Goal: Task Accomplishment & Management: Use online tool/utility

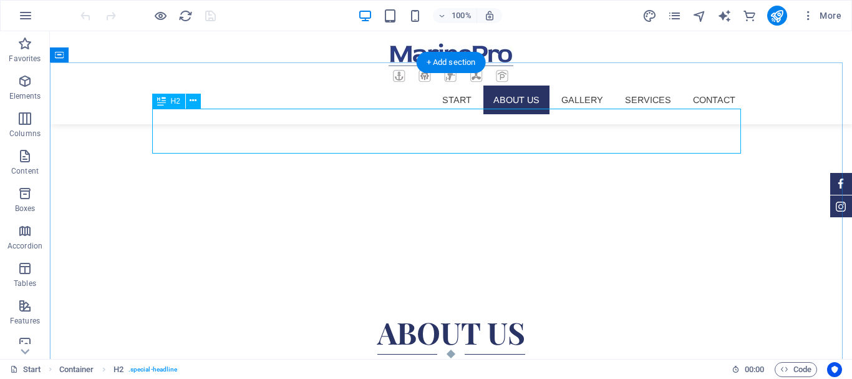
scroll to position [289, 0]
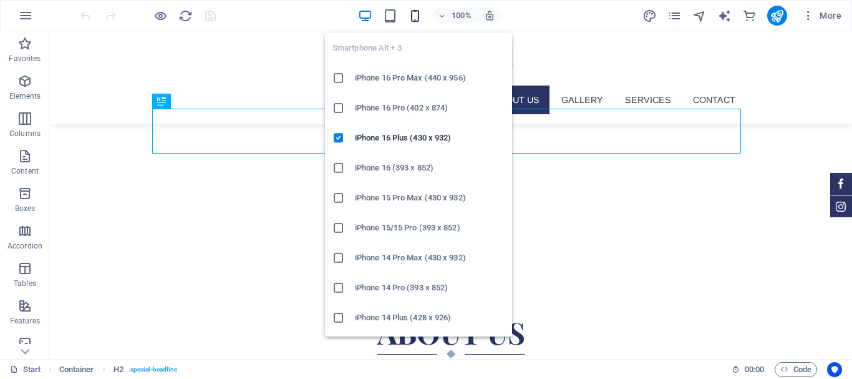
click at [416, 11] on icon "button" at bounding box center [415, 16] width 14 height 14
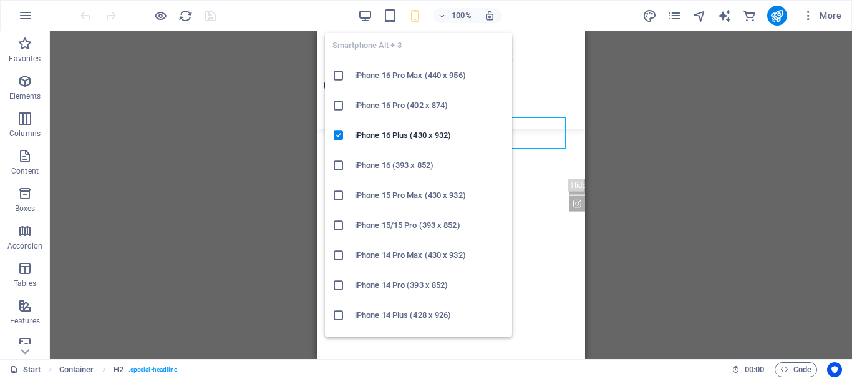
scroll to position [0, 0]
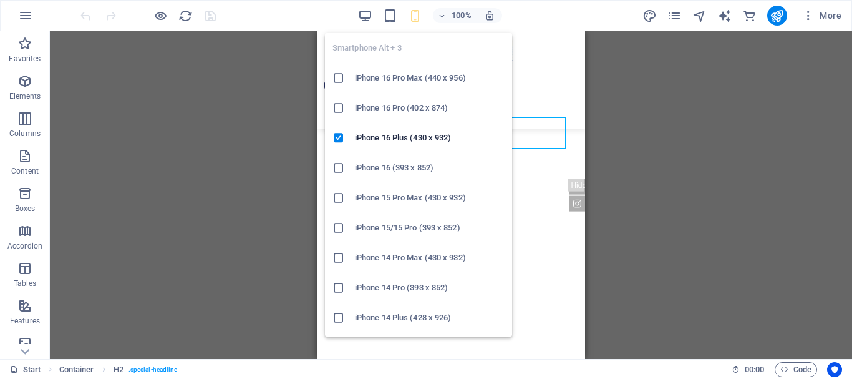
click at [408, 74] on h6 "iPhone 16 Pro Max (440 x 956)" at bounding box center [430, 78] width 150 height 15
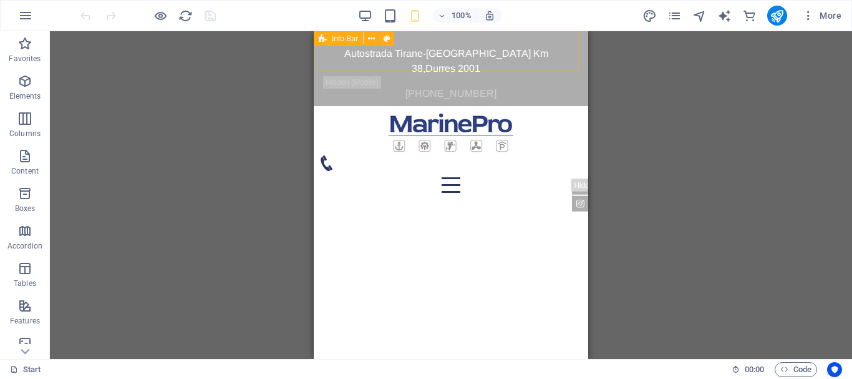
click at [323, 37] on icon at bounding box center [323, 38] width 8 height 15
click at [349, 38] on span "Info Bar" at bounding box center [345, 38] width 26 height 7
click at [377, 39] on button at bounding box center [371, 38] width 15 height 15
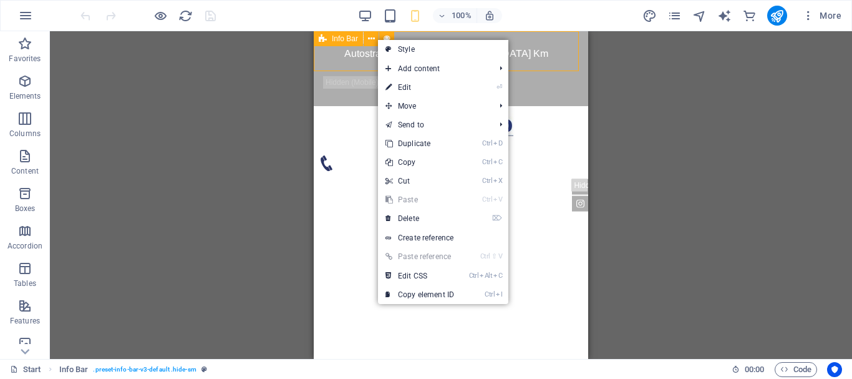
click at [346, 40] on span "Info Bar" at bounding box center [345, 38] width 26 height 7
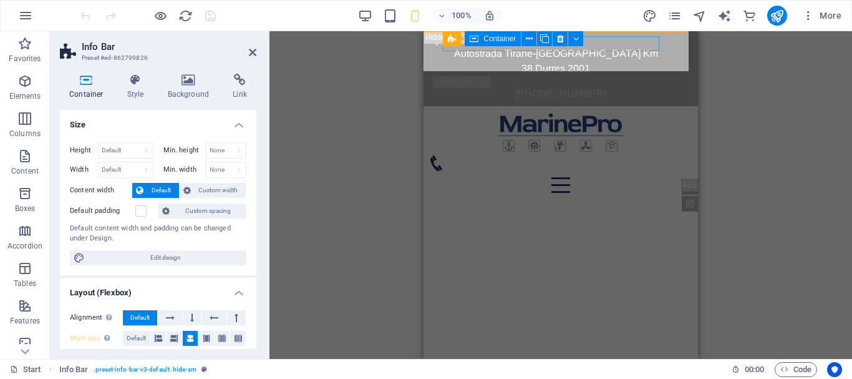
click at [476, 42] on icon at bounding box center [474, 38] width 9 height 15
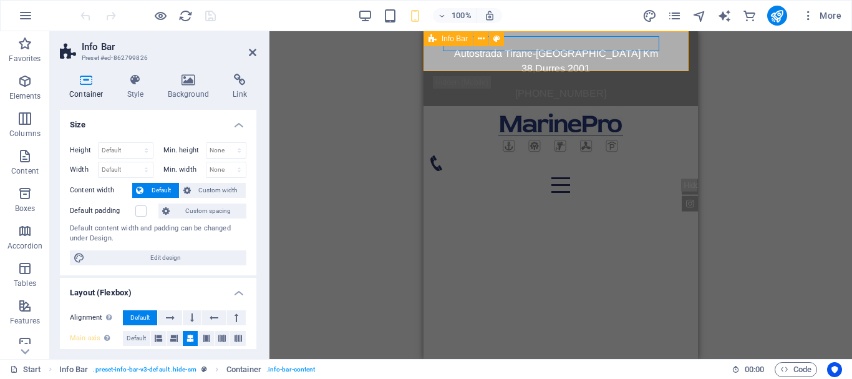
click at [670, 68] on div "Autostrada Tirane-Durres Km 38 , Durres 2001 +355 69 60 11 606" at bounding box center [561, 68] width 275 height 75
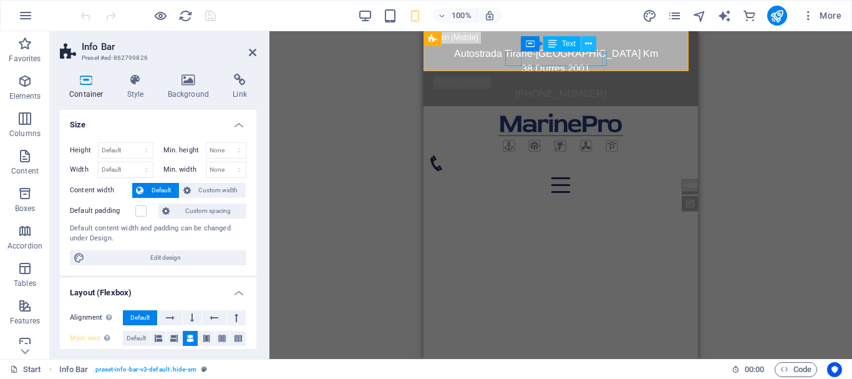
click at [587, 46] on icon at bounding box center [588, 43] width 7 height 13
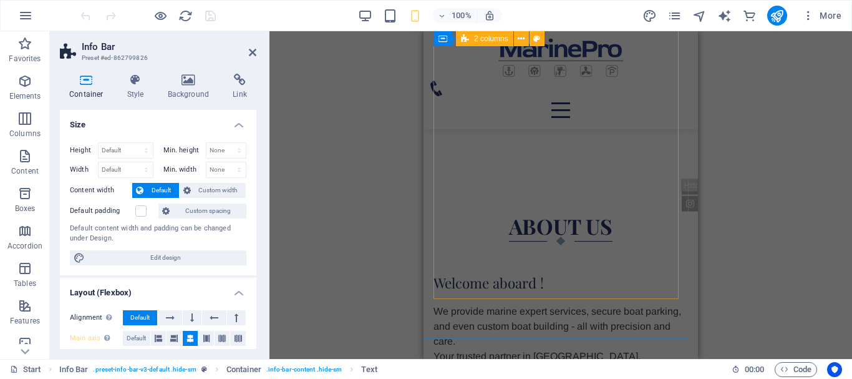
scroll to position [562, 0]
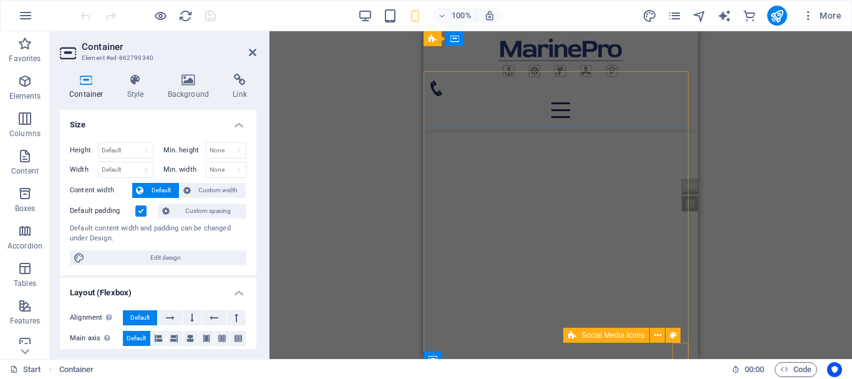
scroll to position [0, 0]
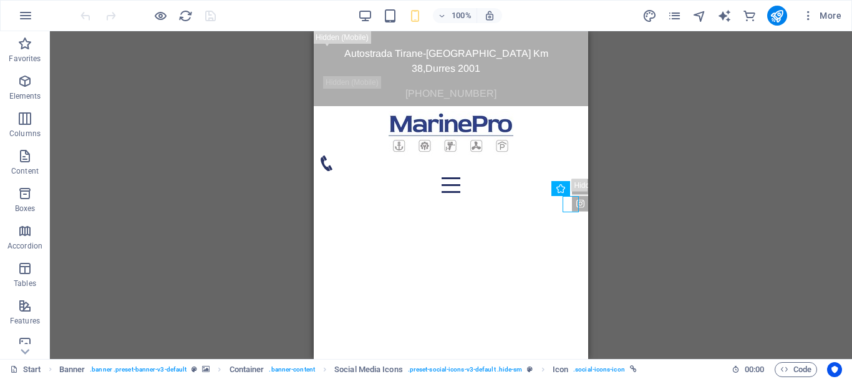
drag, startPoint x: 573, startPoint y: 205, endPoint x: 683, endPoint y: 210, distance: 110.6
click at [562, 192] on icon at bounding box center [561, 188] width 9 height 15
click at [560, 190] on icon at bounding box center [561, 188] width 9 height 15
click at [560, 182] on icon at bounding box center [561, 188] width 9 height 15
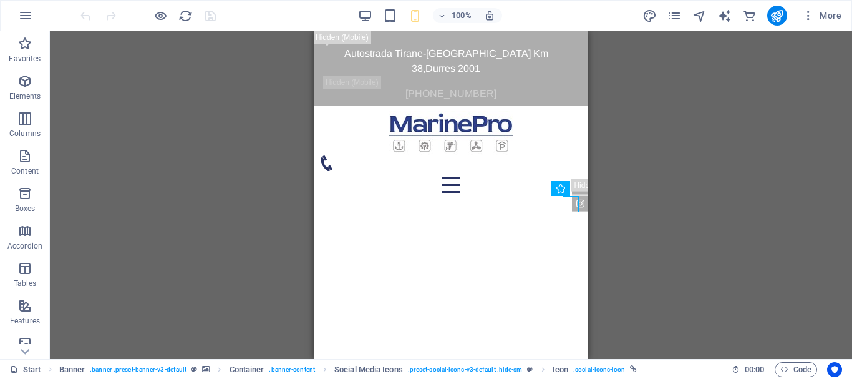
click at [649, 152] on div "Drag here to replace the existing content. Press “Ctrl” if you want to create a…" at bounding box center [451, 195] width 803 height 328
click at [517, 187] on div "Icon" at bounding box center [521, 188] width 38 height 15
click at [547, 183] on icon at bounding box center [548, 188] width 7 height 13
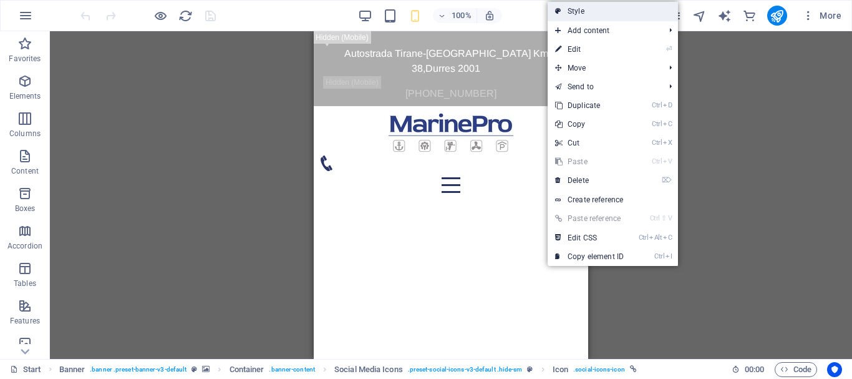
click at [598, 11] on link "Style" at bounding box center [613, 11] width 130 height 19
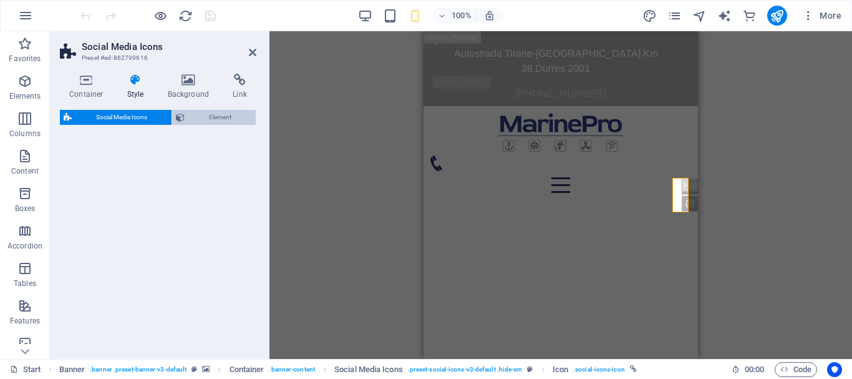
select select "rem"
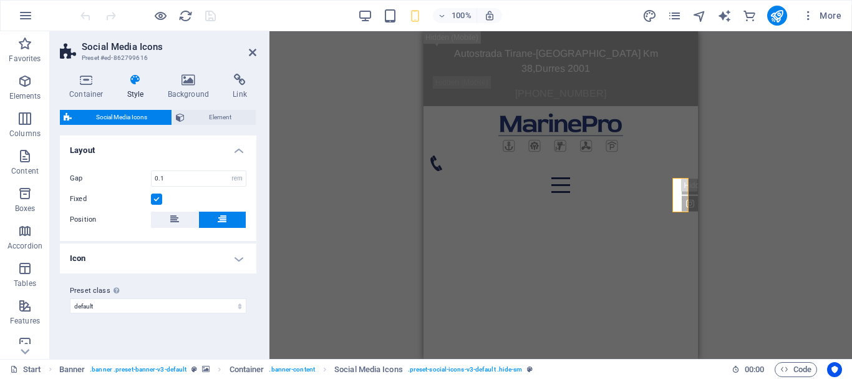
click at [124, 256] on h4 "Icon" at bounding box center [158, 258] width 197 height 30
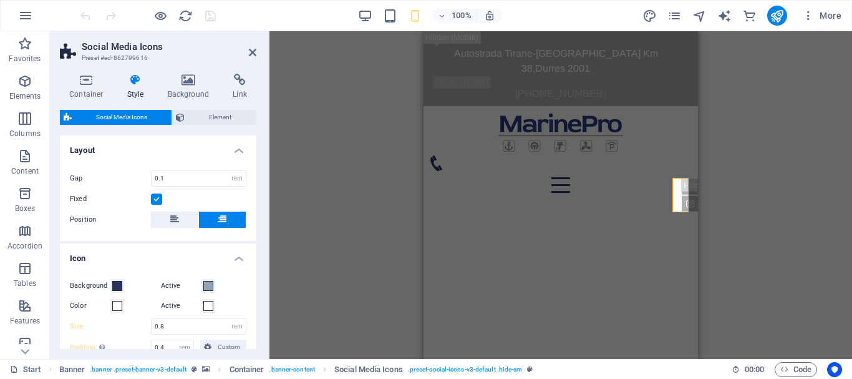
scroll to position [133, 0]
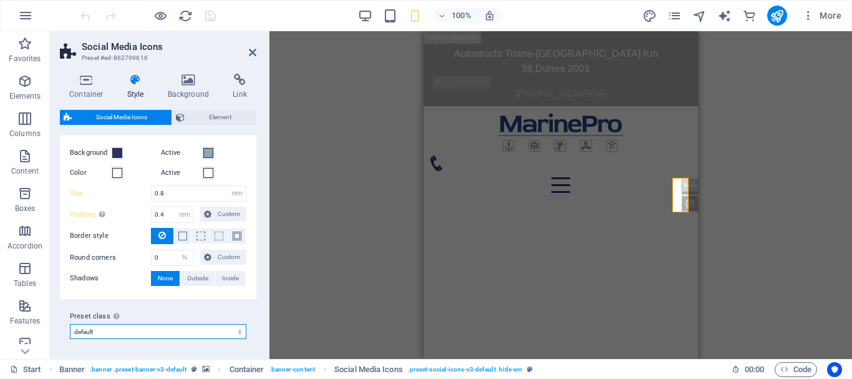
click at [150, 338] on select "default Add preset class" at bounding box center [158, 331] width 177 height 15
click at [145, 330] on select "default Add preset class" at bounding box center [158, 331] width 177 height 15
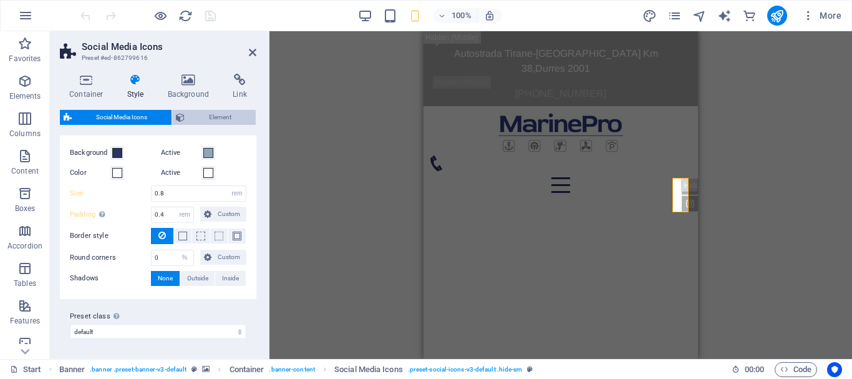
click at [202, 119] on span "Element" at bounding box center [220, 117] width 64 height 15
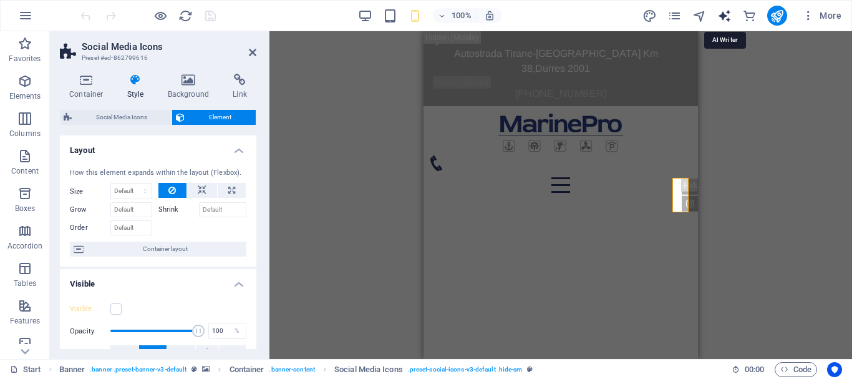
click at [726, 12] on icon "text_generator" at bounding box center [725, 16] width 14 height 14
select select "English"
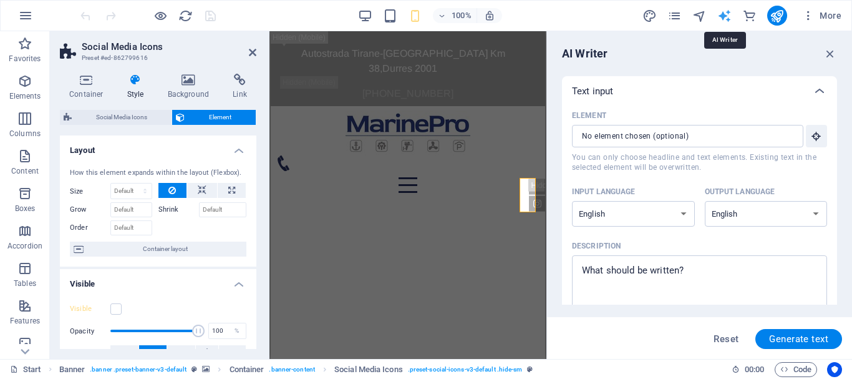
click at [726, 12] on icon "text_generator" at bounding box center [725, 16] width 14 height 14
click at [829, 52] on icon "button" at bounding box center [831, 54] width 14 height 14
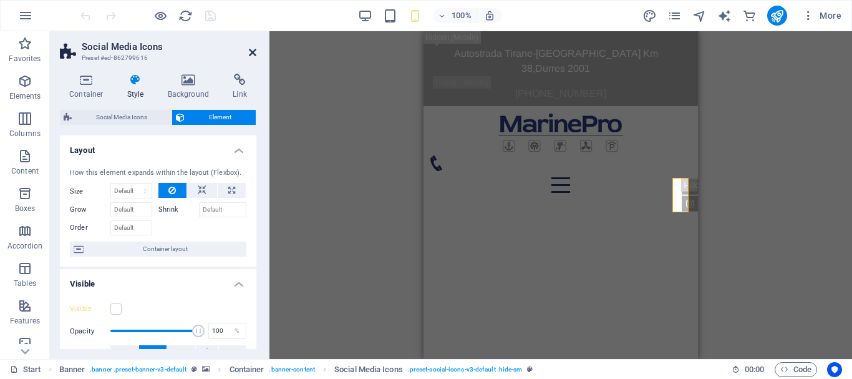
click at [255, 54] on icon at bounding box center [252, 52] width 7 height 10
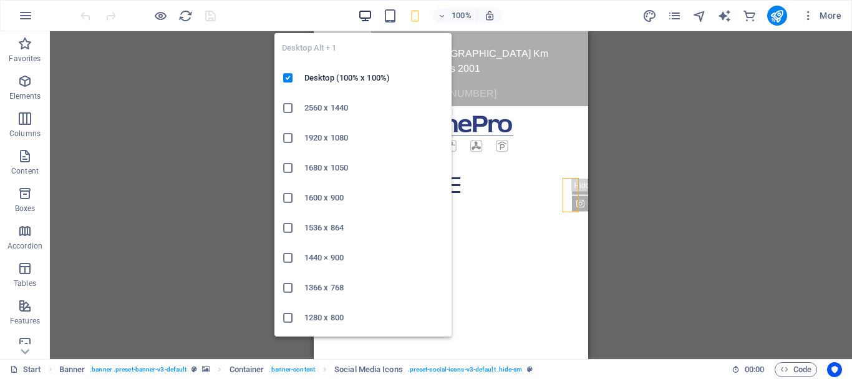
click at [359, 19] on icon "button" at bounding box center [365, 16] width 14 height 14
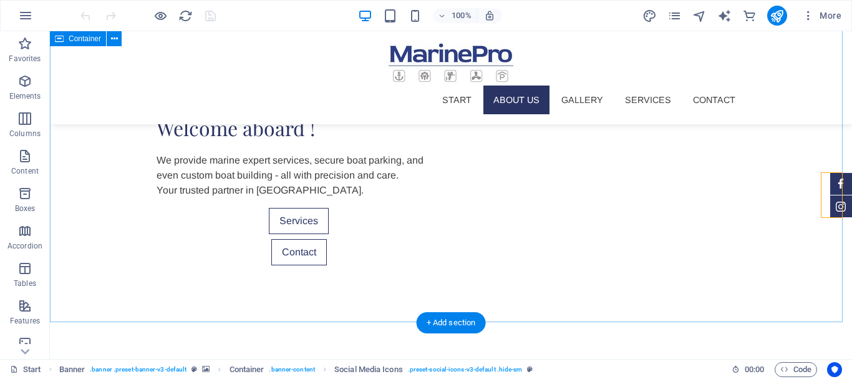
scroll to position [374, 0]
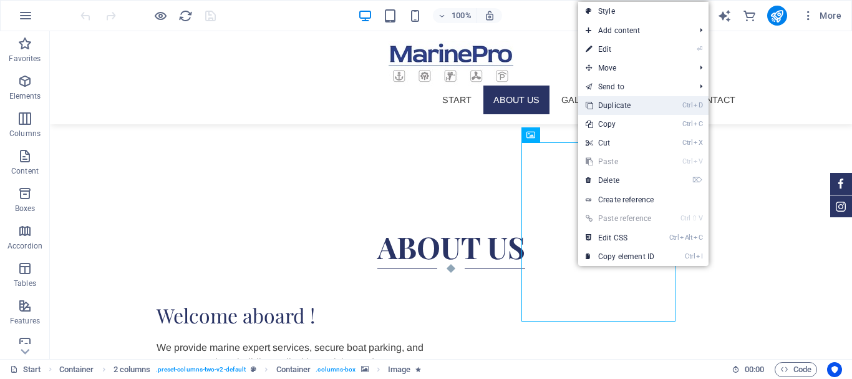
click at [599, 110] on link "Ctrl D Duplicate" at bounding box center [620, 105] width 84 height 19
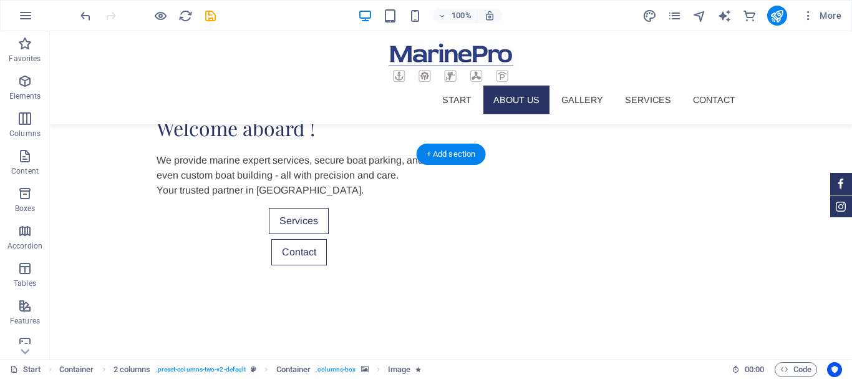
scroll to position [9, 0]
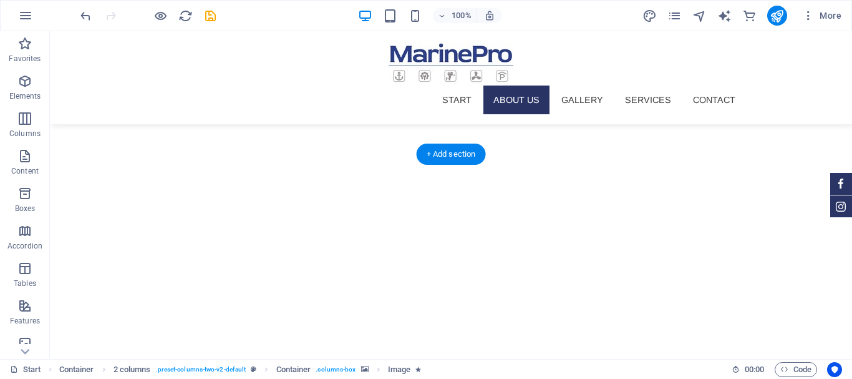
drag, startPoint x: 404, startPoint y: 166, endPoint x: 497, endPoint y: 151, distance: 94.8
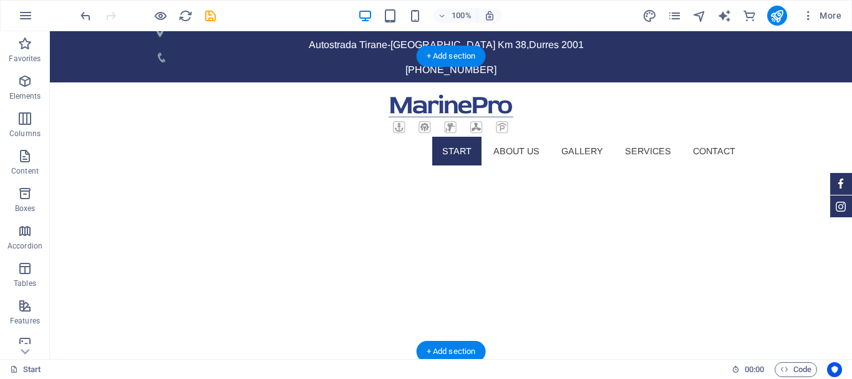
scroll to position [0, 0]
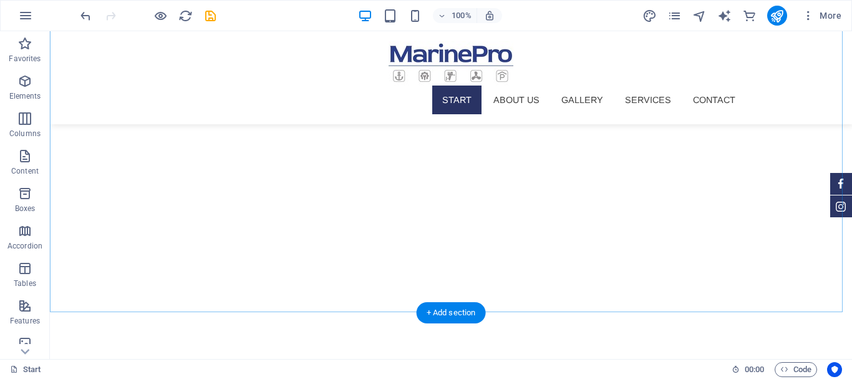
scroll to position [562, 0]
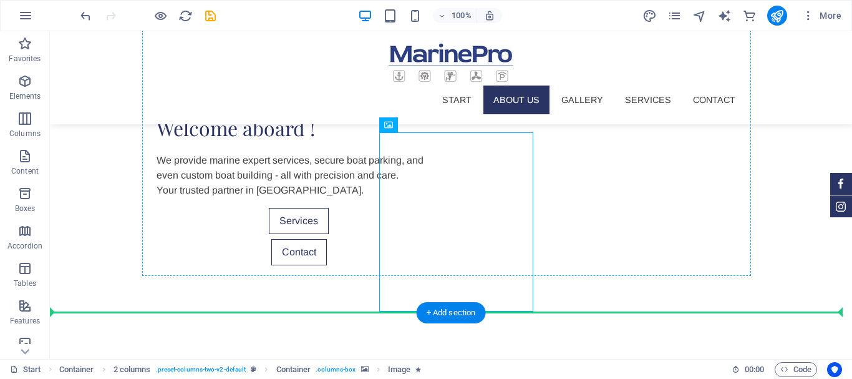
drag, startPoint x: 434, startPoint y: 213, endPoint x: 678, endPoint y: 117, distance: 261.9
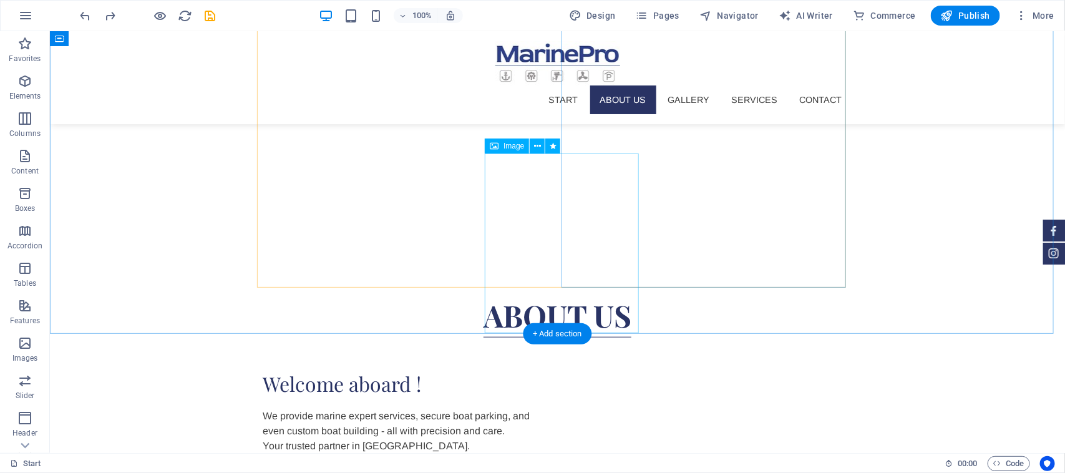
scroll to position [625, 0]
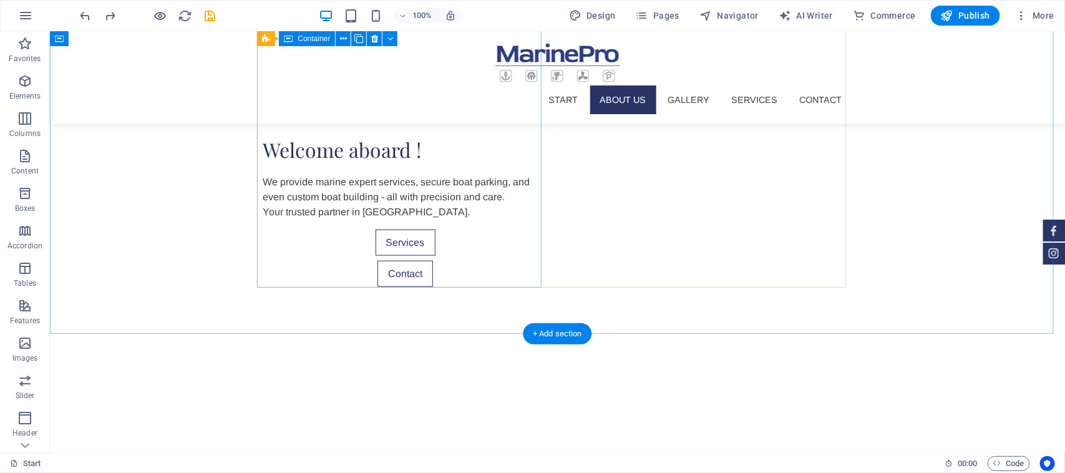
click at [493, 218] on div "Welcome aboard ! We provide marine expert services, secure boat parking, and ev…" at bounding box center [405, 210] width 285 height 152
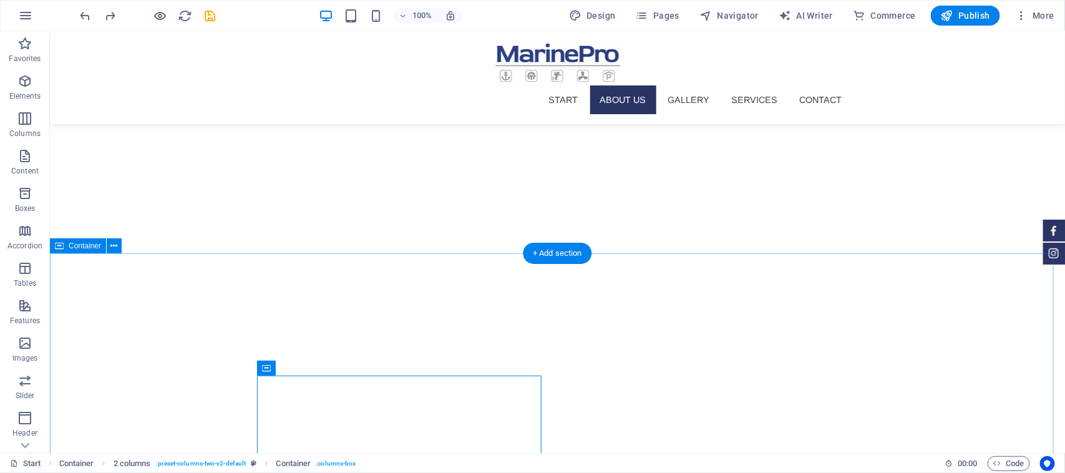
scroll to position [391, 0]
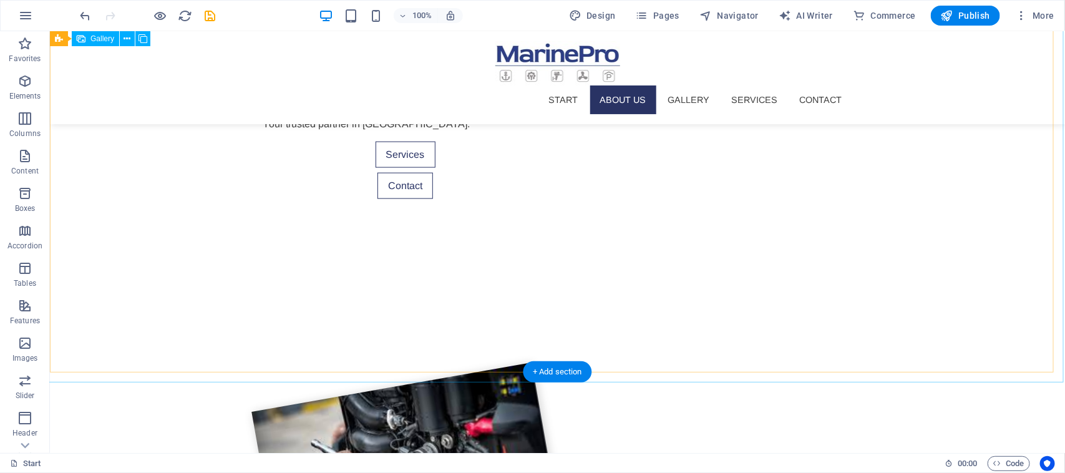
scroll to position [702, 0]
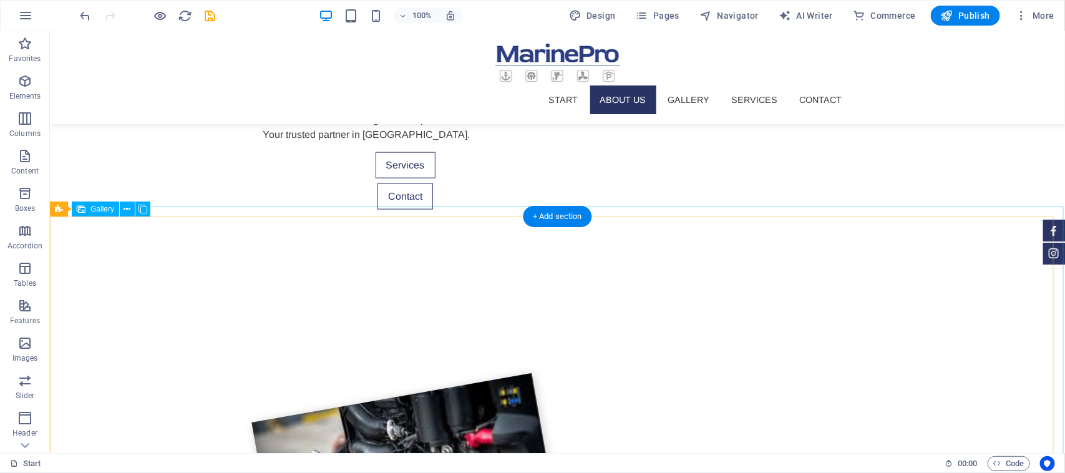
select select "4"
select select "px"
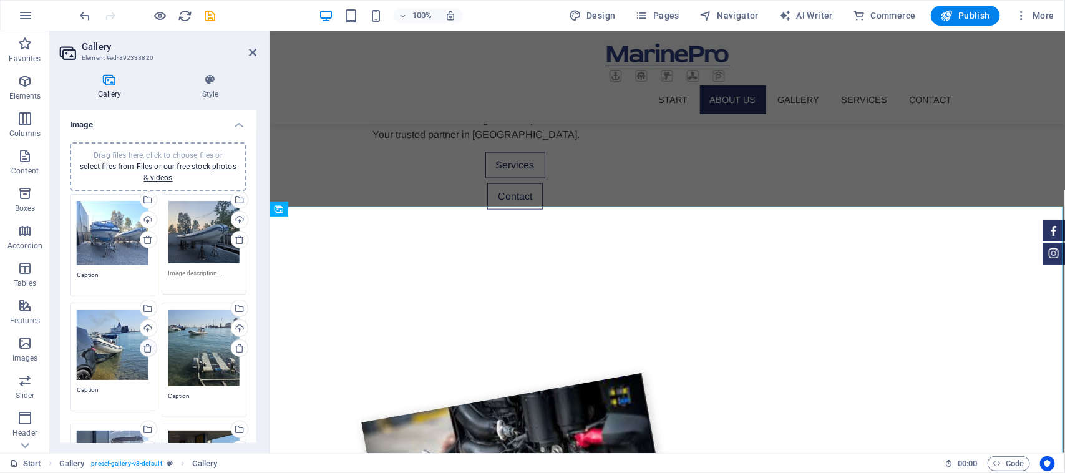
click at [150, 348] on icon at bounding box center [148, 348] width 10 height 10
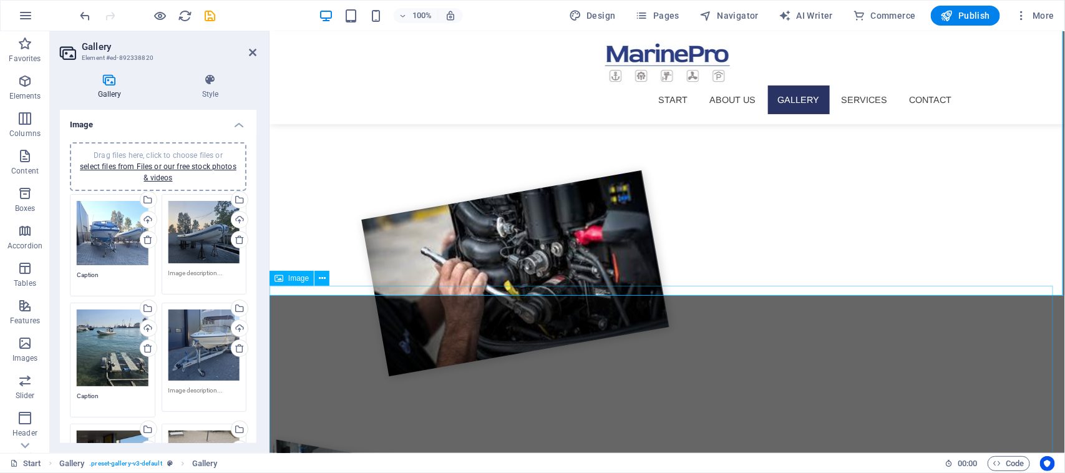
scroll to position [936, 0]
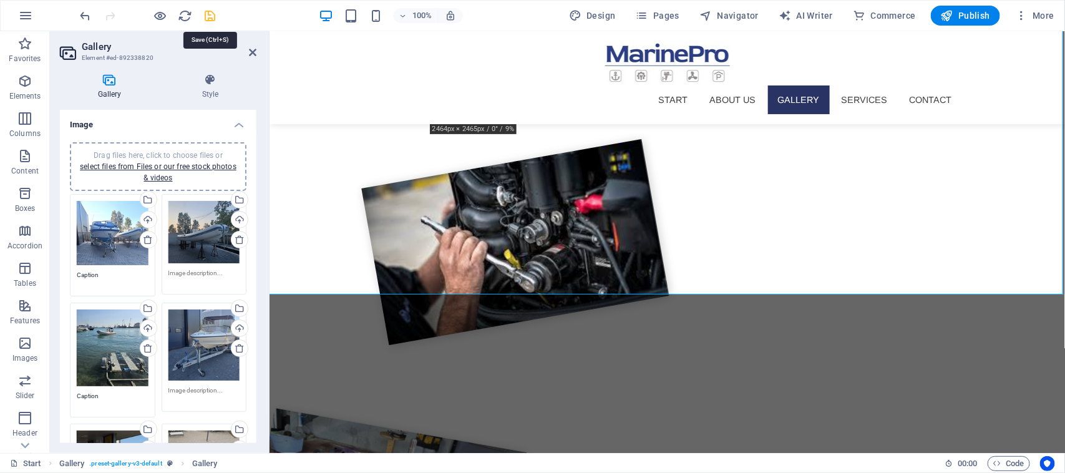
click at [209, 11] on icon "save" at bounding box center [210, 16] width 14 height 14
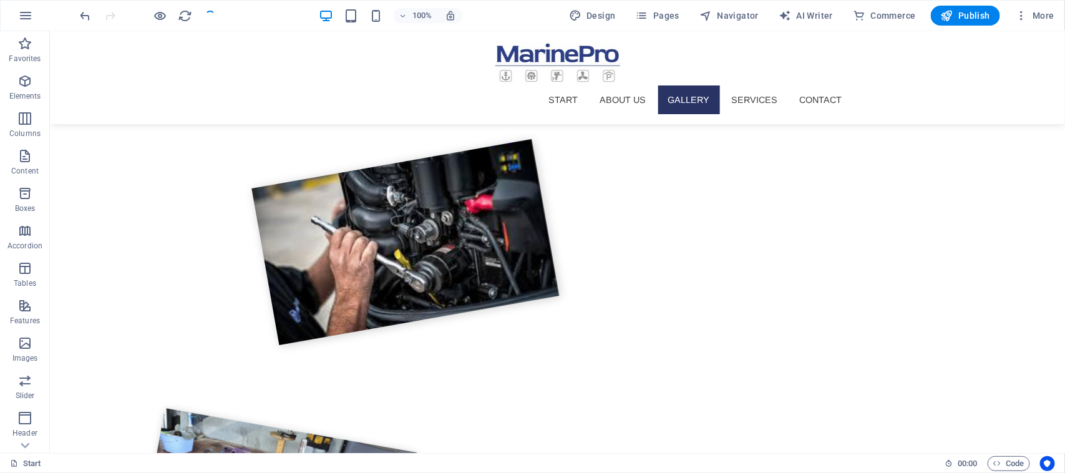
checkbox input "false"
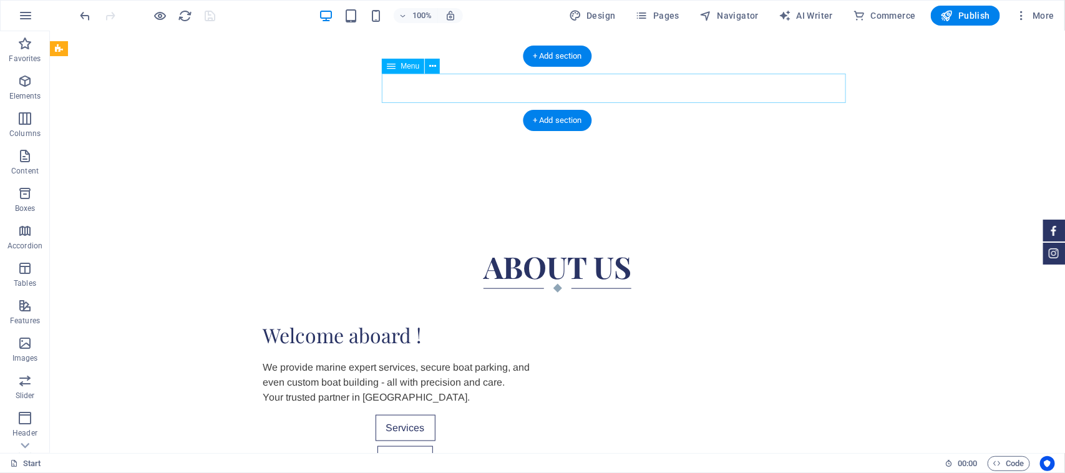
scroll to position [0, 0]
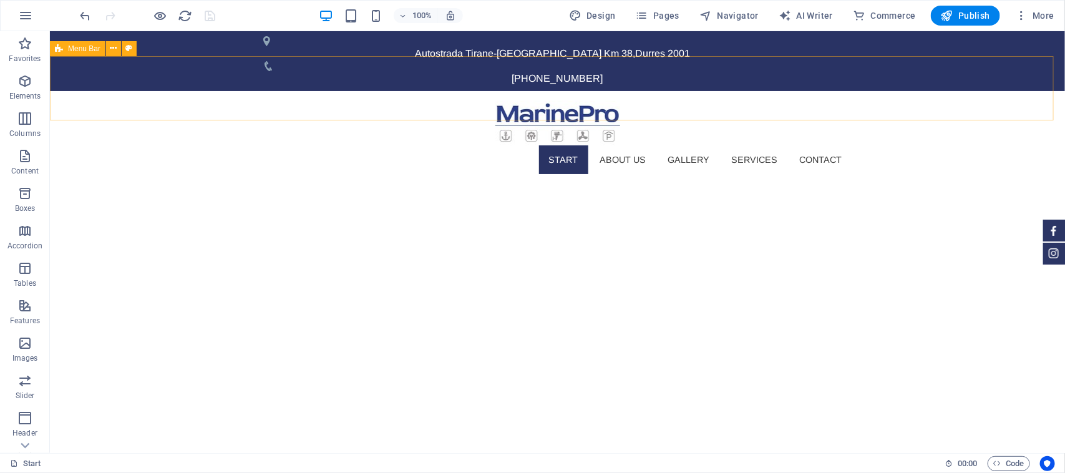
click at [71, 49] on span "Menu Bar" at bounding box center [84, 48] width 32 height 7
click at [71, 50] on span "Menu Bar" at bounding box center [84, 48] width 32 height 7
select select "header"
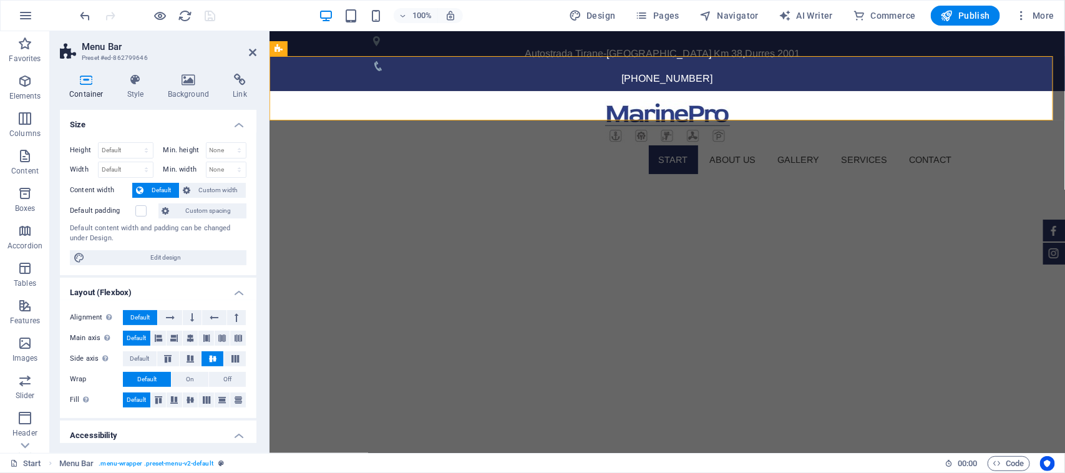
click at [851, 145] on nav "Start About us Gallery Services Contact" at bounding box center [667, 159] width 589 height 29
click at [251, 51] on icon at bounding box center [252, 52] width 7 height 10
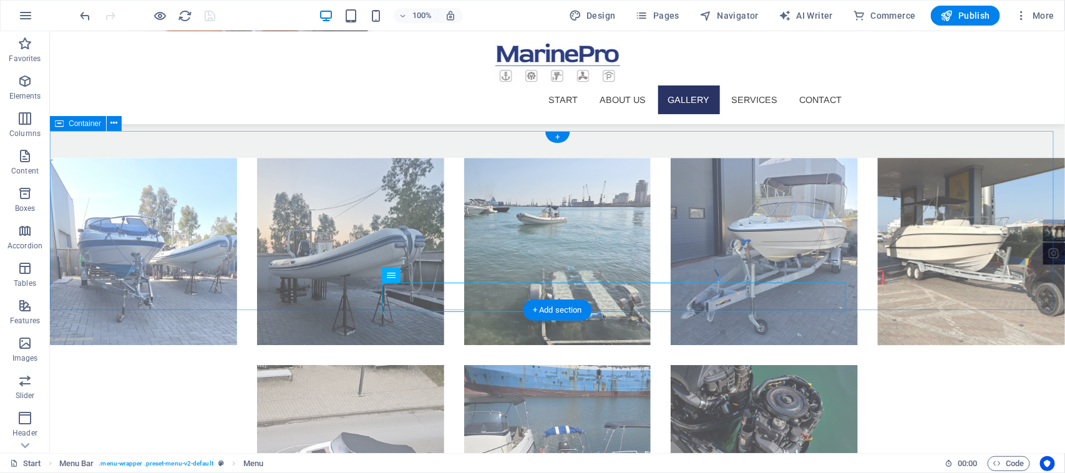
scroll to position [1404, 0]
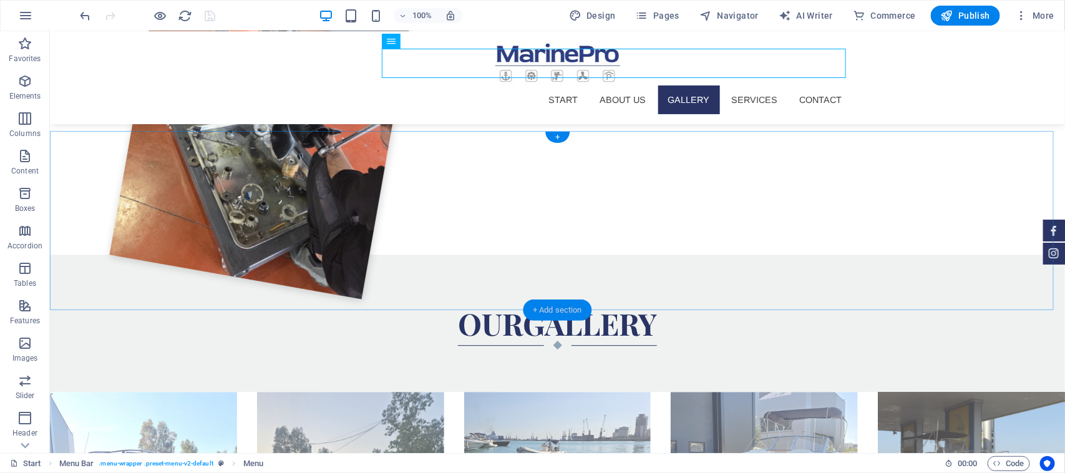
click at [535, 310] on div "+ Add section" at bounding box center [557, 310] width 69 height 21
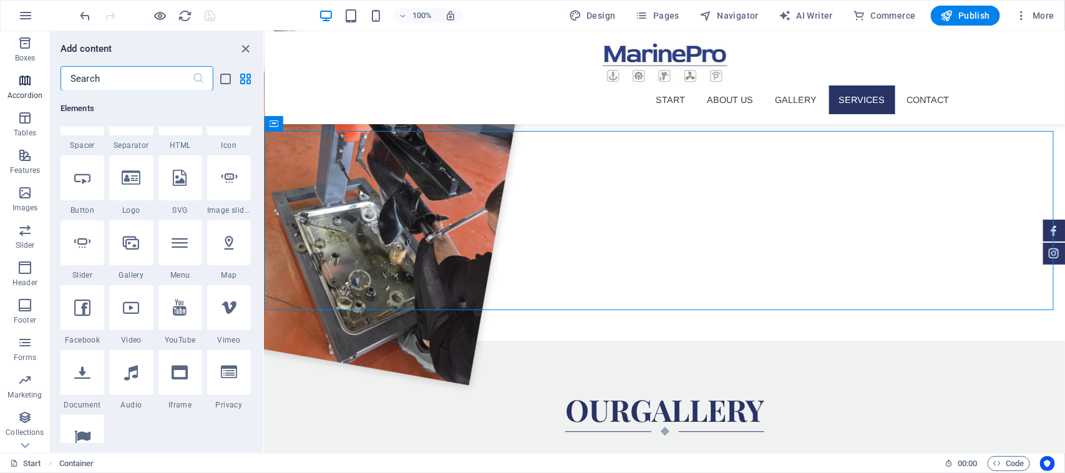
scroll to position [177, 0]
click at [29, 378] on icon "button" at bounding box center [24, 391] width 15 height 15
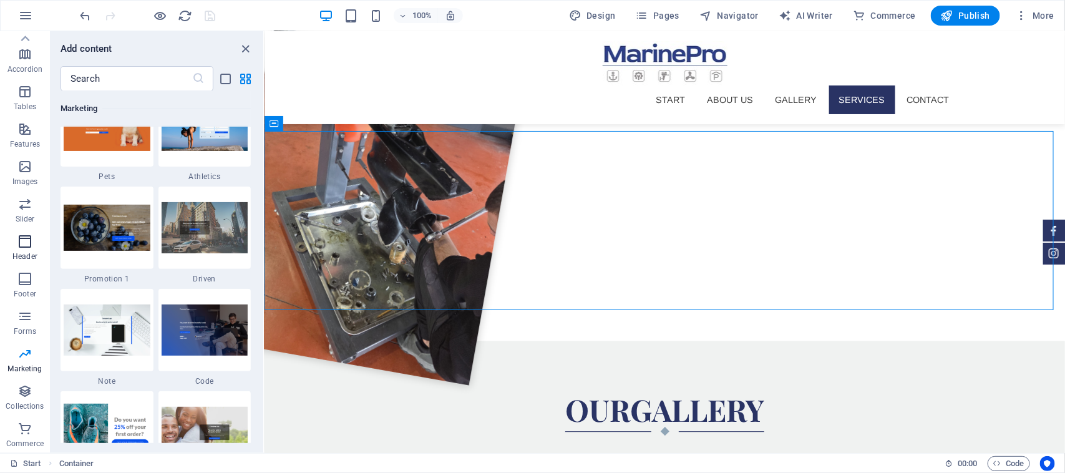
click at [29, 250] on span "Header" at bounding box center [25, 249] width 50 height 30
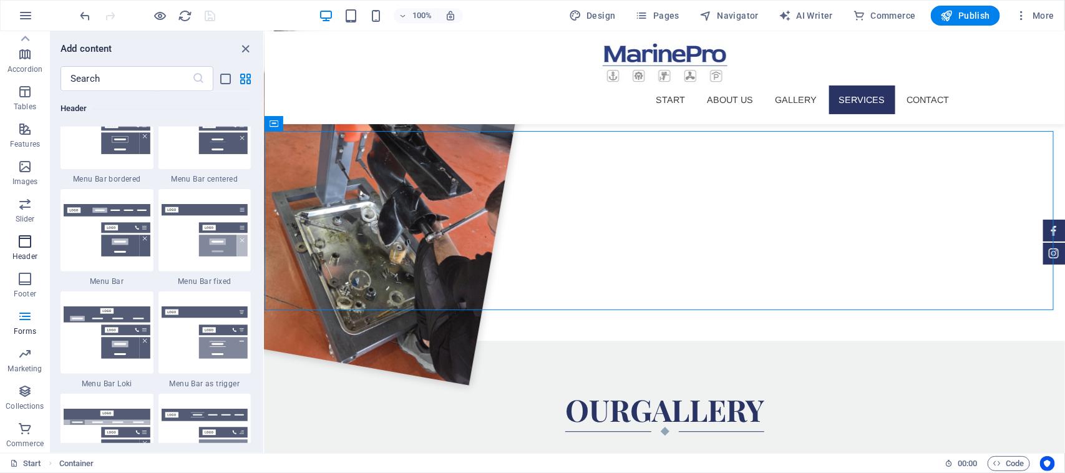
scroll to position [7514, 0]
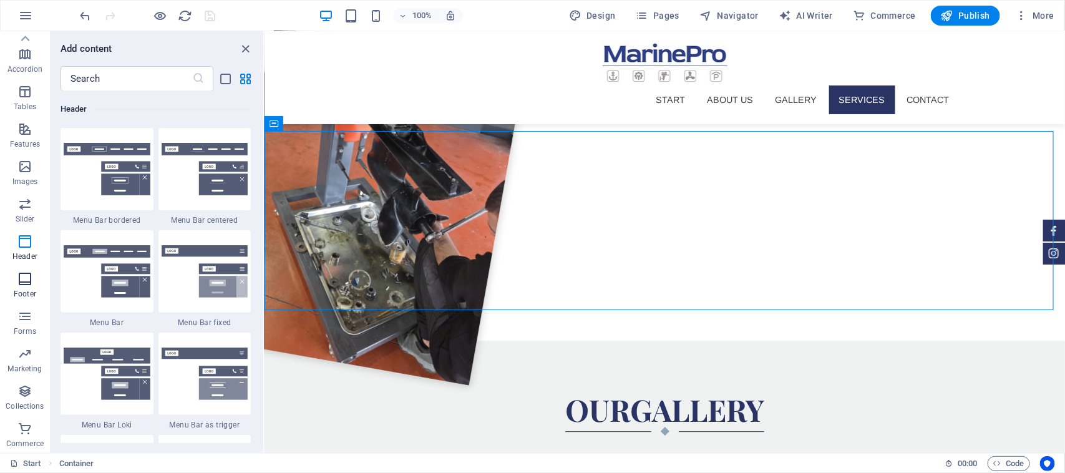
click at [25, 289] on p "Footer" at bounding box center [25, 294] width 22 height 10
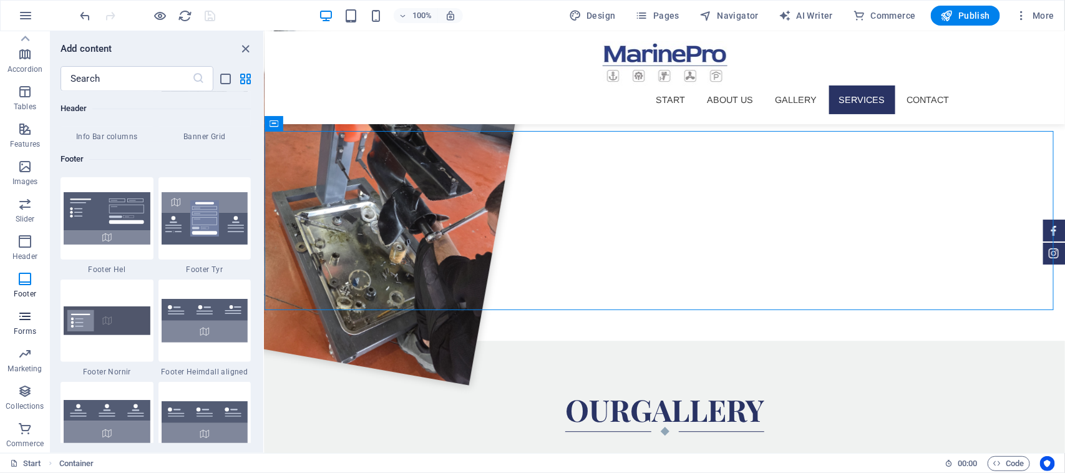
scroll to position [8260, 0]
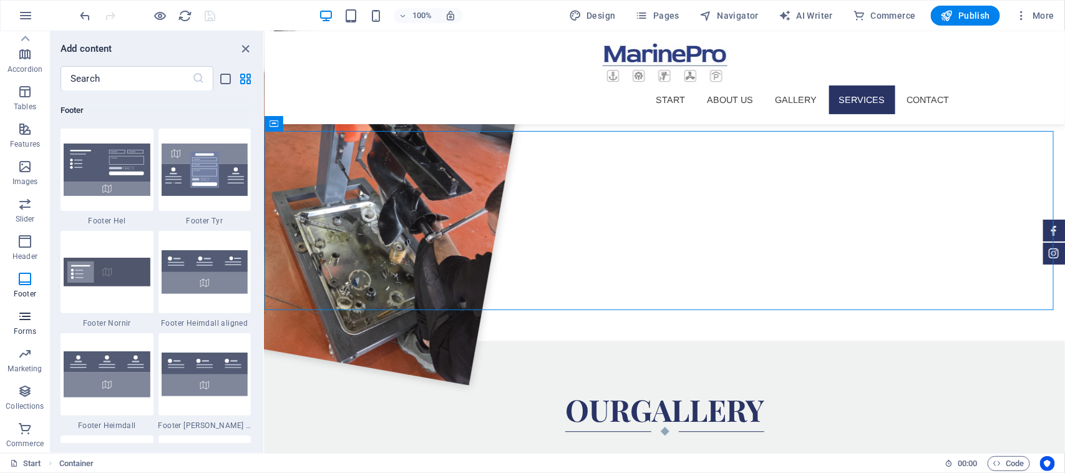
click at [26, 318] on icon "button" at bounding box center [24, 316] width 15 height 15
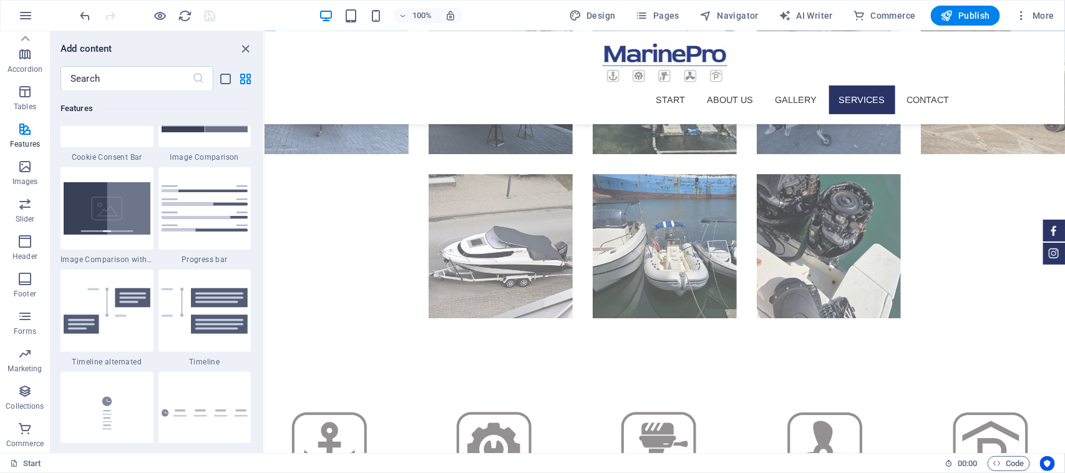
scroll to position [4663, 0]
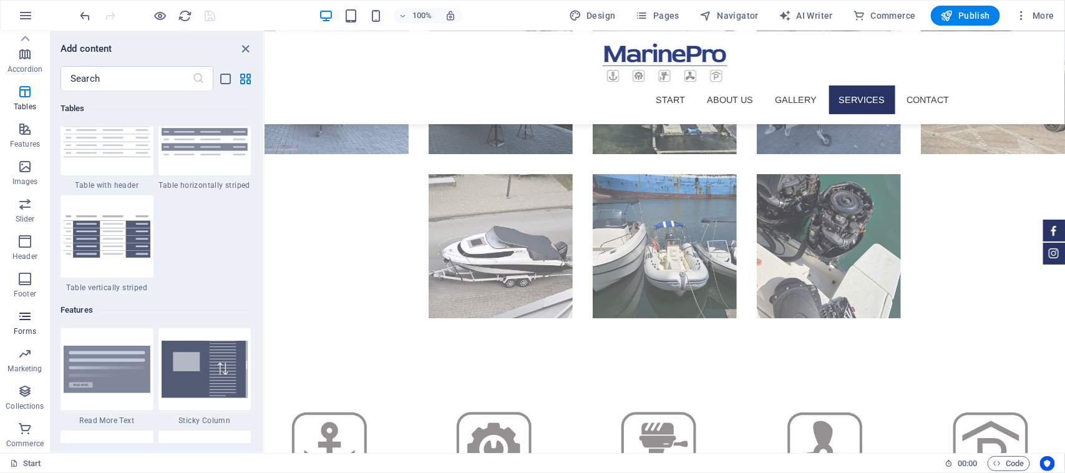
click at [29, 320] on icon "button" at bounding box center [24, 316] width 15 height 15
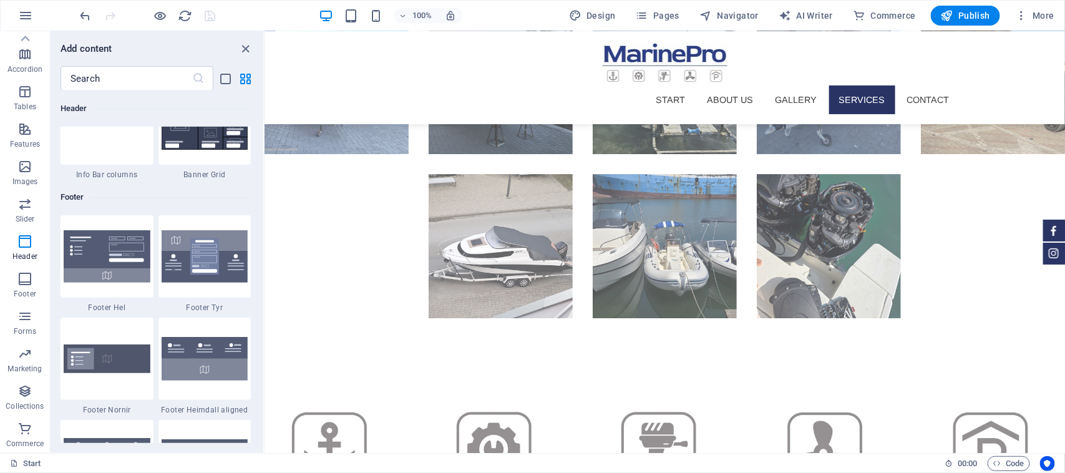
scroll to position [7939, 0]
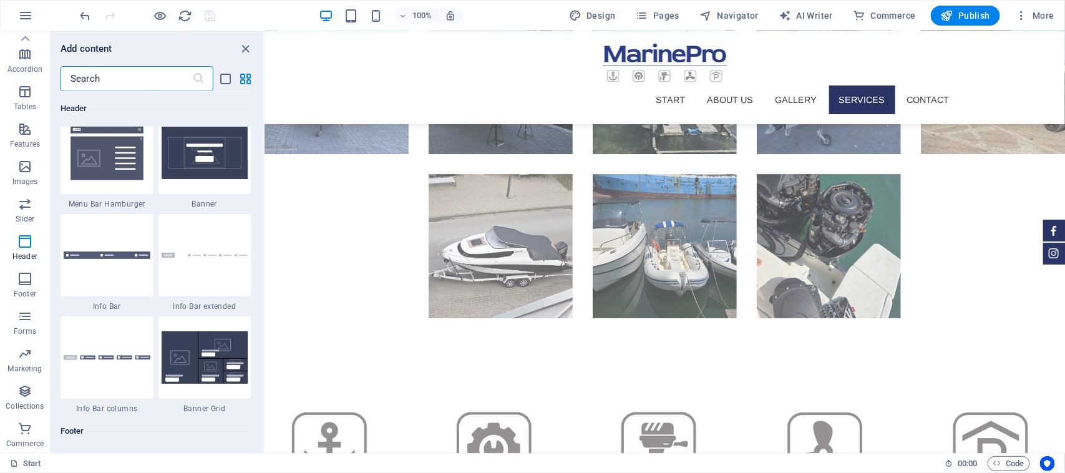
click at [126, 69] on input "text" at bounding box center [127, 78] width 132 height 25
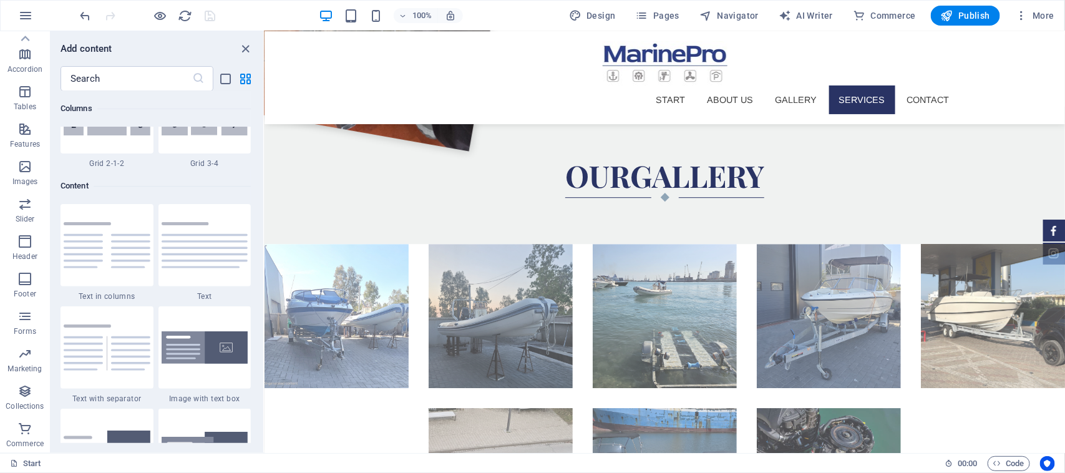
scroll to position [4212, 0]
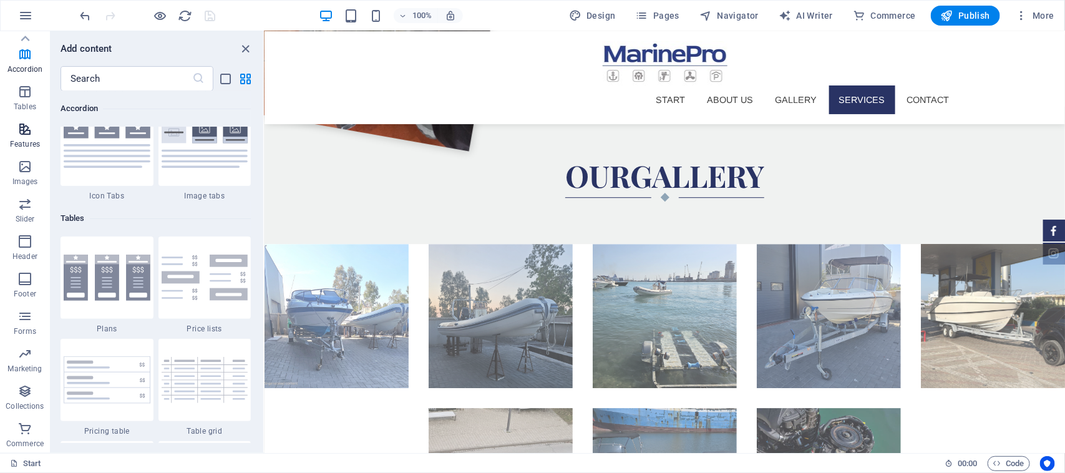
click at [32, 126] on icon "button" at bounding box center [24, 129] width 15 height 15
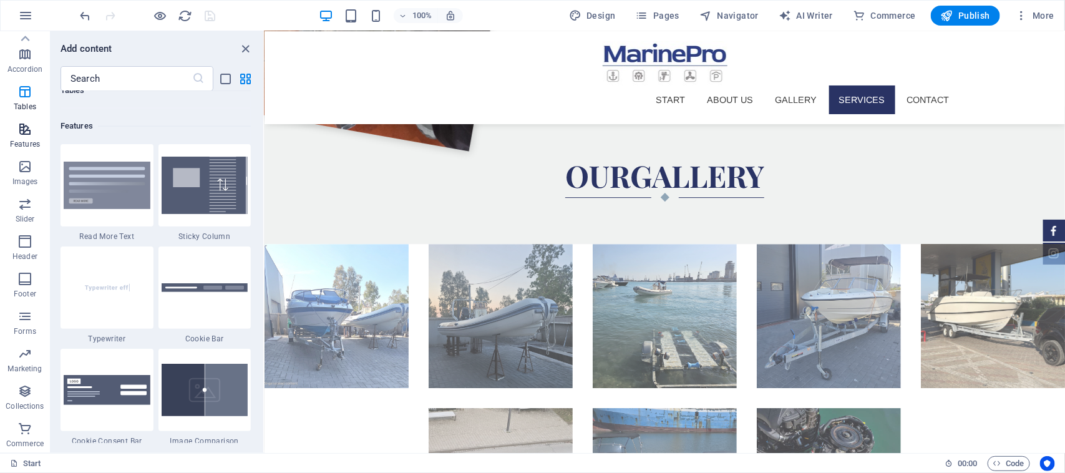
scroll to position [4863, 0]
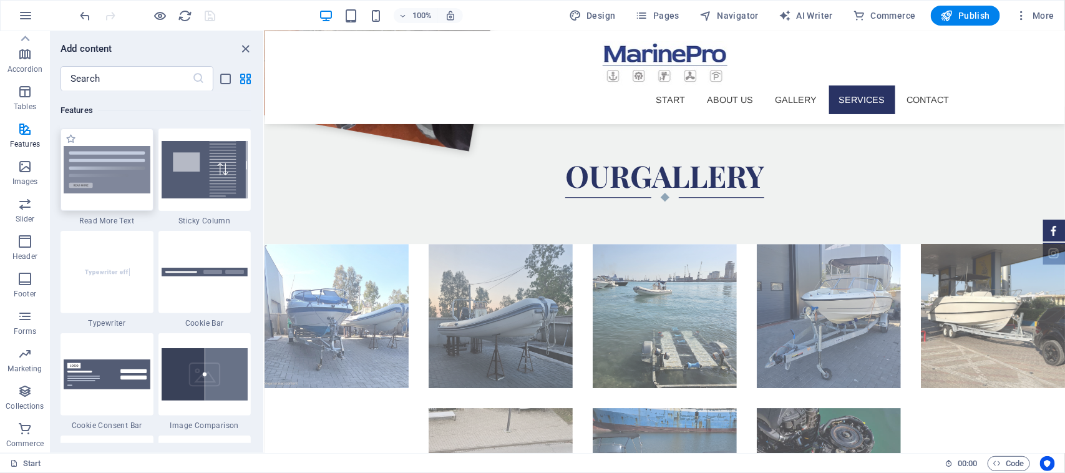
click at [113, 183] on img at bounding box center [107, 169] width 87 height 47
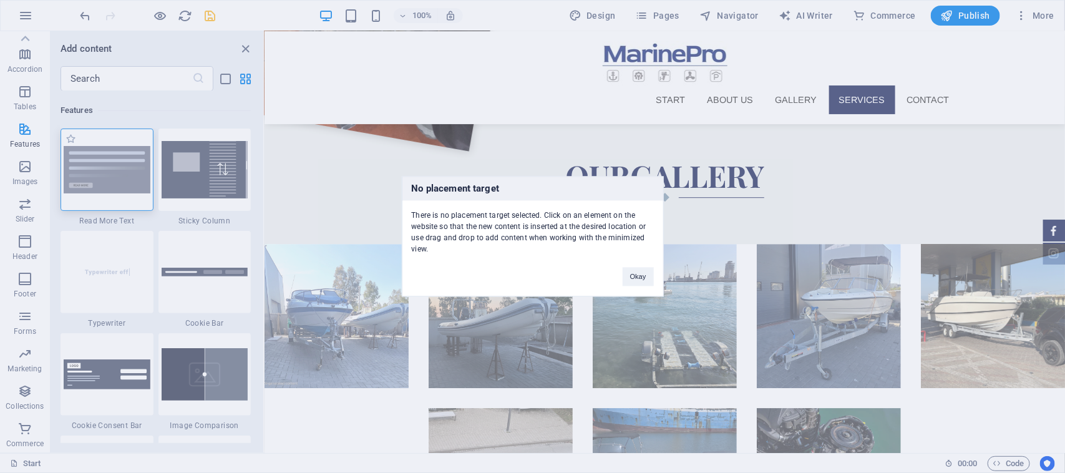
click at [97, 170] on div "No placement target There is no placement target selected. Click on an element …" at bounding box center [532, 236] width 1065 height 473
click at [97, 170] on img at bounding box center [107, 169] width 87 height 47
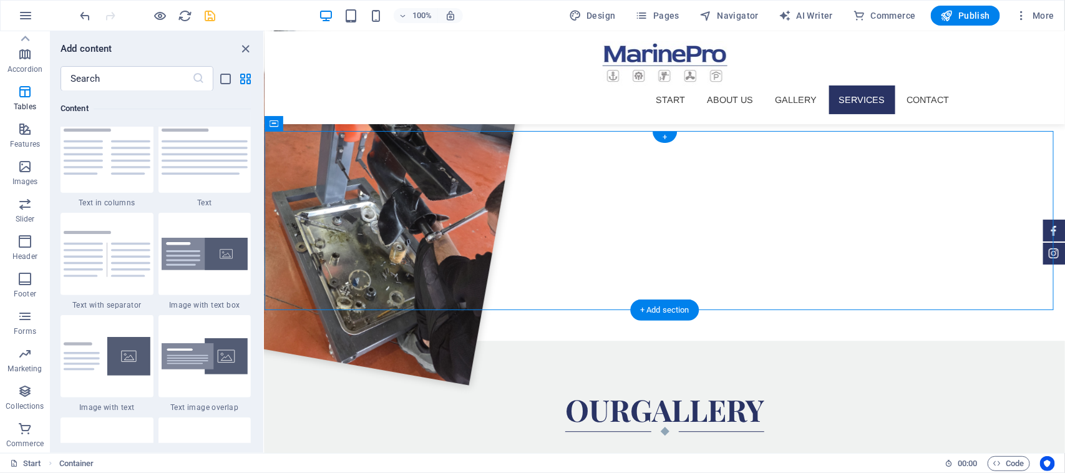
scroll to position [2183, 0]
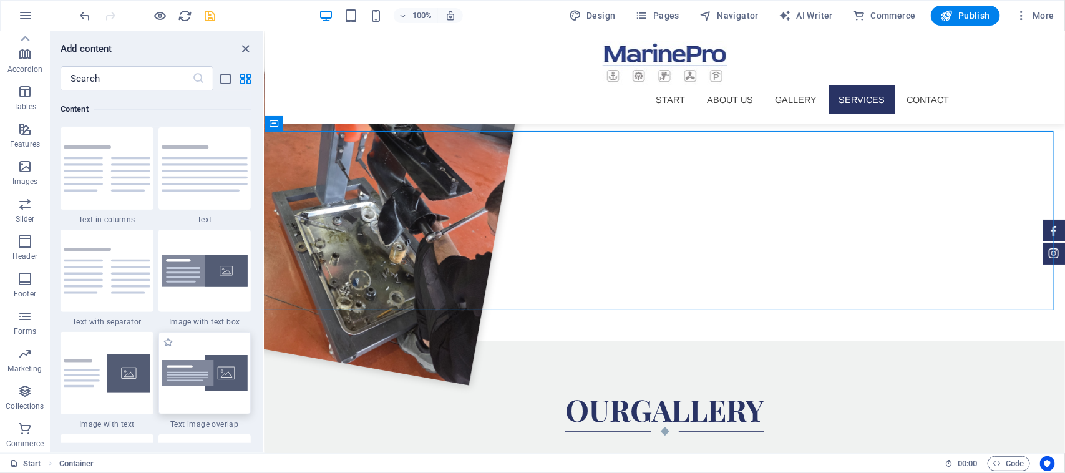
click at [210, 376] on img at bounding box center [205, 373] width 87 height 37
click at [265, 376] on div "H2 Container Spacer 2 columns Container H3 2 columns Container Container Image …" at bounding box center [665, 242] width 801 height 422
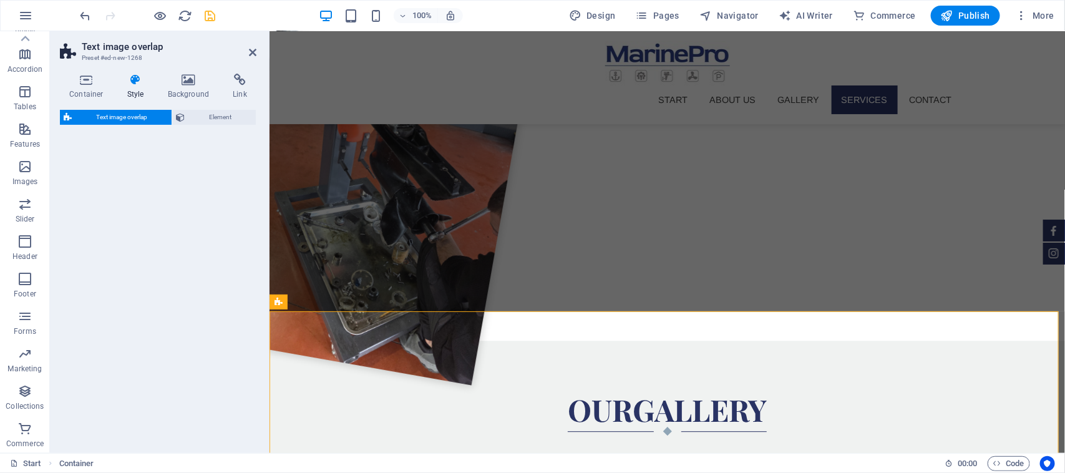
select select "rem"
select select "px"
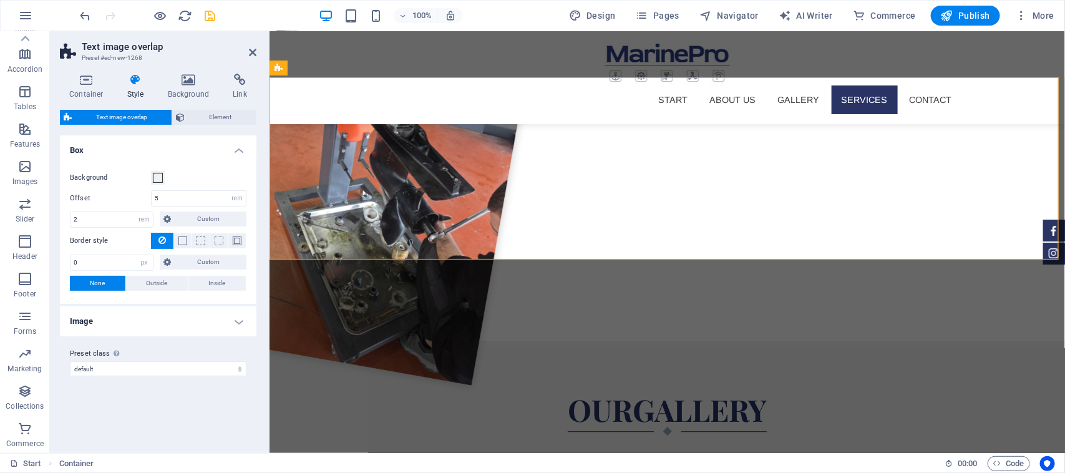
scroll to position [1551, 0]
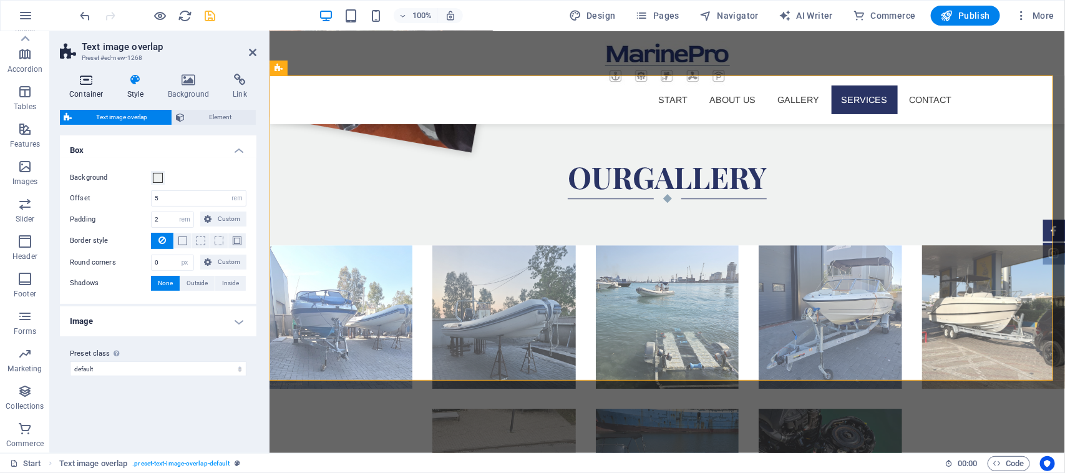
click at [82, 89] on h4 "Container" at bounding box center [89, 87] width 58 height 26
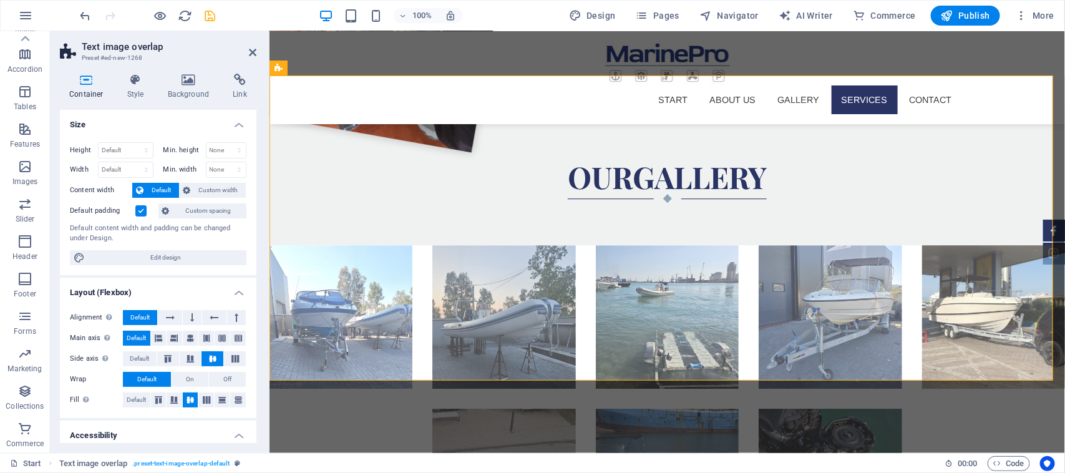
scroll to position [150, 0]
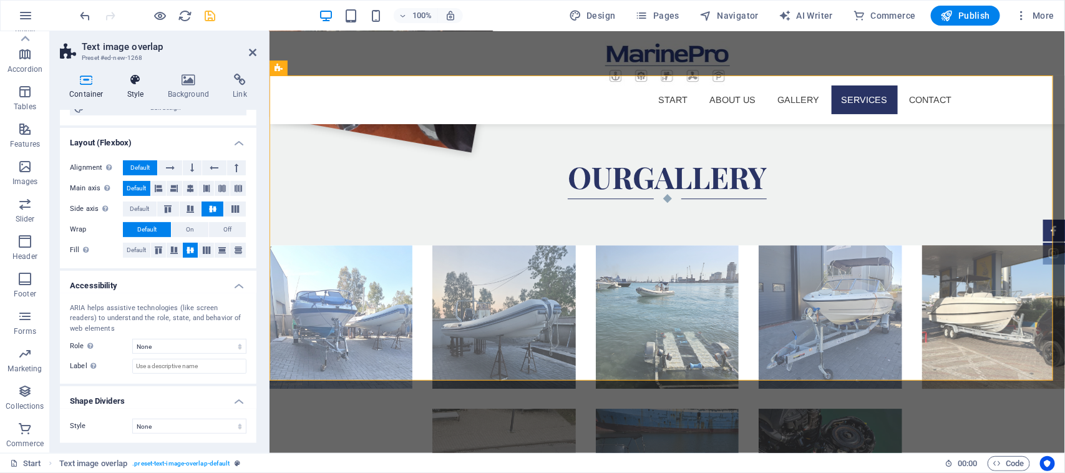
click at [130, 92] on h4 "Style" at bounding box center [138, 87] width 41 height 26
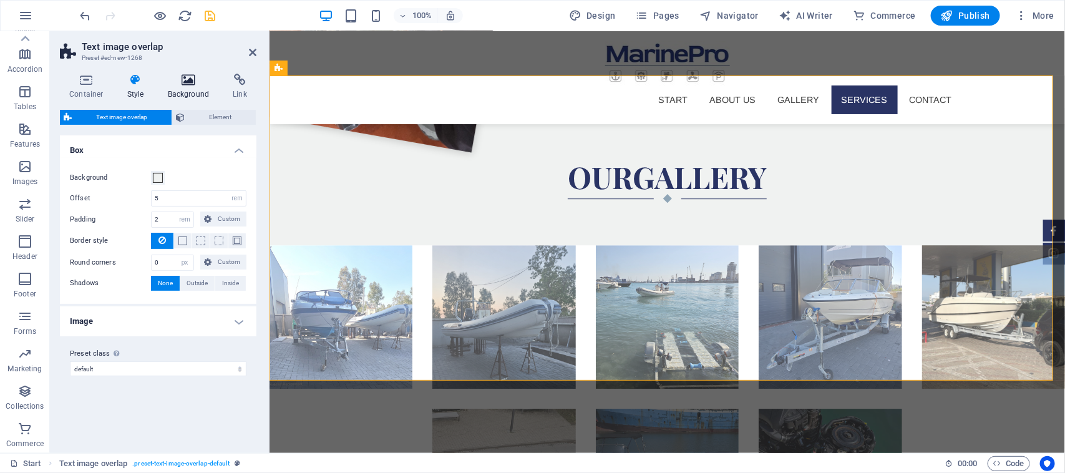
click at [195, 85] on icon at bounding box center [189, 80] width 61 height 12
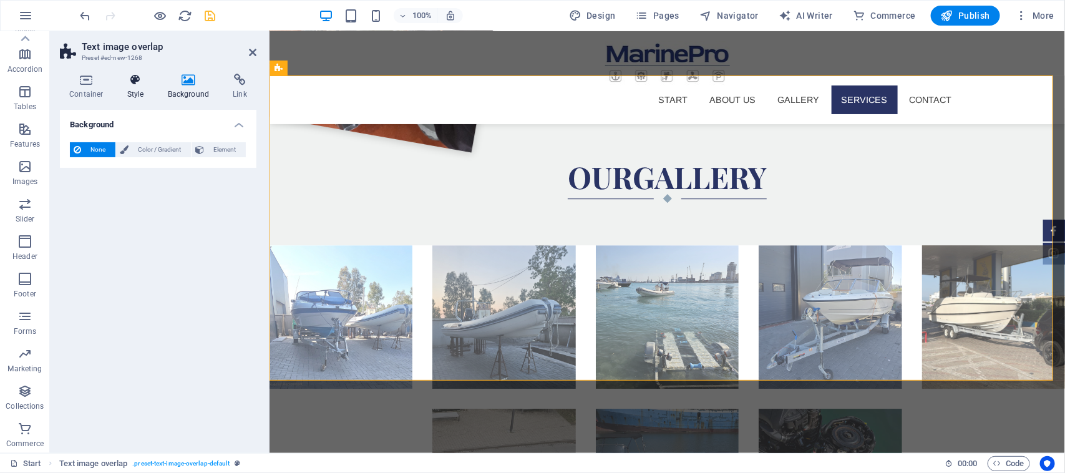
click at [151, 82] on icon at bounding box center [136, 80] width 36 height 12
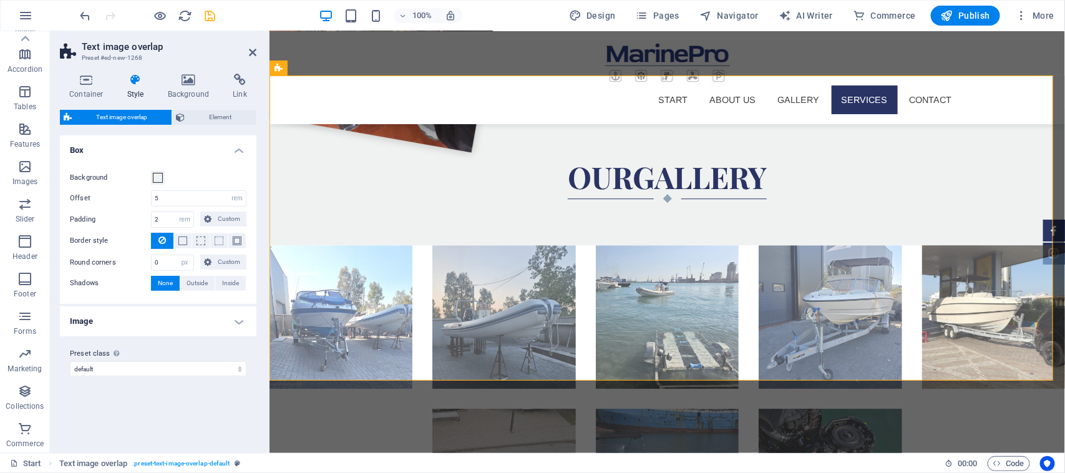
click at [239, 316] on h4 "Image" at bounding box center [158, 321] width 197 height 30
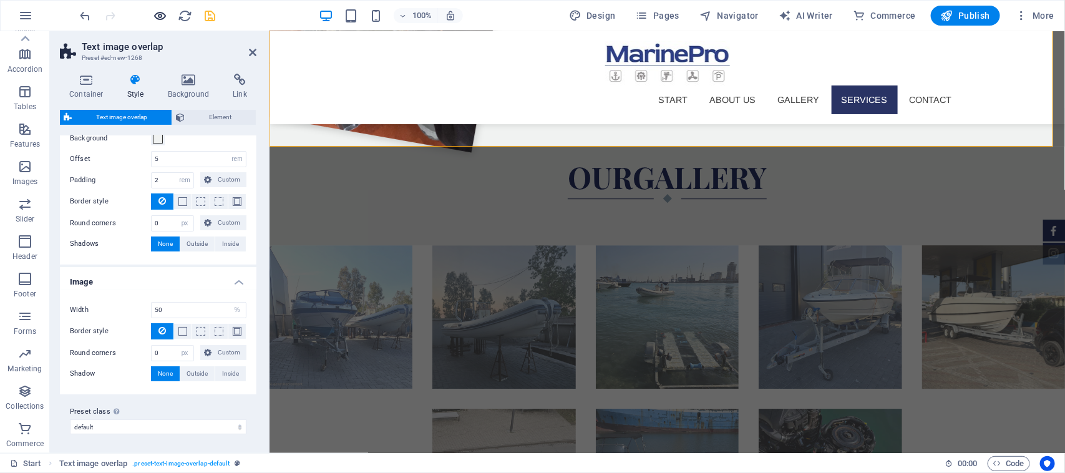
scroll to position [1785, 0]
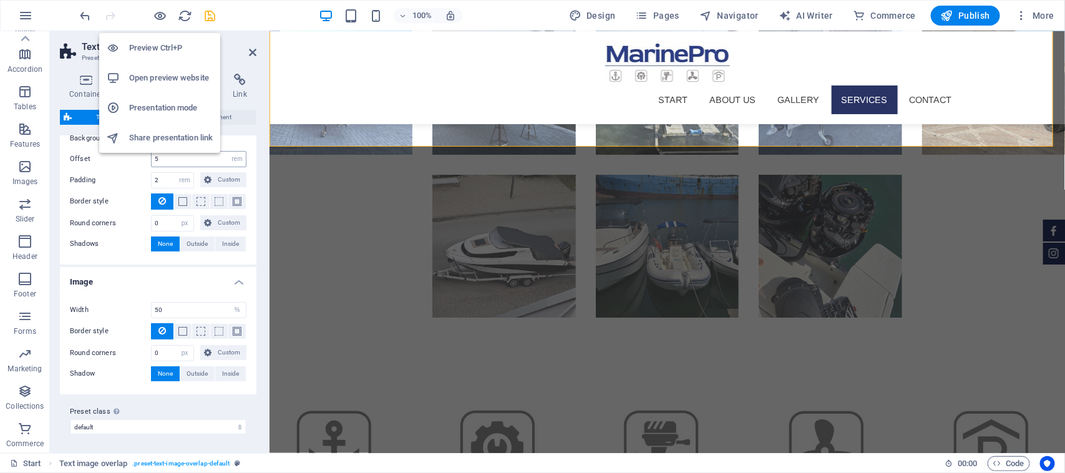
click at [167, 14] on span "button" at bounding box center [160, 16] width 15 height 14
click at [155, 51] on h6 "Preview Ctrl+P" at bounding box center [171, 48] width 84 height 15
select select "rem"
select select "px"
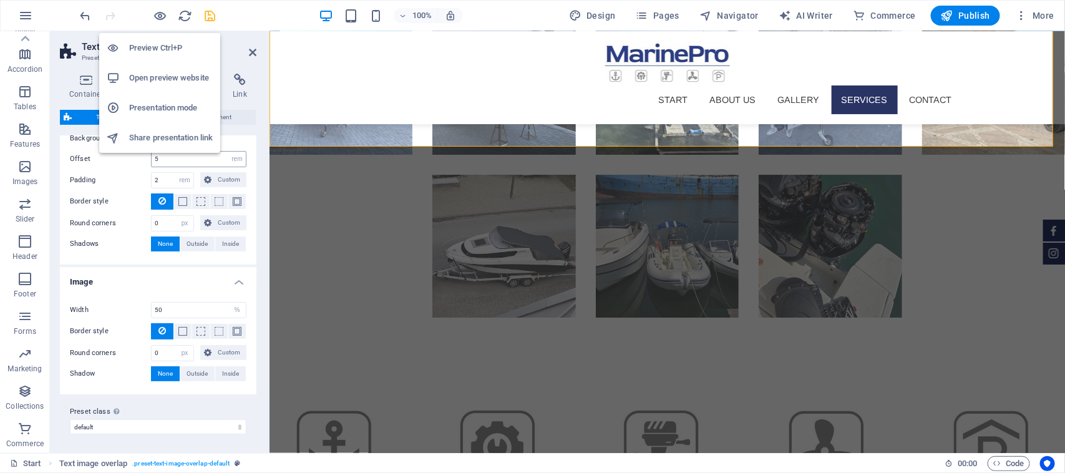
select select "%"
select select "px"
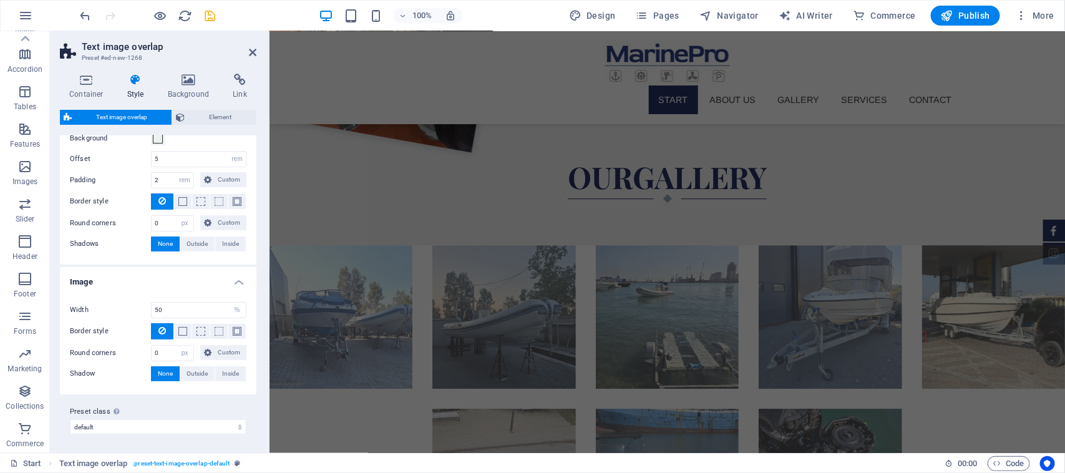
scroll to position [0, 0]
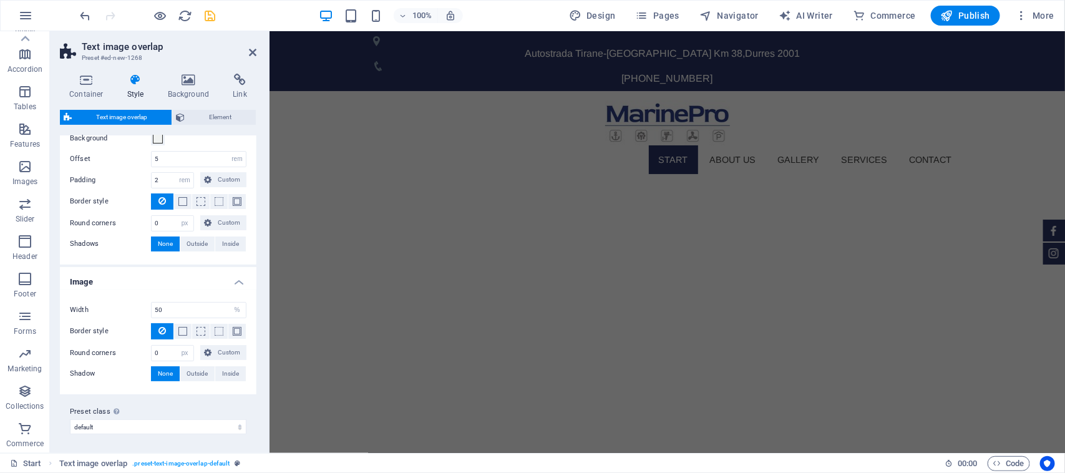
click at [512, 14] on div "100% Design Pages Navigator AI Writer Commerce Publish More" at bounding box center [569, 16] width 982 height 20
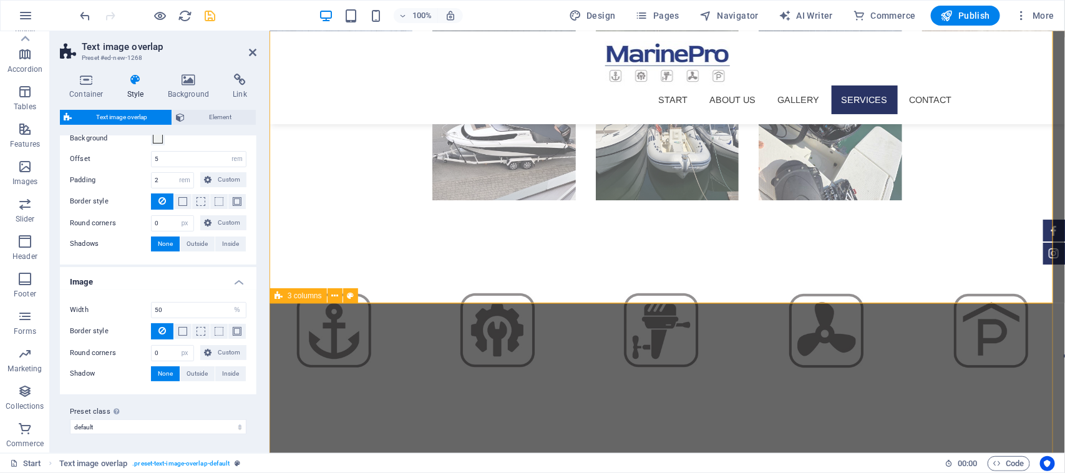
scroll to position [1434, 0]
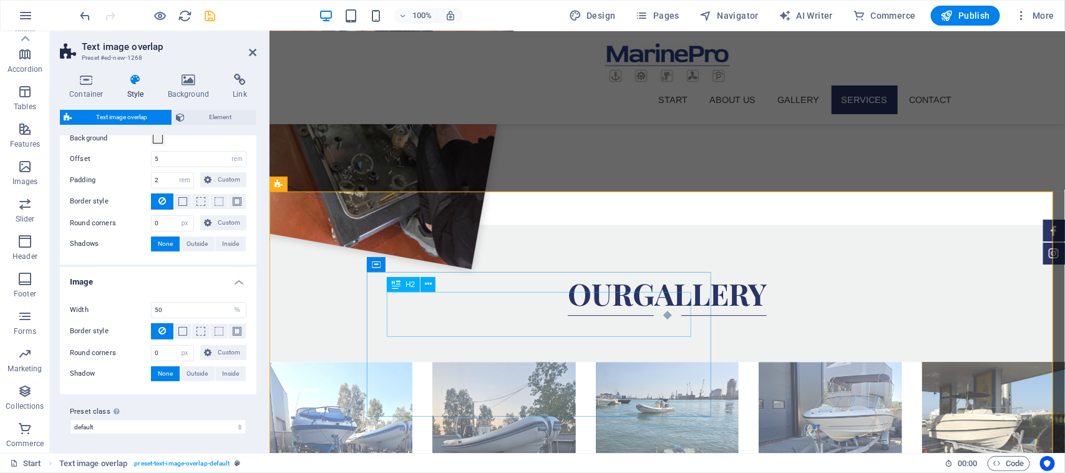
drag, startPoint x: 479, startPoint y: 318, endPoint x: 714, endPoint y: 339, distance: 236.3
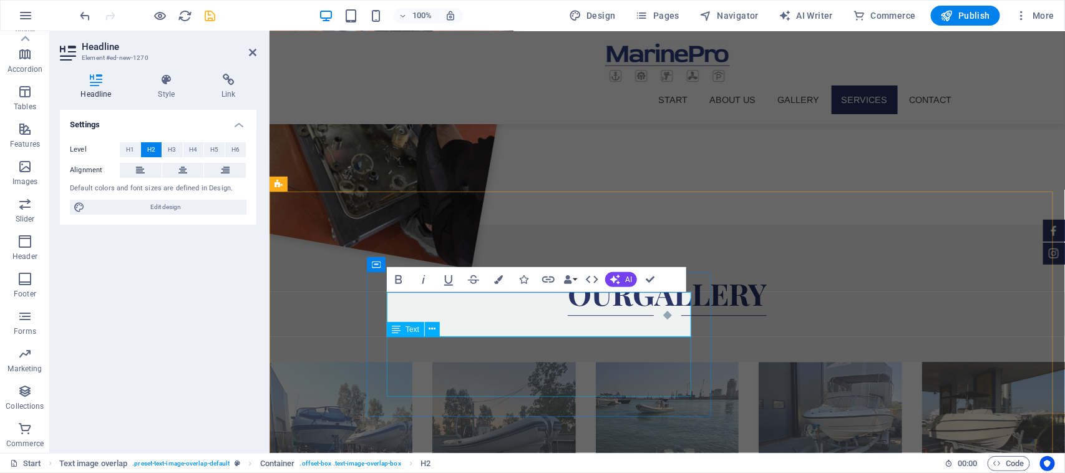
drag, startPoint x: 455, startPoint y: 359, endPoint x: 690, endPoint y: 363, distance: 235.3
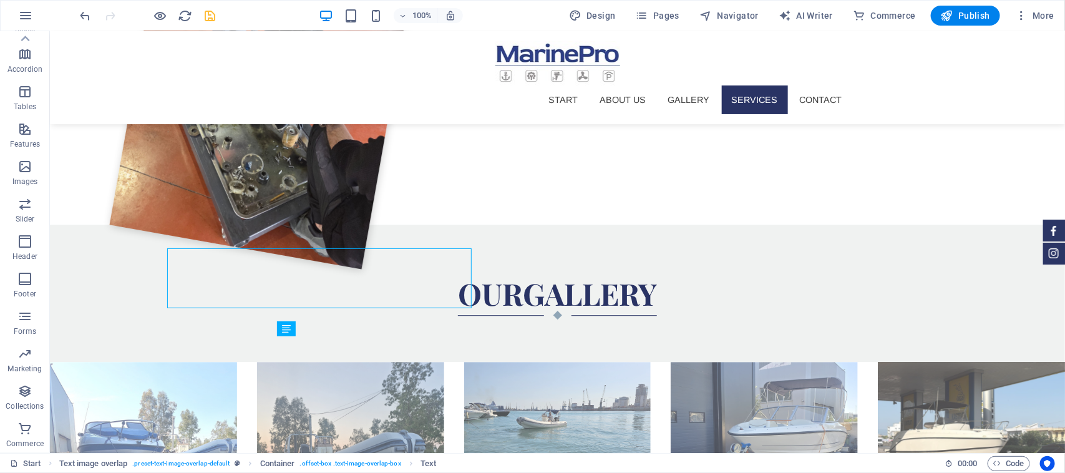
scroll to position [1523, 0]
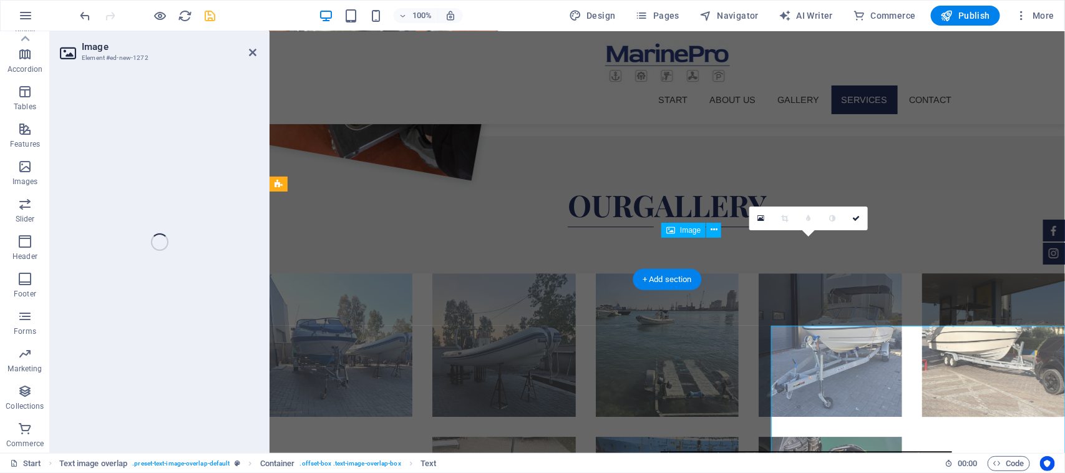
scroll to position [1434, 0]
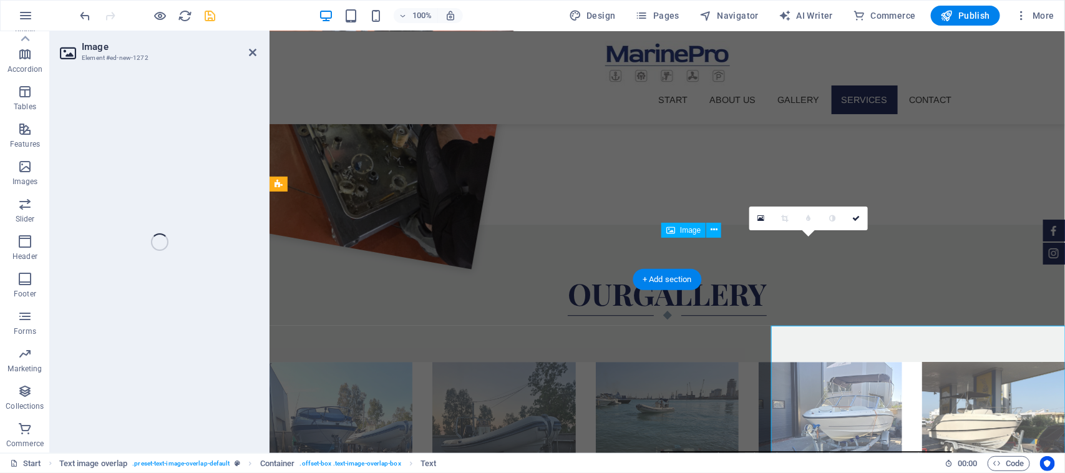
select select "%"
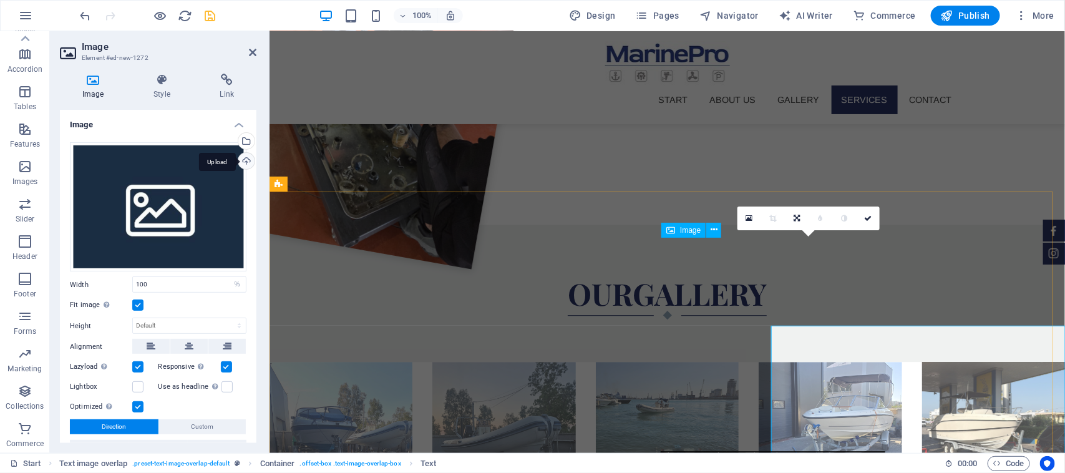
click at [247, 160] on div "Upload" at bounding box center [245, 162] width 19 height 19
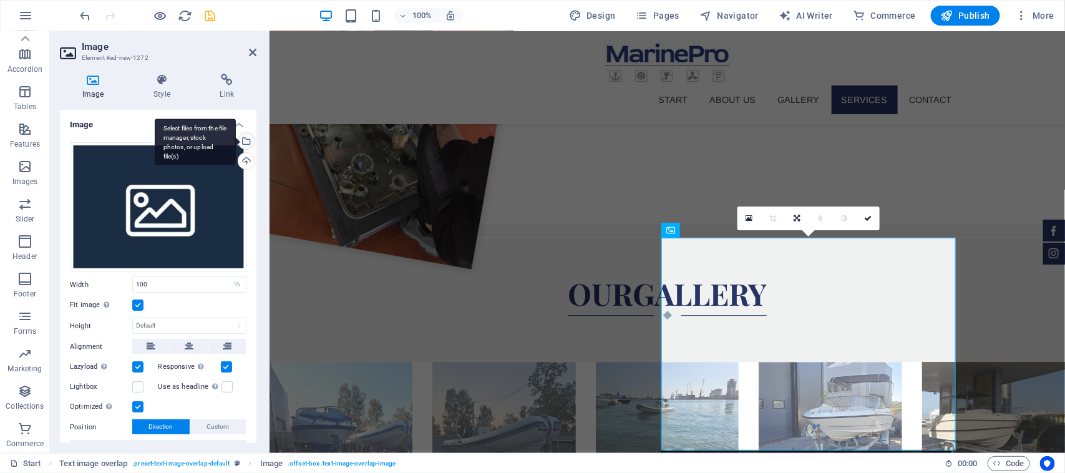
click at [245, 135] on div "Select files from the file manager, stock photos, or upload file(s)" at bounding box center [245, 142] width 19 height 19
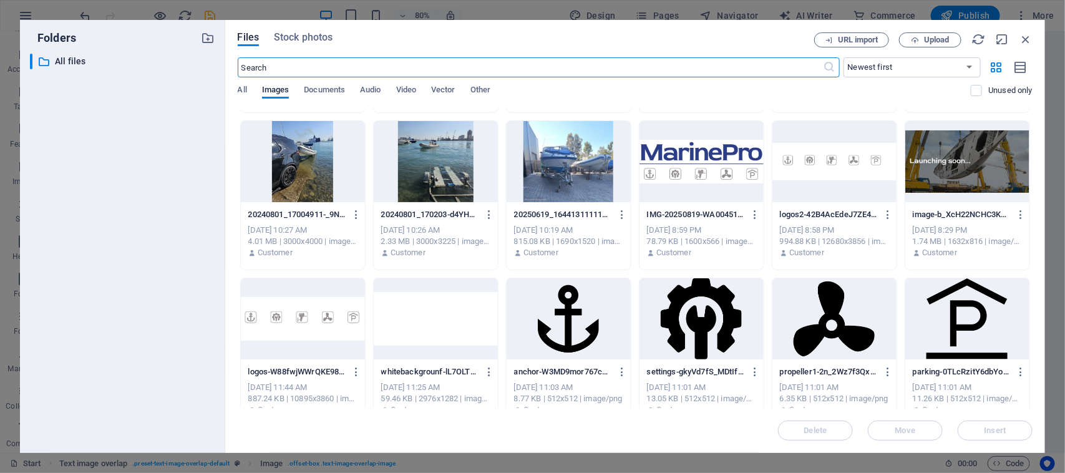
scroll to position [468, 0]
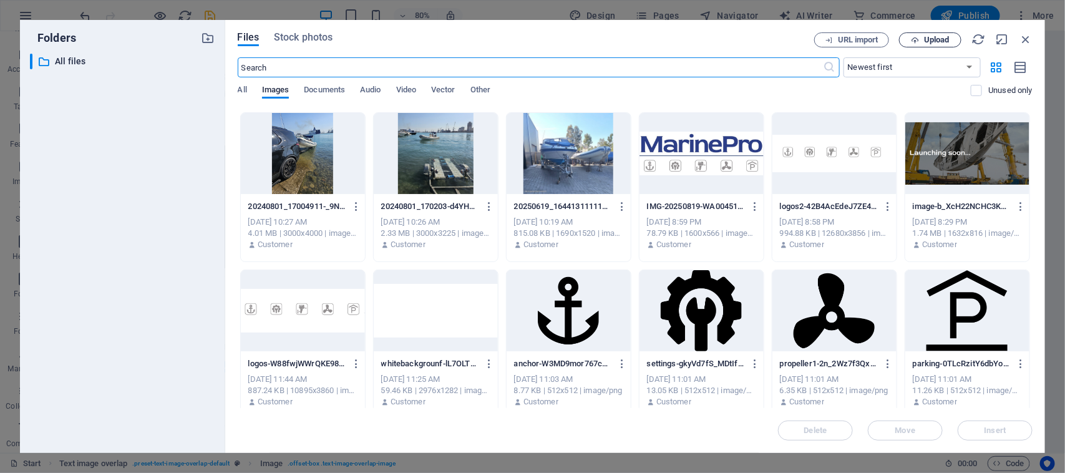
click at [852, 44] on button "Upload" at bounding box center [930, 39] width 62 height 15
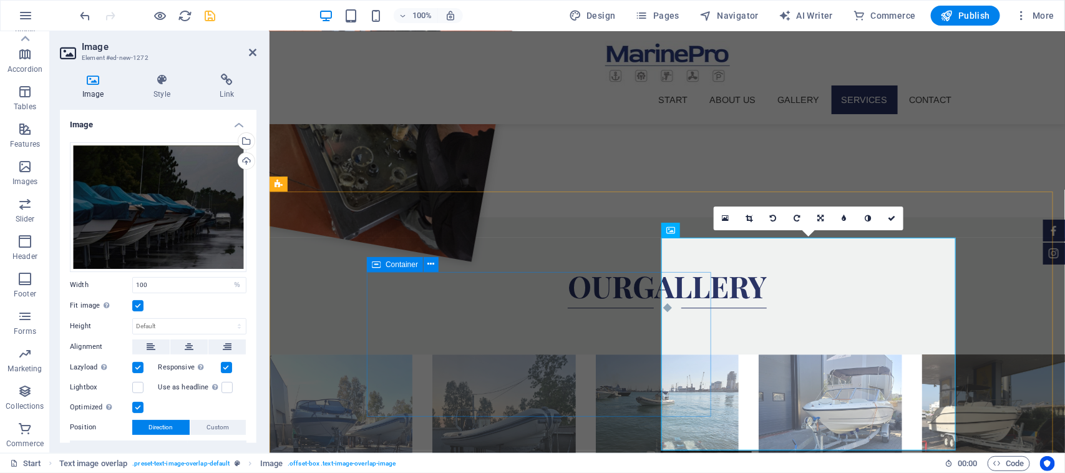
scroll to position [1434, 0]
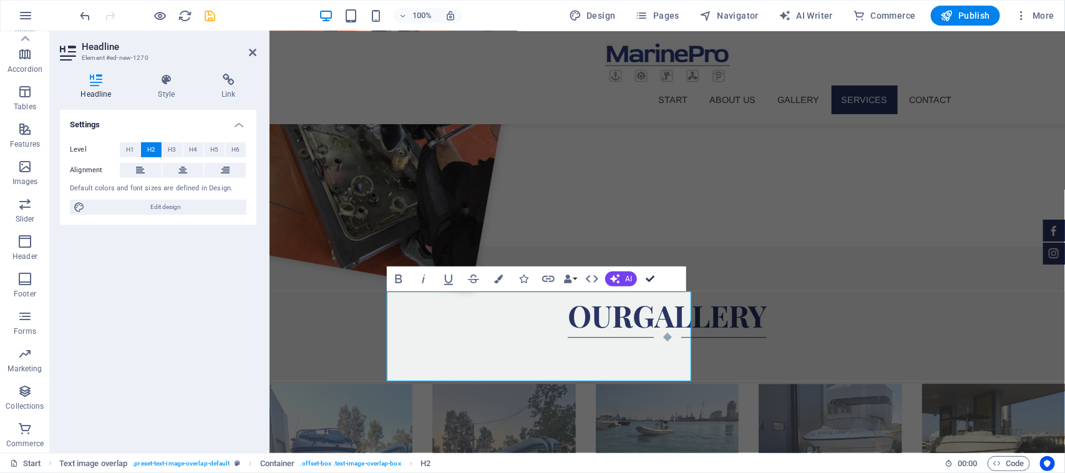
drag, startPoint x: 653, startPoint y: 279, endPoint x: 603, endPoint y: 248, distance: 58.5
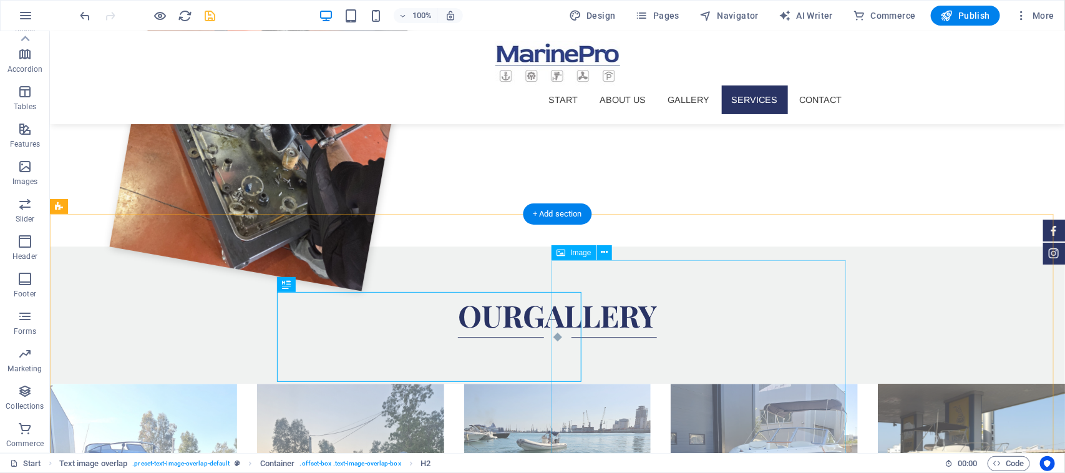
scroll to position [1500, 0]
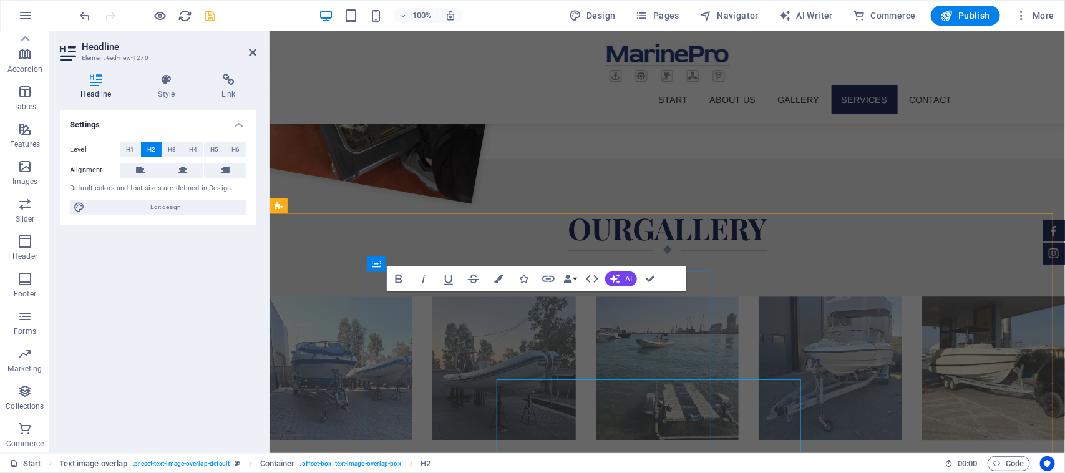
scroll to position [1412, 0]
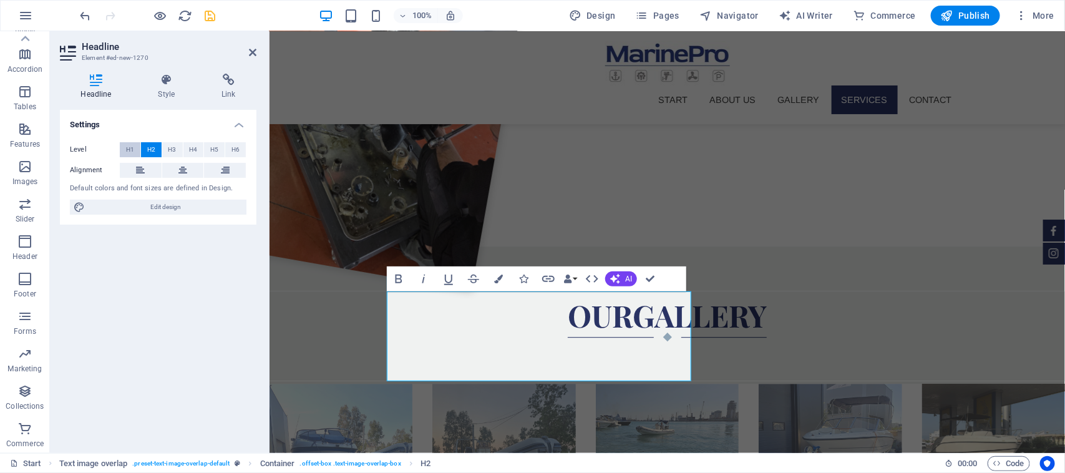
click at [126, 151] on span "H1" at bounding box center [130, 149] width 8 height 15
click at [152, 145] on span "H2" at bounding box center [151, 149] width 8 height 15
drag, startPoint x: 584, startPoint y: 362, endPoint x: 365, endPoint y: 268, distance: 238.2
click at [150, 210] on span "Edit design" at bounding box center [166, 207] width 154 height 15
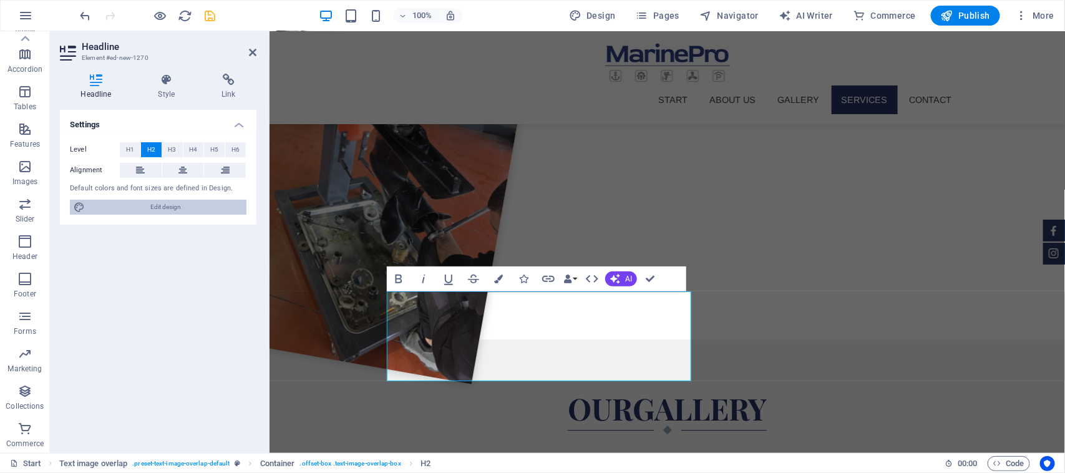
select select "px"
select select "300"
select select "px"
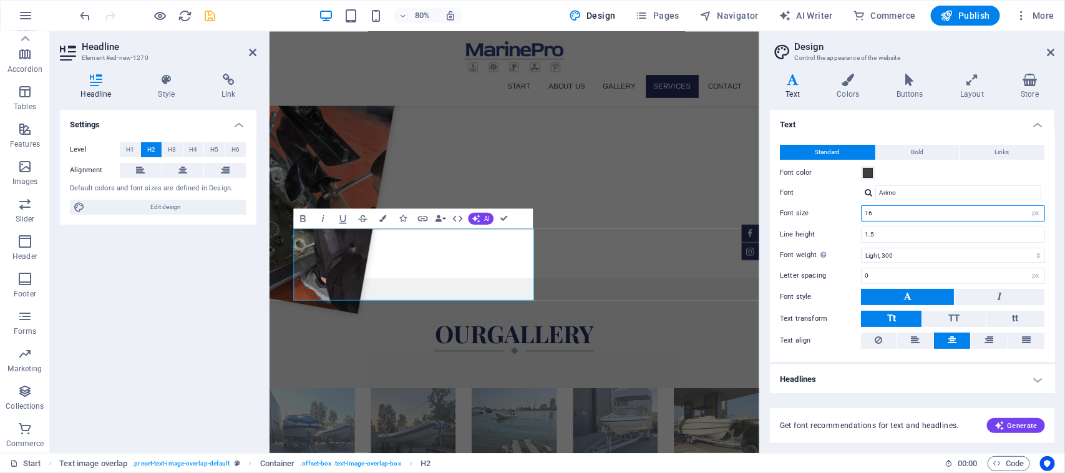
scroll to position [1432, 0]
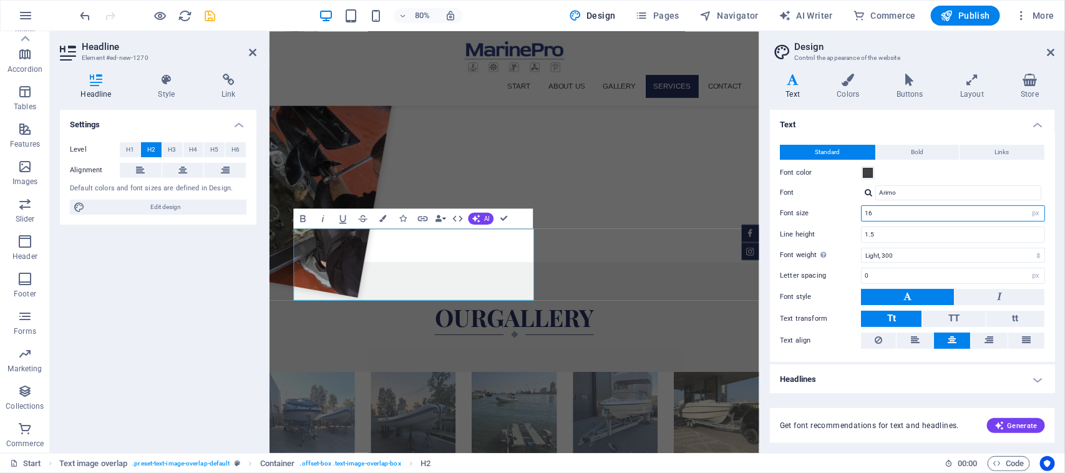
click at [852, 209] on input "16" at bounding box center [953, 213] width 183 height 15
drag, startPoint x: 1150, startPoint y: 241, endPoint x: 830, endPoint y: 258, distance: 320.0
click at [852, 214] on input "16" at bounding box center [953, 213] width 183 height 15
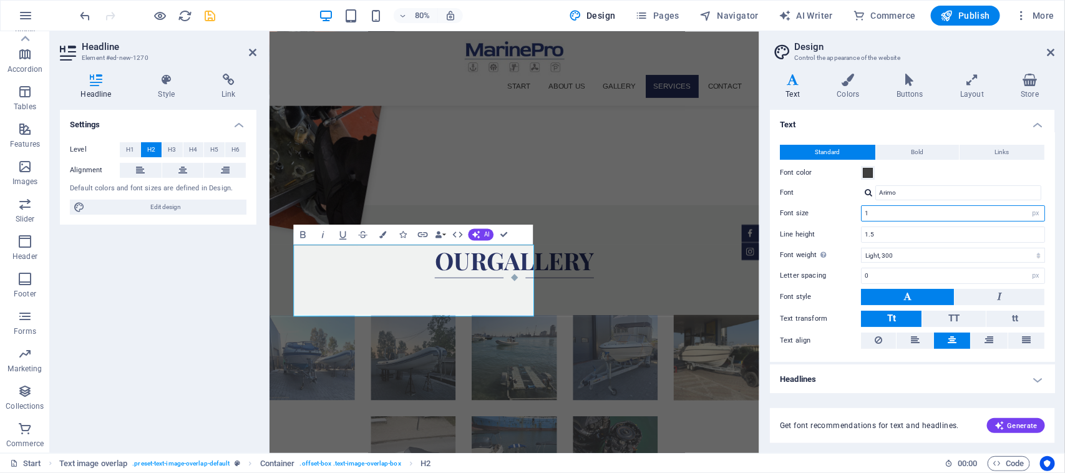
click at [852, 210] on input "1" at bounding box center [953, 213] width 183 height 15
drag, startPoint x: 868, startPoint y: 210, endPoint x: 887, endPoint y: 213, distance: 18.9
click at [852, 213] on input "1" at bounding box center [953, 213] width 183 height 15
drag, startPoint x: 887, startPoint y: 213, endPoint x: 836, endPoint y: 202, distance: 51.8
click at [836, 202] on div "Standard Bold Links Font color Font Arimo Font size 1 rem px Line height 1.5 Fo…" at bounding box center [913, 247] width 290 height 230
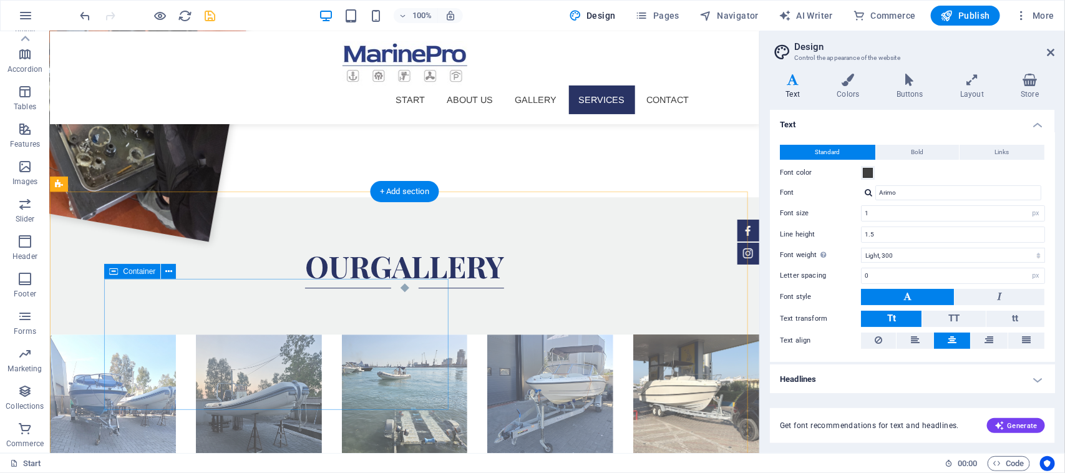
type input "16"
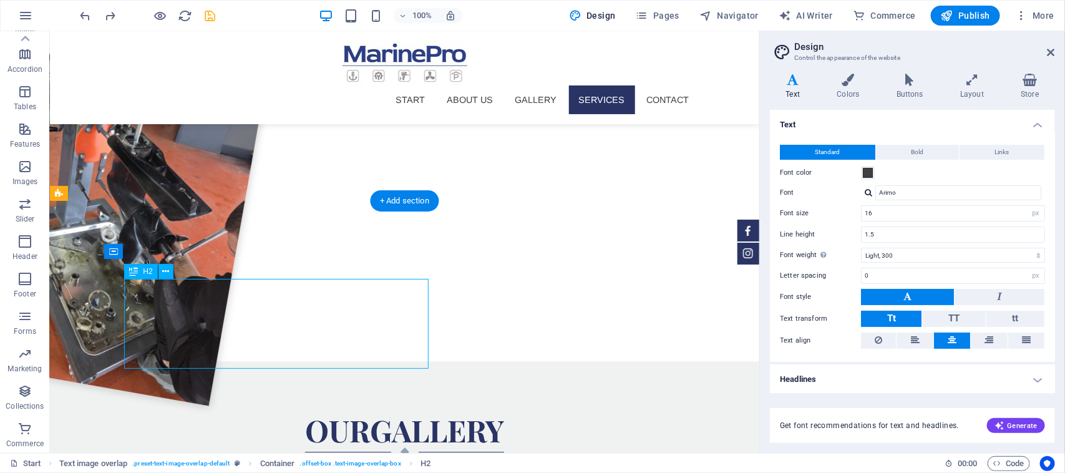
scroll to position [1432, 0]
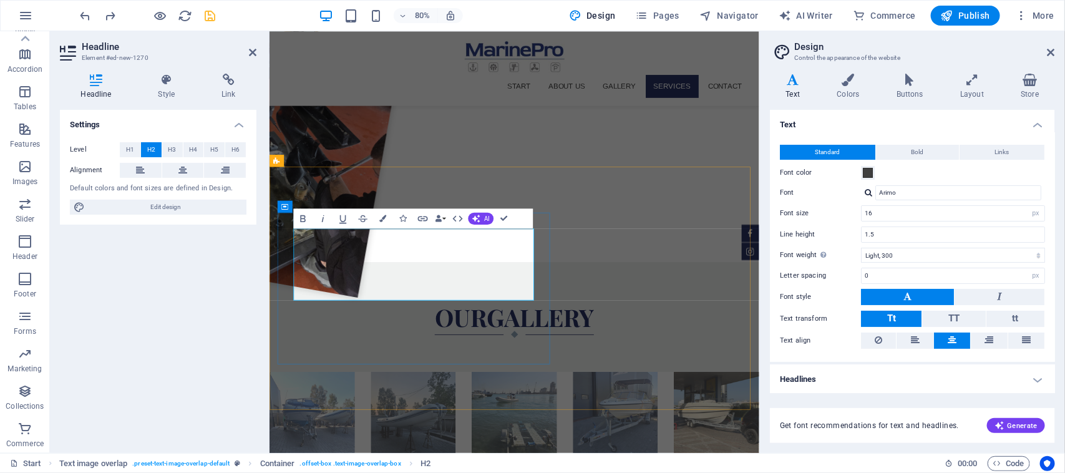
click at [800, 91] on h4 "Text" at bounding box center [795, 87] width 51 height 26
drag, startPoint x: 486, startPoint y: 351, endPoint x: 295, endPoint y: 284, distance: 201.9
click at [183, 148] on button "H4" at bounding box center [193, 149] width 21 height 15
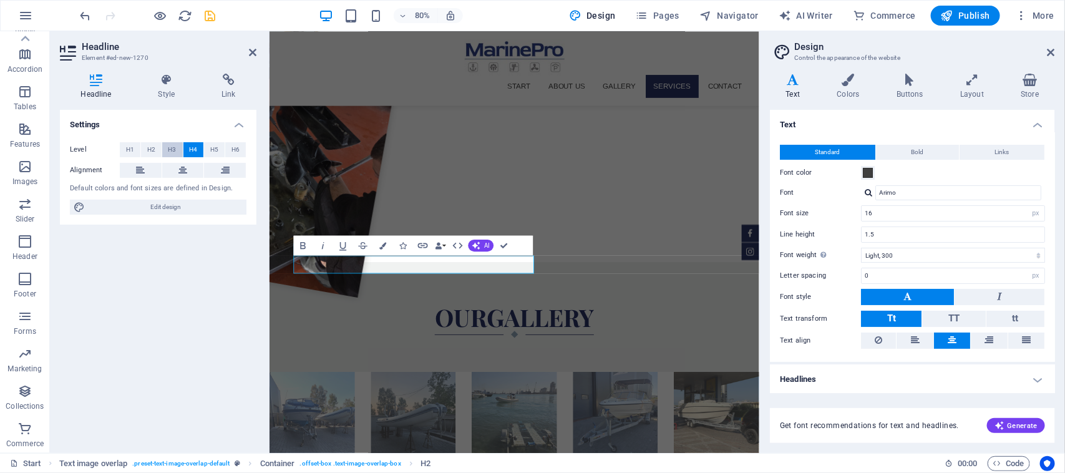
click at [176, 147] on button "H3" at bounding box center [172, 149] width 21 height 15
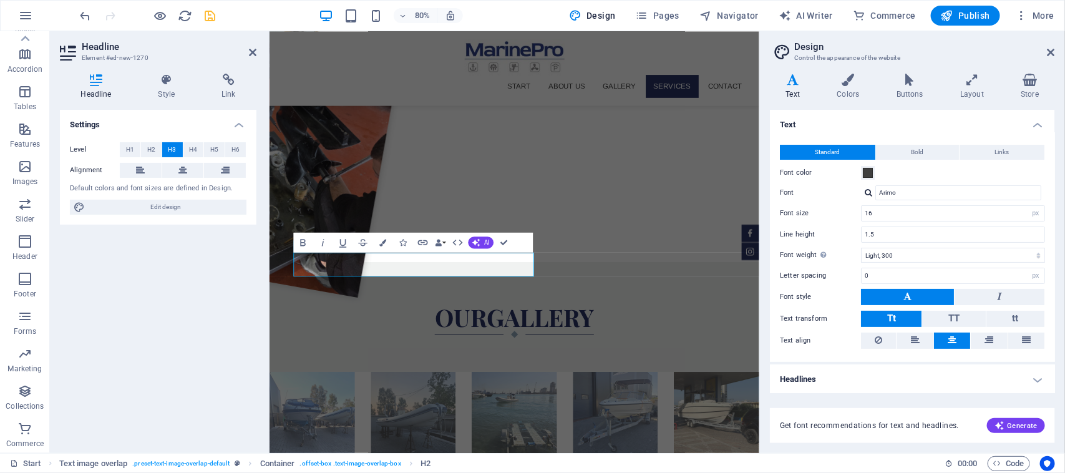
drag, startPoint x: 163, startPoint y: 145, endPoint x: 105, endPoint y: 160, distance: 59.9
click at [142, 150] on div "Level H1 H2 H3 H4 H5 H6" at bounding box center [158, 150] width 177 height 16
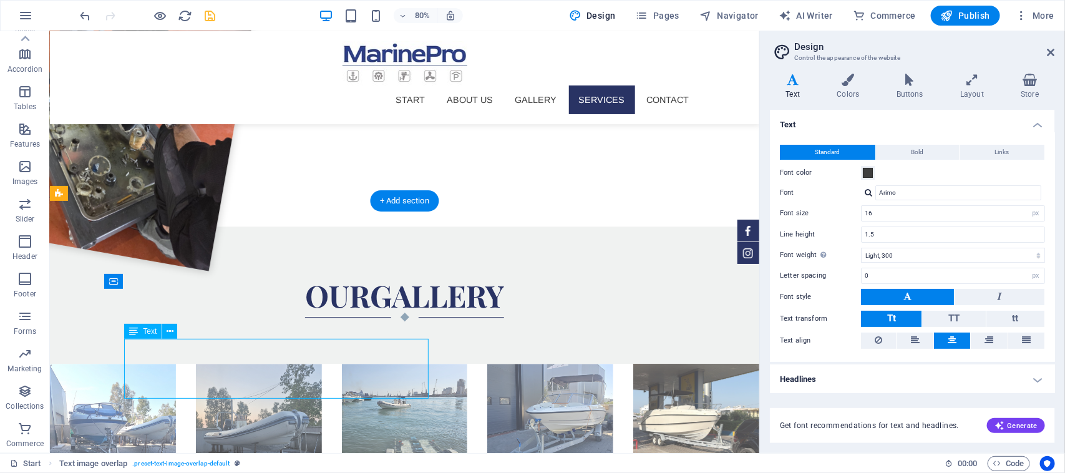
scroll to position [1390, 0]
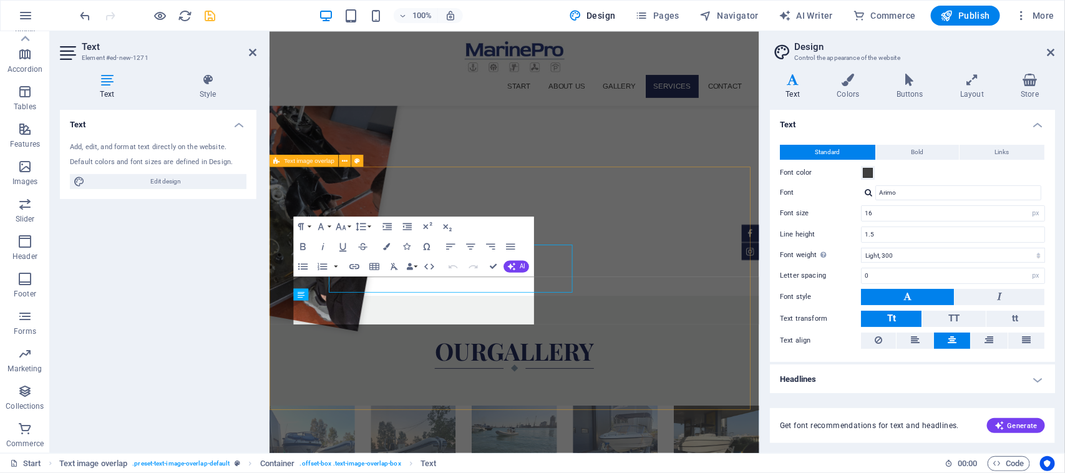
scroll to position [1432, 0]
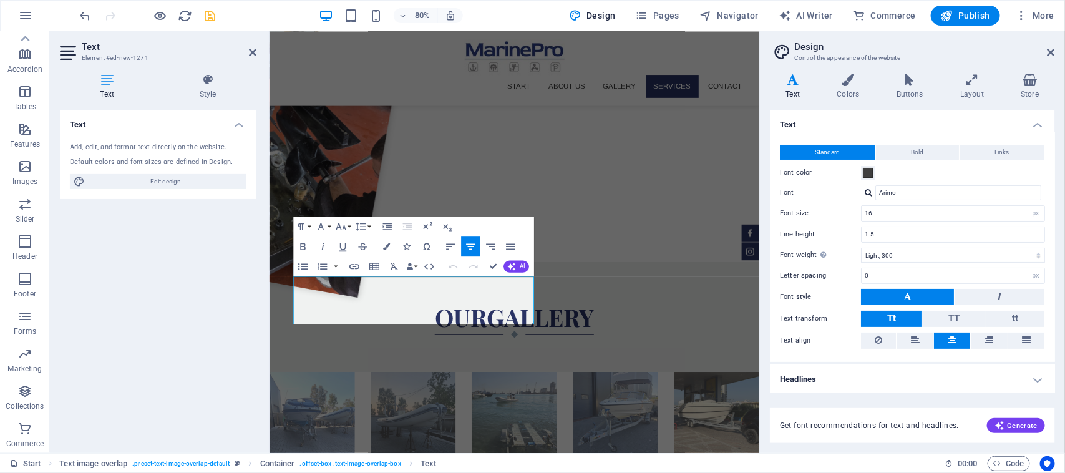
drag, startPoint x: 586, startPoint y: 391, endPoint x: 195, endPoint y: 302, distance: 401.3
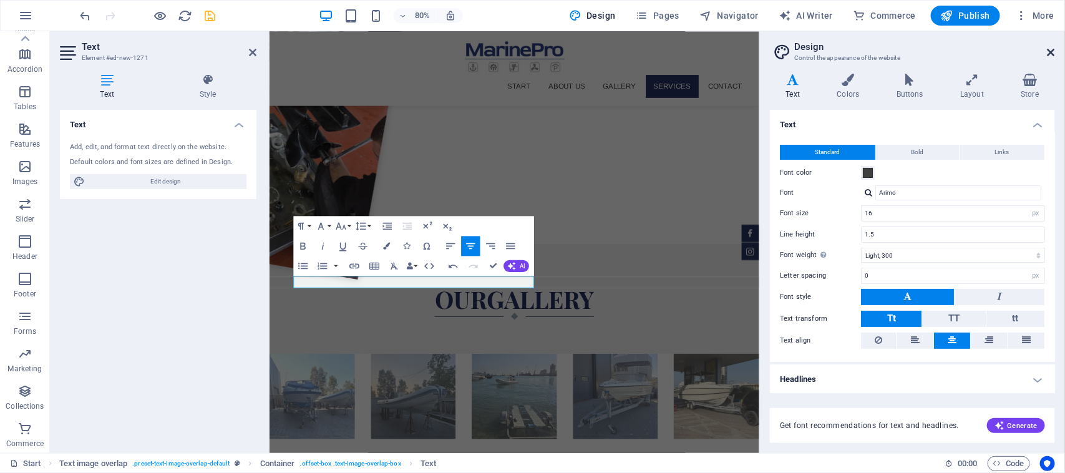
click at [852, 48] on icon at bounding box center [1051, 52] width 7 height 10
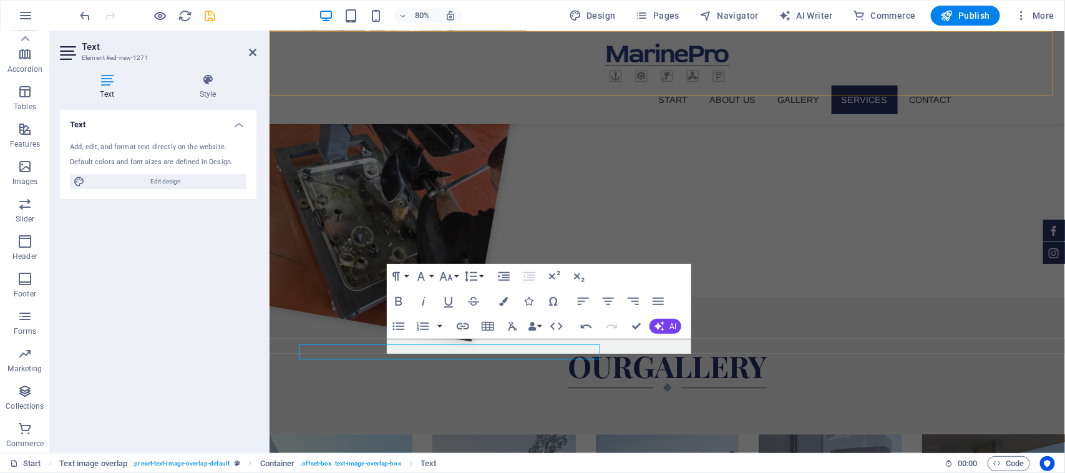
scroll to position [1448, 0]
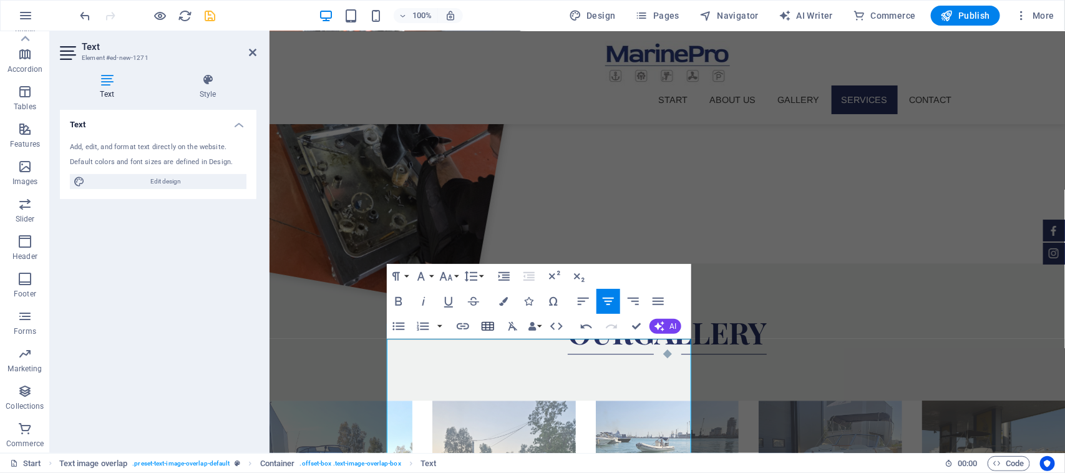
scroll to position [3435, 1]
drag, startPoint x: 621, startPoint y: 430, endPoint x: 374, endPoint y: 338, distance: 263.0
click at [659, 294] on icon "button" at bounding box center [658, 301] width 15 height 15
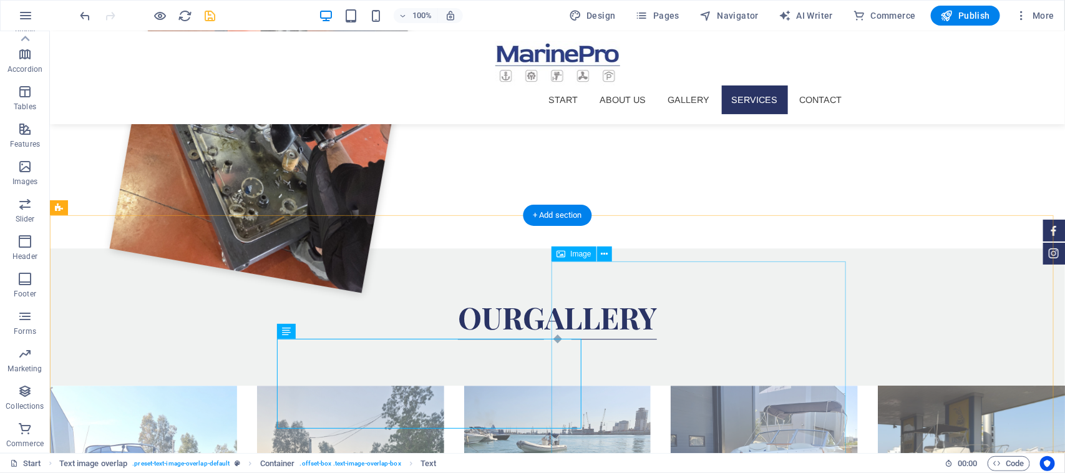
scroll to position [1498, 0]
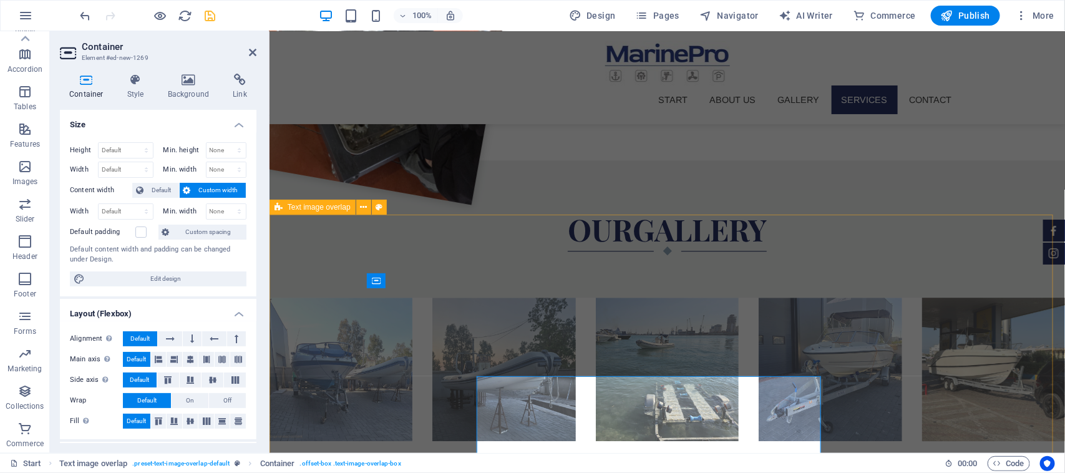
scroll to position [1411, 0]
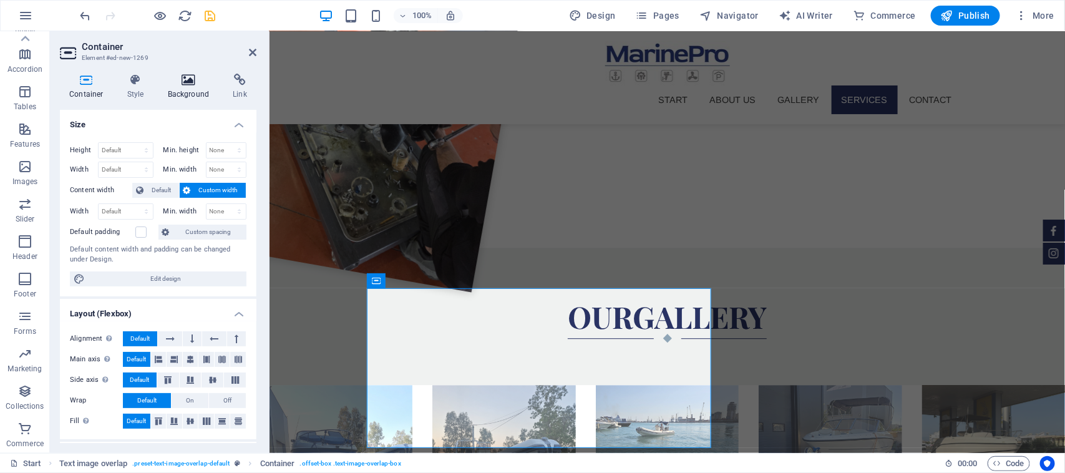
click at [165, 94] on h4 "Background" at bounding box center [192, 87] width 66 height 26
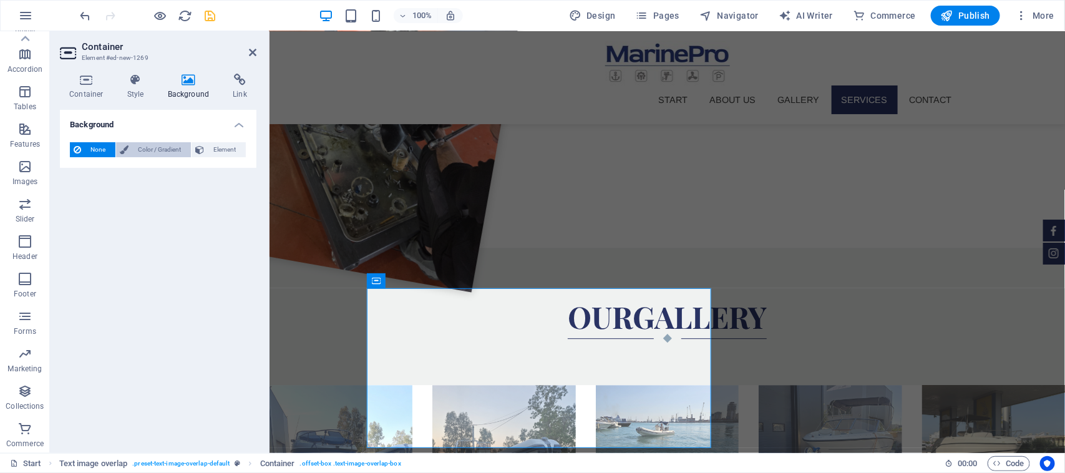
click at [154, 149] on span "Color / Gradient" at bounding box center [159, 149] width 55 height 15
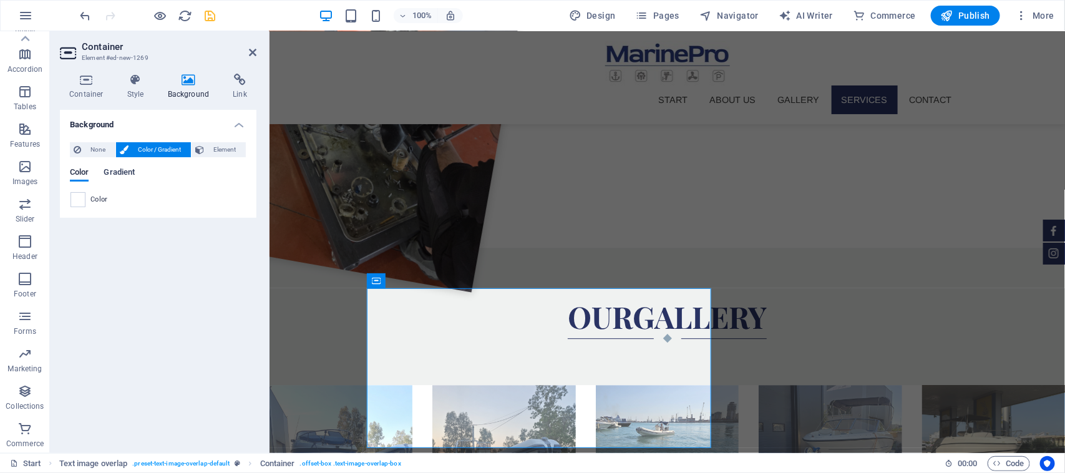
click at [117, 172] on span "Gradient" at bounding box center [119, 173] width 31 height 17
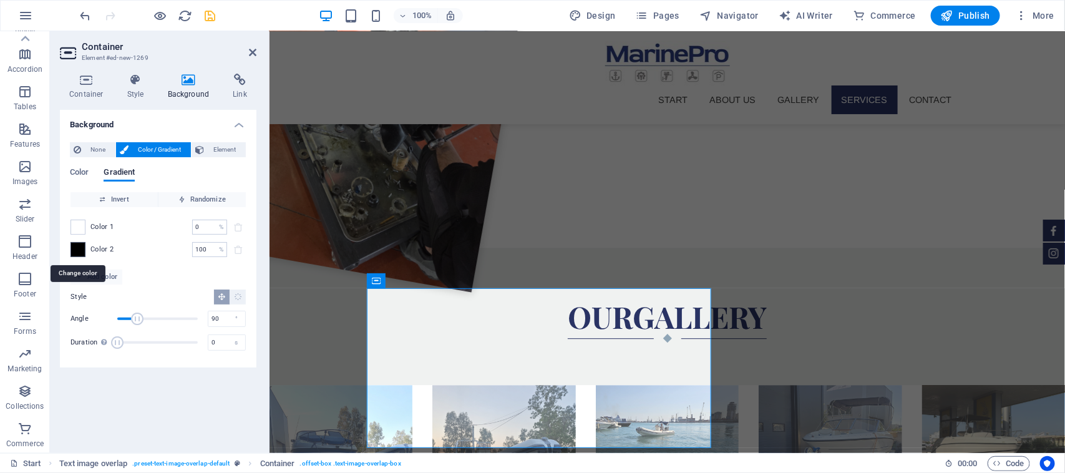
click at [82, 245] on span at bounding box center [78, 250] width 14 height 14
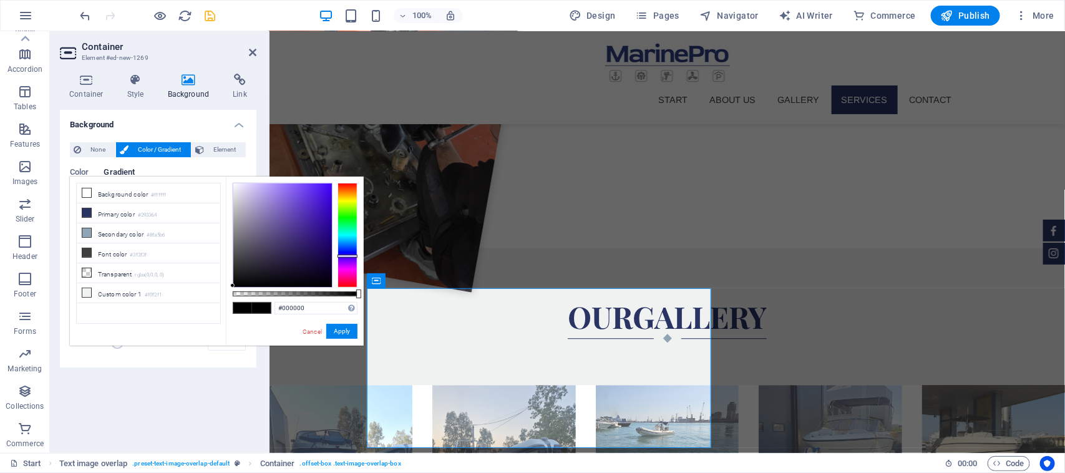
click at [354, 256] on div at bounding box center [348, 235] width 20 height 105
drag, startPoint x: 341, startPoint y: 331, endPoint x: 72, endPoint y: 300, distance: 271.5
click at [341, 331] on button "Apply" at bounding box center [341, 331] width 31 height 15
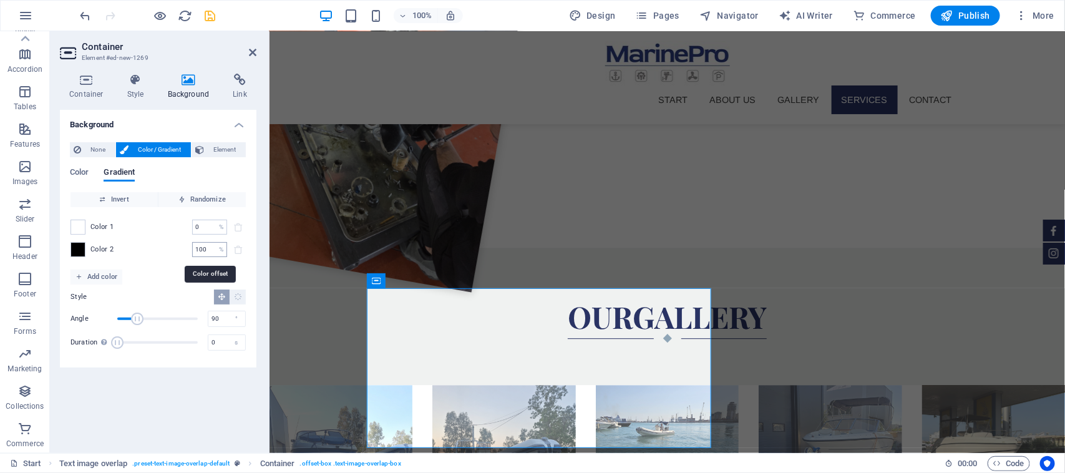
click at [217, 247] on div "100 % ​" at bounding box center [209, 249] width 35 height 15
drag, startPoint x: 192, startPoint y: 247, endPoint x: 81, endPoint y: 241, distance: 110.6
click at [89, 240] on div "Color 1 0 % ​ Color 2 100 % ​" at bounding box center [158, 238] width 175 height 62
click at [197, 245] on input "number" at bounding box center [203, 249] width 22 height 15
type input "0"
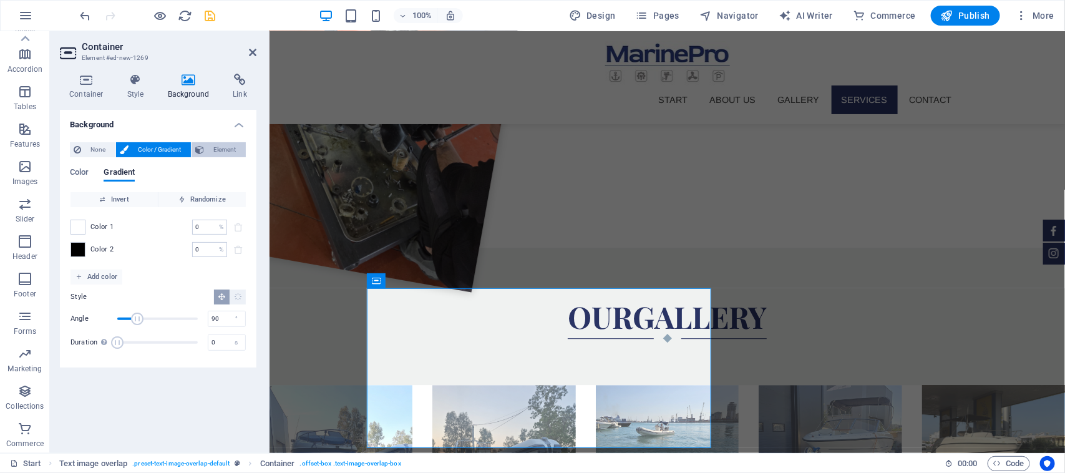
click at [238, 151] on span "Element" at bounding box center [225, 149] width 34 height 15
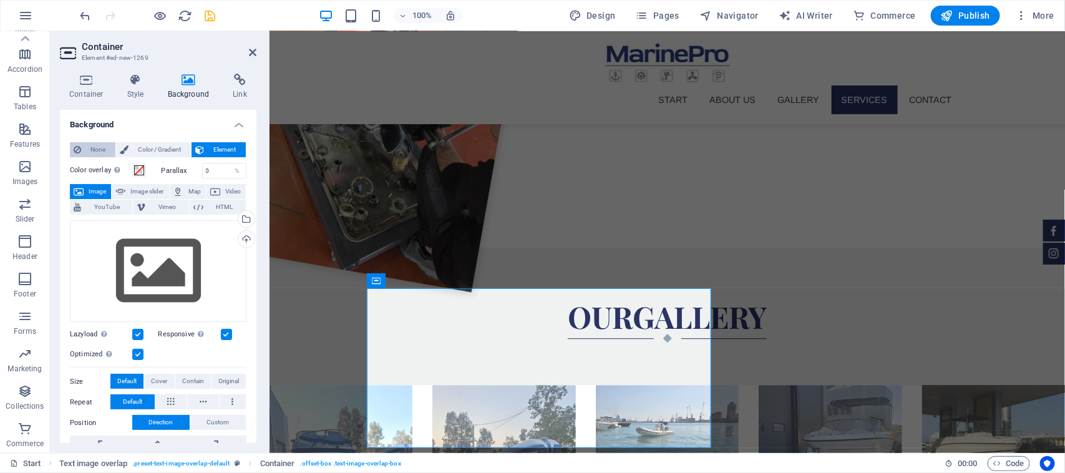
click at [107, 145] on span "None" at bounding box center [98, 149] width 27 height 15
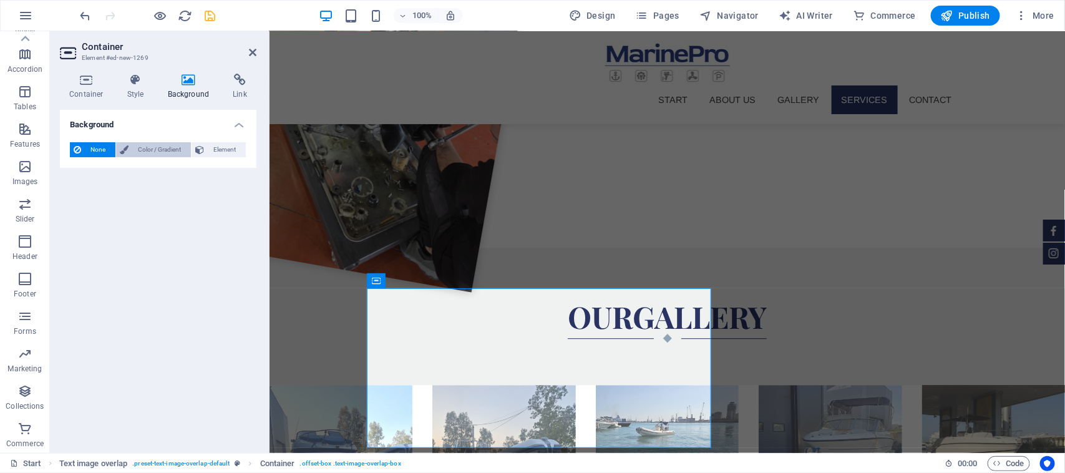
click at [168, 155] on span "Color / Gradient" at bounding box center [159, 149] width 55 height 15
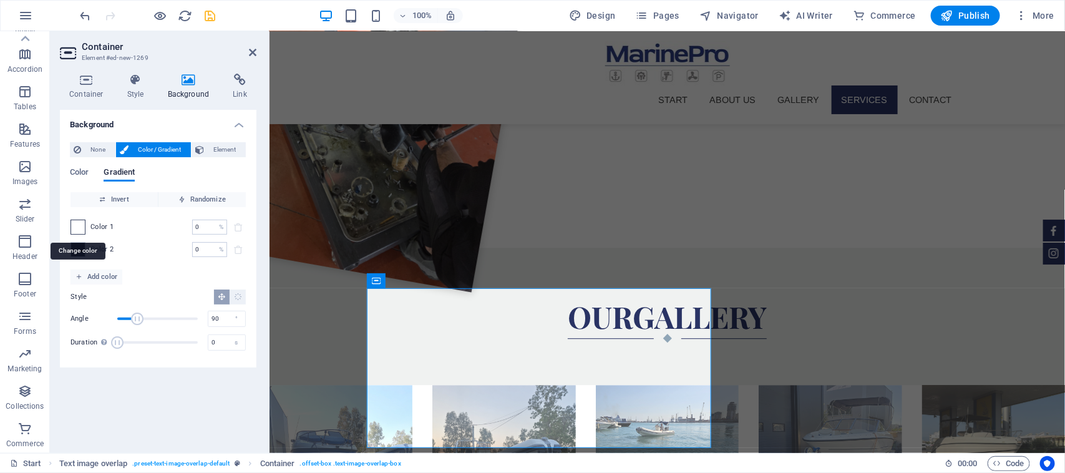
click at [79, 222] on span at bounding box center [78, 227] width 14 height 14
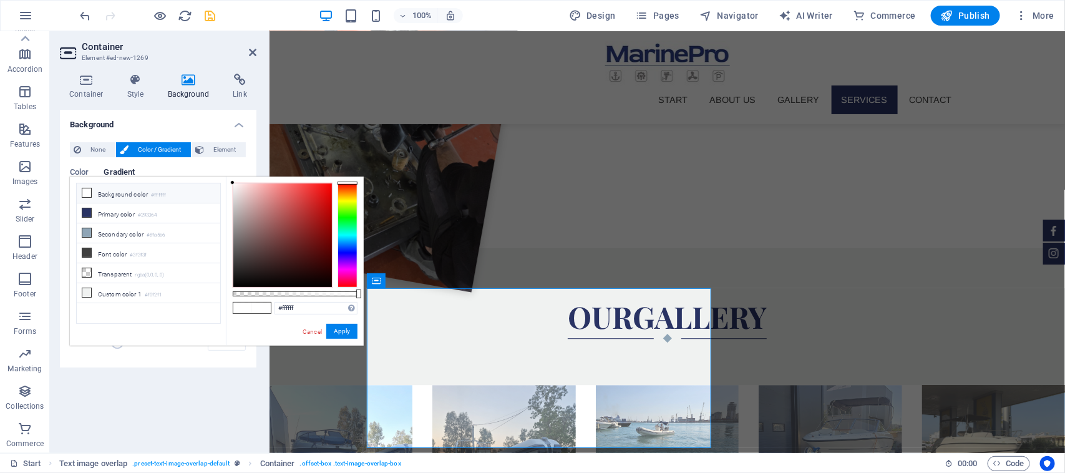
click at [115, 184] on li "Background color #ffffff" at bounding box center [149, 193] width 144 height 20
click at [115, 190] on li "Background color #ffffff" at bounding box center [149, 193] width 144 height 20
drag, startPoint x: 345, startPoint y: 333, endPoint x: 67, endPoint y: 297, distance: 280.0
click at [345, 333] on button "Apply" at bounding box center [341, 331] width 31 height 15
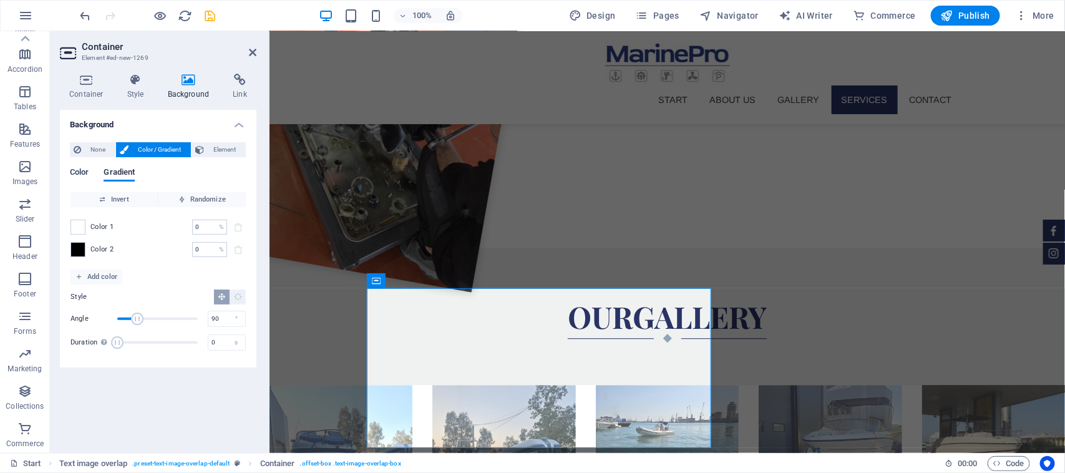
click at [83, 173] on span "Color" at bounding box center [79, 173] width 19 height 17
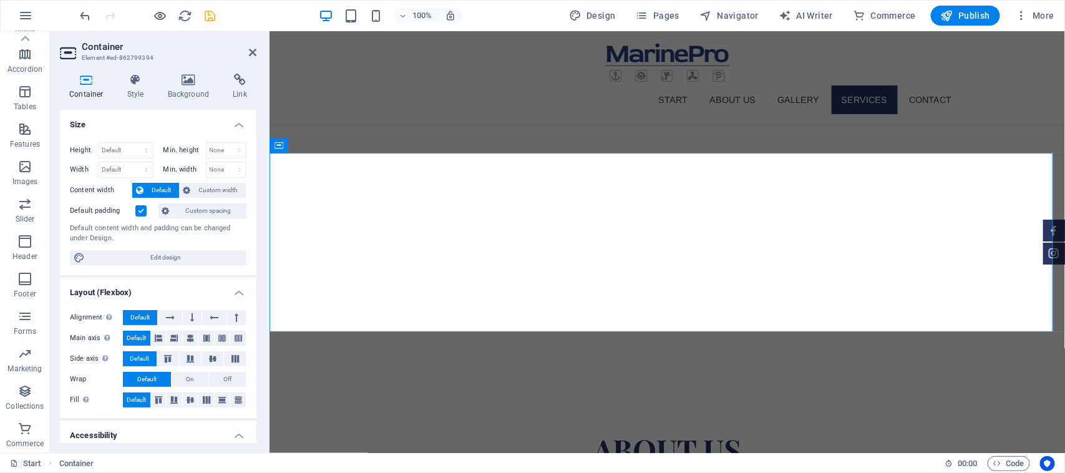
scroll to position [1294, 0]
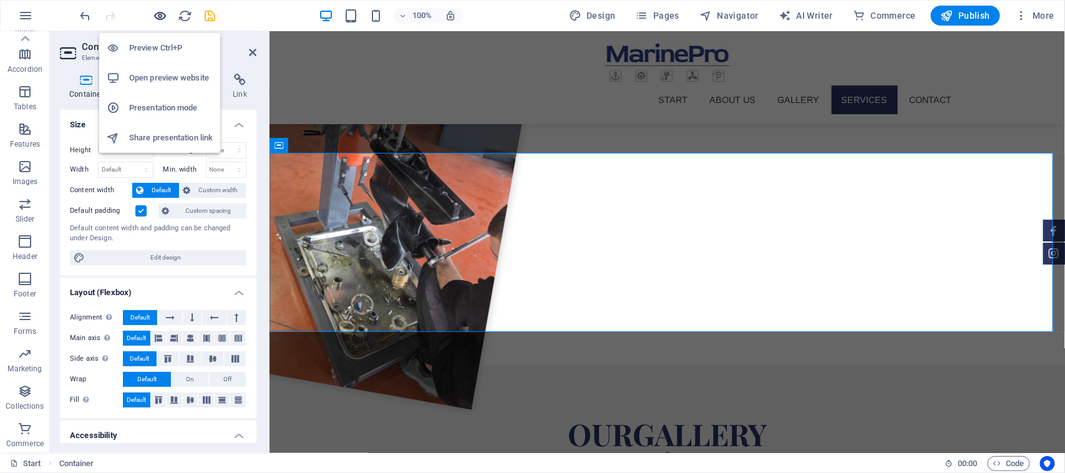
click at [165, 10] on icon "button" at bounding box center [161, 16] width 14 height 14
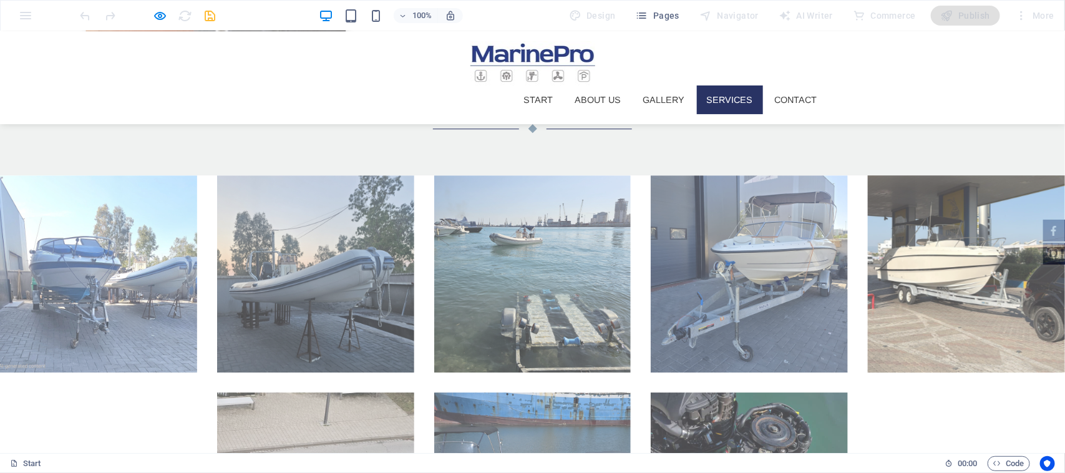
scroll to position [1638, 0]
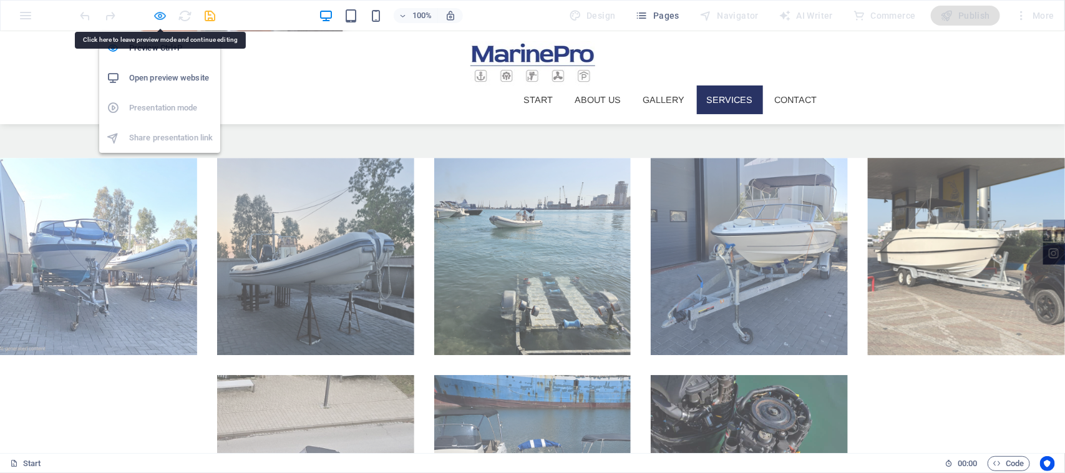
click at [156, 20] on icon "button" at bounding box center [161, 16] width 14 height 14
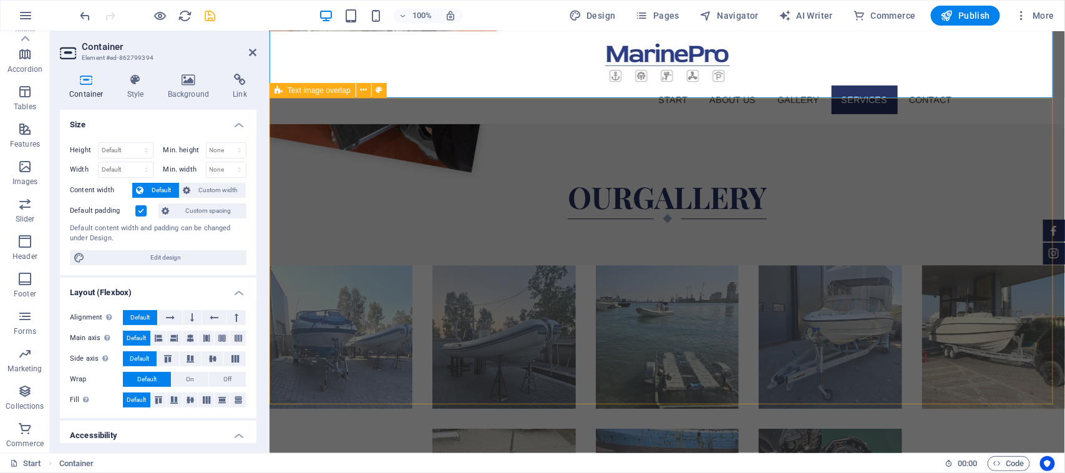
scroll to position [1528, 0]
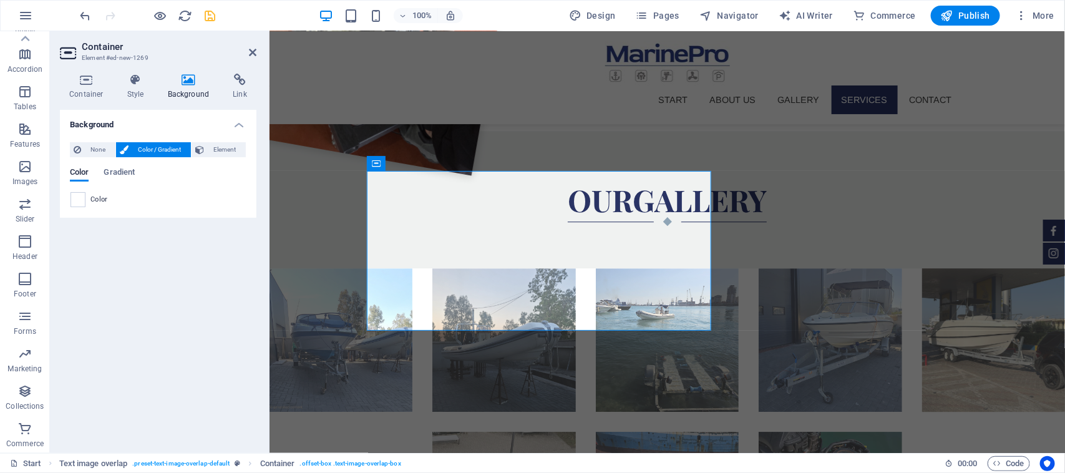
click at [78, 209] on div "None Color / Gradient Element Stretch background to full-width Color overlay Pl…" at bounding box center [158, 174] width 197 height 85
click at [78, 200] on span at bounding box center [78, 200] width 14 height 14
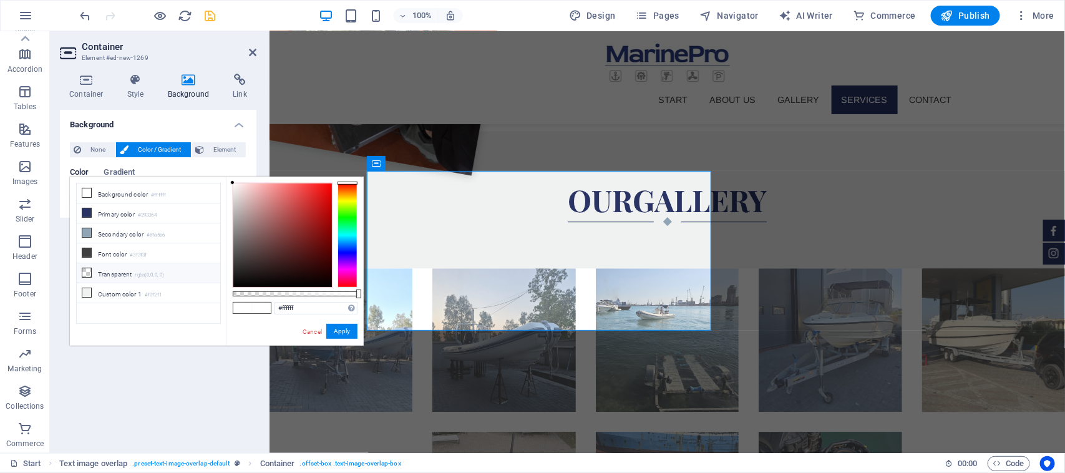
click at [105, 282] on li "Transparent rgba(0,0,0,.0)" at bounding box center [149, 273] width 144 height 20
click at [120, 300] on li "Custom color 1 #f0f2f1" at bounding box center [149, 293] width 144 height 20
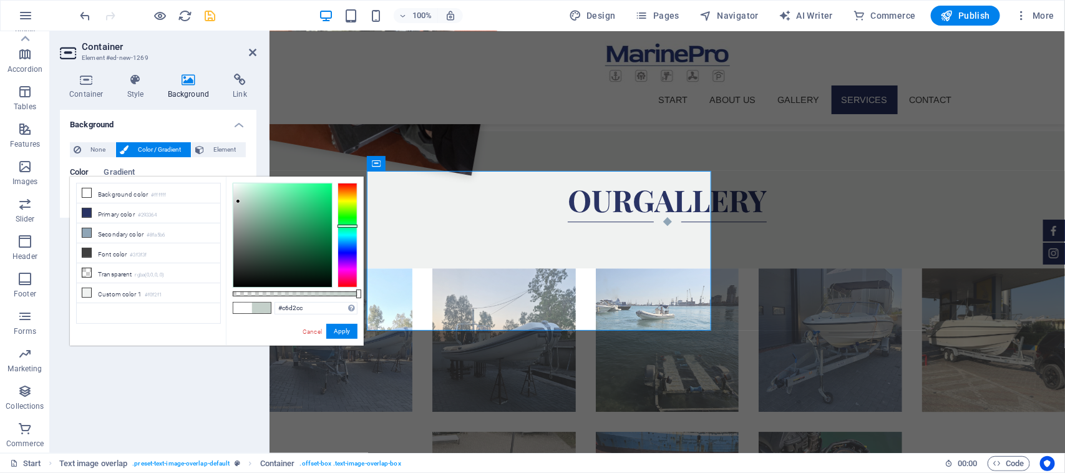
drag, startPoint x: 235, startPoint y: 183, endPoint x: 238, endPoint y: 194, distance: 11.8
click at [238, 197] on div at bounding box center [282, 235] width 99 height 104
click at [238, 194] on div at bounding box center [238, 194] width 4 height 4
click at [240, 192] on div at bounding box center [238, 194] width 4 height 4
click at [340, 336] on button "Apply" at bounding box center [341, 331] width 31 height 15
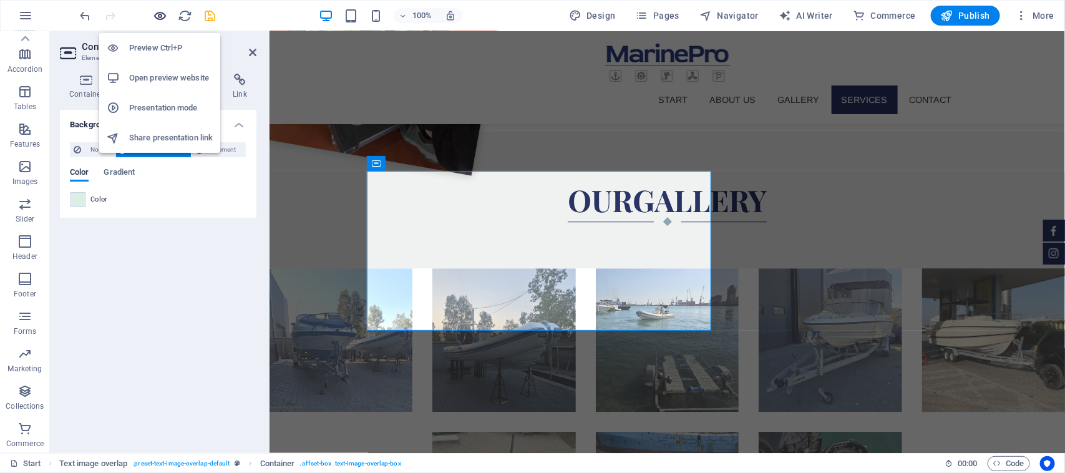
click at [156, 19] on icon "button" at bounding box center [161, 16] width 14 height 14
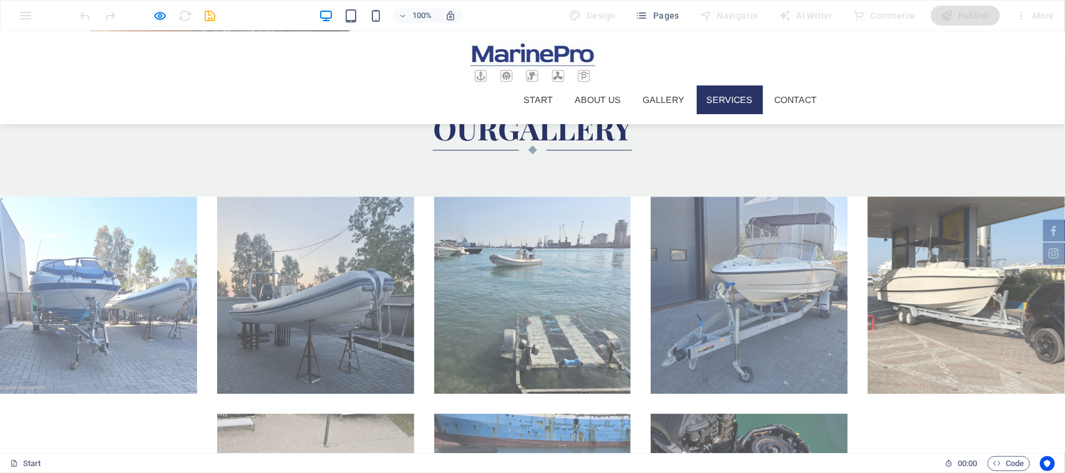
scroll to position [1638, 0]
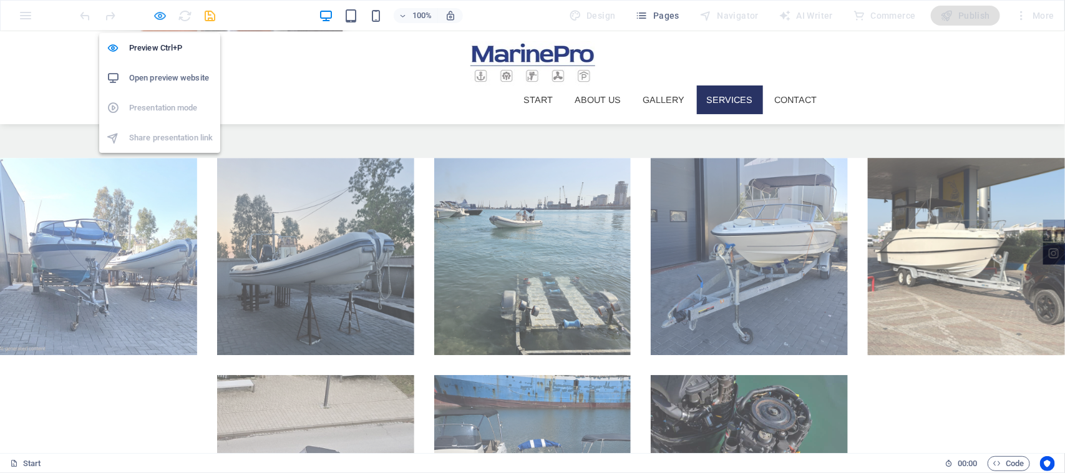
click at [166, 20] on icon "button" at bounding box center [161, 16] width 14 height 14
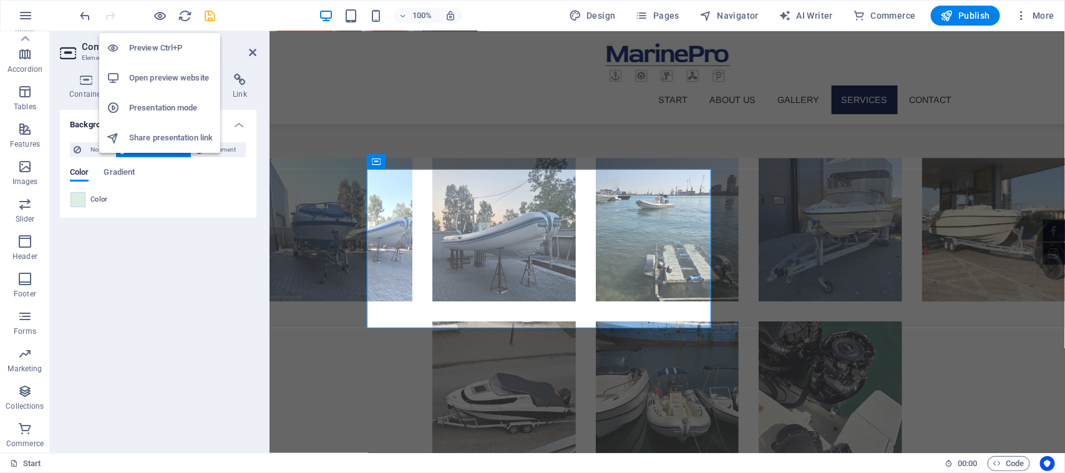
scroll to position [1530, 0]
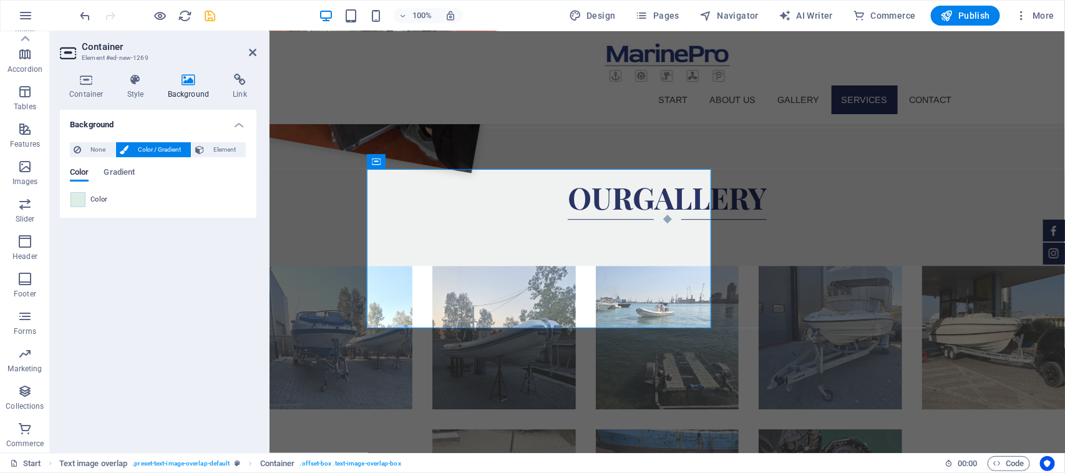
click at [67, 202] on div "None Color / Gradient Element Stretch background to full-width Color overlay Pl…" at bounding box center [158, 174] width 197 height 85
click at [72, 202] on span at bounding box center [78, 200] width 14 height 14
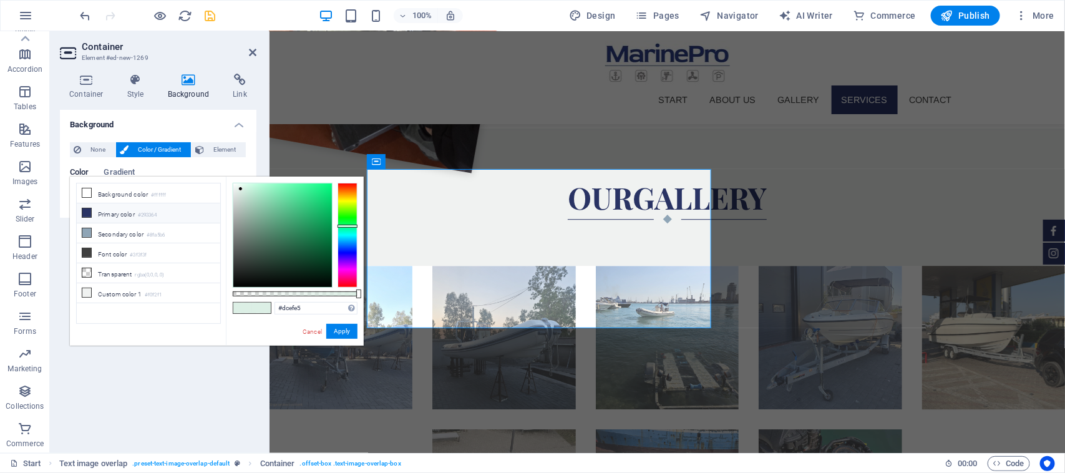
click at [114, 217] on li "Primary color #293364" at bounding box center [149, 213] width 144 height 20
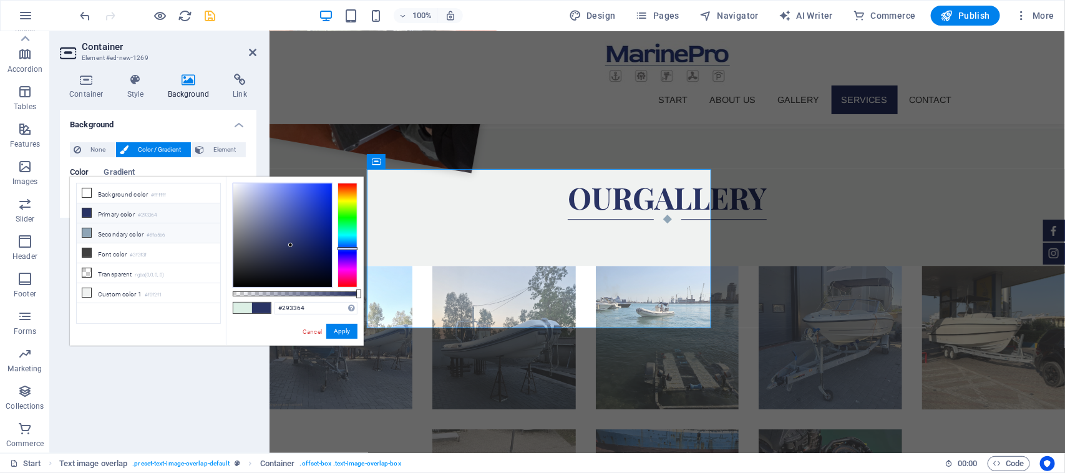
click at [119, 228] on li "Secondary color #8fa5b6" at bounding box center [149, 233] width 144 height 20
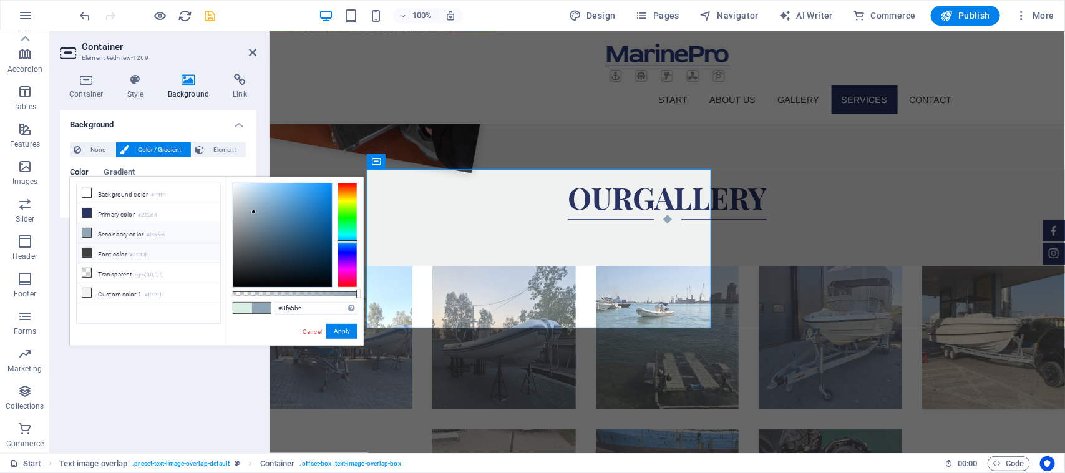
click at [104, 257] on li "Font color #3f3f3f" at bounding box center [149, 253] width 144 height 20
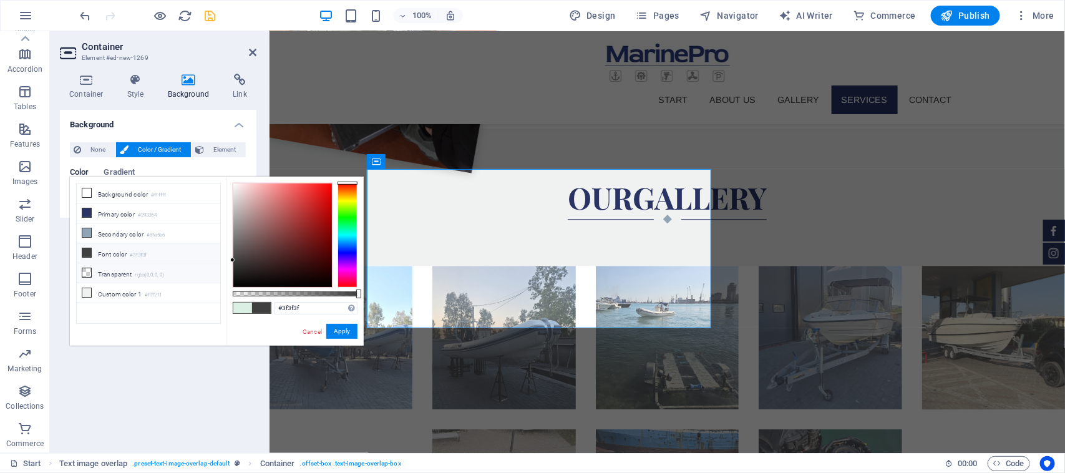
click at [104, 276] on li "Transparent rgba(0,0,0,.0)" at bounding box center [149, 273] width 144 height 20
click at [128, 190] on li "Background color #ffffff" at bounding box center [149, 193] width 144 height 20
click at [234, 194] on div at bounding box center [282, 235] width 99 height 104
click at [232, 193] on div at bounding box center [234, 194] width 4 height 4
type input "#e4e4e4"
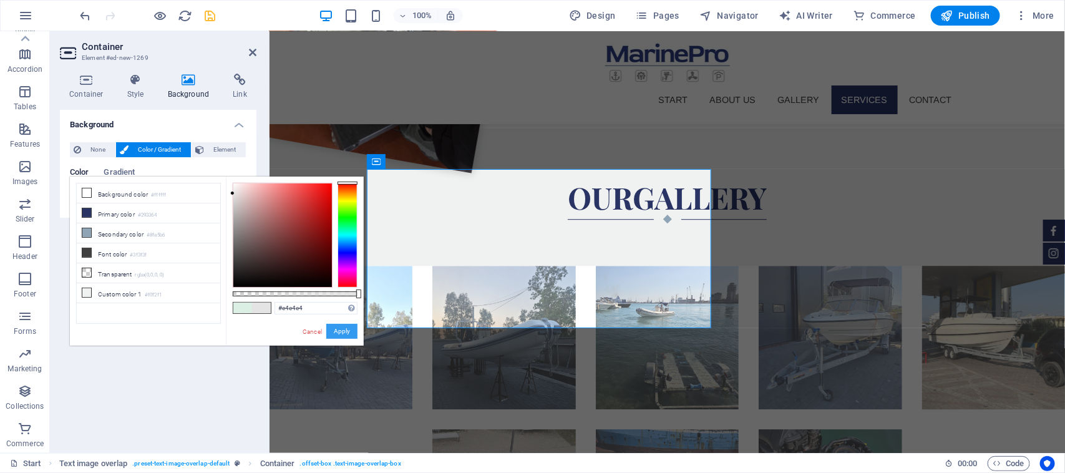
click at [343, 326] on button "Apply" at bounding box center [341, 331] width 31 height 15
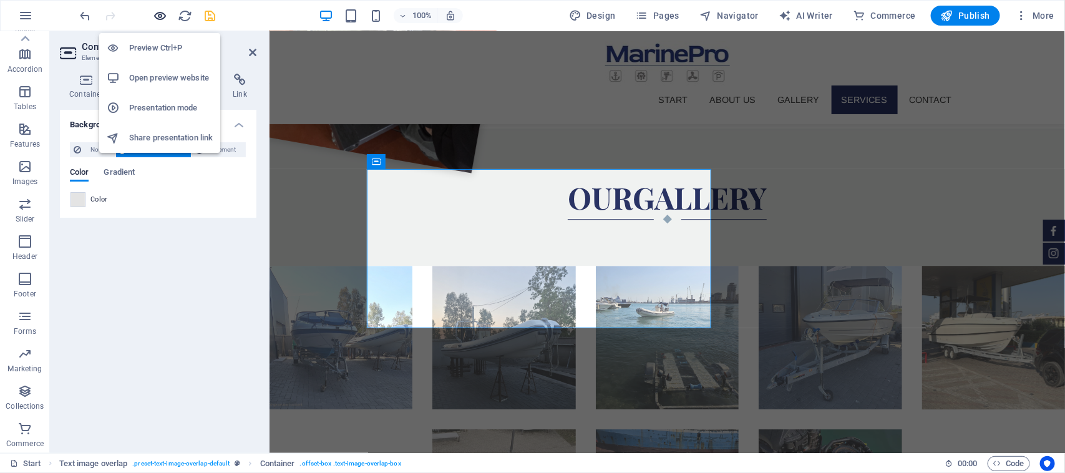
click at [160, 11] on icon "button" at bounding box center [161, 16] width 14 height 14
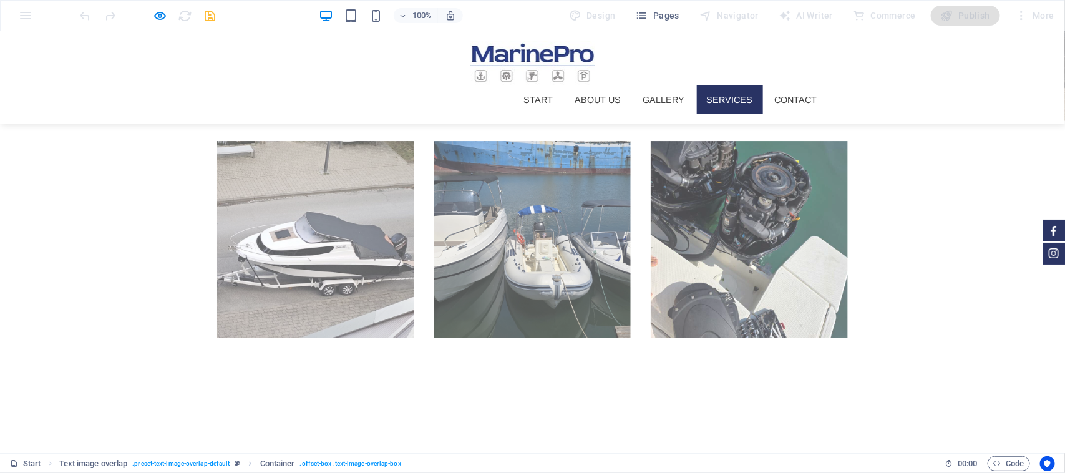
scroll to position [1638, 0]
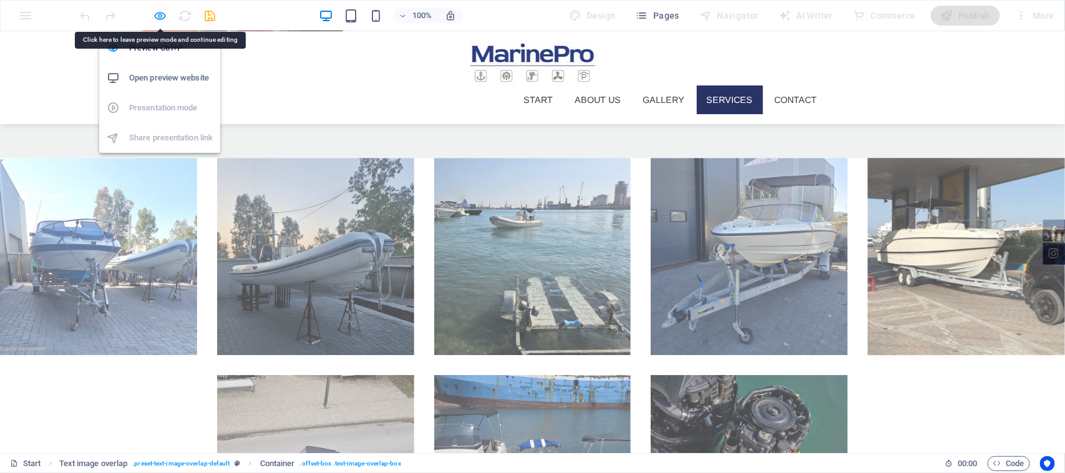
click at [166, 13] on icon "button" at bounding box center [161, 16] width 14 height 14
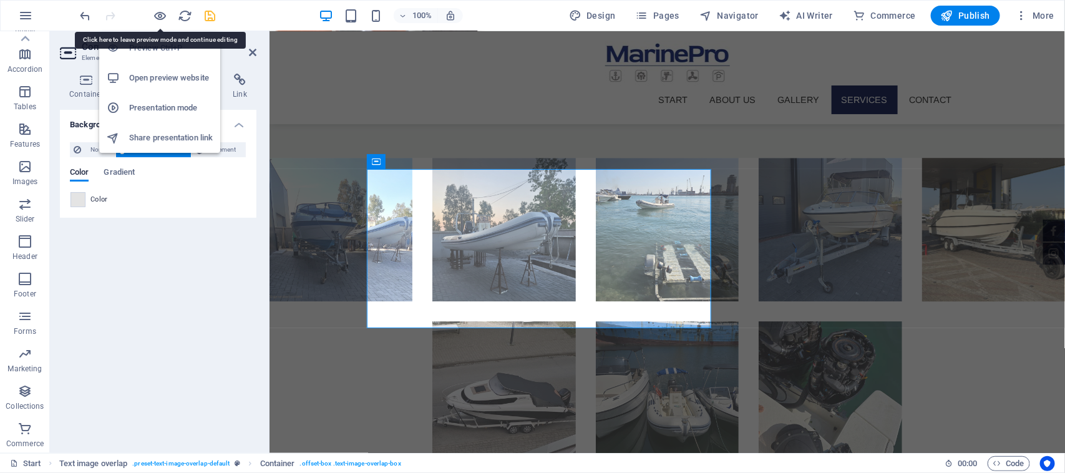
scroll to position [1530, 0]
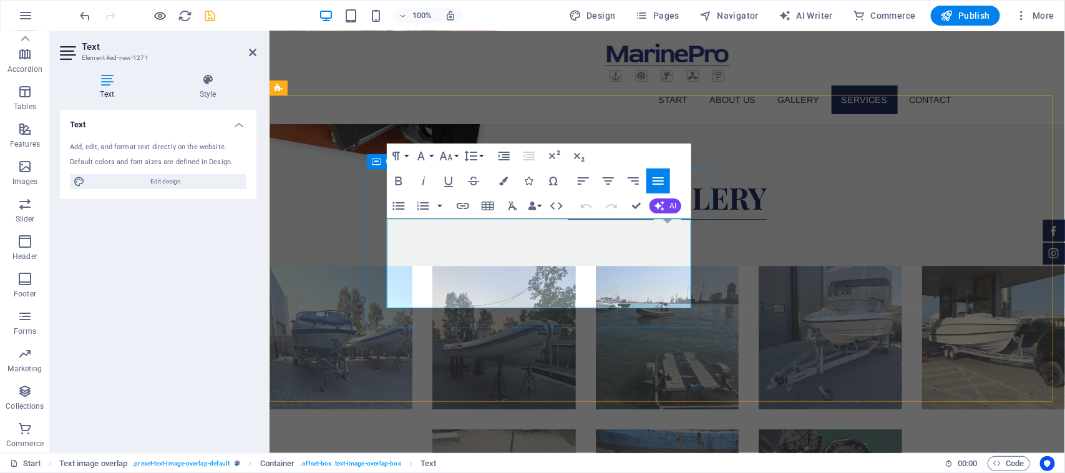
drag, startPoint x: 641, startPoint y: 285, endPoint x: 363, endPoint y: 210, distance: 287.5
click at [409, 152] on button "Paragraph Format" at bounding box center [399, 156] width 24 height 25
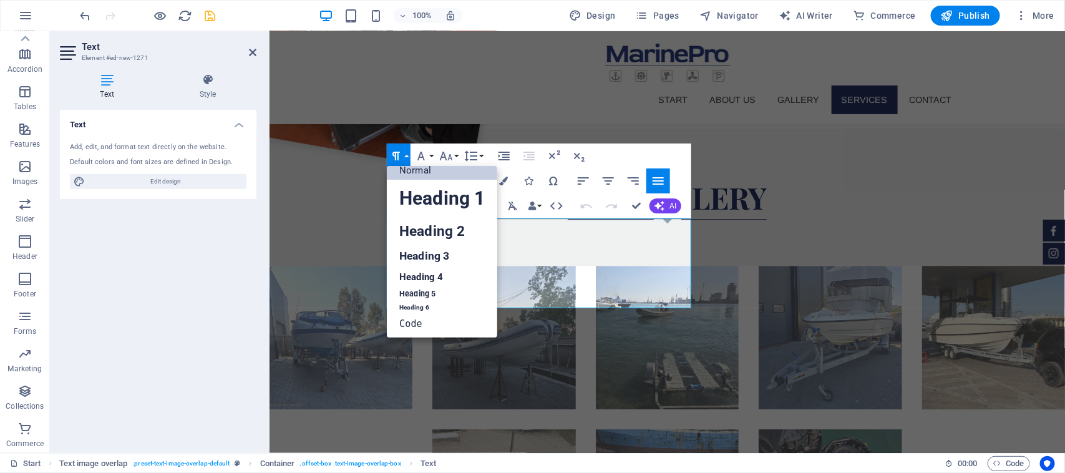
scroll to position [10, 0]
click at [431, 161] on button "Font Family" at bounding box center [424, 156] width 24 height 25
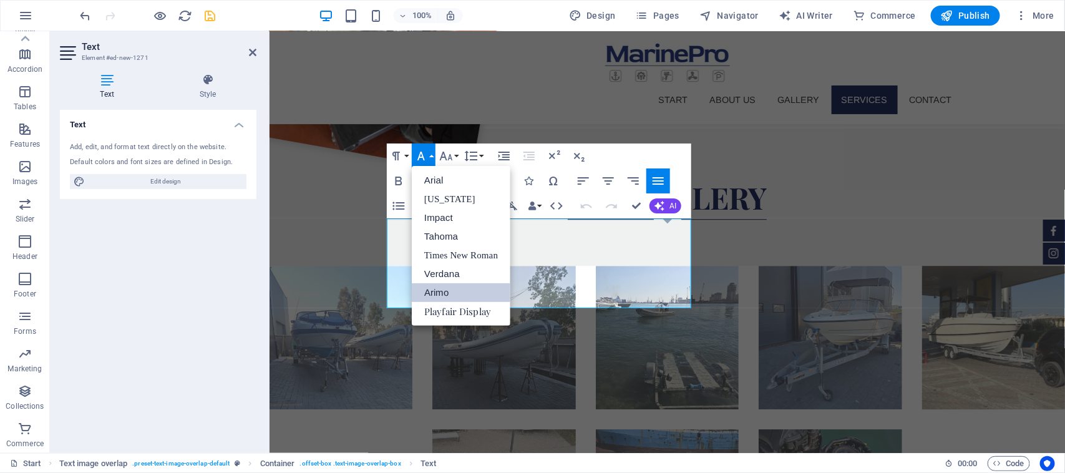
scroll to position [0, 0]
click at [429, 155] on button "Font Family" at bounding box center [424, 156] width 24 height 25
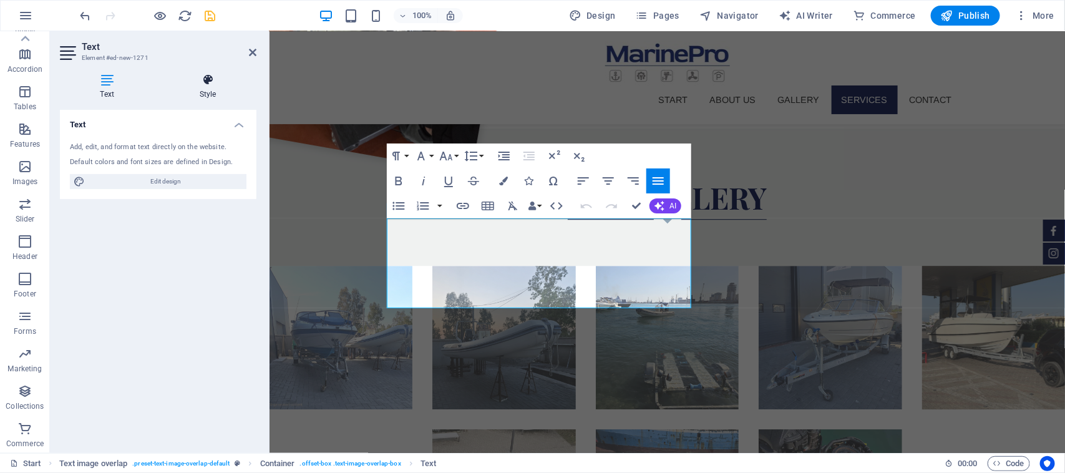
click at [210, 94] on h4 "Style" at bounding box center [207, 87] width 97 height 26
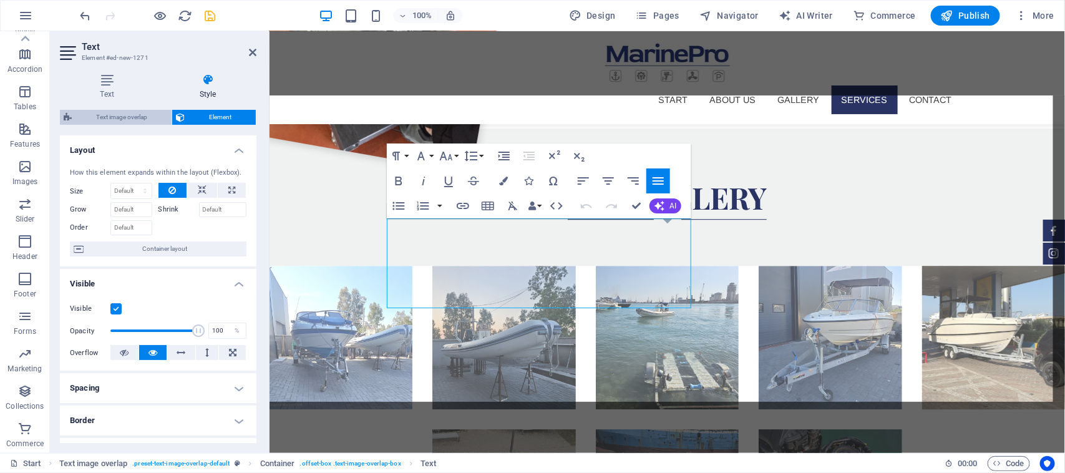
click at [136, 120] on span "Text image overlap" at bounding box center [122, 117] width 92 height 15
select select "rem"
select select "px"
select select "%"
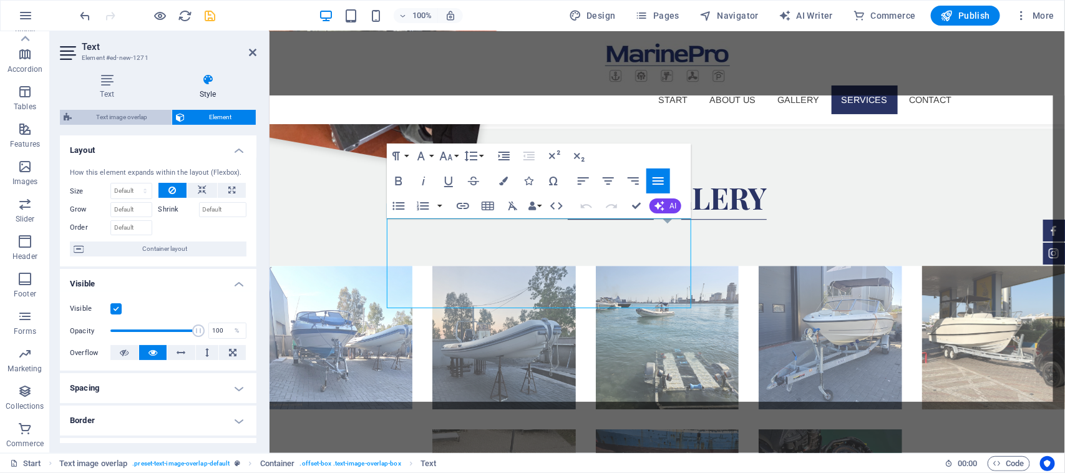
select select "px"
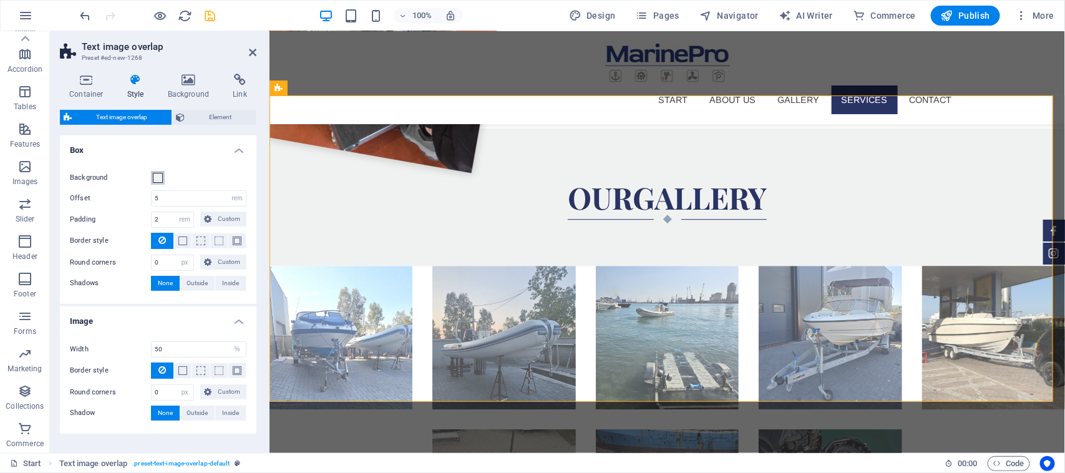
click at [158, 178] on span at bounding box center [158, 178] width 10 height 10
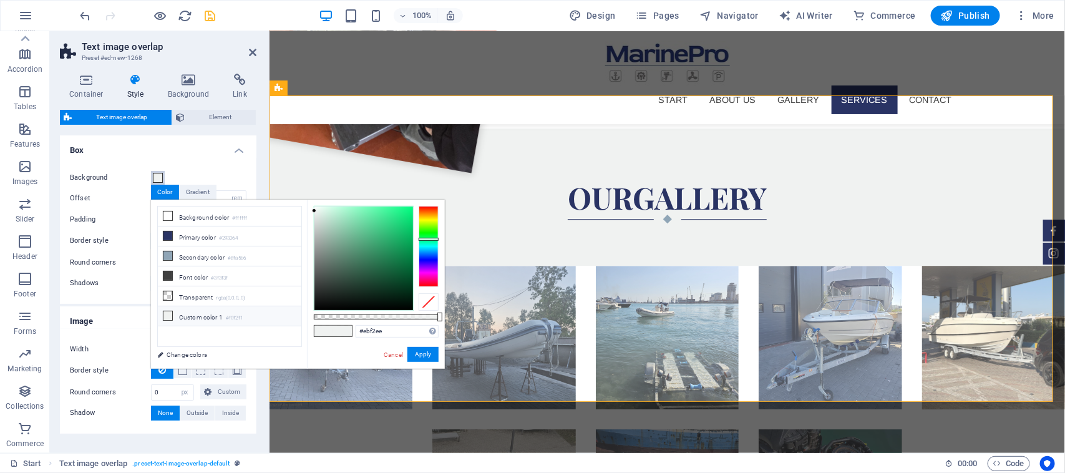
click at [317, 211] on div at bounding box center [364, 259] width 99 height 104
click at [317, 211] on div at bounding box center [317, 210] width 4 height 4
type input "#ecefee"
click at [315, 212] on div at bounding box center [315, 212] width 4 height 4
click at [422, 351] on button "Apply" at bounding box center [423, 354] width 31 height 15
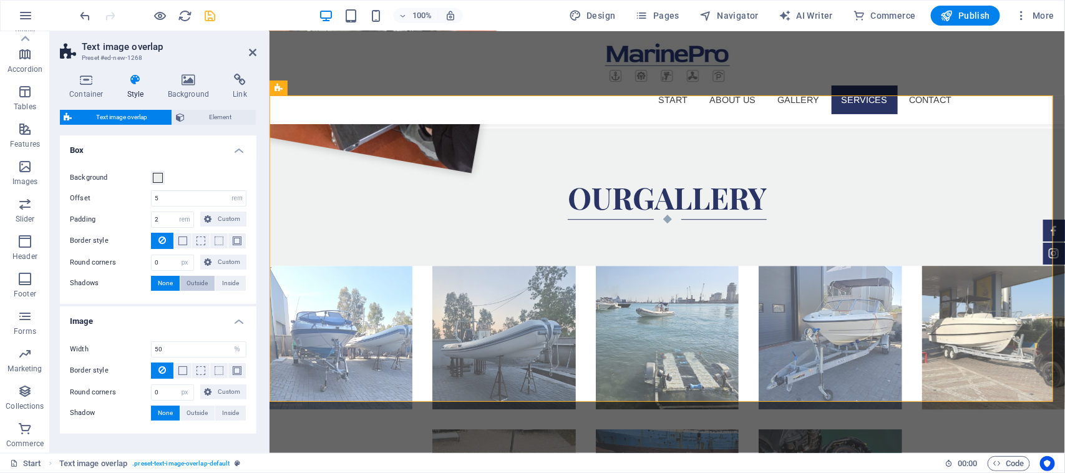
click at [203, 287] on span "Outside" at bounding box center [197, 283] width 21 height 15
type input "2"
type input "4"
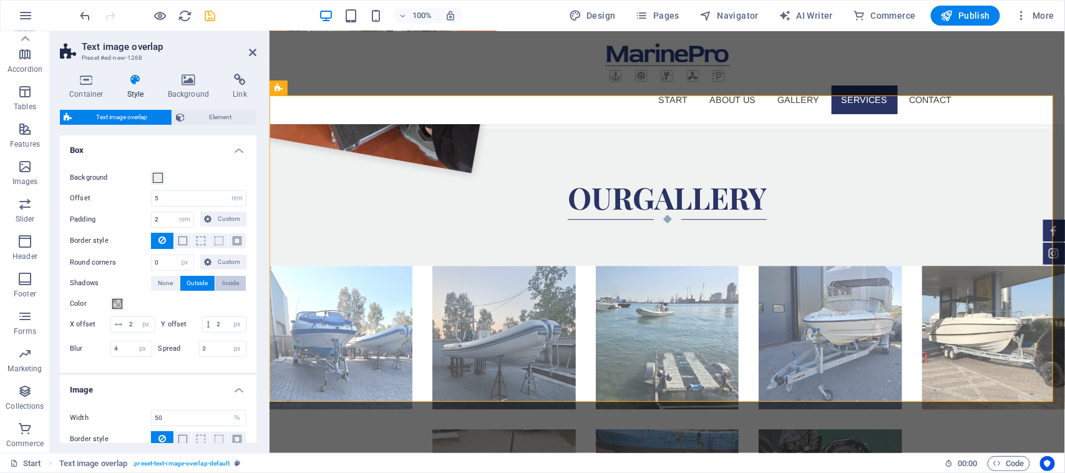
click at [238, 281] on button "Inside" at bounding box center [230, 283] width 31 height 15
click at [158, 276] on span "None" at bounding box center [165, 283] width 15 height 15
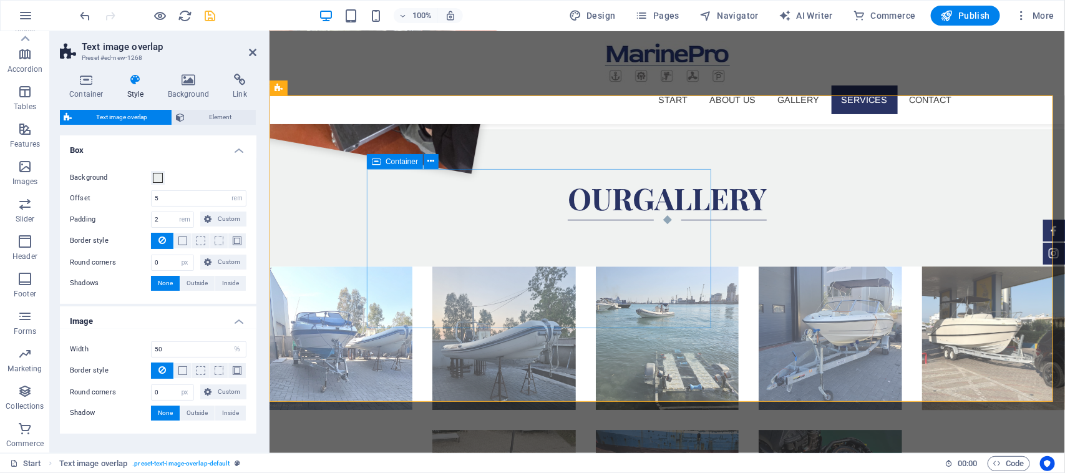
scroll to position [1530, 0]
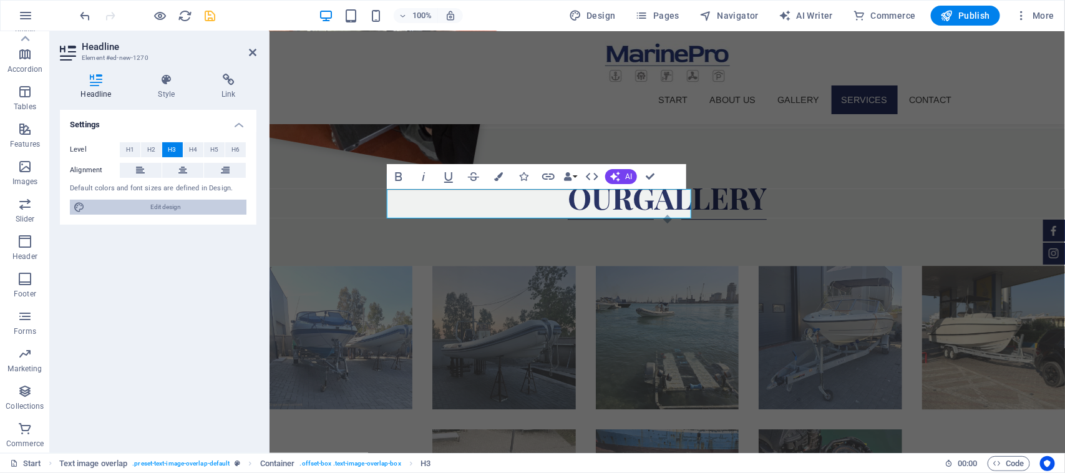
click at [181, 202] on span "Edit design" at bounding box center [166, 207] width 154 height 15
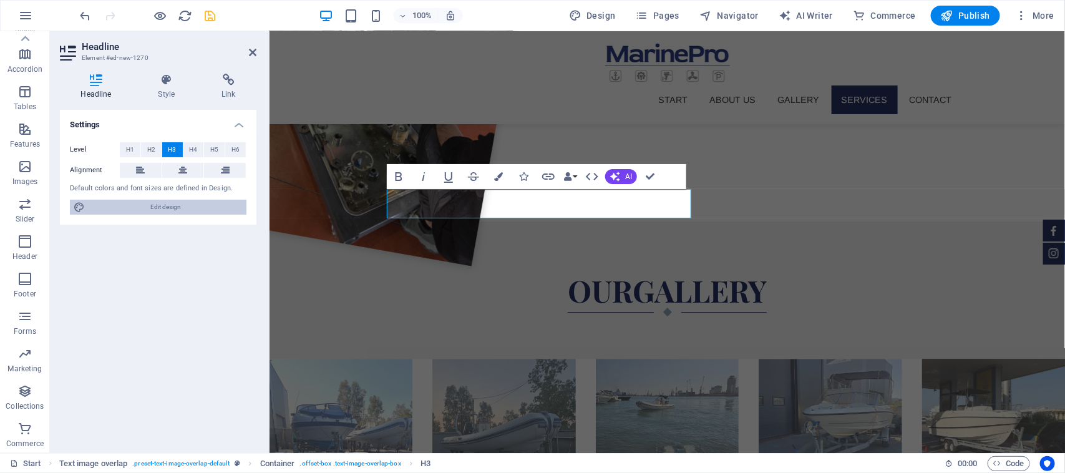
scroll to position [1536, 0]
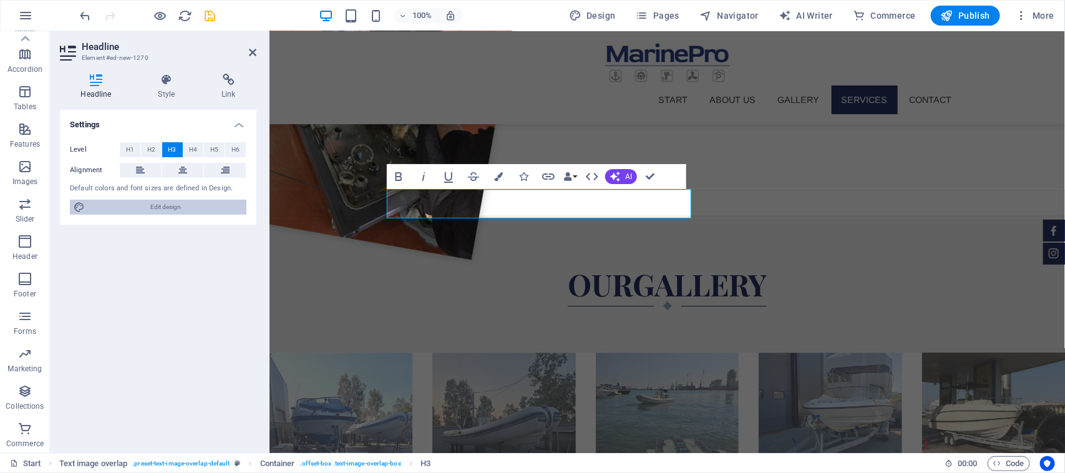
select select "px"
select select "300"
select select "px"
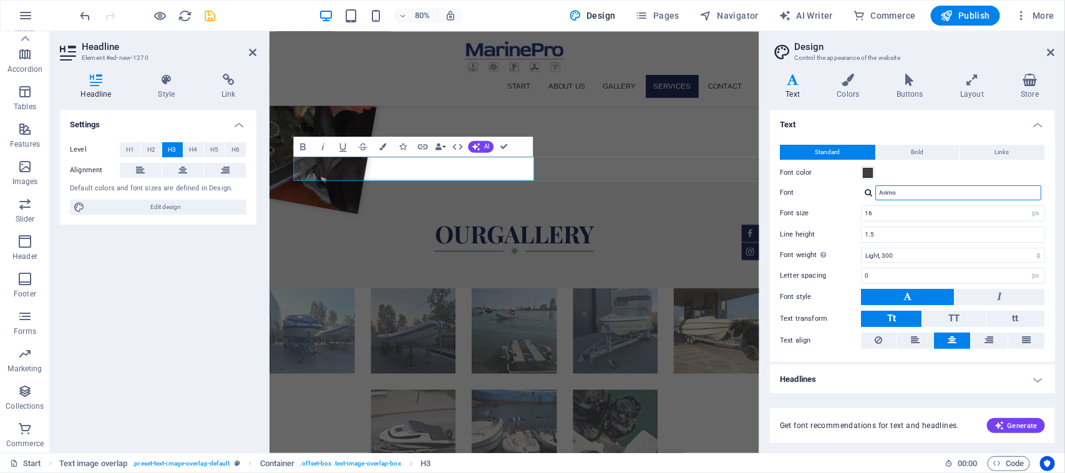
drag, startPoint x: 910, startPoint y: 185, endPoint x: 778, endPoint y: 182, distance: 131.7
click at [778, 182] on div "Standard Bold Links Font color Font Arimo Font size 16 rem px Line height 1.5 F…" at bounding box center [913, 247] width 290 height 230
click at [852, 188] on input "RED RO" at bounding box center [959, 192] width 166 height 15
drag, startPoint x: 906, startPoint y: 185, endPoint x: 866, endPoint y: 176, distance: 41.0
click at [852, 181] on div "Standard Bold Links Font color Font RED RO Manage fonts → Font size 16 rem px L…" at bounding box center [913, 247] width 290 height 230
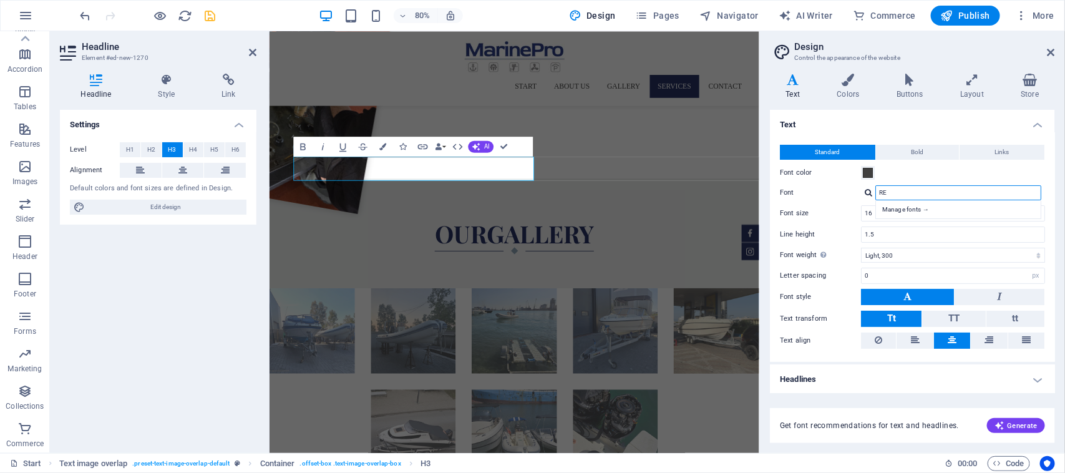
type input "R"
type input "RED"
click at [852, 207] on div "Manage fonts →" at bounding box center [961, 209] width 165 height 13
select select "popularity"
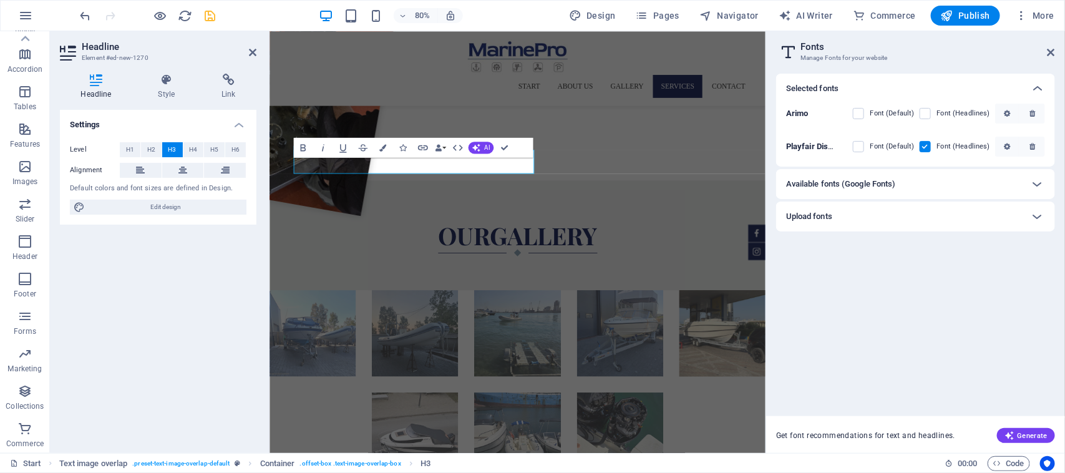
scroll to position [1545, 0]
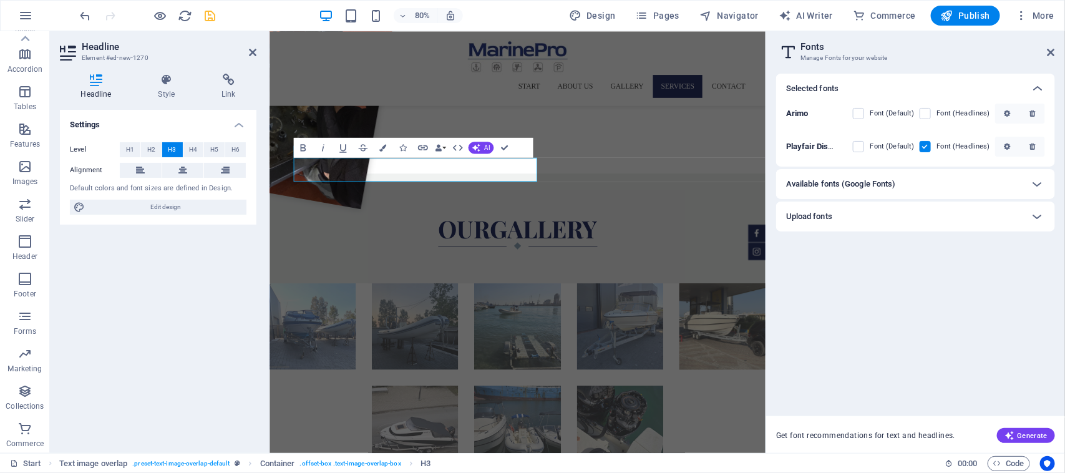
click at [833, 187] on h6 "Available fonts (Google Fonts)" at bounding box center [841, 184] width 110 height 15
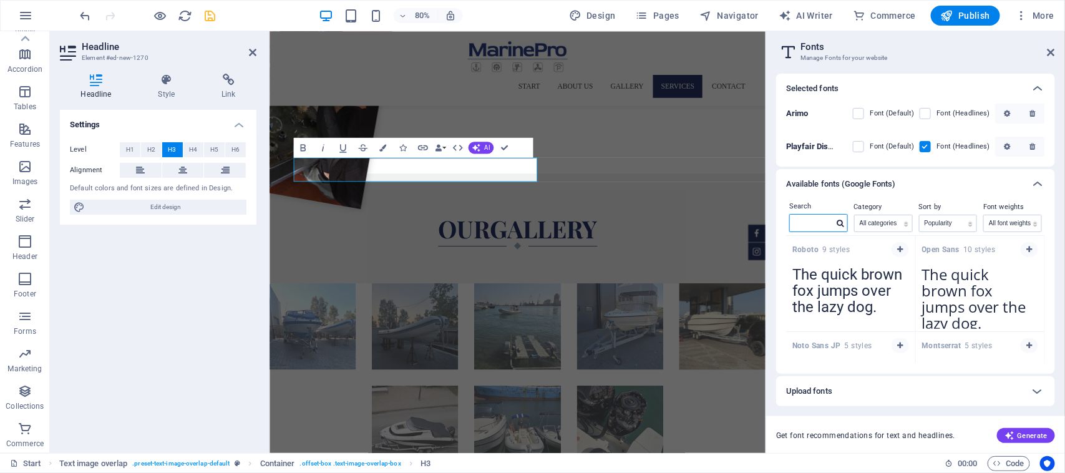
click at [824, 230] on input "text" at bounding box center [812, 223] width 44 height 16
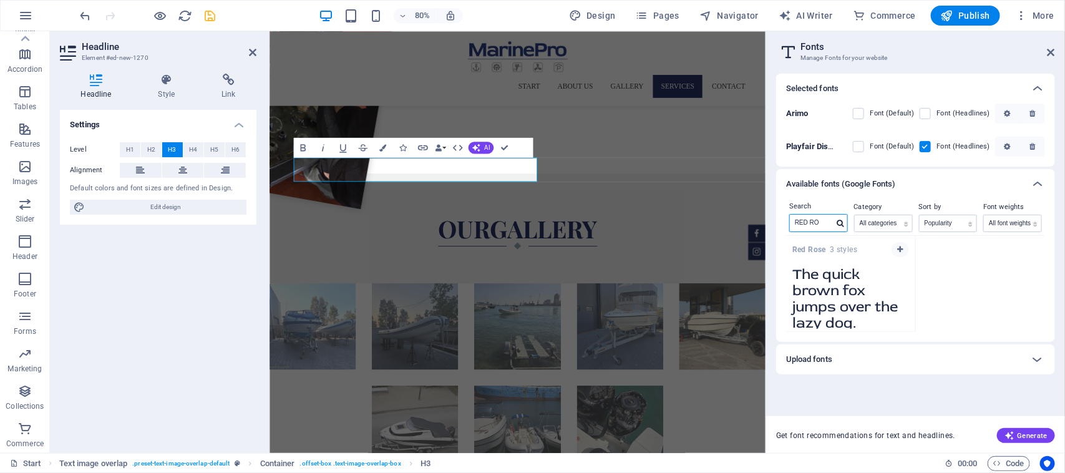
type input "RED RO"
click at [802, 329] on div "The quick brown fox jumps over the lazy dog. Copy text to all previews" at bounding box center [850, 295] width 129 height 71
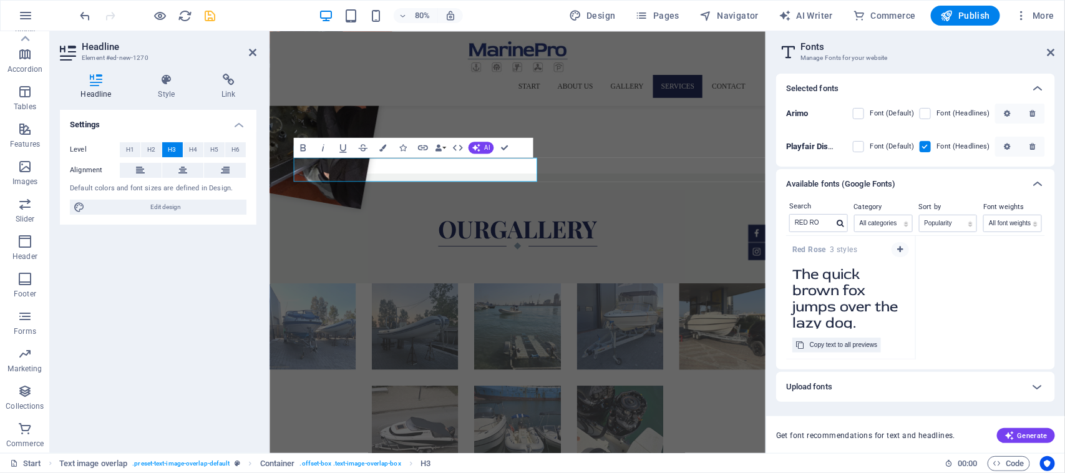
click at [834, 288] on textarea "The quick brown fox jumps over the lazy dog." at bounding box center [850, 294] width 129 height 69
click at [847, 349] on div "Copy text to all previews" at bounding box center [843, 345] width 67 height 15
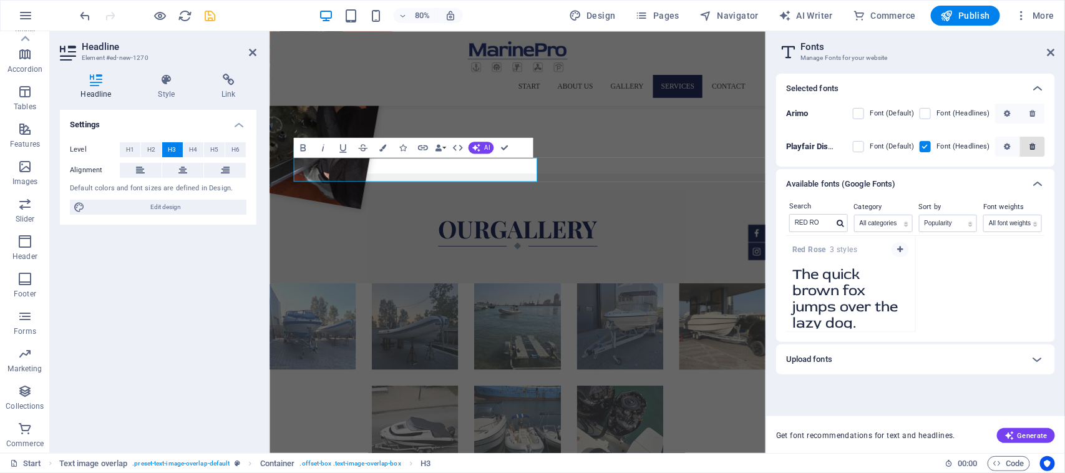
click at [852, 147] on icon "button" at bounding box center [1033, 146] width 6 height 7
click at [852, 242] on button "button" at bounding box center [900, 249] width 17 height 15
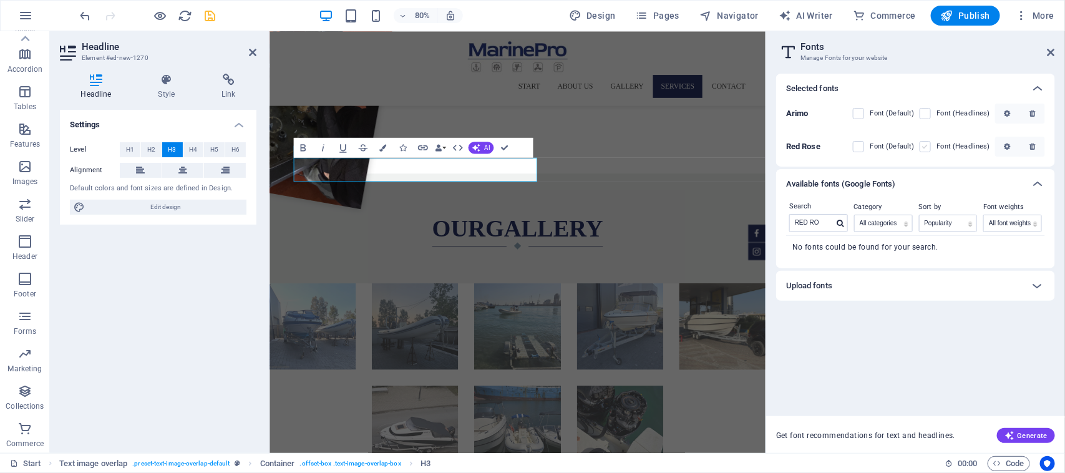
click at [852, 144] on label at bounding box center [925, 146] width 11 height 11
click at [0, 0] on Rose "checkbox" at bounding box center [0, 0] width 0 height 0
click at [852, 151] on label at bounding box center [858, 146] width 11 height 11
click at [0, 0] on Rose "checkbox" at bounding box center [0, 0] width 0 height 0
click at [852, 150] on label at bounding box center [858, 146] width 11 height 11
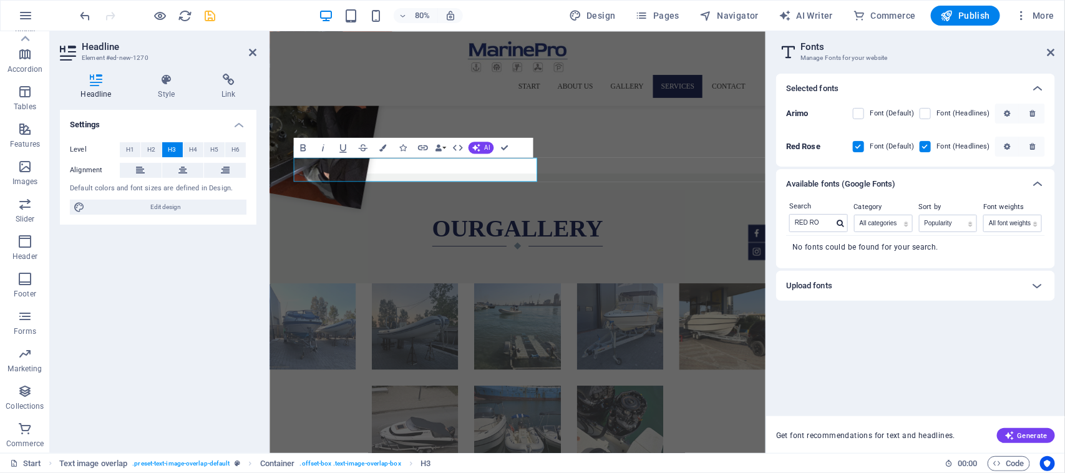
click at [0, 0] on Rose "checkbox" at bounding box center [0, 0] width 0 height 0
click at [852, 150] on label at bounding box center [858, 146] width 11 height 11
click at [0, 0] on Rose "checkbox" at bounding box center [0, 0] width 0 height 0
drag, startPoint x: 369, startPoint y: 186, endPoint x: 864, endPoint y: 144, distance: 497.3
click at [852, 144] on label at bounding box center [858, 146] width 11 height 11
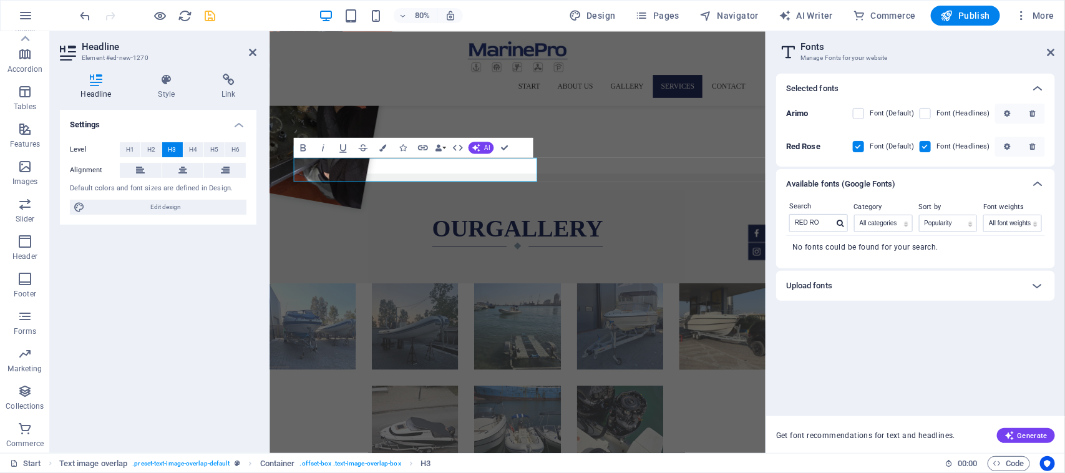
click at [0, 0] on Rose "checkbox" at bounding box center [0, 0] width 0 height 0
drag, startPoint x: 862, startPoint y: 144, endPoint x: 780, endPoint y: 24, distance: 145.0
click at [852, 144] on label at bounding box center [858, 146] width 11 height 11
click at [0, 0] on Rose "checkbox" at bounding box center [0, 0] width 0 height 0
click at [852, 53] on icon at bounding box center [1051, 52] width 7 height 10
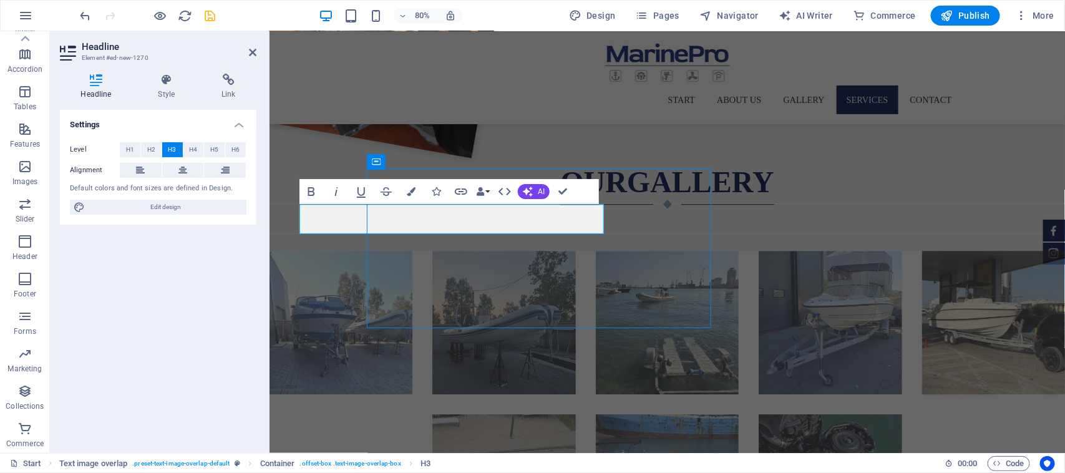
scroll to position [1530, 0]
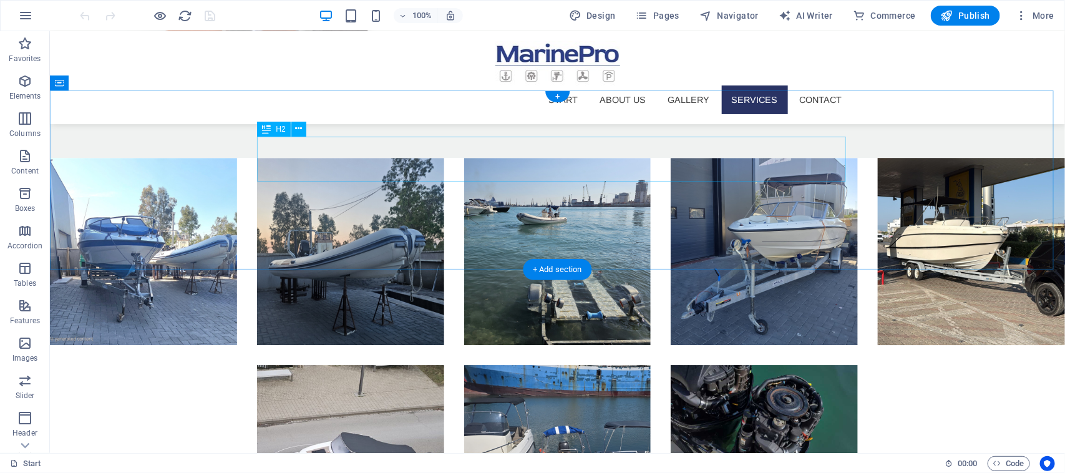
scroll to position [1404, 0]
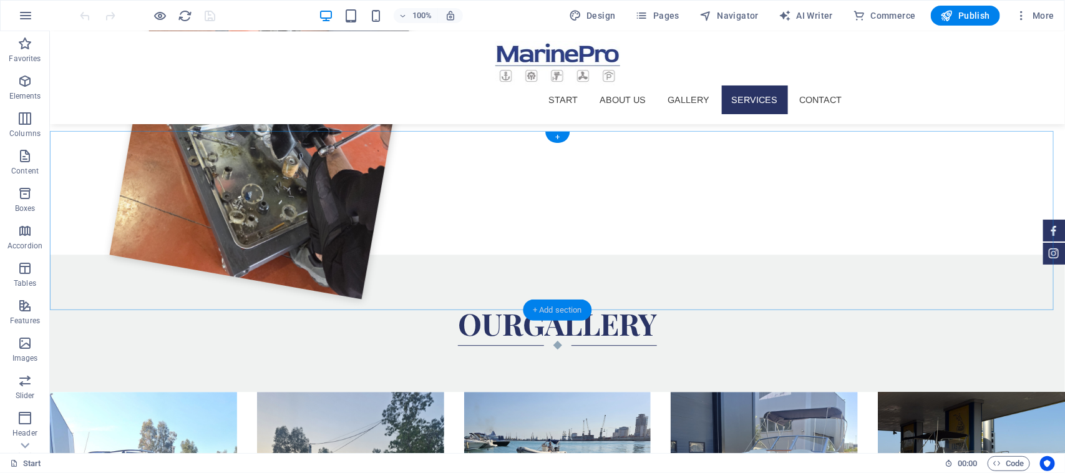
click at [535, 305] on div "+ Add section" at bounding box center [557, 310] width 69 height 21
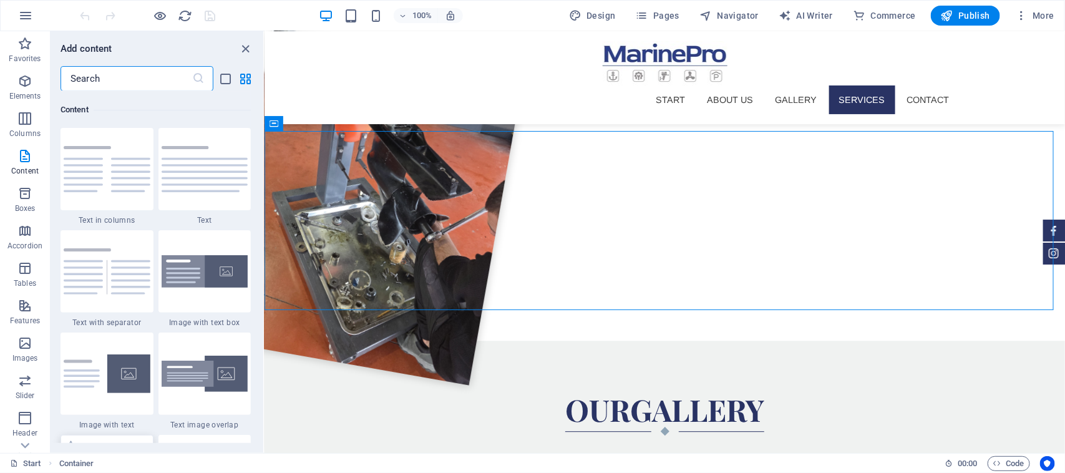
scroll to position [2416, 0]
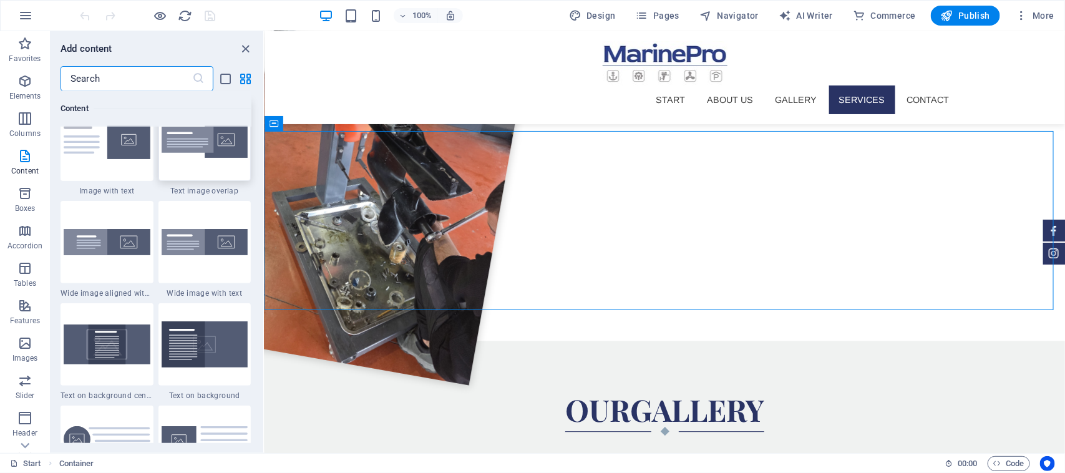
click at [230, 142] on img at bounding box center [205, 140] width 87 height 37
click at [265, 142] on div "Drag here to replace the existing content. Press “Ctrl” if you want to create a…" at bounding box center [665, 242] width 801 height 422
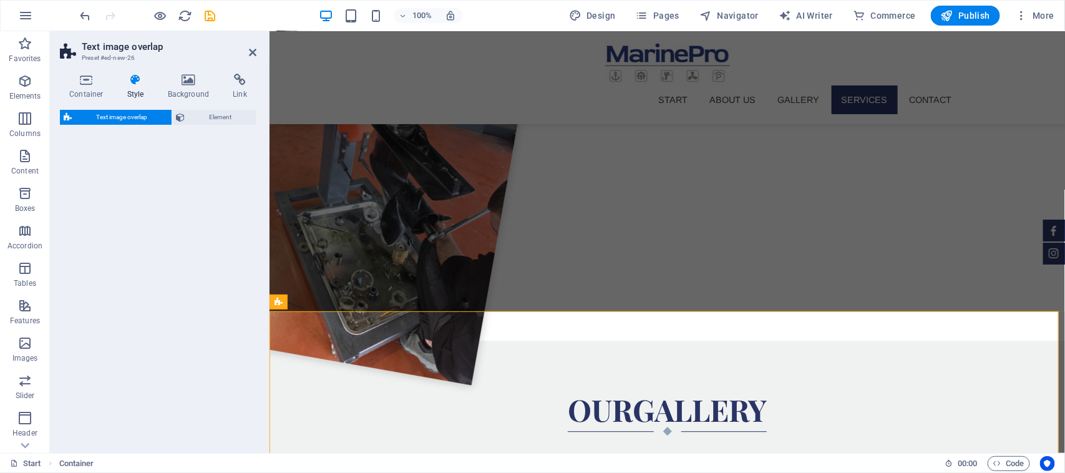
select select "rem"
select select "px"
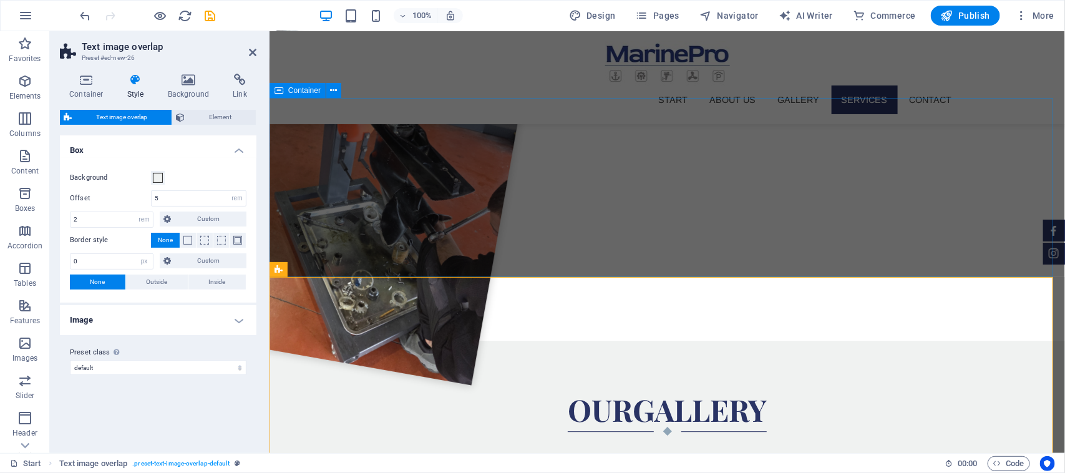
scroll to position [1349, 0]
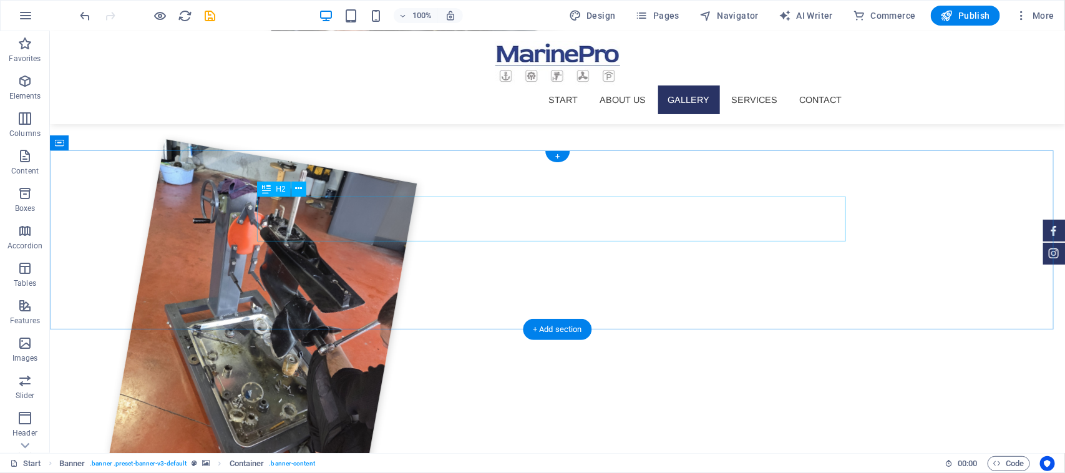
scroll to position [1674, 0]
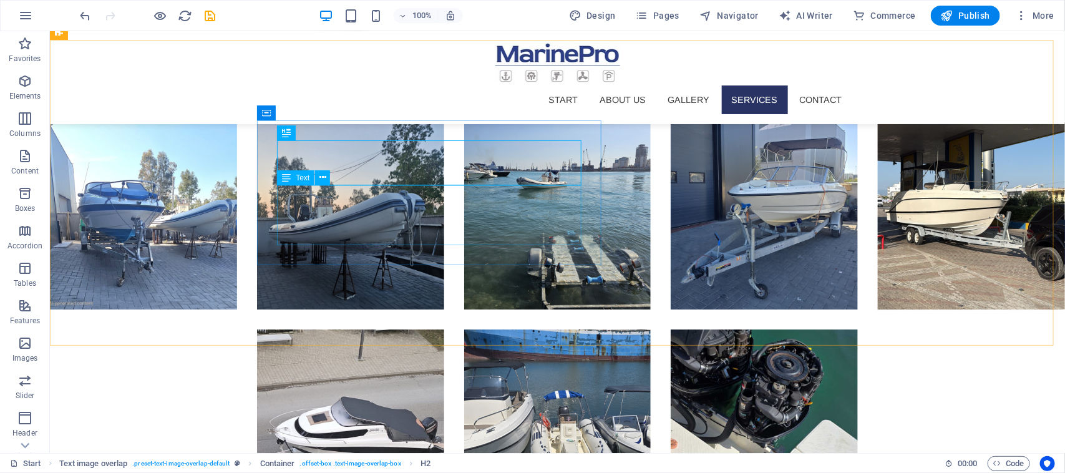
drag, startPoint x: 295, startPoint y: 137, endPoint x: 254, endPoint y: 154, distance: 44.5
click at [304, 185] on div "Text" at bounding box center [307, 178] width 61 height 16
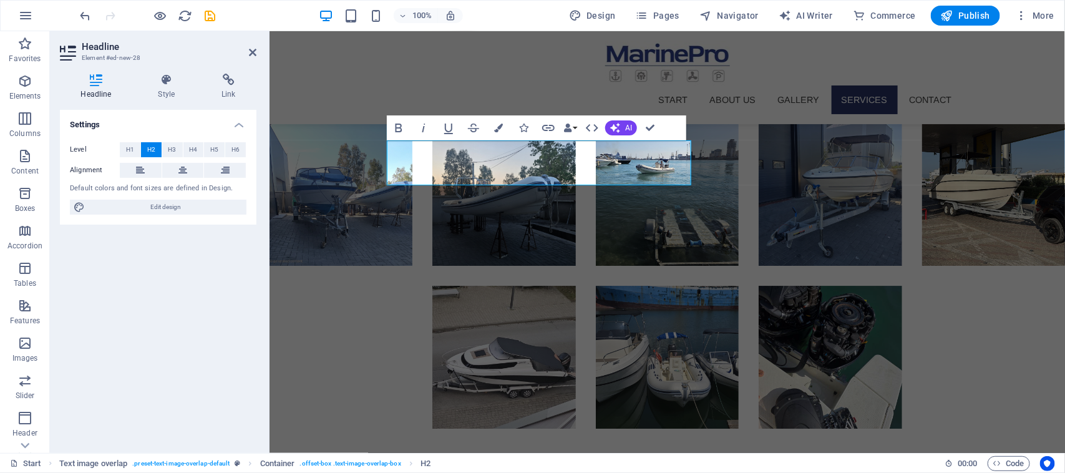
scroll to position [1586, 0]
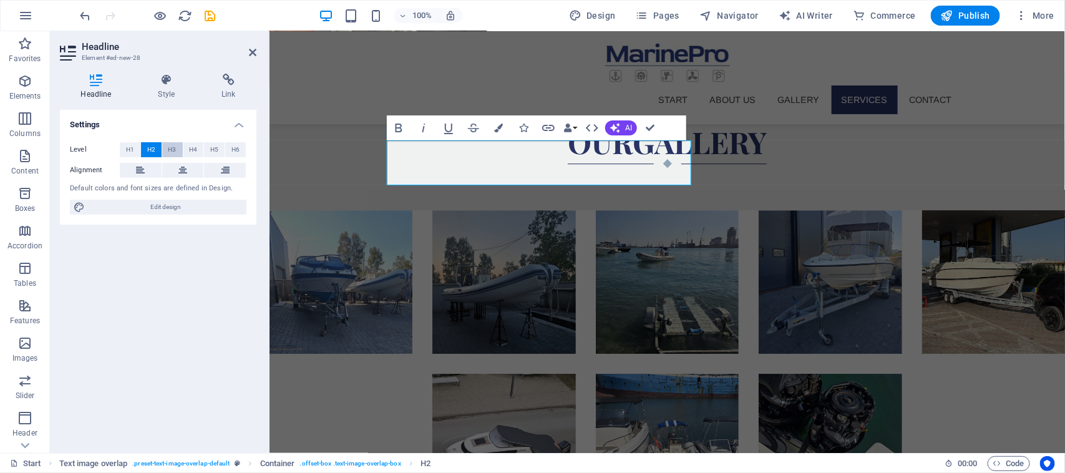
click at [175, 149] on span "H3" at bounding box center [172, 149] width 8 height 15
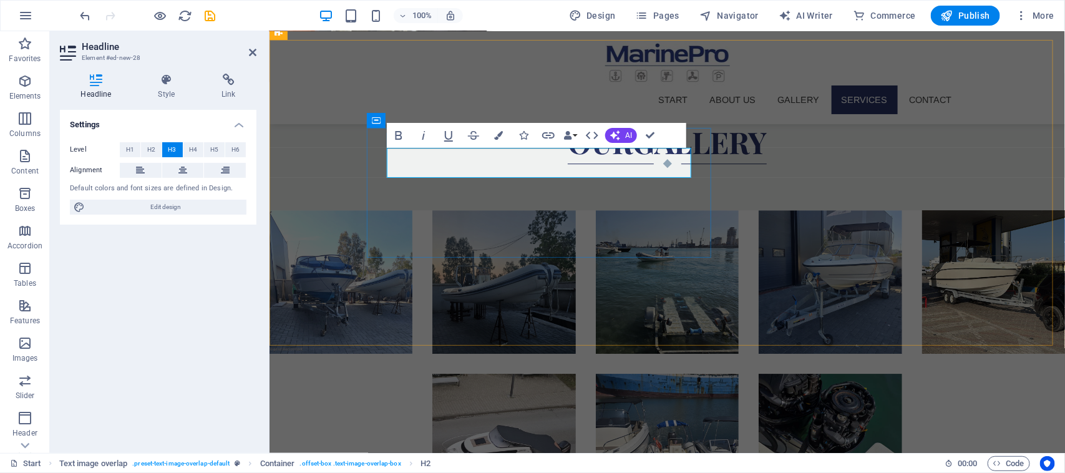
drag, startPoint x: 666, startPoint y: 153, endPoint x: 566, endPoint y: 142, distance: 100.5
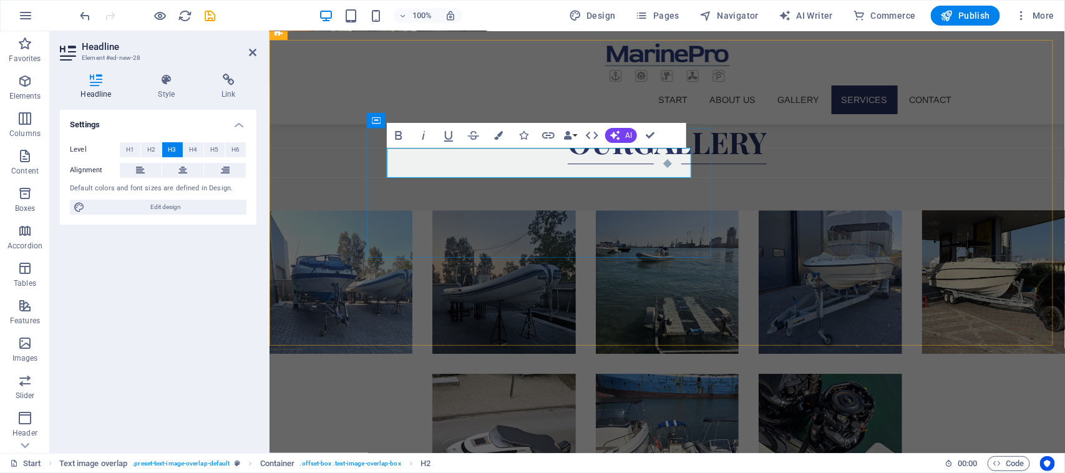
drag, startPoint x: 406, startPoint y: 162, endPoint x: 680, endPoint y: 180, distance: 275.2
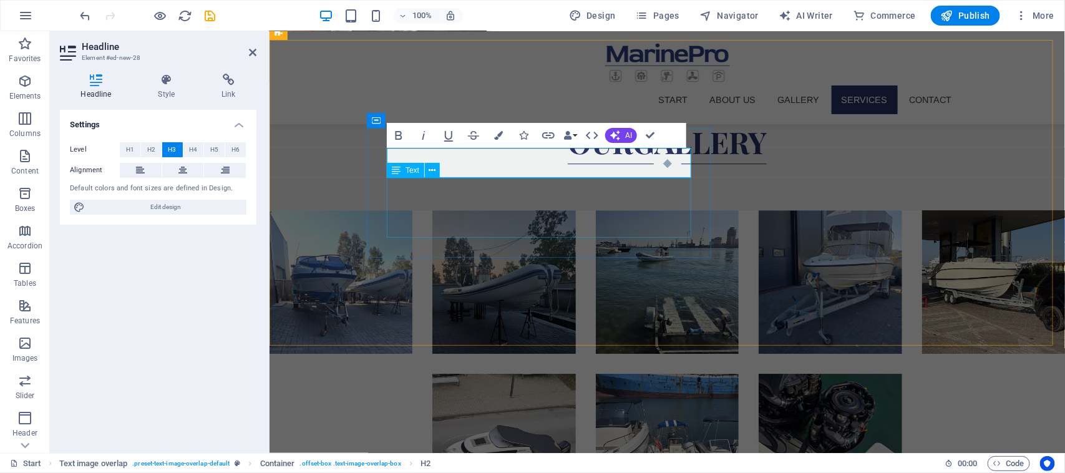
select select "rem"
select select "px"
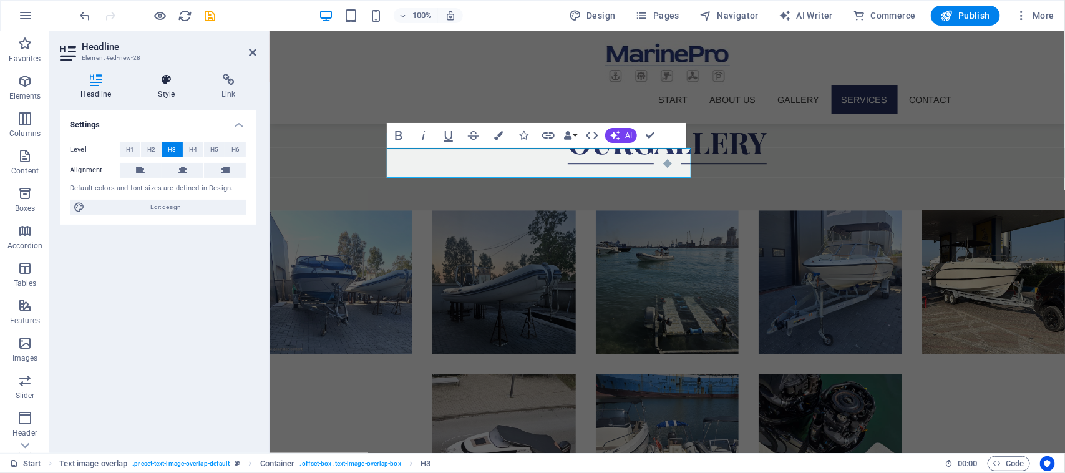
click at [173, 79] on icon at bounding box center [166, 80] width 59 height 12
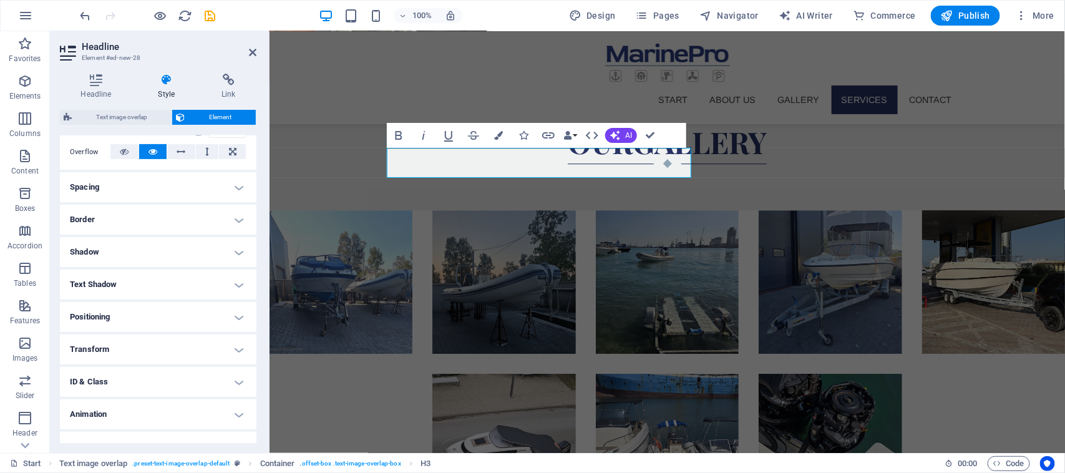
scroll to position [219, 0]
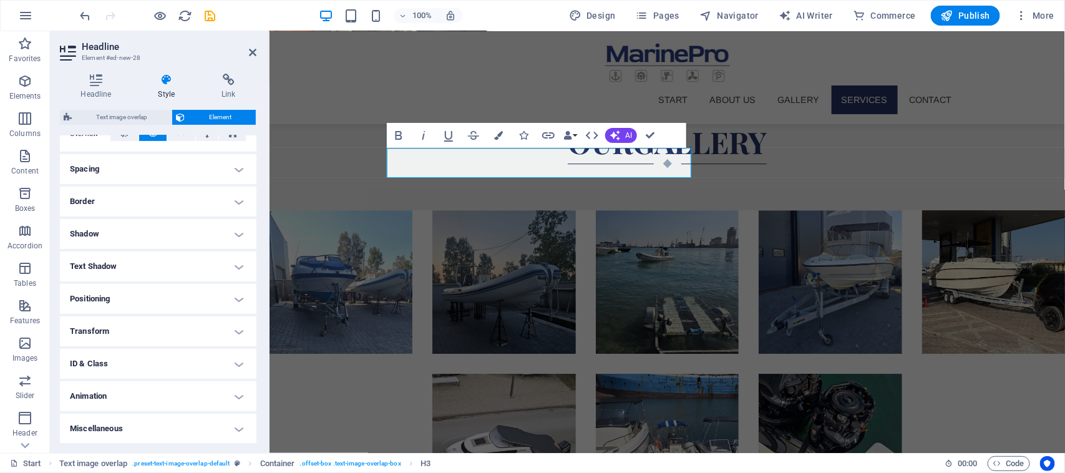
click at [128, 394] on h4 "Animation" at bounding box center [158, 396] width 197 height 30
click at [138, 363] on h4 "ID & Class" at bounding box center [158, 364] width 197 height 30
click at [152, 316] on h4 "Transform" at bounding box center [158, 331] width 197 height 30
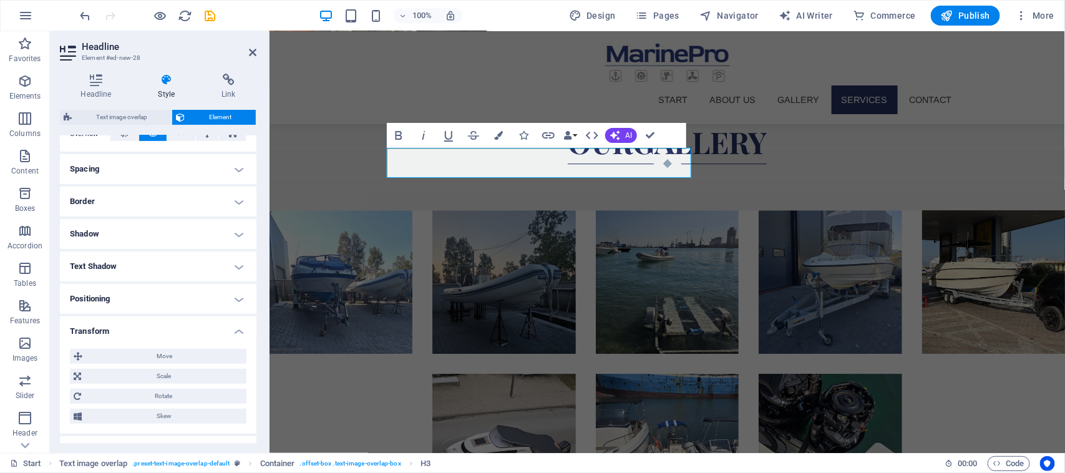
scroll to position [0, 0]
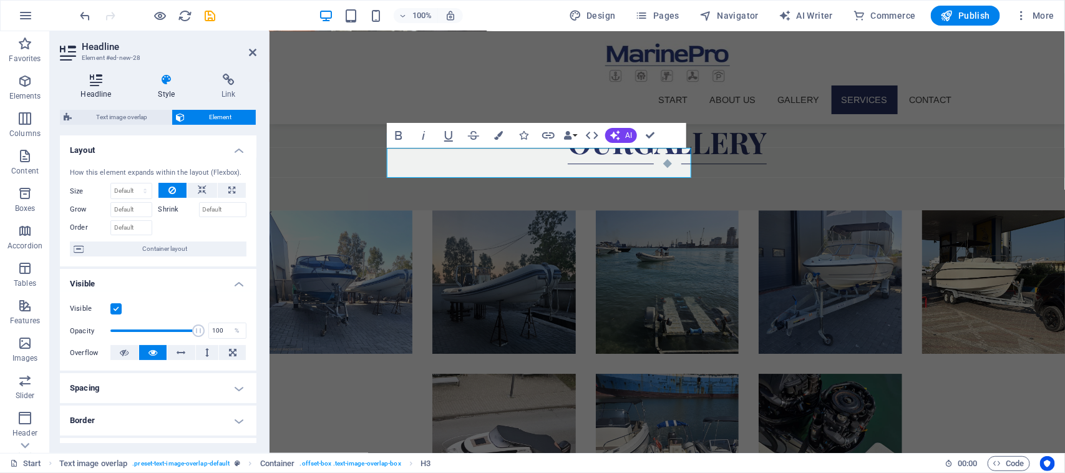
click at [107, 88] on h4 "Headline" at bounding box center [98, 87] width 77 height 26
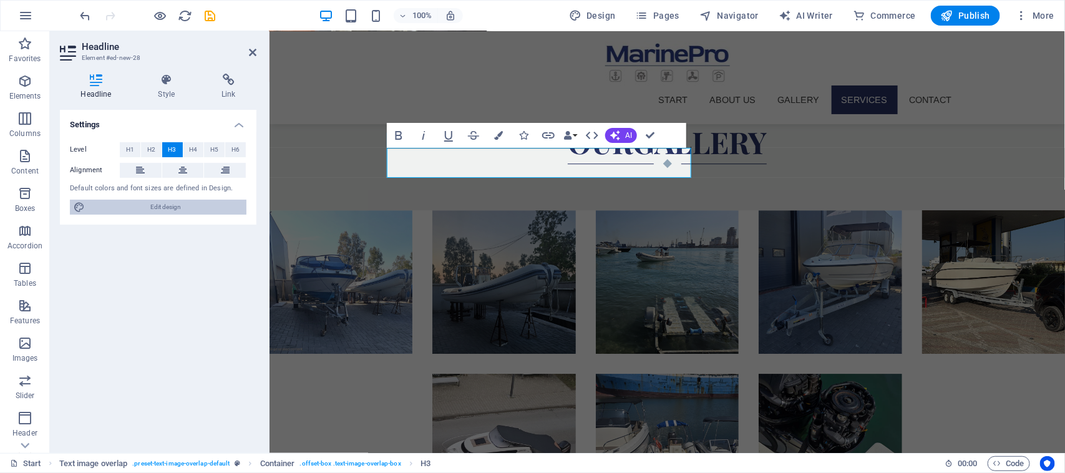
click at [161, 211] on span "Edit design" at bounding box center [166, 207] width 154 height 15
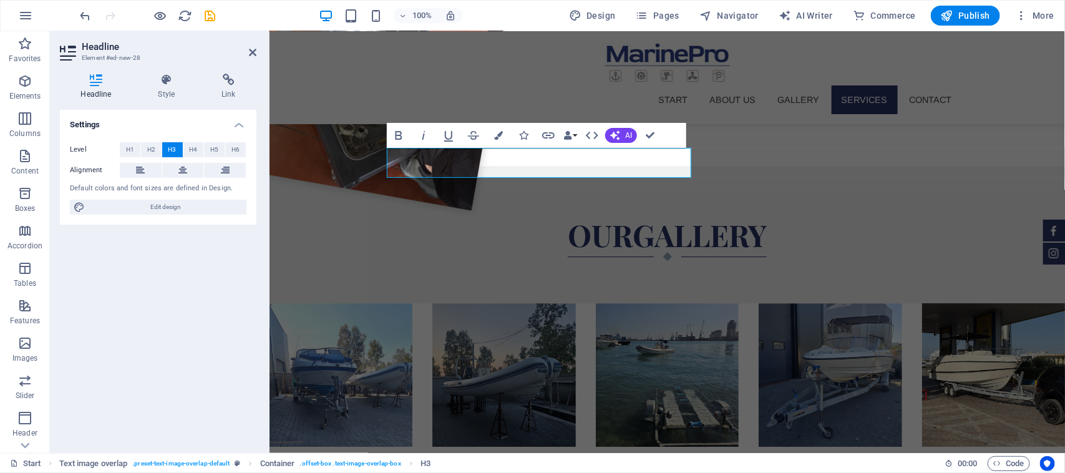
select select "px"
select select "300"
select select "px"
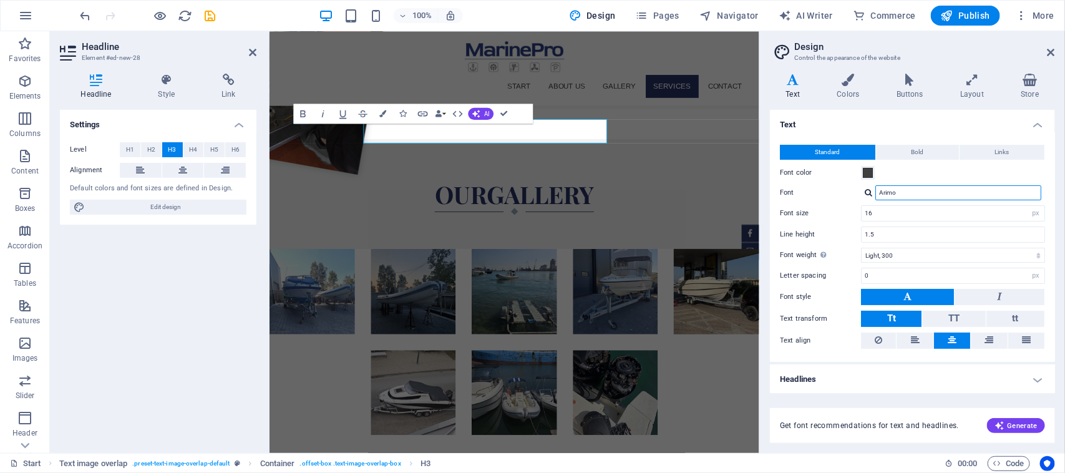
click at [922, 193] on input "Arimo" at bounding box center [959, 192] width 166 height 15
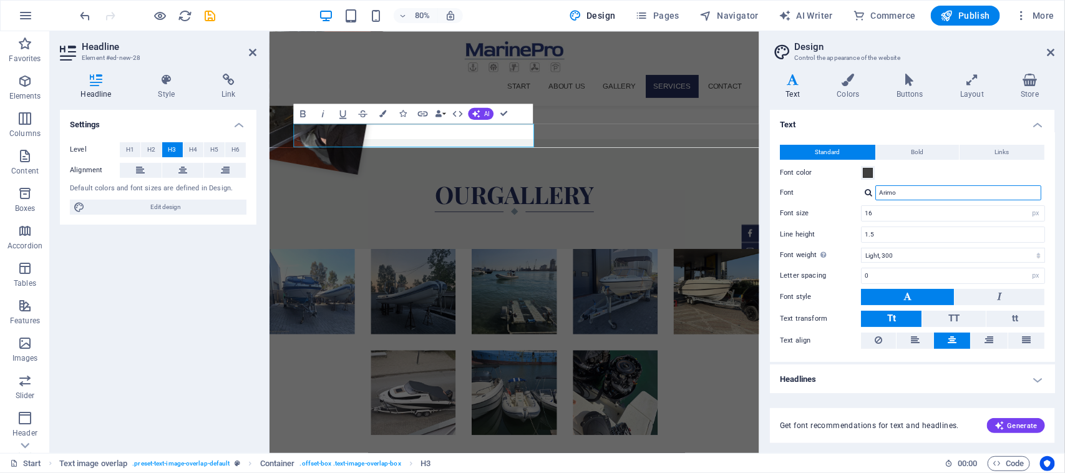
scroll to position [1593, 0]
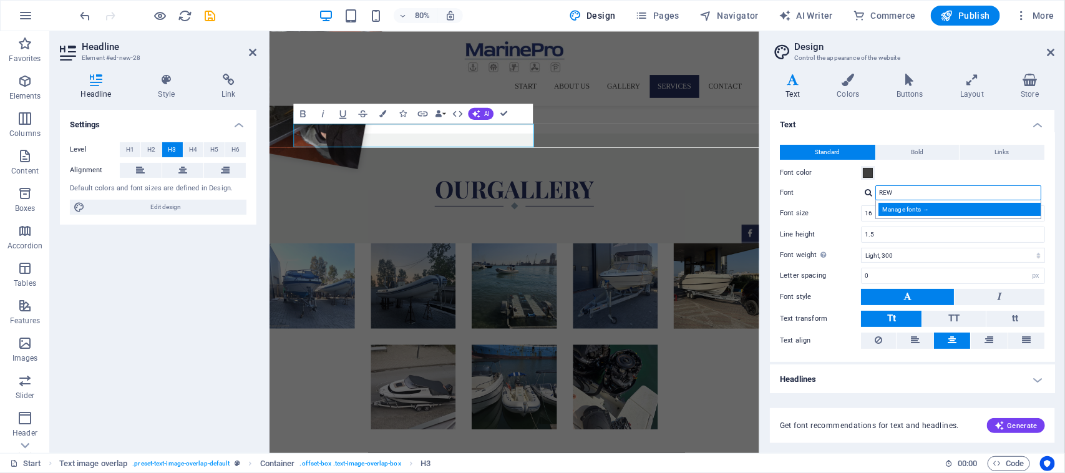
type input "REW"
click at [908, 205] on div "Manage fonts →" at bounding box center [961, 209] width 165 height 13
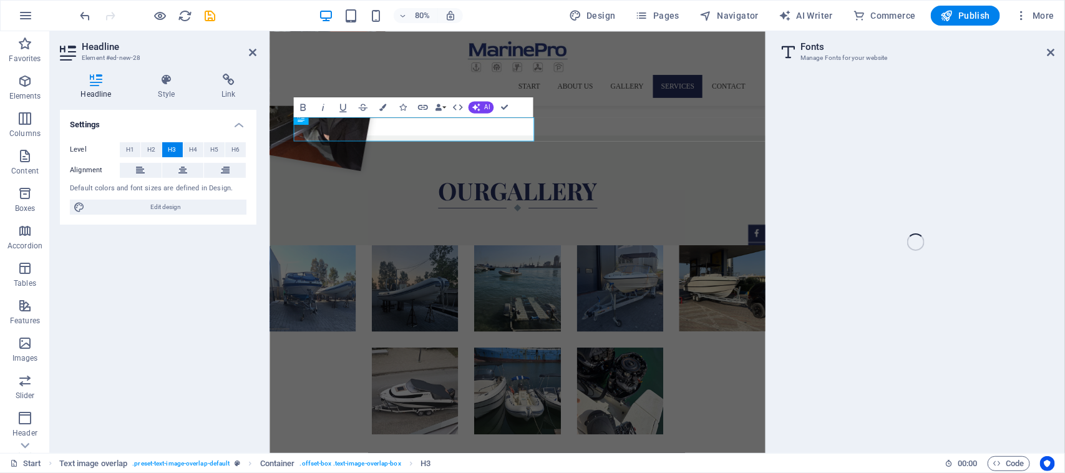
select select "popularity"
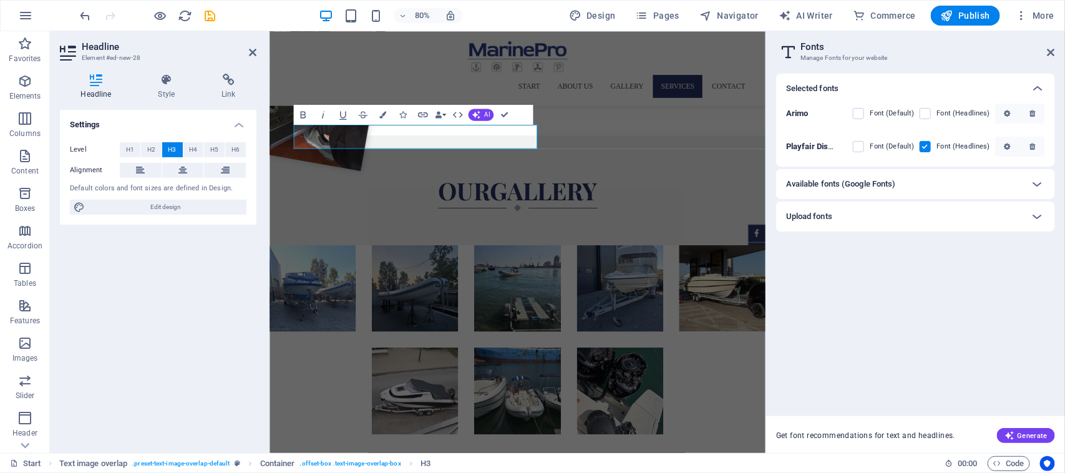
scroll to position [1601, 0]
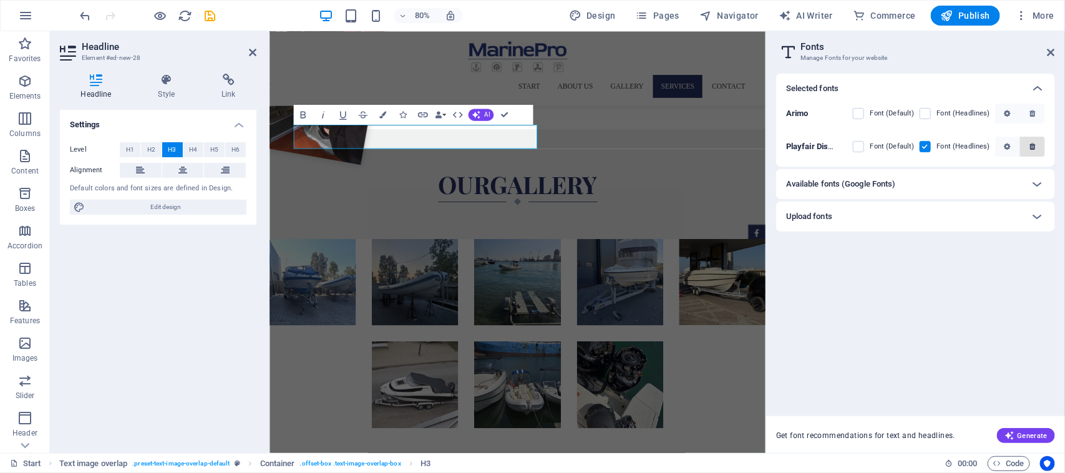
click at [1037, 144] on span "button" at bounding box center [1032, 146] width 15 height 7
click at [874, 209] on div "Upload fonts" at bounding box center [904, 216] width 237 height 15
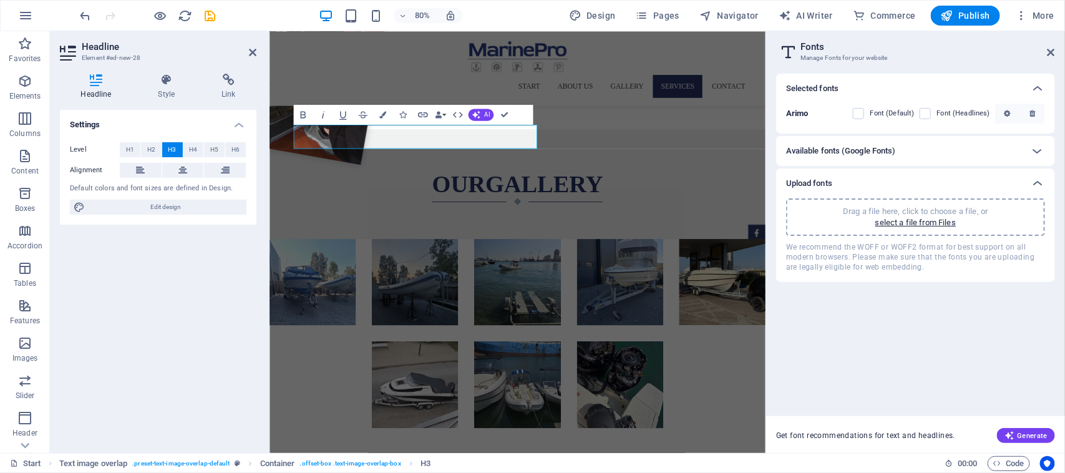
click at [874, 162] on div "Available fonts (Google Fonts)" at bounding box center [915, 151] width 279 height 30
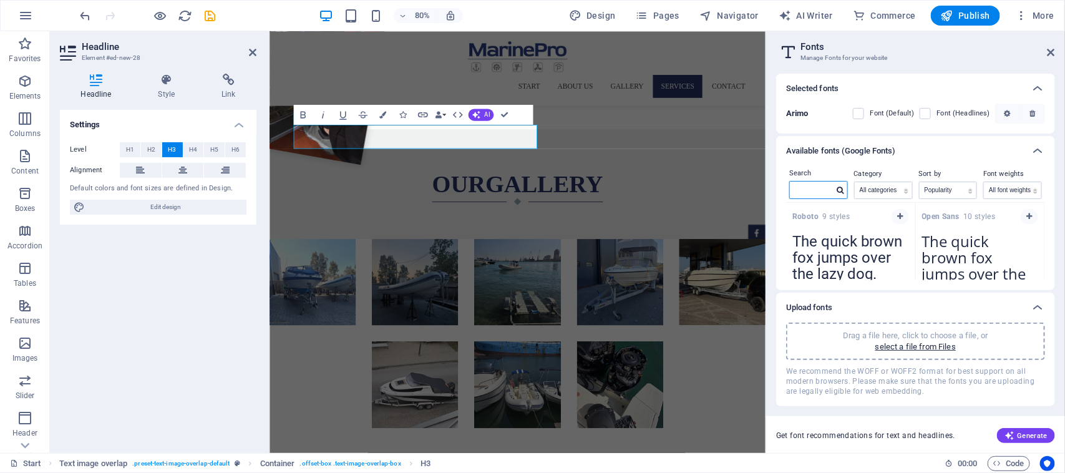
click at [818, 185] on input "text" at bounding box center [812, 190] width 44 height 16
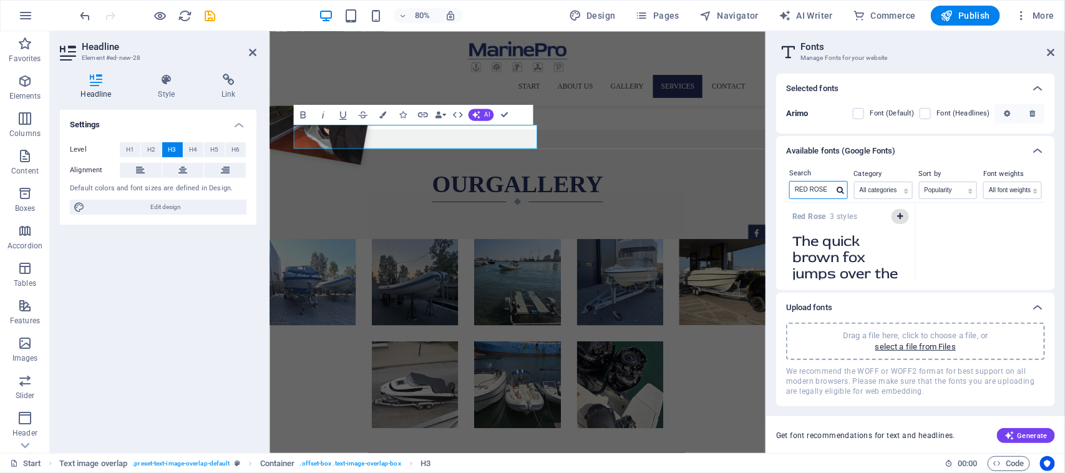
type input "RED ROSE"
click at [897, 214] on icon "button" at bounding box center [900, 216] width 6 height 7
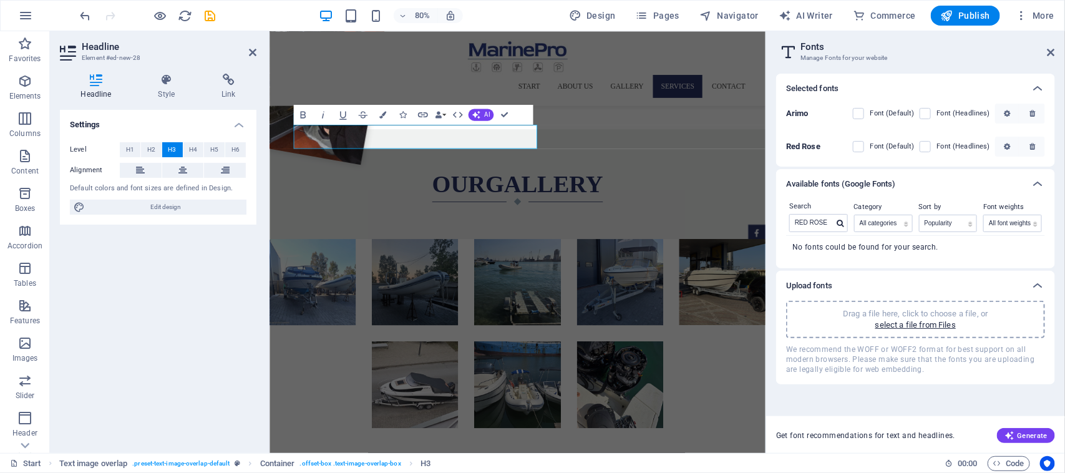
click at [934, 147] on span at bounding box center [934, 147] width 6 height 6
click at [928, 147] on label at bounding box center [925, 146] width 11 height 11
click at [0, 0] on Rose "checkbox" at bounding box center [0, 0] width 0 height 0
click at [859, 150] on label at bounding box center [858, 146] width 11 height 11
click at [0, 0] on Rose "checkbox" at bounding box center [0, 0] width 0 height 0
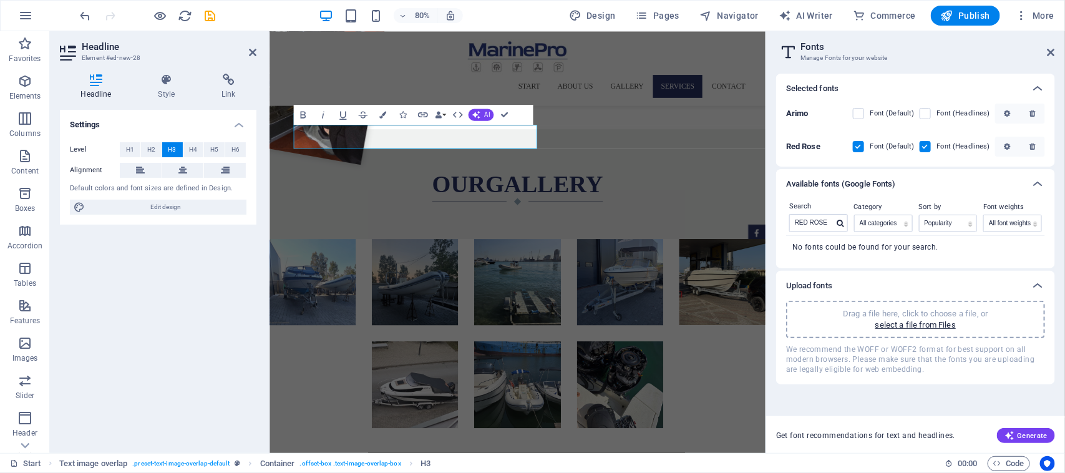
click at [1060, 47] on aside "Fonts Manage Fonts for your website Selected fonts Arimo Font (Default) Font (H…" at bounding box center [916, 242] width 300 height 422
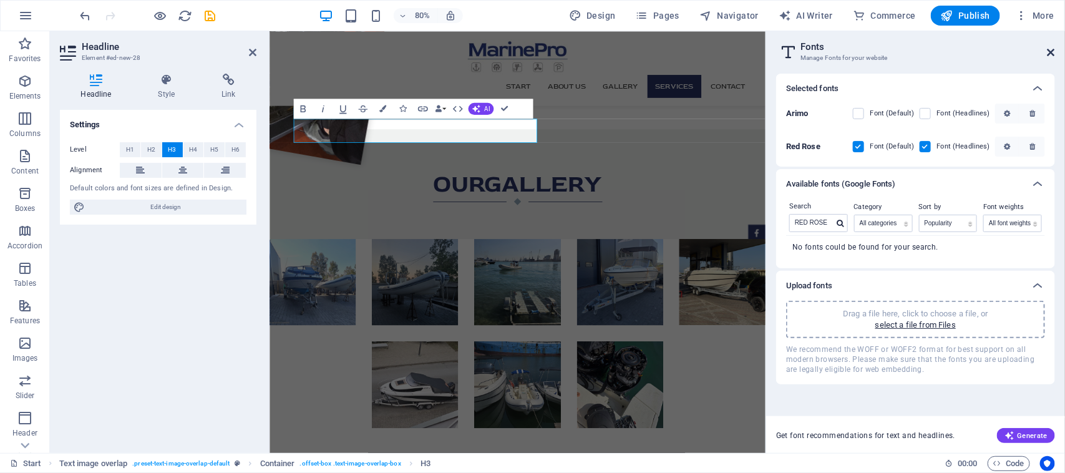
click at [1050, 47] on icon at bounding box center [1051, 52] width 7 height 10
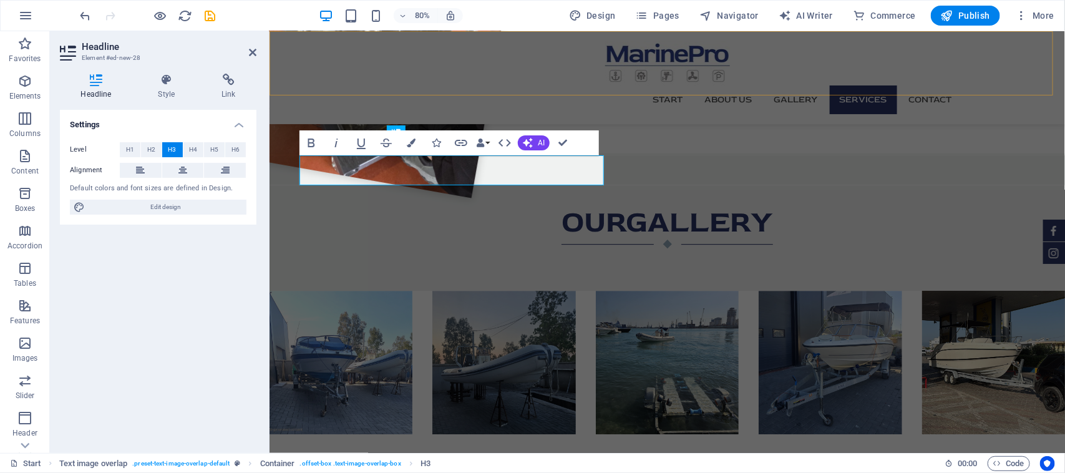
scroll to position [1586, 0]
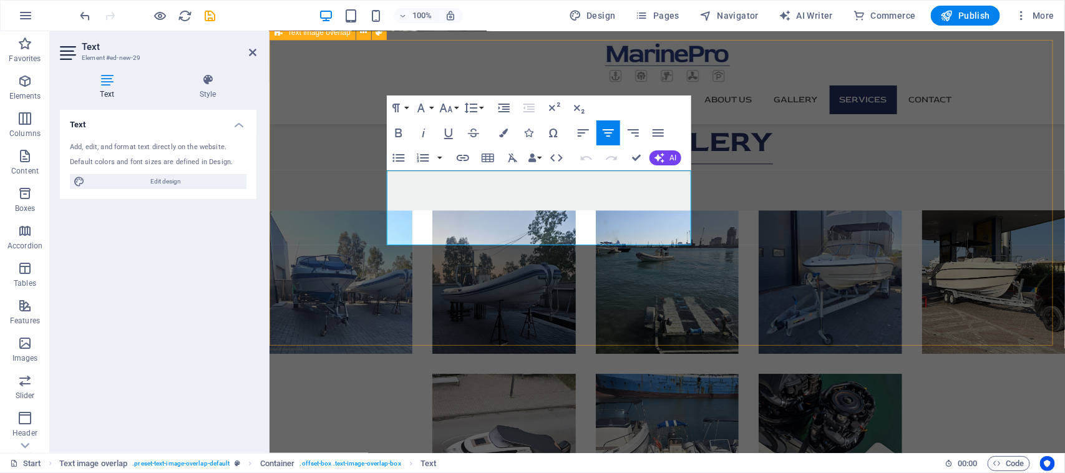
drag, startPoint x: 552, startPoint y: 240, endPoint x: 335, endPoint y: 162, distance: 230.4
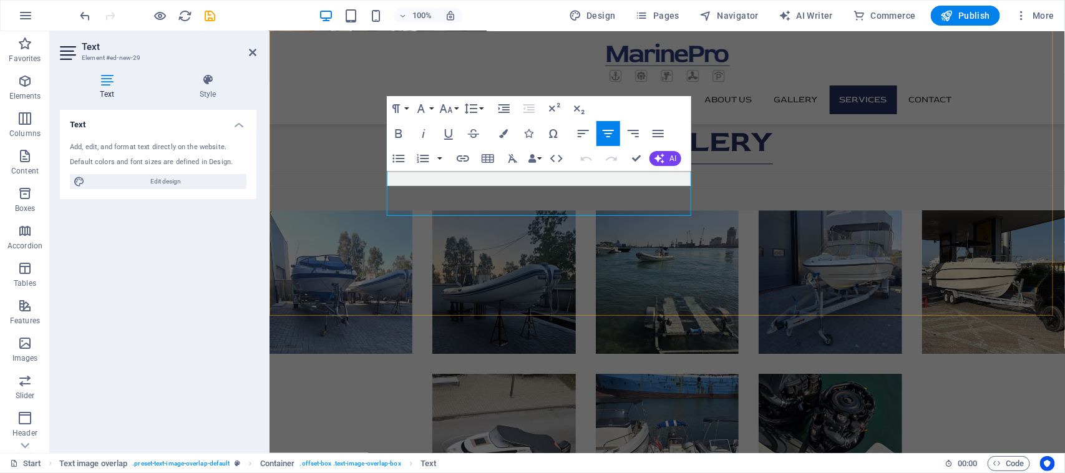
scroll to position [1615, 0]
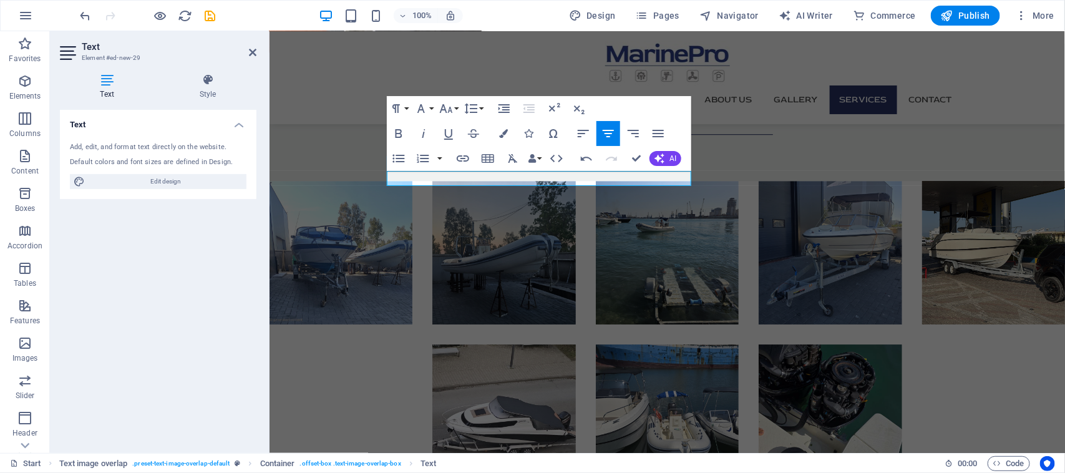
click at [481, 472] on div "Start Text image overlap . preset-text-image-overlap-default Container . offset…" at bounding box center [532, 463] width 1065 height 20
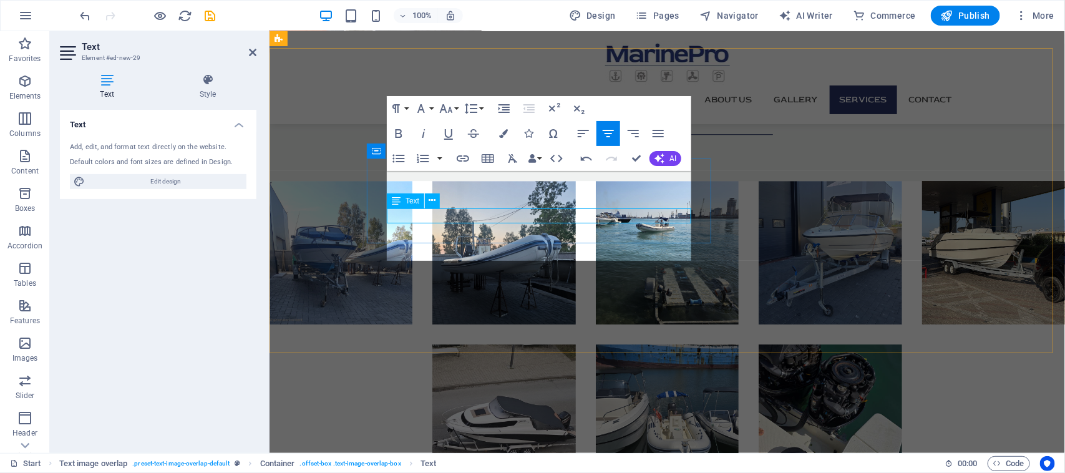
scroll to position [1578, 0]
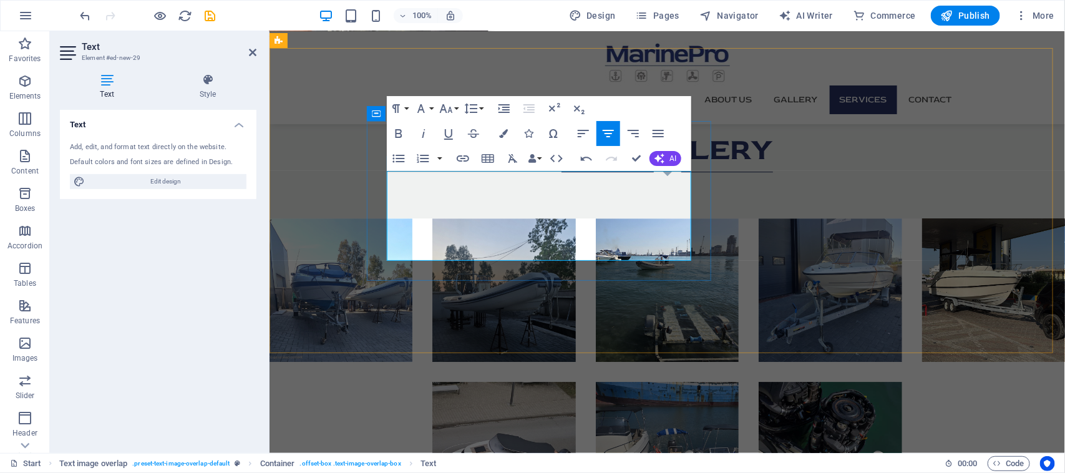
drag, startPoint x: 593, startPoint y: 246, endPoint x: 396, endPoint y: 174, distance: 210.4
drag, startPoint x: 393, startPoint y: 172, endPoint x: 381, endPoint y: 171, distance: 11.9
drag, startPoint x: 381, startPoint y: 171, endPoint x: 606, endPoint y: 174, distance: 224.7
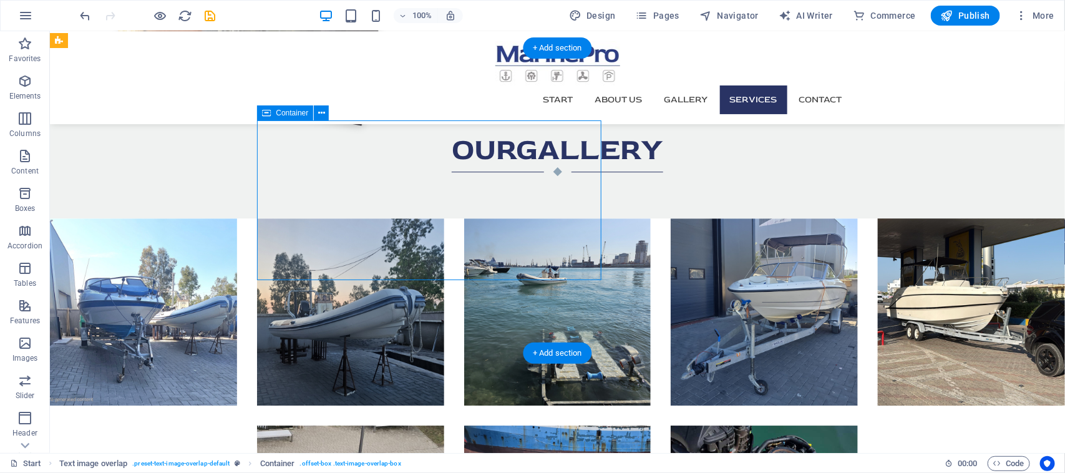
scroll to position [1666, 0]
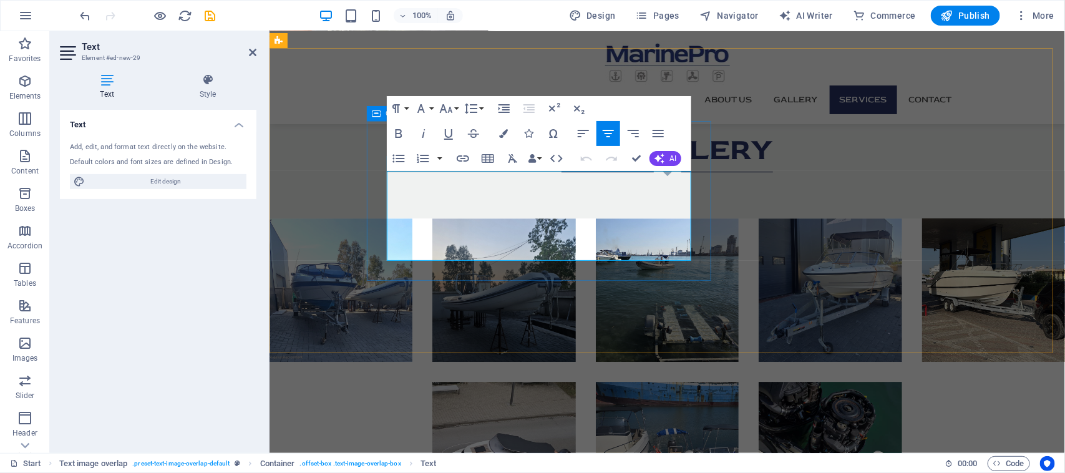
drag, startPoint x: 584, startPoint y: 249, endPoint x: 381, endPoint y: 159, distance: 222.7
click at [653, 132] on icon "button" at bounding box center [658, 133] width 15 height 15
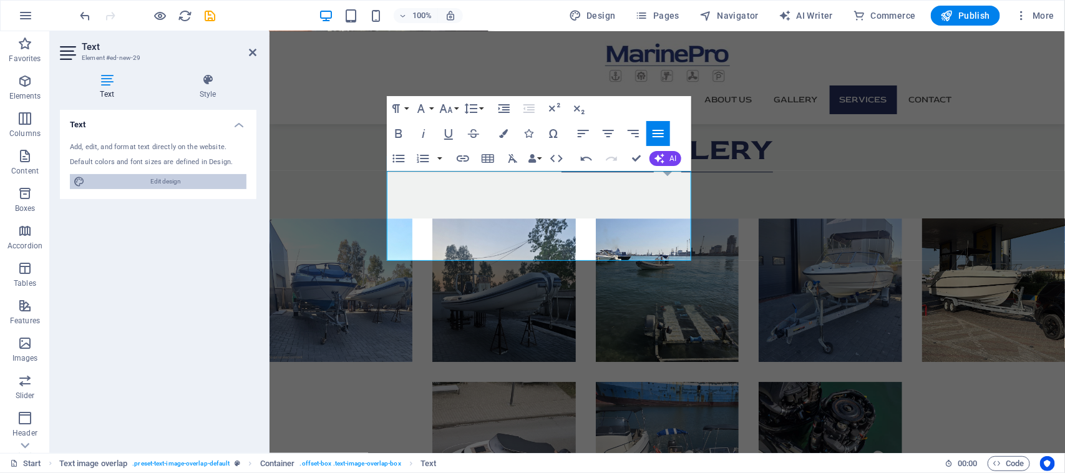
click at [175, 175] on span "Edit design" at bounding box center [166, 181] width 154 height 15
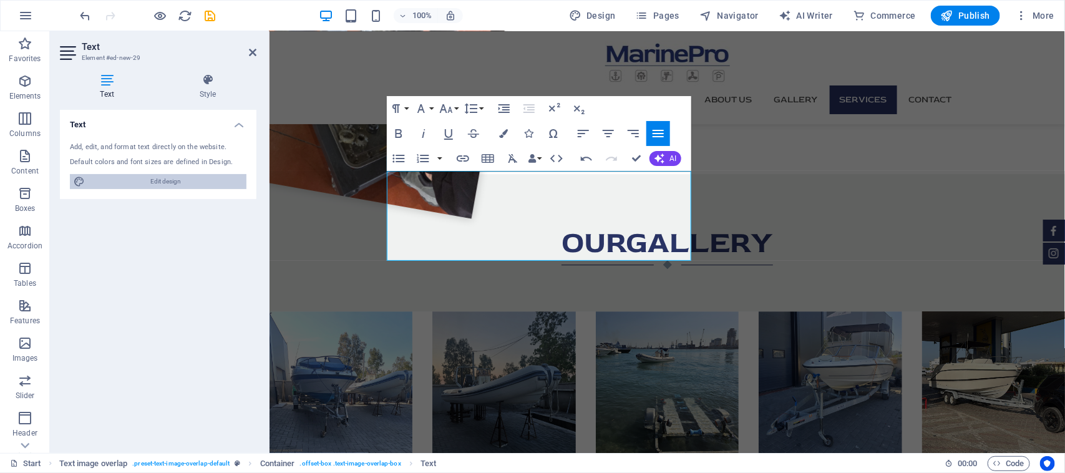
select select "px"
select select "300"
select select "px"
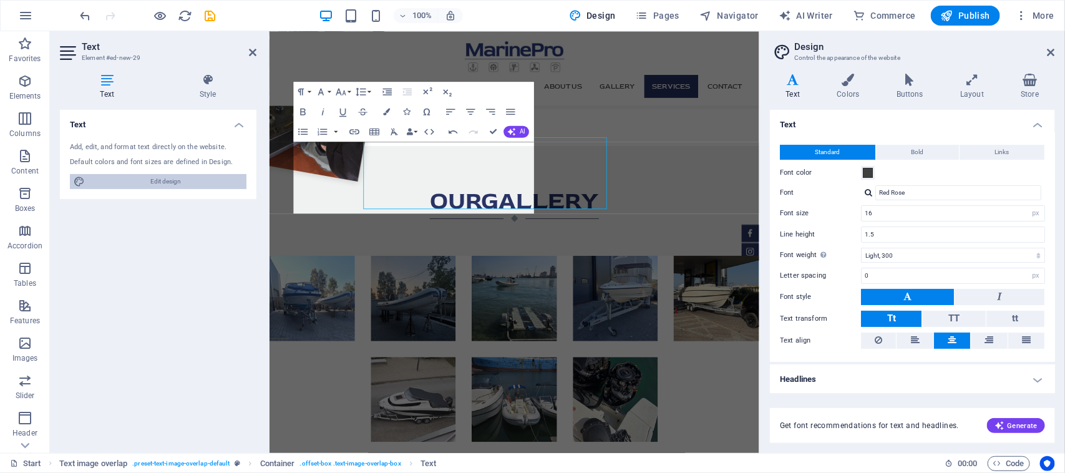
scroll to position [1585, 0]
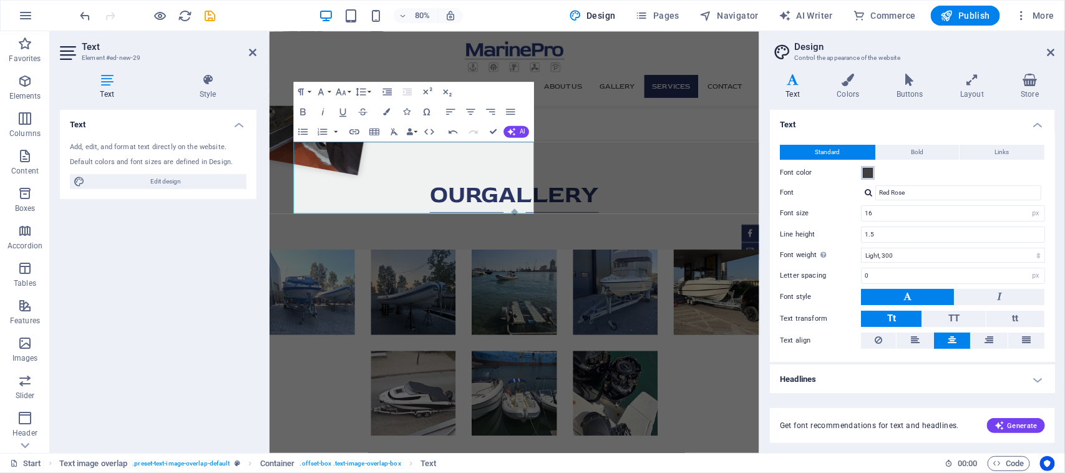
click at [867, 173] on span at bounding box center [868, 173] width 10 height 10
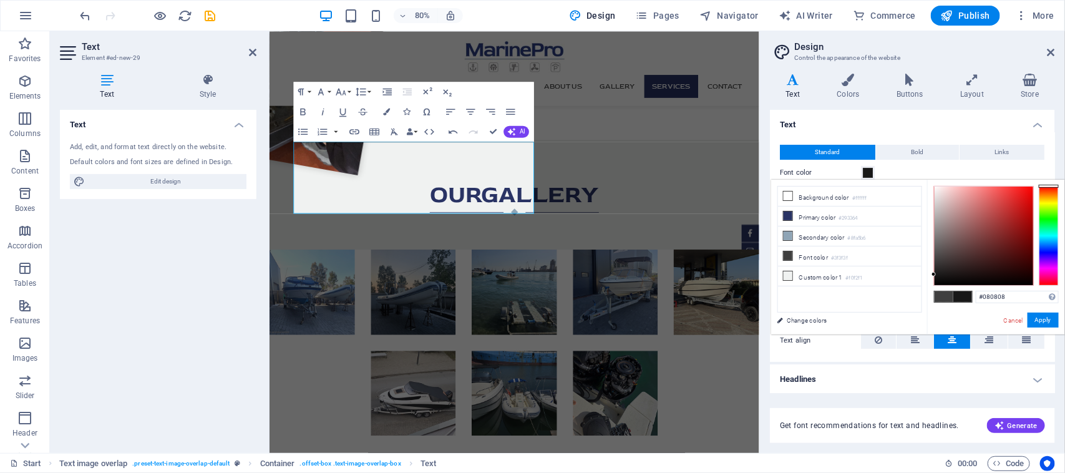
type input "#000000"
drag, startPoint x: 936, startPoint y: 259, endPoint x: 935, endPoint y: 285, distance: 26.2
click at [935, 285] on div at bounding box center [934, 283] width 4 height 4
click at [1050, 316] on button "Apply" at bounding box center [1043, 320] width 31 height 15
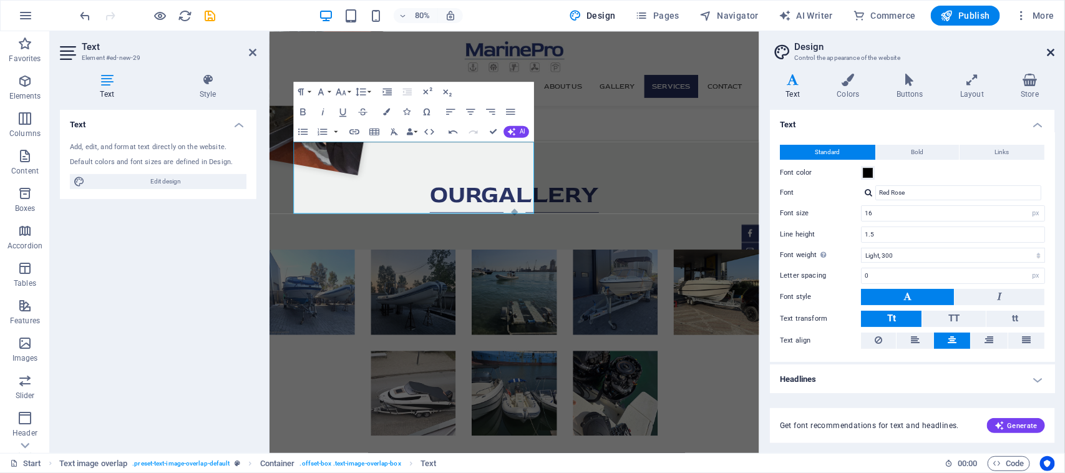
click at [1049, 48] on icon at bounding box center [1051, 52] width 7 height 10
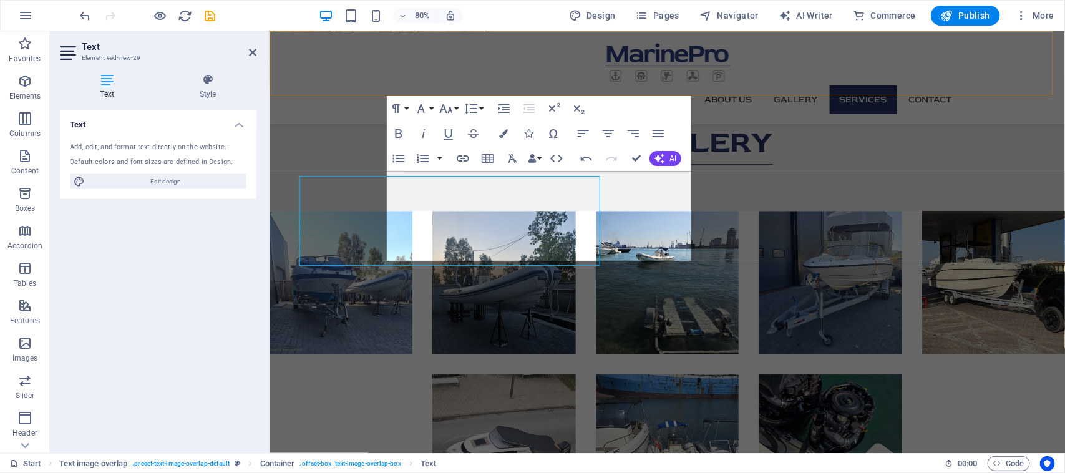
scroll to position [1578, 0]
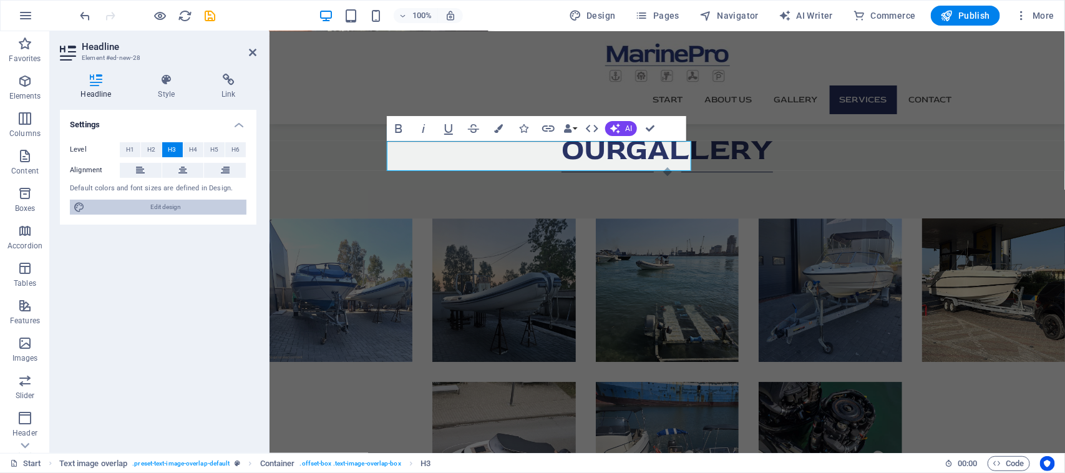
click at [181, 206] on span "Edit design" at bounding box center [166, 207] width 154 height 15
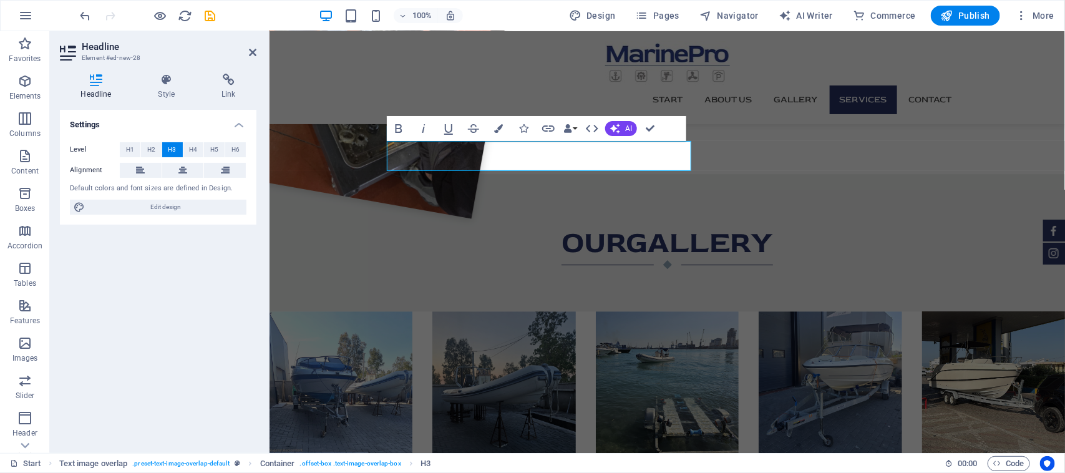
select select "px"
select select "300"
select select "px"
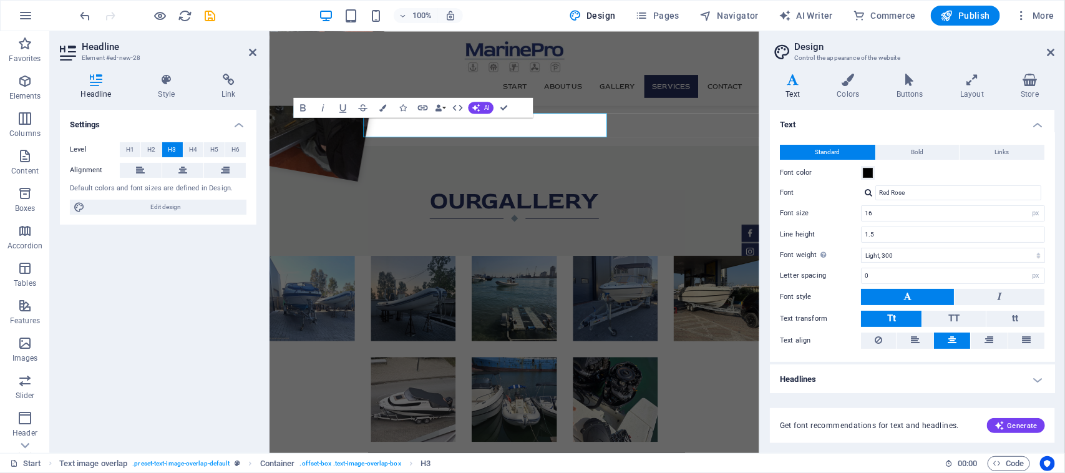
scroll to position [1585, 0]
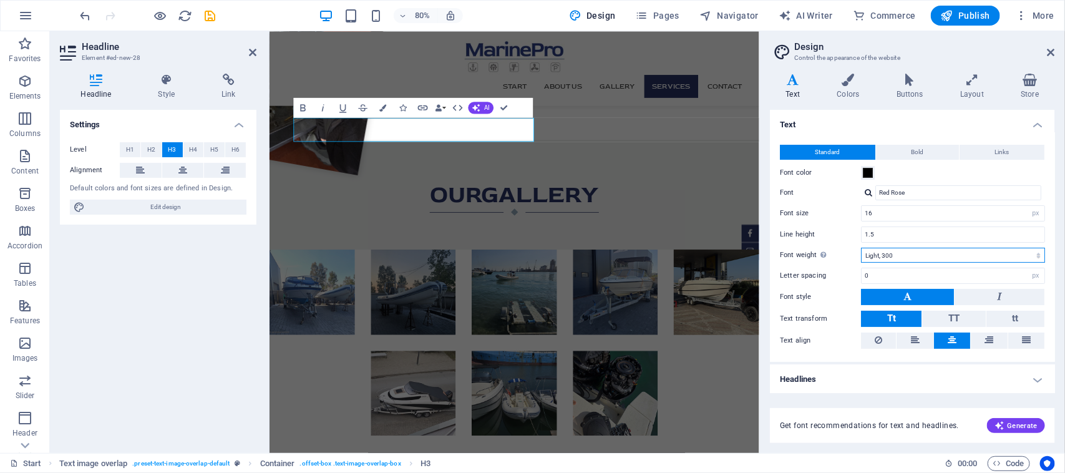
click at [897, 261] on select "Thin, 100 Extra-light, 200 Light, 300 Regular, 400 Medium, 500 Semi-bold, 600 B…" at bounding box center [953, 255] width 184 height 15
click at [861, 248] on select "Thin, 100 Extra-light, 200 Light, 300 Regular, 400 Medium, 500 Semi-bold, 600 B…" at bounding box center [953, 255] width 184 height 15
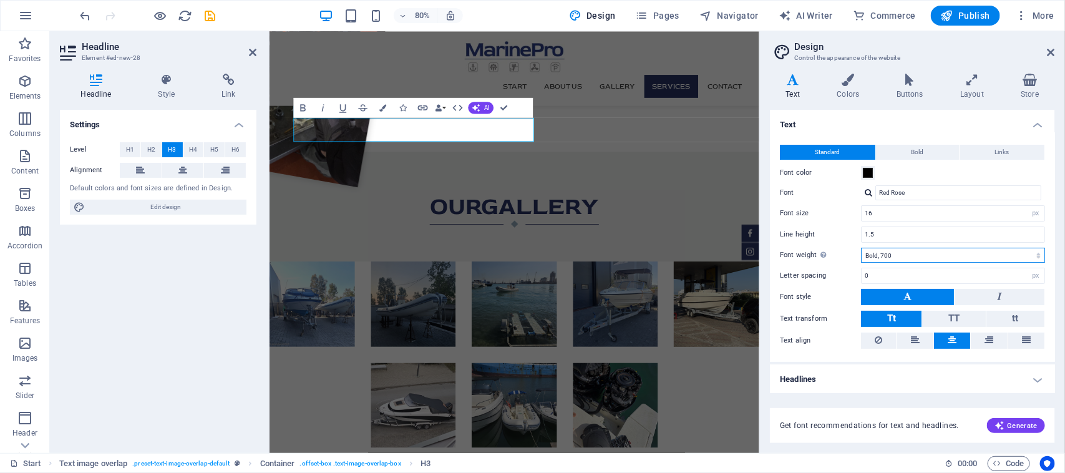
click at [909, 254] on select "Thin, 100 Extra-light, 200 Light, 300 Regular, 400 Medium, 500 Semi-bold, 600 B…" at bounding box center [953, 255] width 184 height 15
select select "600"
click at [861, 248] on select "Thin, 100 Extra-light, 200 Light, 300 Regular, 400 Medium, 500 Semi-bold, 600 B…" at bounding box center [953, 255] width 184 height 15
click at [931, 145] on button "Bold" at bounding box center [917, 152] width 83 height 15
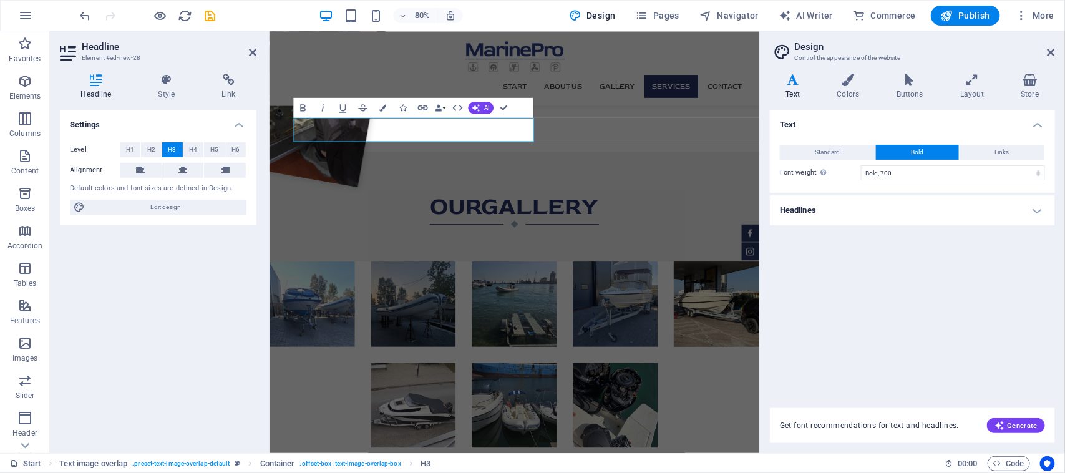
click at [852, 201] on h4 "Headlines" at bounding box center [912, 210] width 285 height 30
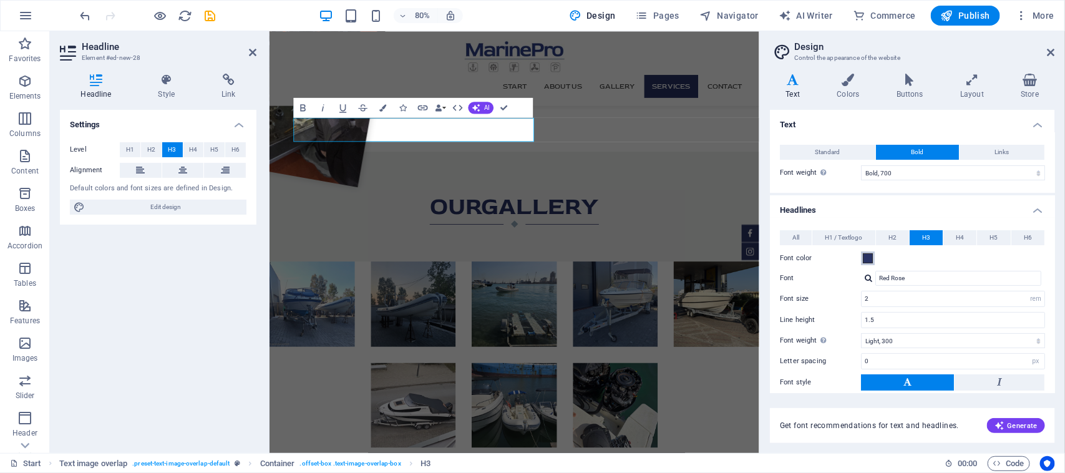
click at [864, 261] on span at bounding box center [868, 258] width 10 height 10
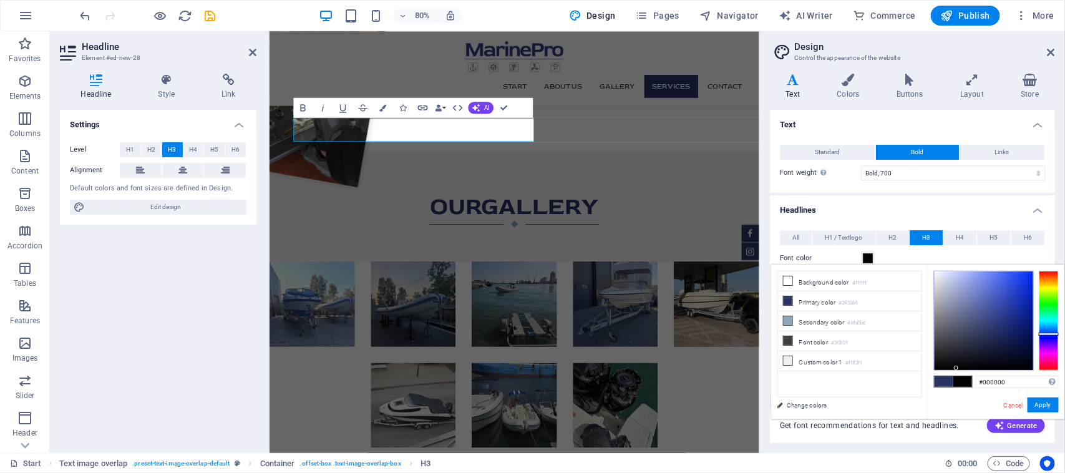
drag, startPoint x: 961, startPoint y: 354, endPoint x: 993, endPoint y: 356, distance: 32.5
click at [980, 369] on div at bounding box center [984, 320] width 99 height 99
drag, startPoint x: 993, startPoint y: 354, endPoint x: 992, endPoint y: 348, distance: 6.3
click at [993, 351] on div at bounding box center [984, 320] width 99 height 99
drag, startPoint x: 993, startPoint y: 341, endPoint x: 998, endPoint y: 336, distance: 7.9
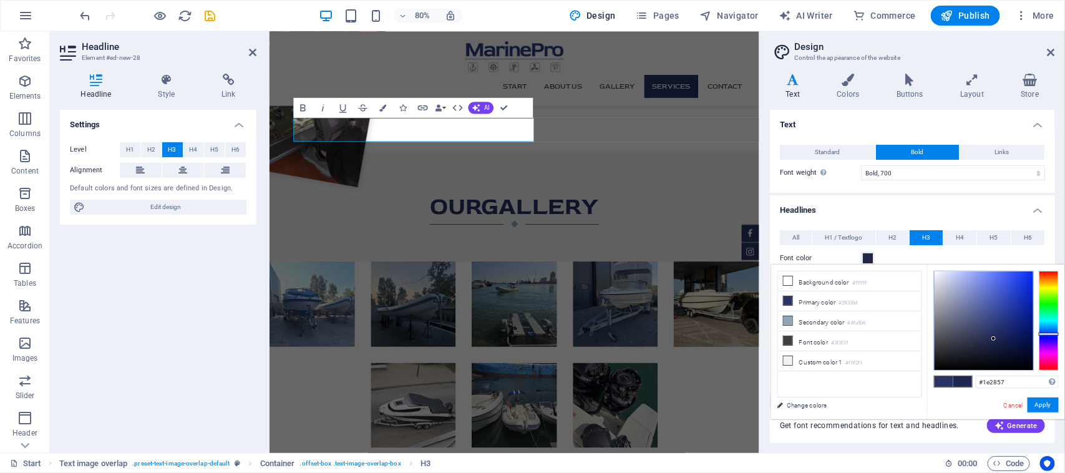
click at [998, 336] on div at bounding box center [984, 320] width 99 height 99
type input "#1e2857"
click at [1042, 406] on button "Apply" at bounding box center [1043, 405] width 31 height 15
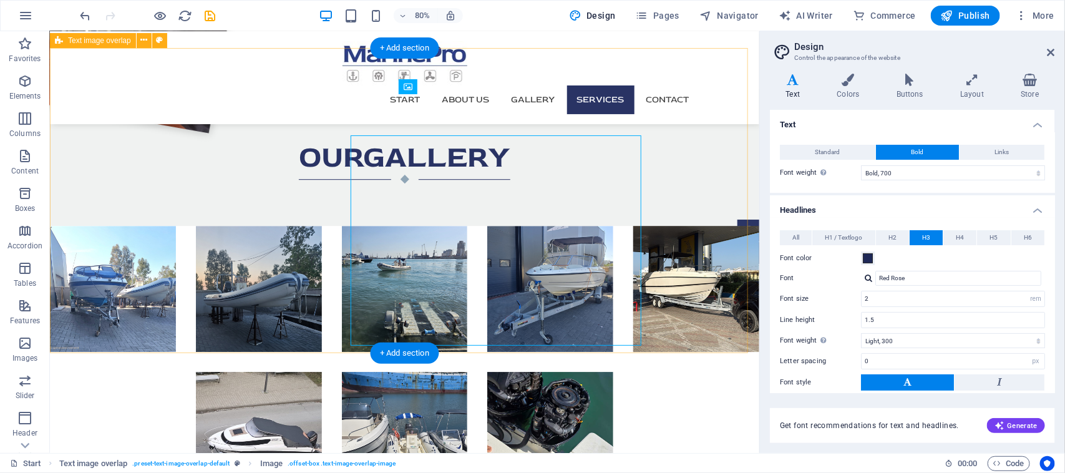
scroll to position [1543, 0]
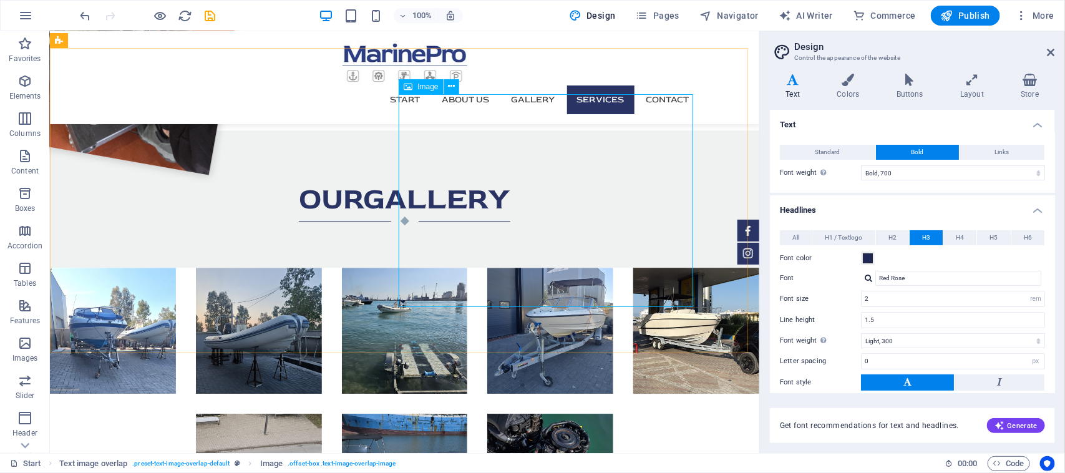
click at [408, 85] on icon at bounding box center [408, 86] width 9 height 15
click at [410, 88] on icon at bounding box center [408, 86] width 9 height 15
select select "%"
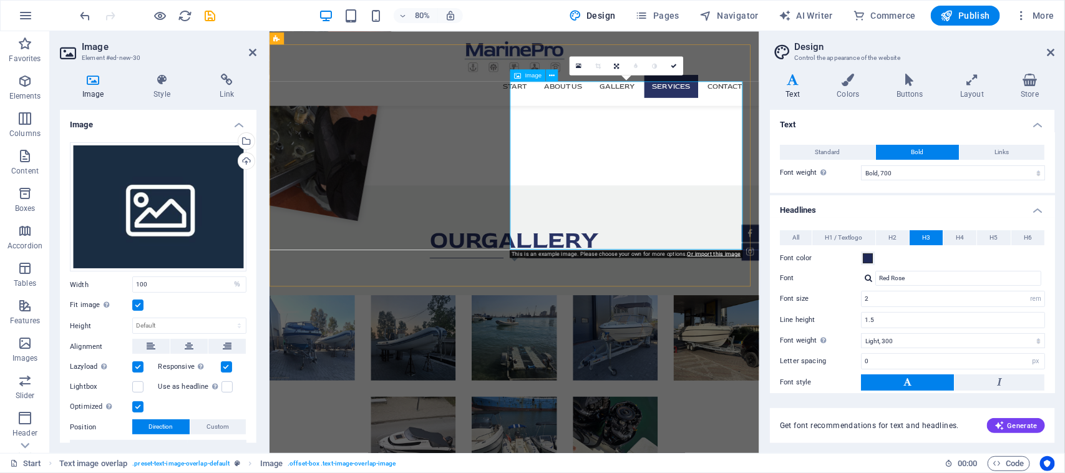
scroll to position [1585, 0]
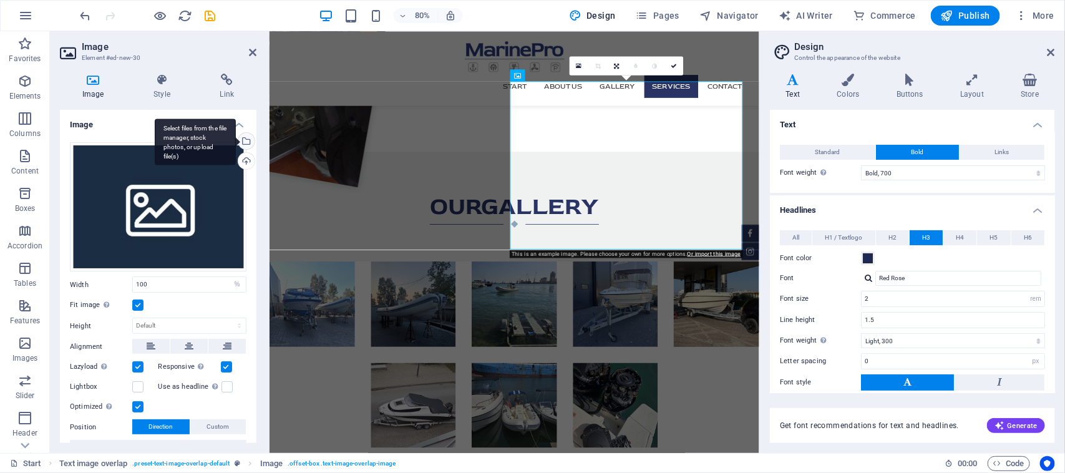
click at [242, 145] on div "Select files from the file manager, stock photos, or upload file(s)" at bounding box center [245, 142] width 19 height 19
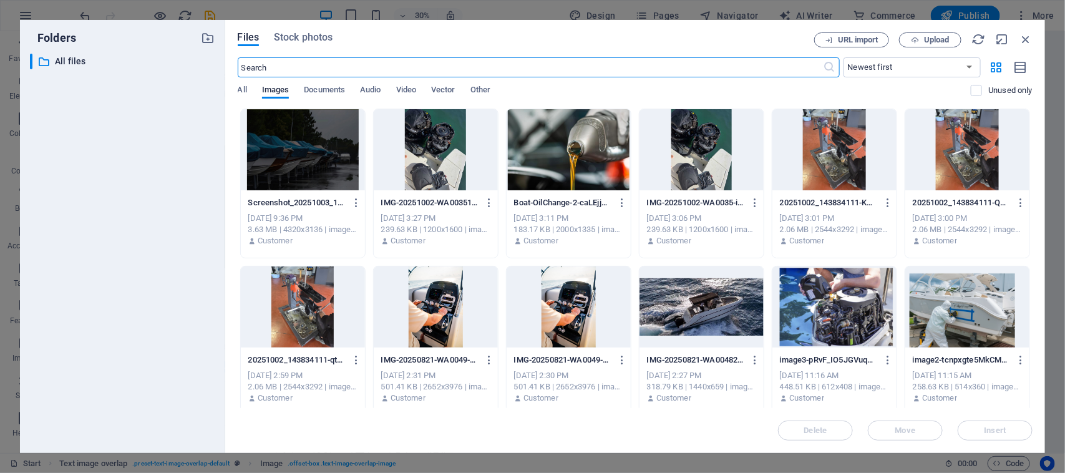
scroll to position [2378, 0]
click at [314, 155] on div at bounding box center [303, 149] width 124 height 81
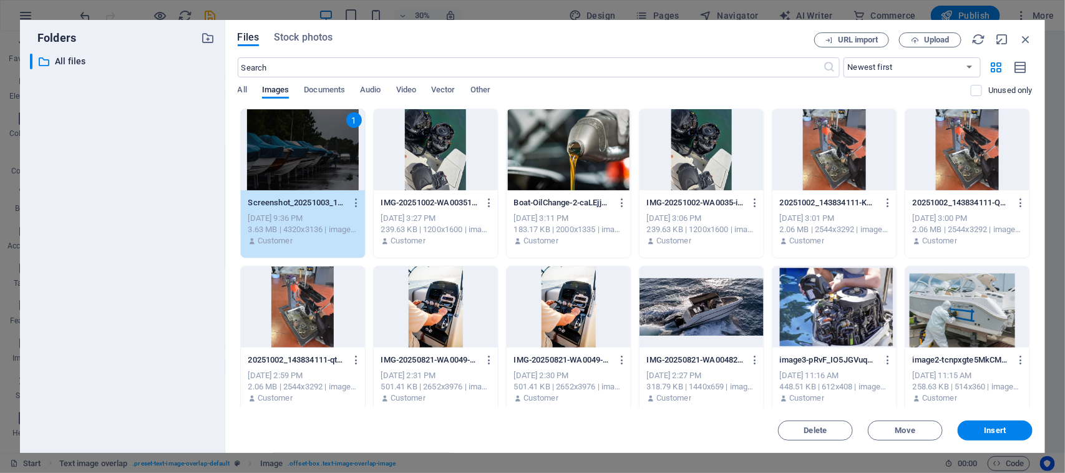
drag, startPoint x: 314, startPoint y: 155, endPoint x: 207, endPoint y: 185, distance: 111.4
click at [314, 155] on div "1" at bounding box center [303, 149] width 124 height 81
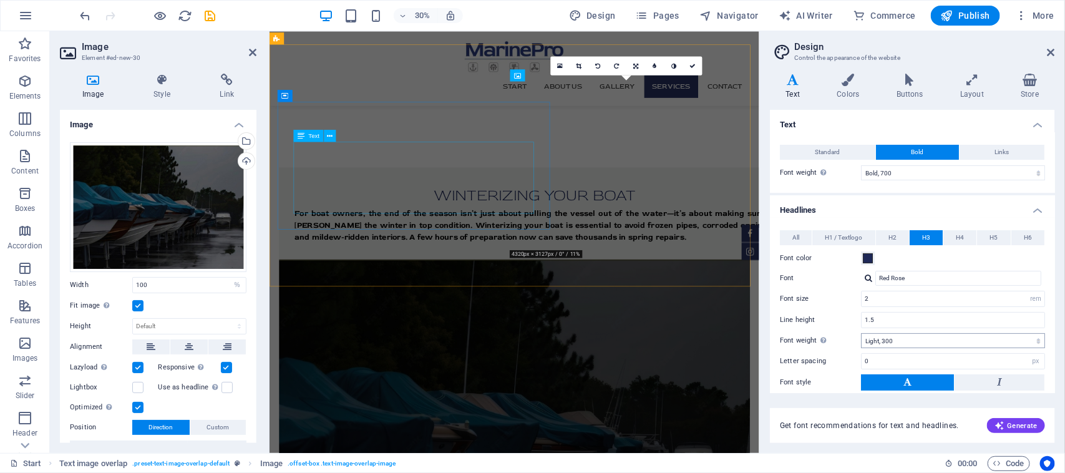
scroll to position [1585, 0]
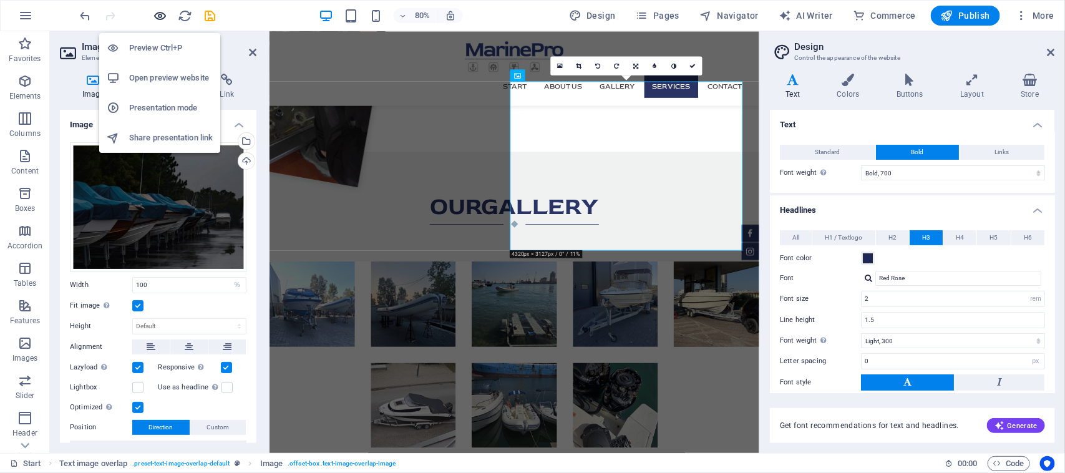
click at [158, 19] on icon "button" at bounding box center [161, 16] width 14 height 14
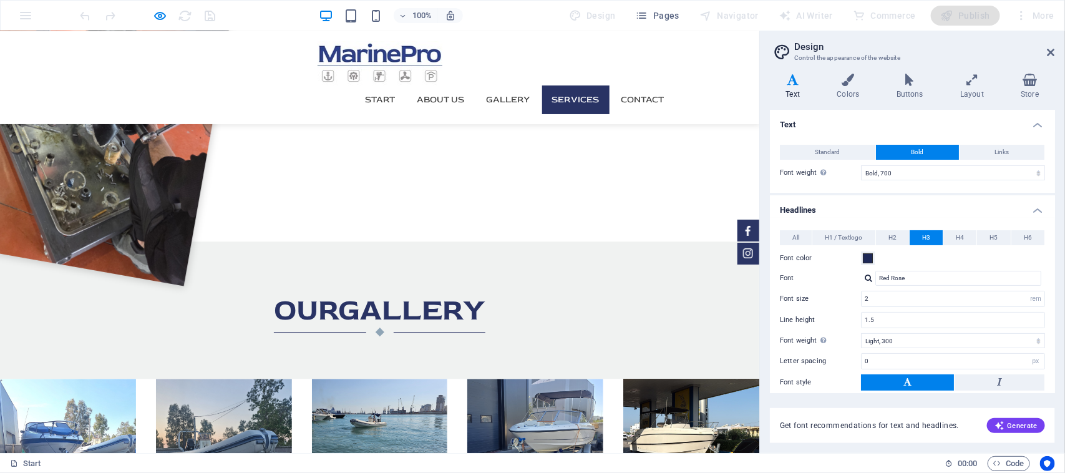
scroll to position [1420, 0]
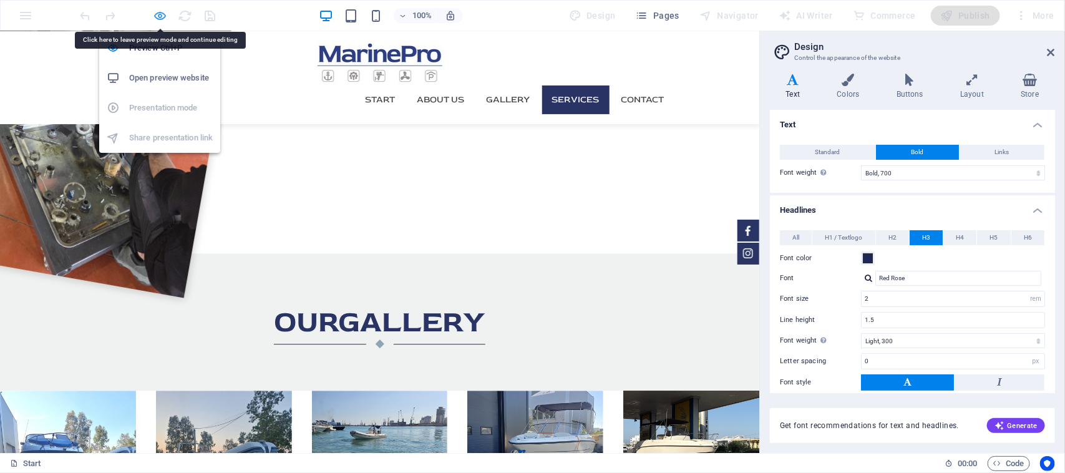
click at [165, 19] on icon "button" at bounding box center [161, 16] width 14 height 14
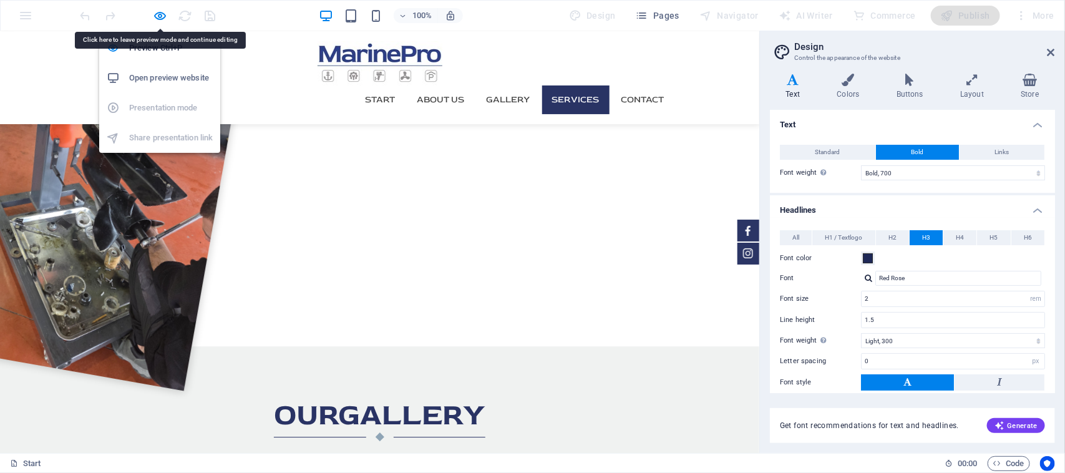
select select "%"
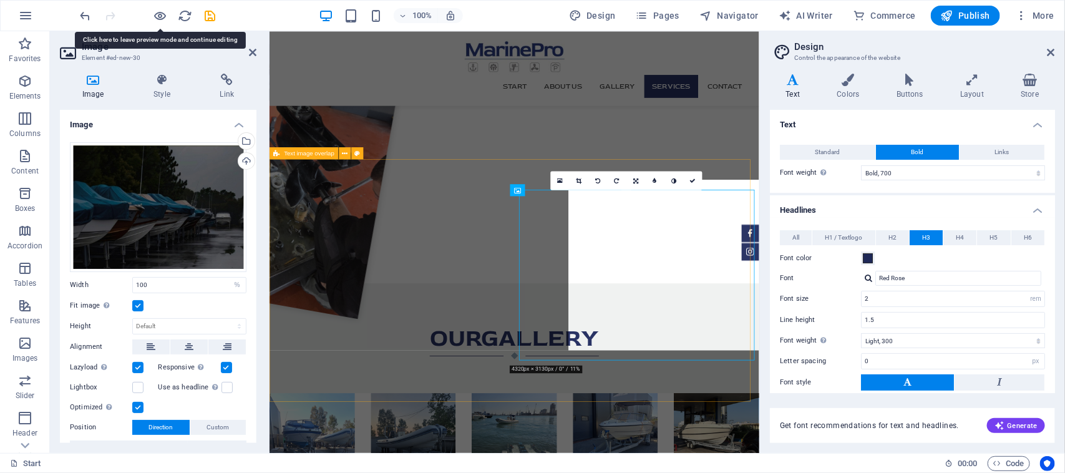
scroll to position [1442, 0]
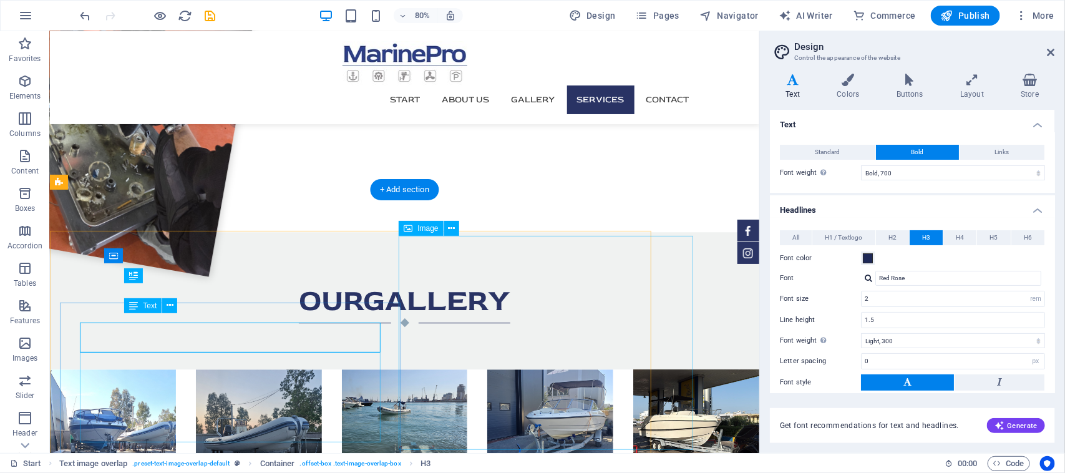
scroll to position [1402, 0]
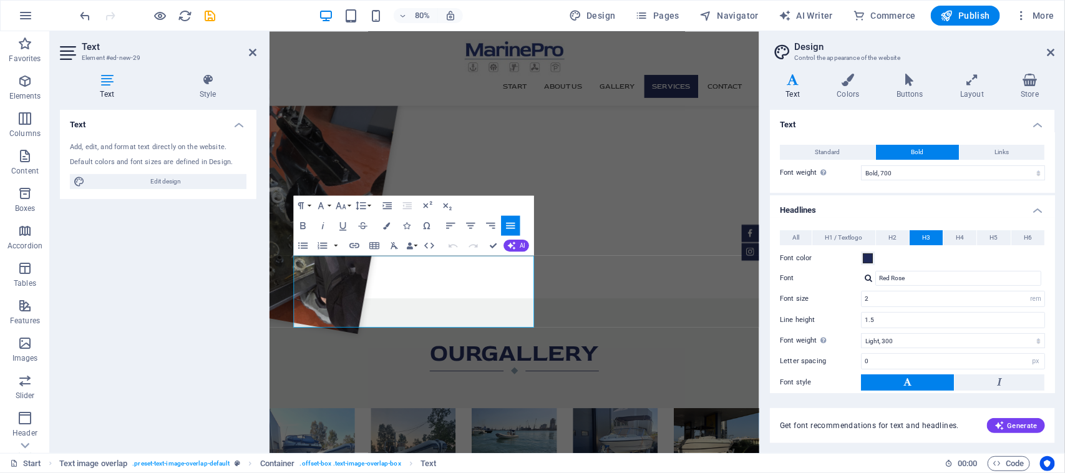
scroll to position [1443, 0]
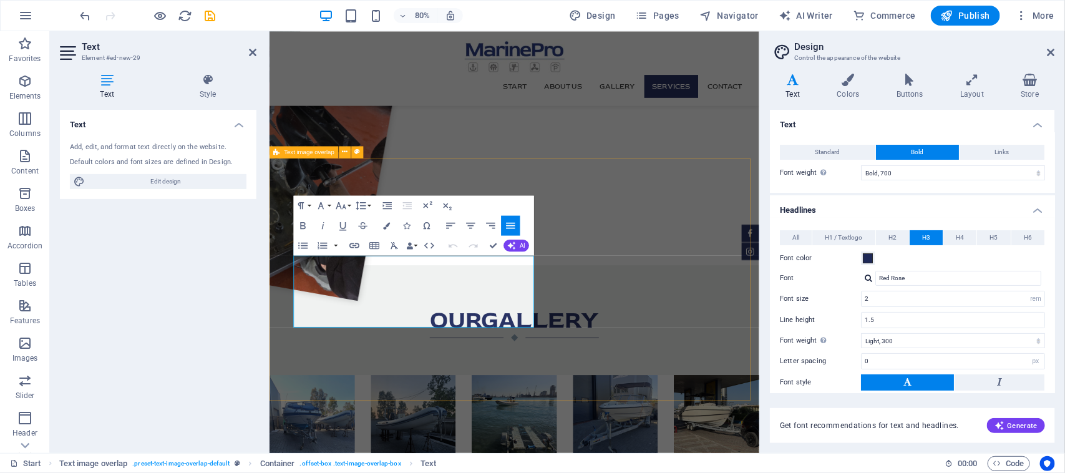
drag, startPoint x: 461, startPoint y: 394, endPoint x: 275, endPoint y: 270, distance: 223.3
click at [868, 257] on span at bounding box center [868, 258] width 10 height 10
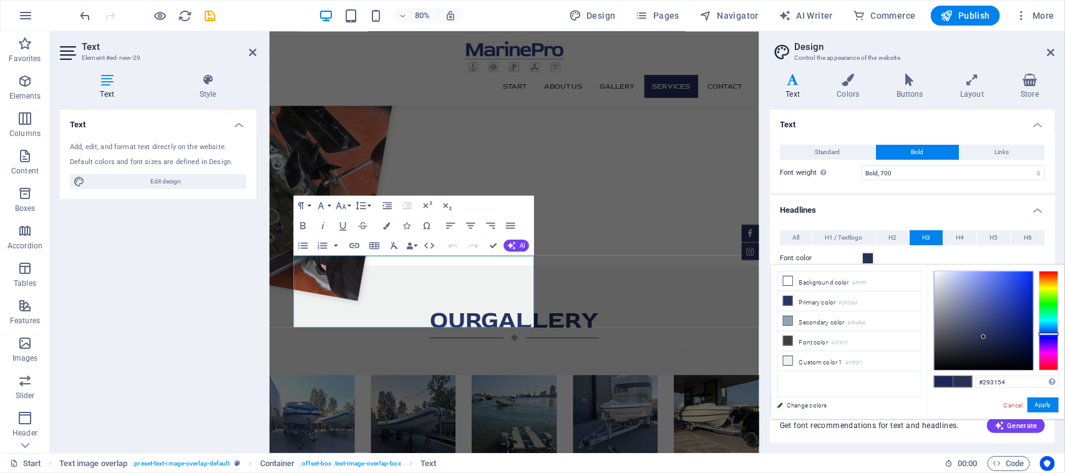
click at [984, 337] on div at bounding box center [984, 320] width 99 height 99
click at [990, 329] on div at bounding box center [984, 320] width 99 height 99
type input "#2d3767"
drag, startPoint x: 1052, startPoint y: 400, endPoint x: 466, endPoint y: 197, distance: 619.7
click at [1052, 400] on button "Apply" at bounding box center [1043, 405] width 31 height 15
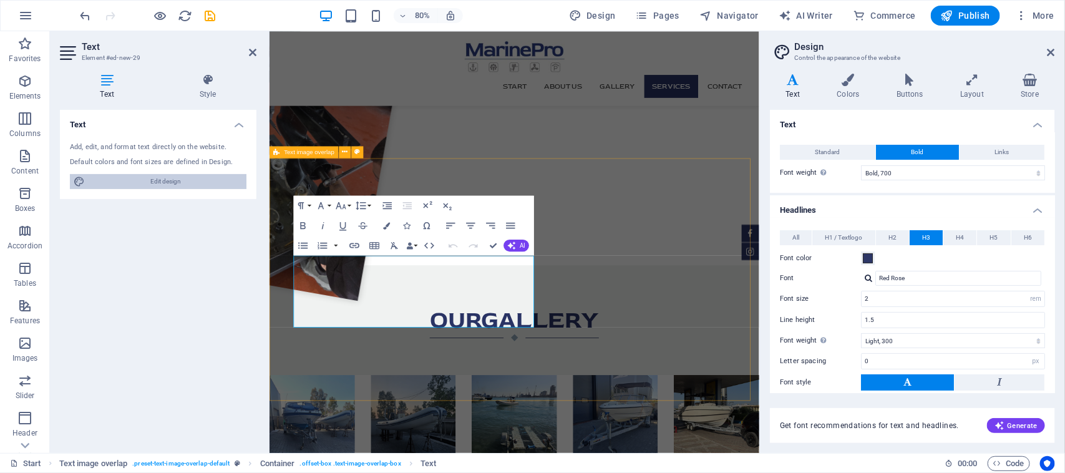
click at [159, 180] on span "Edit design" at bounding box center [166, 181] width 154 height 15
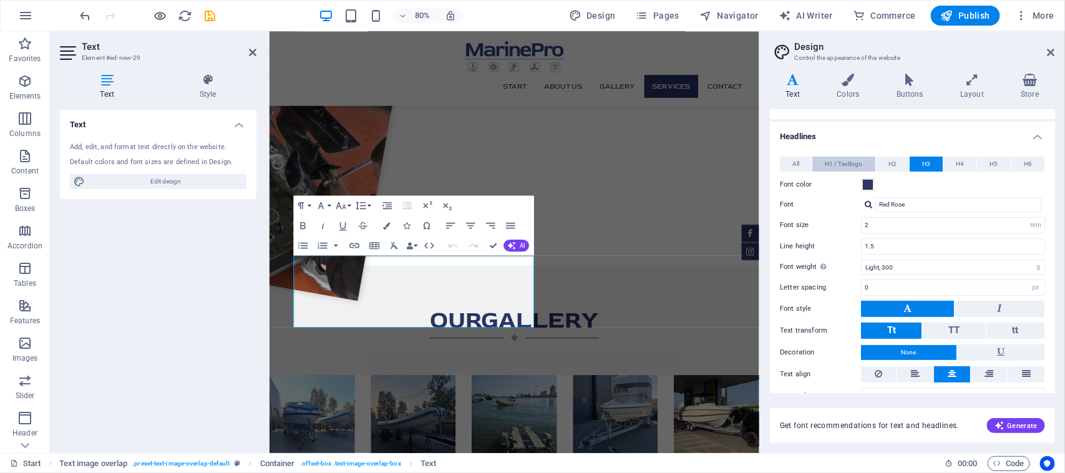
scroll to position [95, 0]
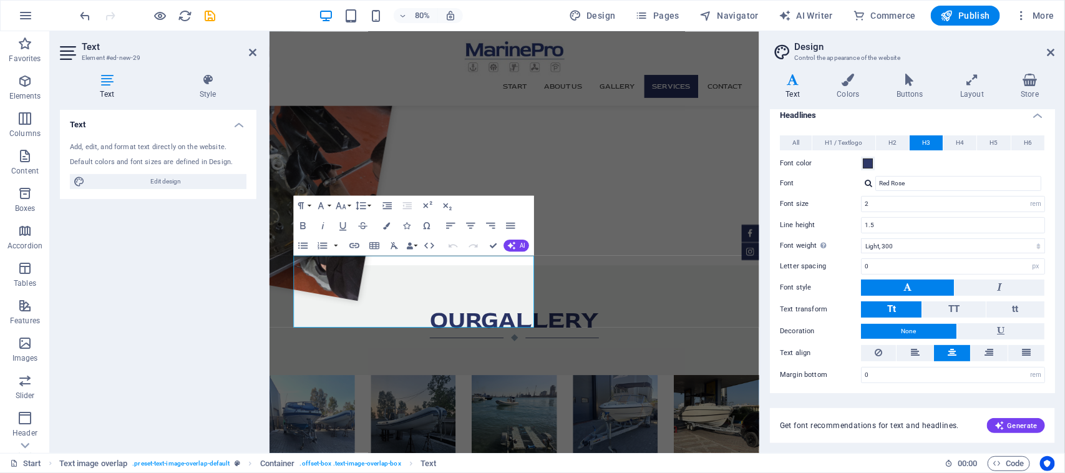
click at [1048, 114] on h4 "Headlines" at bounding box center [912, 111] width 285 height 22
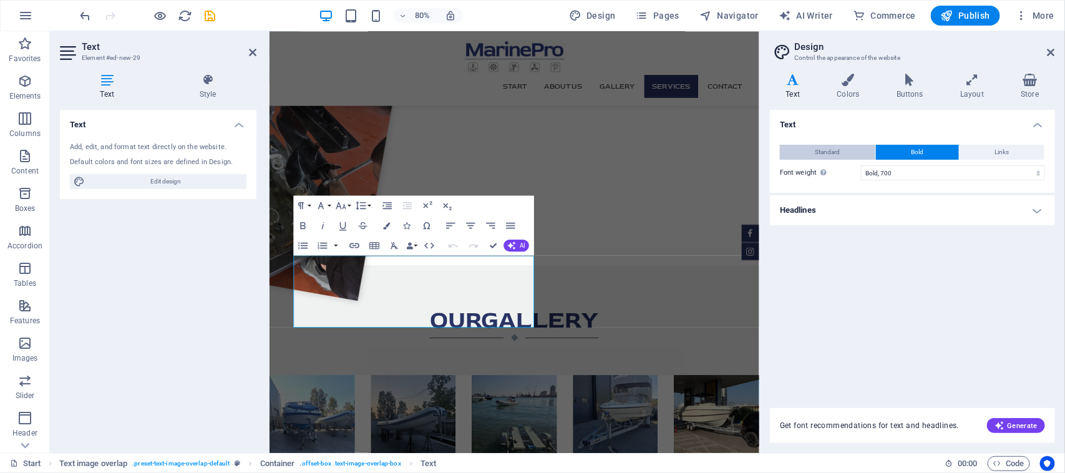
click at [858, 152] on button "Standard" at bounding box center [827, 152] width 95 height 15
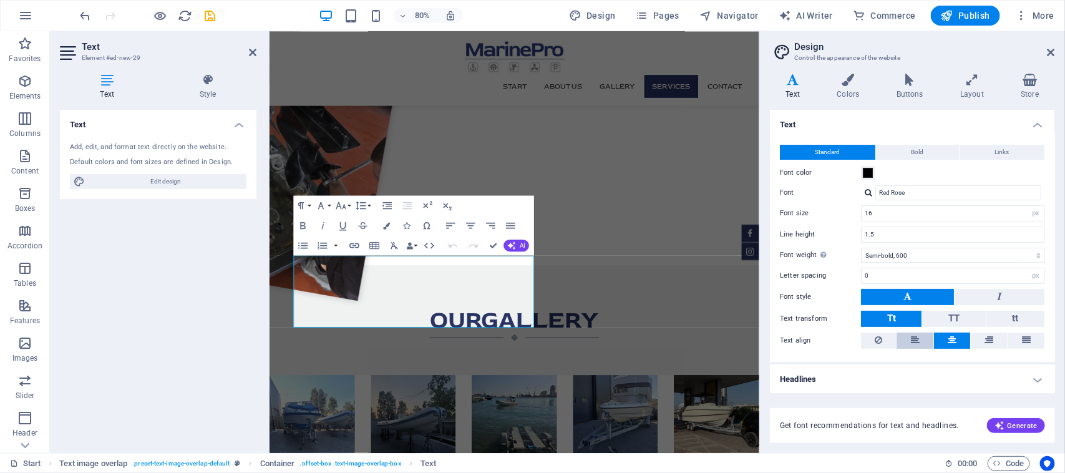
click at [925, 337] on button at bounding box center [915, 341] width 36 height 16
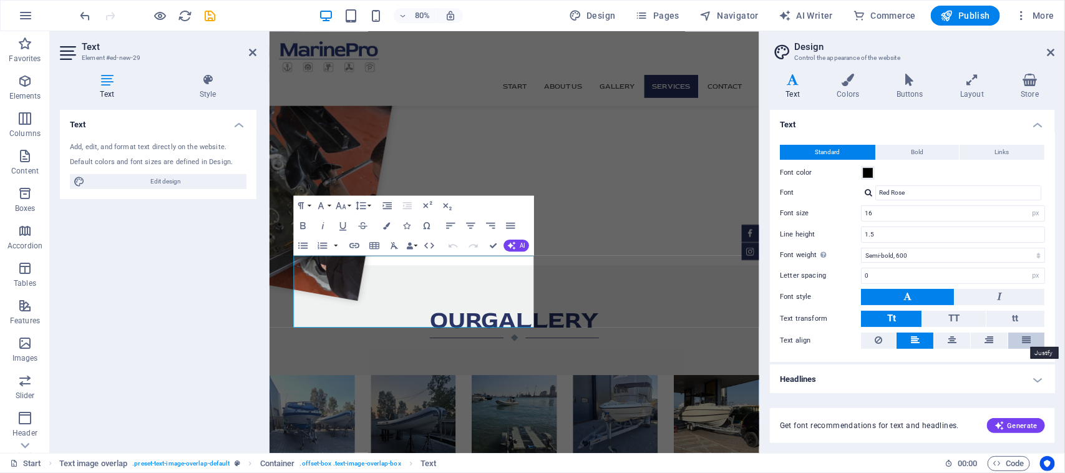
click at [1022, 338] on icon at bounding box center [1026, 340] width 9 height 15
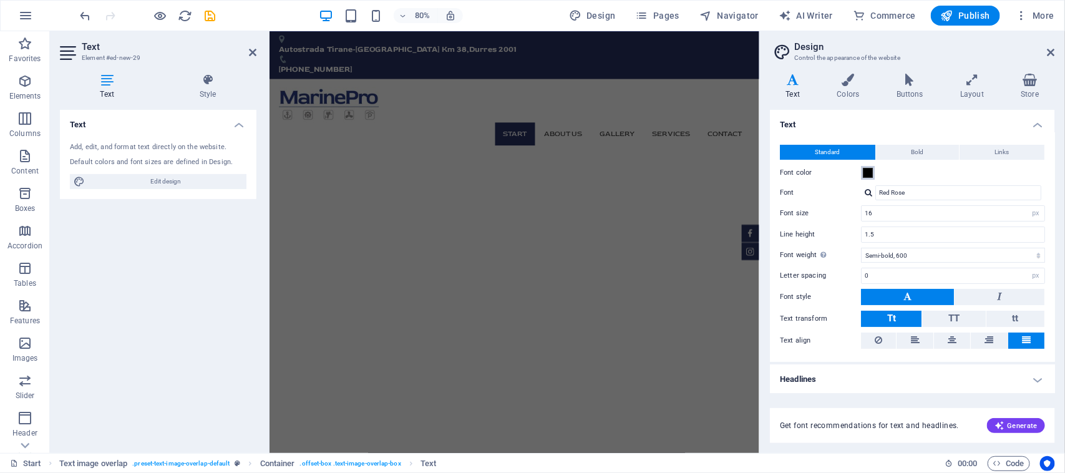
click at [872, 168] on span at bounding box center [868, 173] width 10 height 10
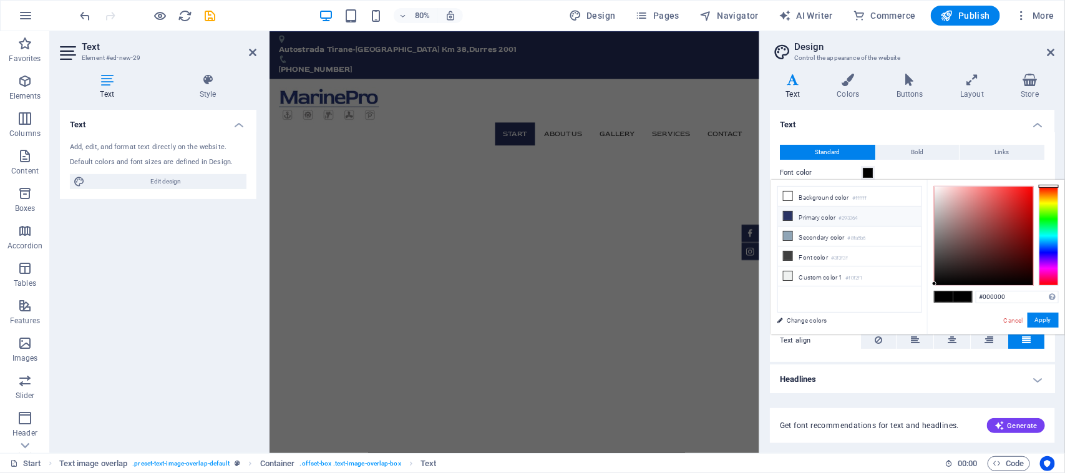
click at [799, 217] on li "Primary color #293364" at bounding box center [850, 217] width 144 height 20
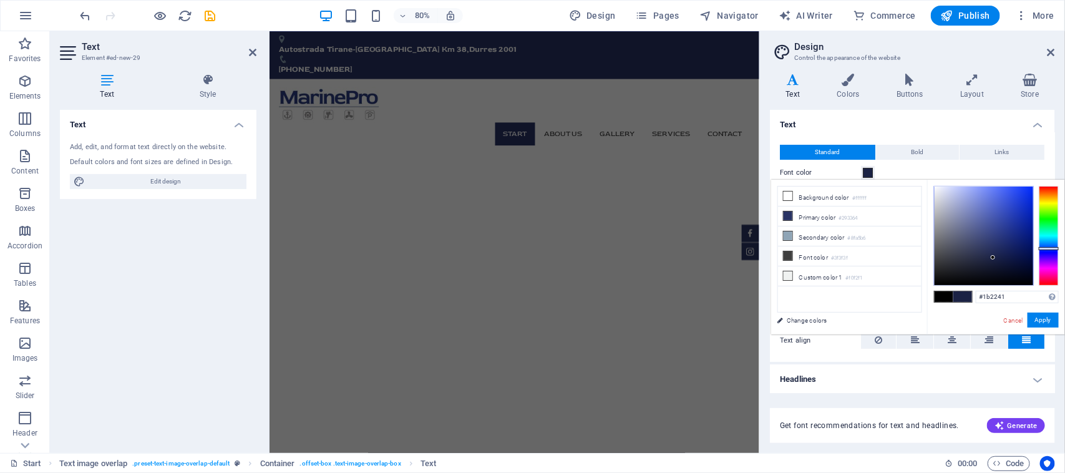
type input "#1c2241"
drag, startPoint x: 995, startPoint y: 248, endPoint x: 990, endPoint y: 259, distance: 12.6
click at [990, 259] on div at bounding box center [984, 236] width 99 height 99
click at [1041, 314] on button "Apply" at bounding box center [1043, 320] width 31 height 15
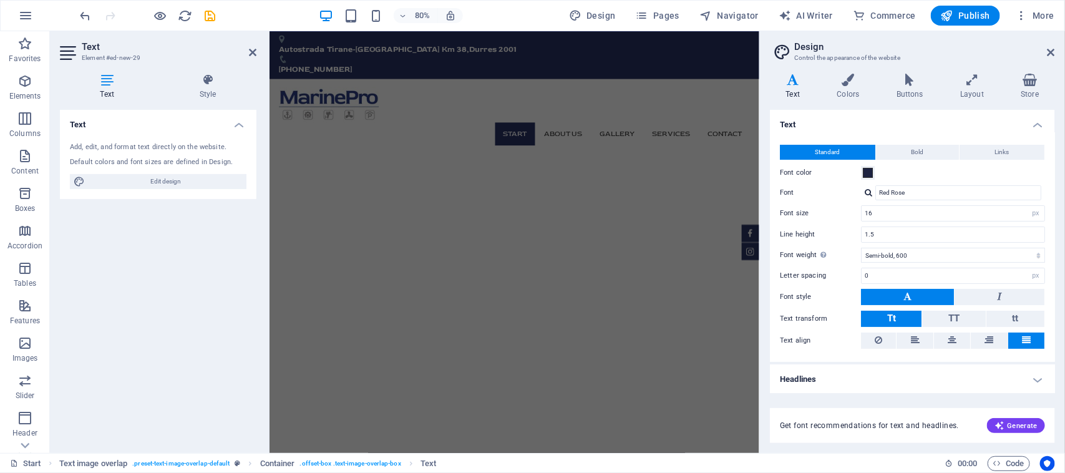
click at [1041, 120] on h4 "Text" at bounding box center [912, 121] width 285 height 22
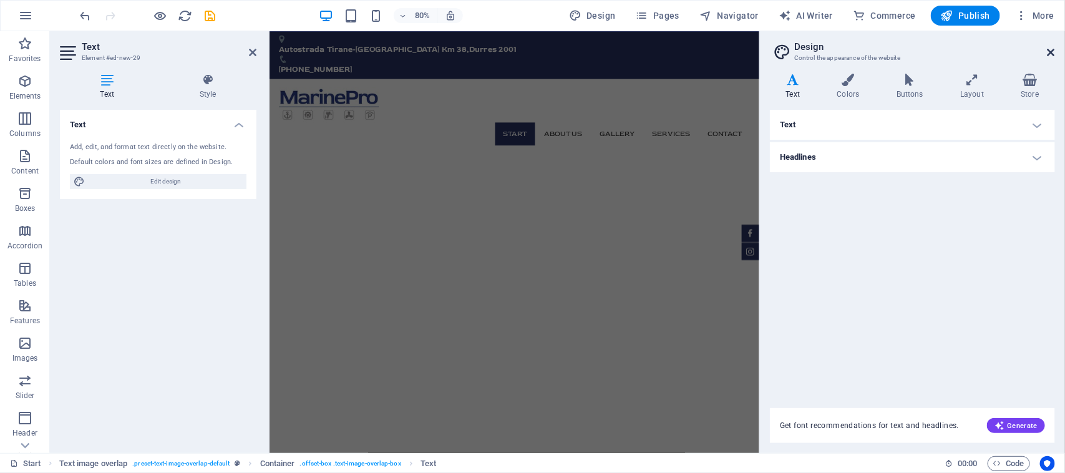
drag, startPoint x: 1053, startPoint y: 51, endPoint x: 489, endPoint y: 27, distance: 564.6
click at [1053, 51] on icon at bounding box center [1051, 52] width 7 height 10
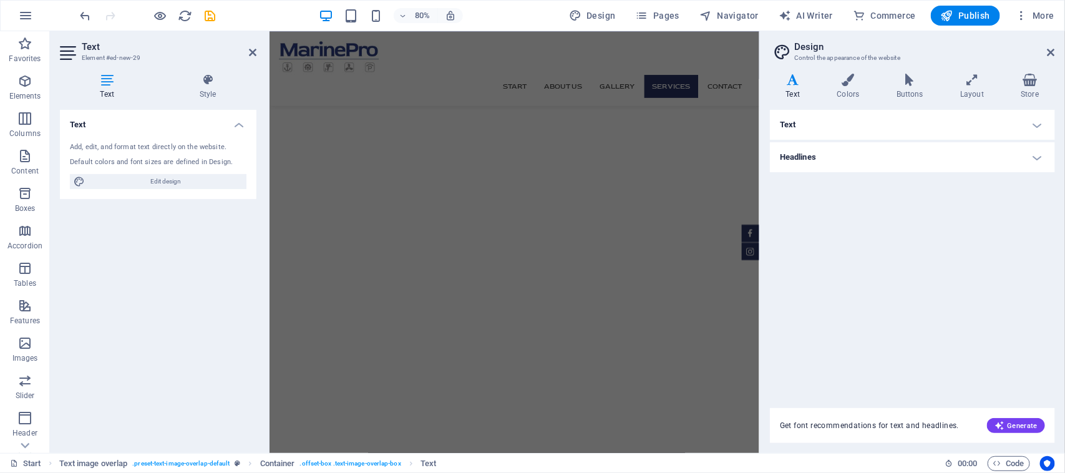
scroll to position [1616, 0]
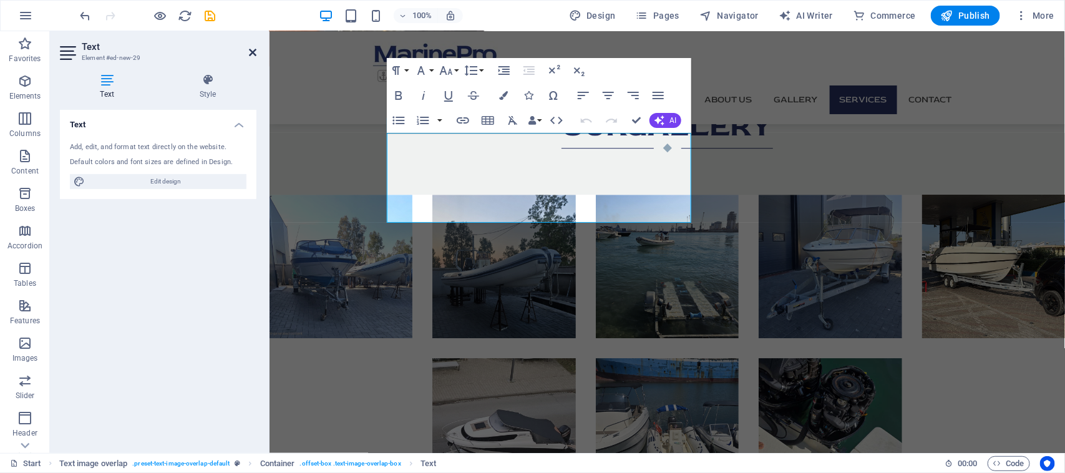
click at [256, 51] on icon at bounding box center [252, 52] width 7 height 10
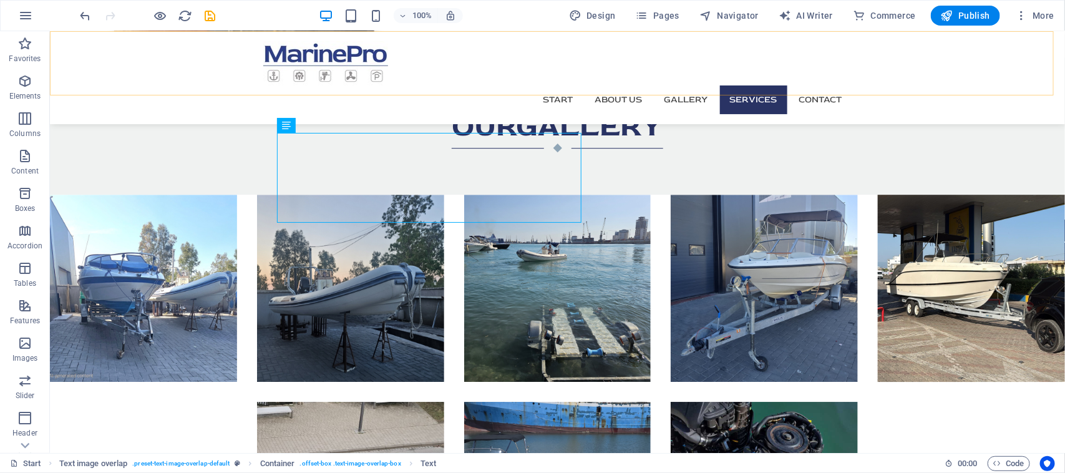
scroll to position [1704, 0]
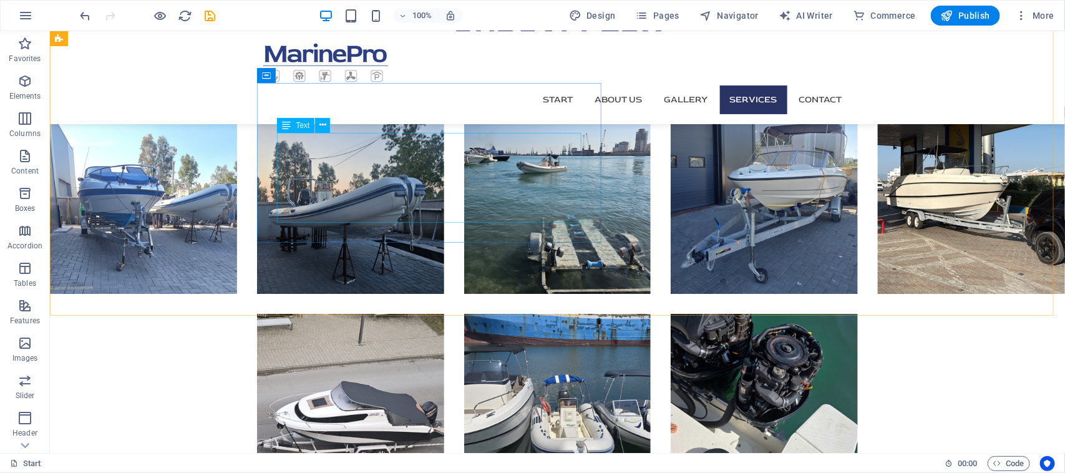
click at [289, 126] on icon at bounding box center [286, 125] width 9 height 15
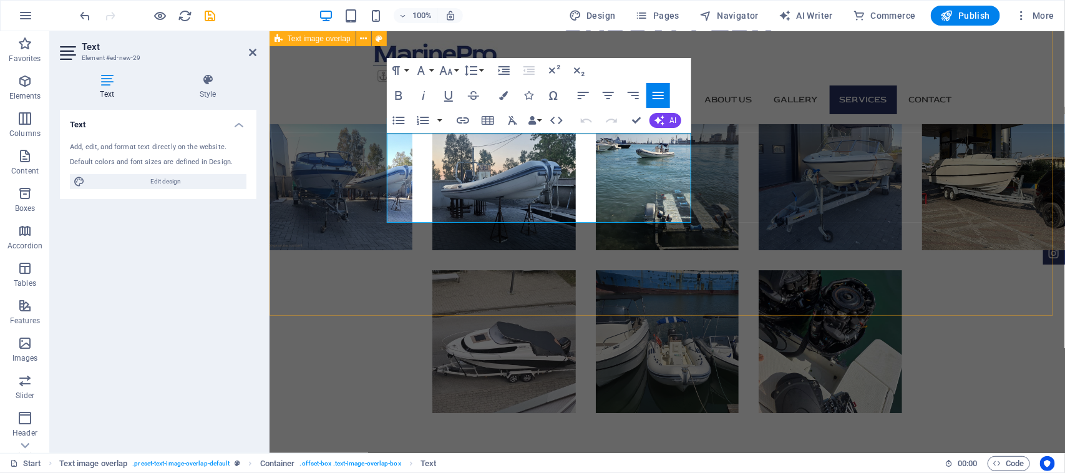
scroll to position [1616, 0]
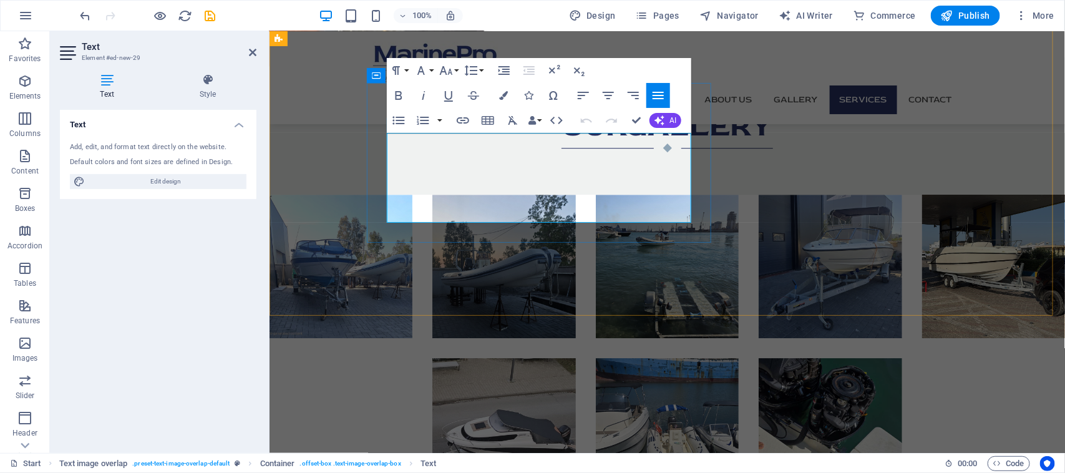
drag, startPoint x: 540, startPoint y: 216, endPoint x: 394, endPoint y: 148, distance: 161.7
drag, startPoint x: 394, startPoint y: 148, endPoint x: 384, endPoint y: 143, distance: 10.6
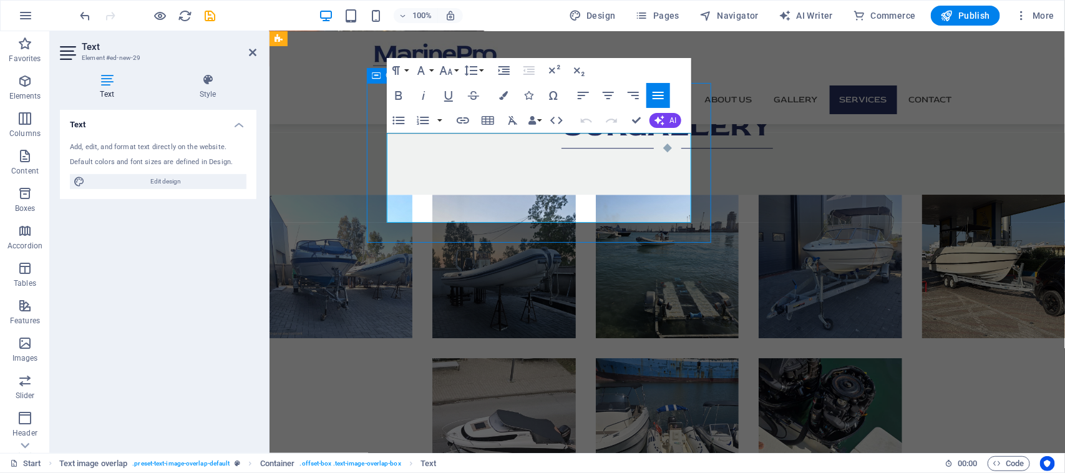
drag, startPoint x: 381, startPoint y: 140, endPoint x: 387, endPoint y: 144, distance: 6.4
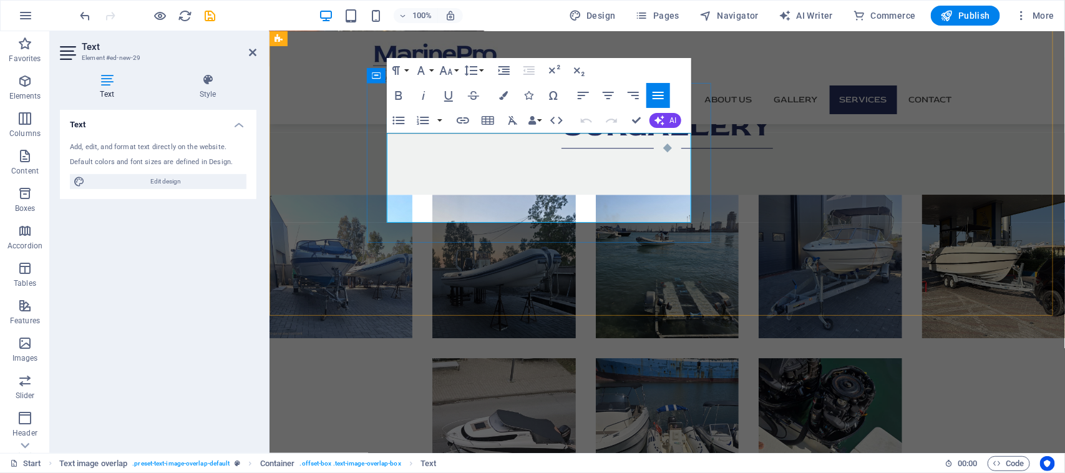
drag, startPoint x: 531, startPoint y: 213, endPoint x: 396, endPoint y: 132, distance: 157.3
drag, startPoint x: 538, startPoint y: 208, endPoint x: 374, endPoint y: 100, distance: 196.5
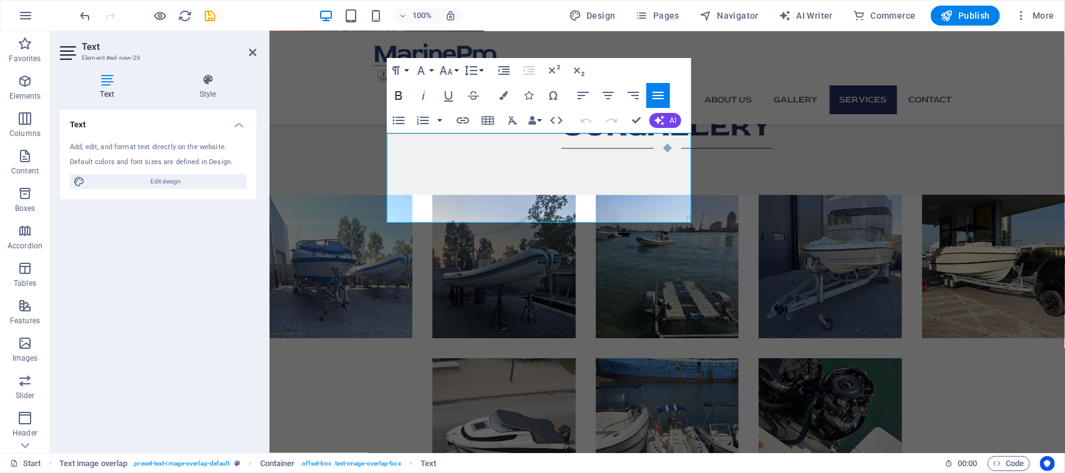
click at [404, 91] on icon "button" at bounding box center [398, 95] width 15 height 15
click at [431, 73] on button "Font Family" at bounding box center [424, 70] width 24 height 25
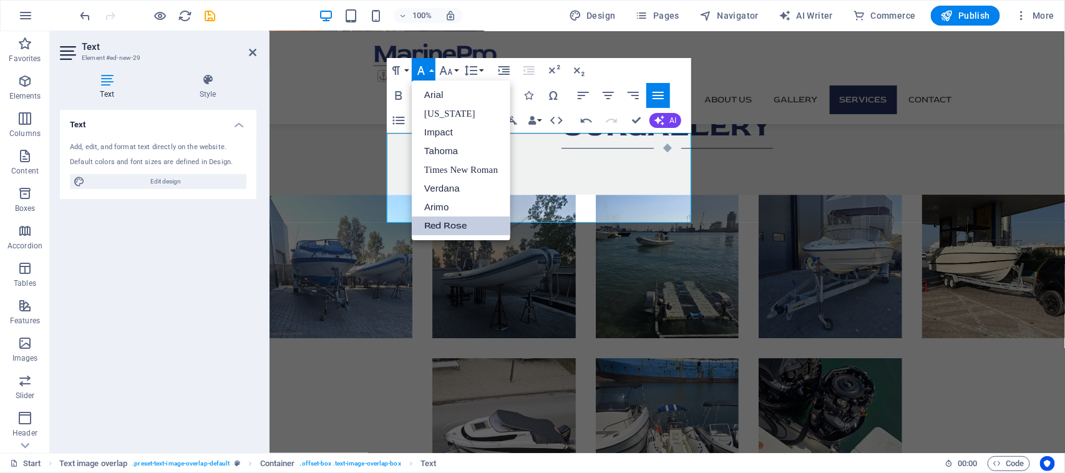
scroll to position [0, 0]
click at [443, 226] on link "Red Rose" at bounding box center [461, 226] width 99 height 19
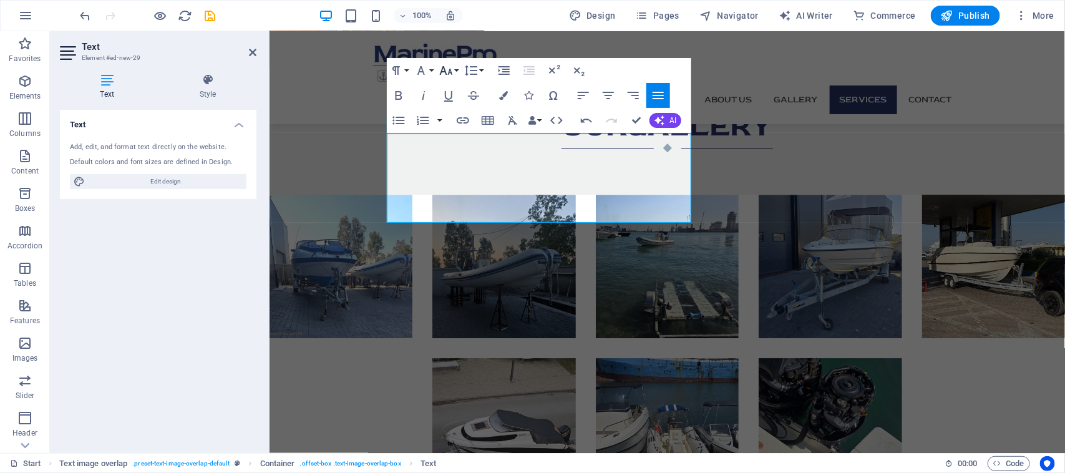
click at [457, 70] on button "Font Size" at bounding box center [449, 70] width 24 height 25
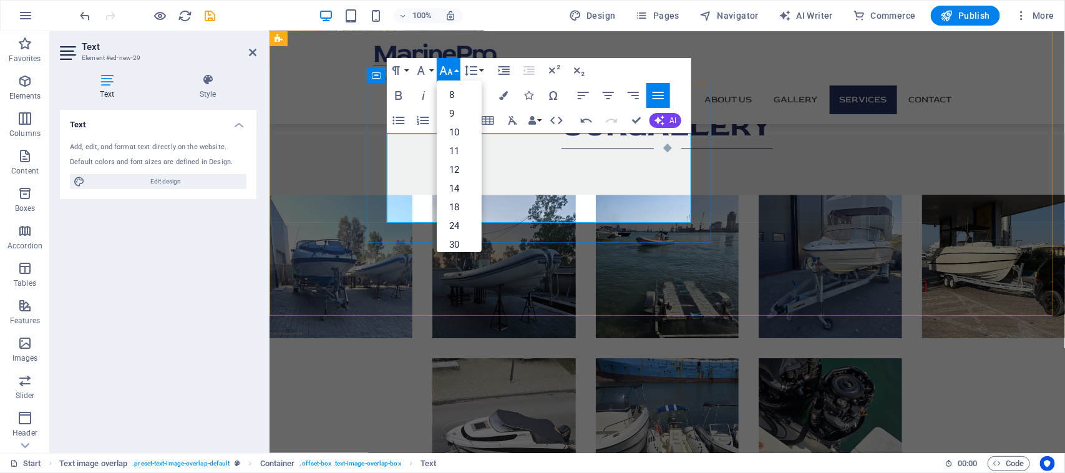
click at [127, 190] on div "Add, edit, and format text directly on the website. Default colors and font siz…" at bounding box center [158, 165] width 197 height 67
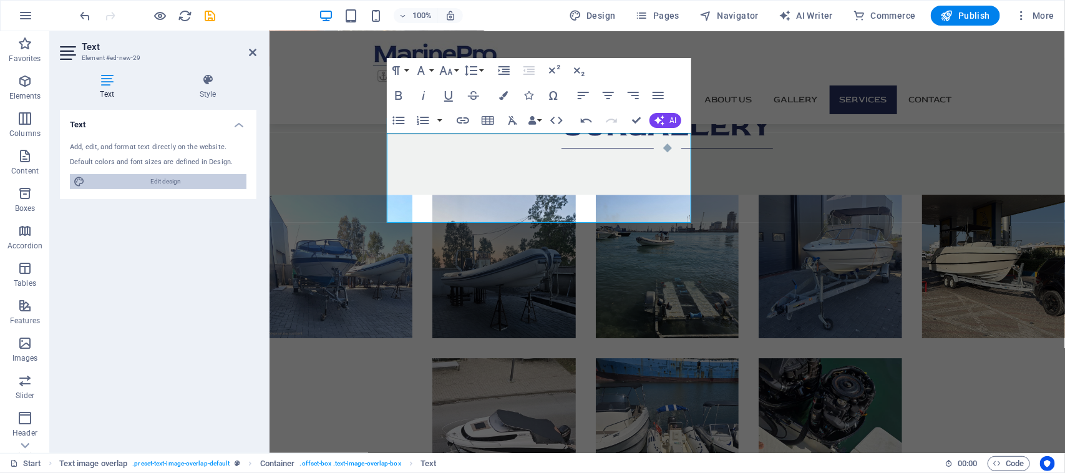
click at [125, 180] on span "Edit design" at bounding box center [166, 181] width 154 height 15
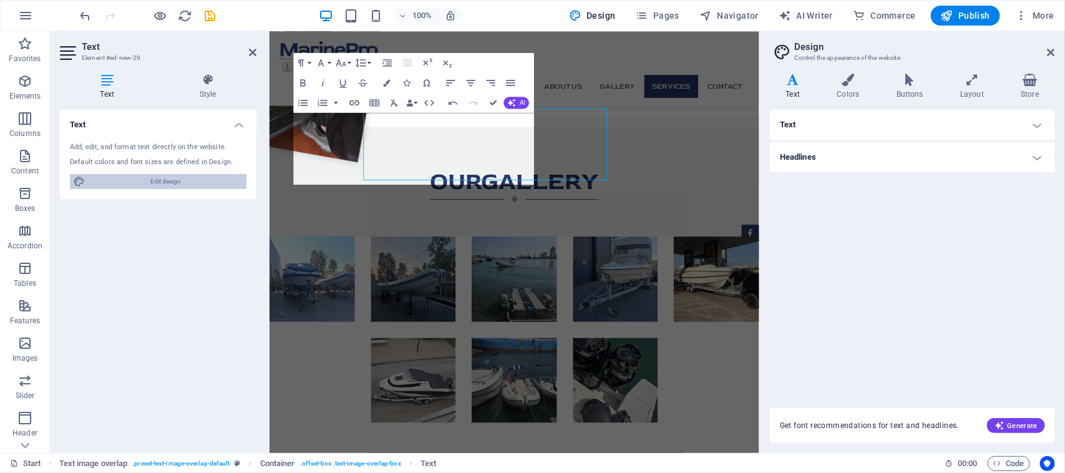
scroll to position [1621, 0]
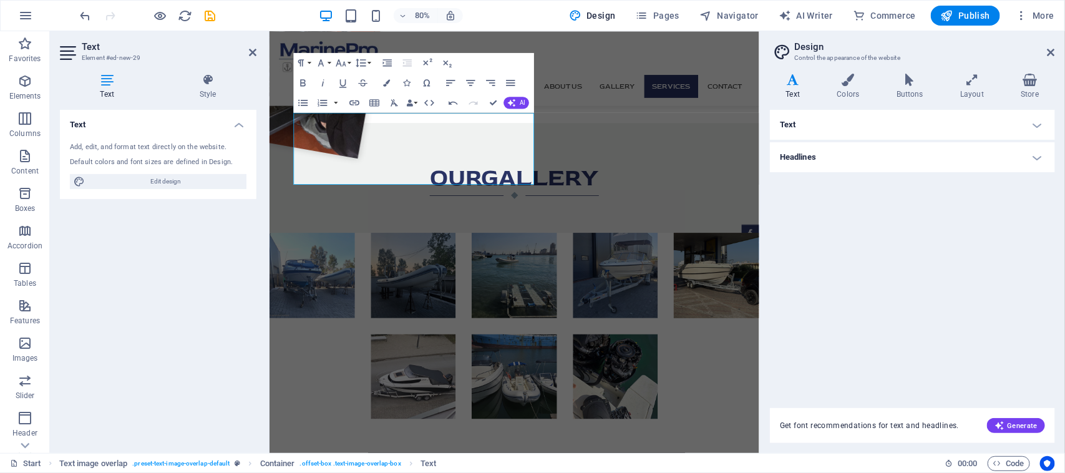
click at [863, 126] on h4 "Text" at bounding box center [912, 125] width 285 height 30
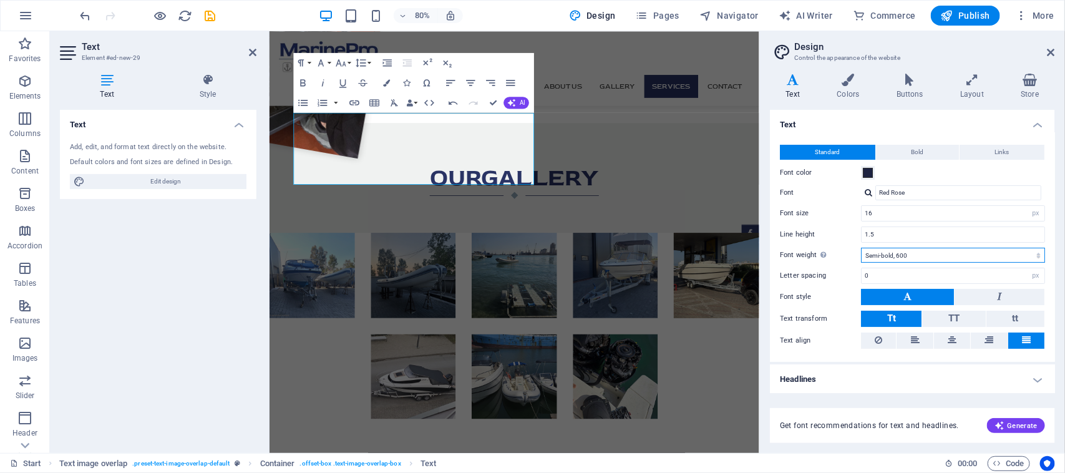
click at [915, 248] on select "Thin, 100 Extra-light, 200 Light, 300 Regular, 400 Medium, 500 Semi-bold, 600 B…" at bounding box center [953, 255] width 184 height 15
select select "400"
click at [861, 248] on select "Thin, 100 Extra-light, 200 Light, 300 Regular, 400 Medium, 500 Semi-bold, 600 B…" at bounding box center [953, 255] width 184 height 15
click at [1040, 130] on h4 "Text" at bounding box center [912, 121] width 285 height 22
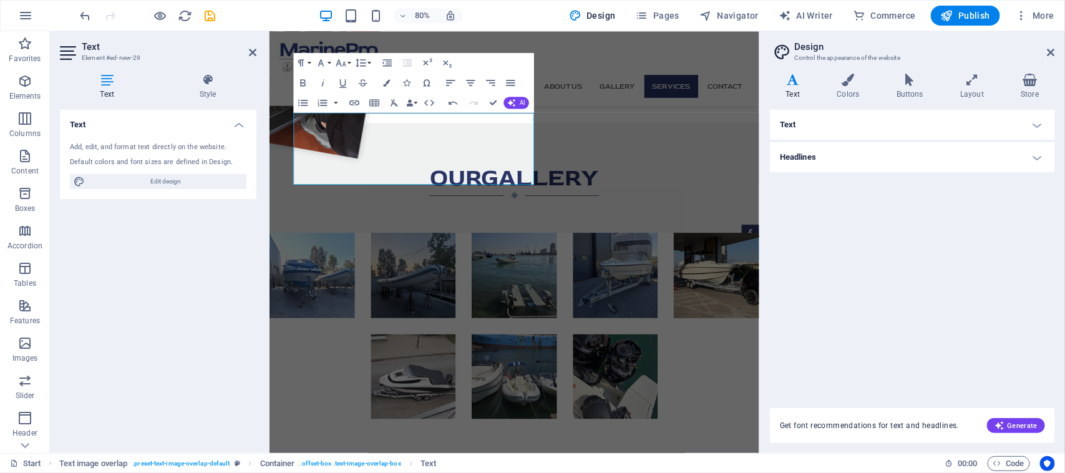
click at [871, 154] on h4 "Headlines" at bounding box center [912, 157] width 285 height 30
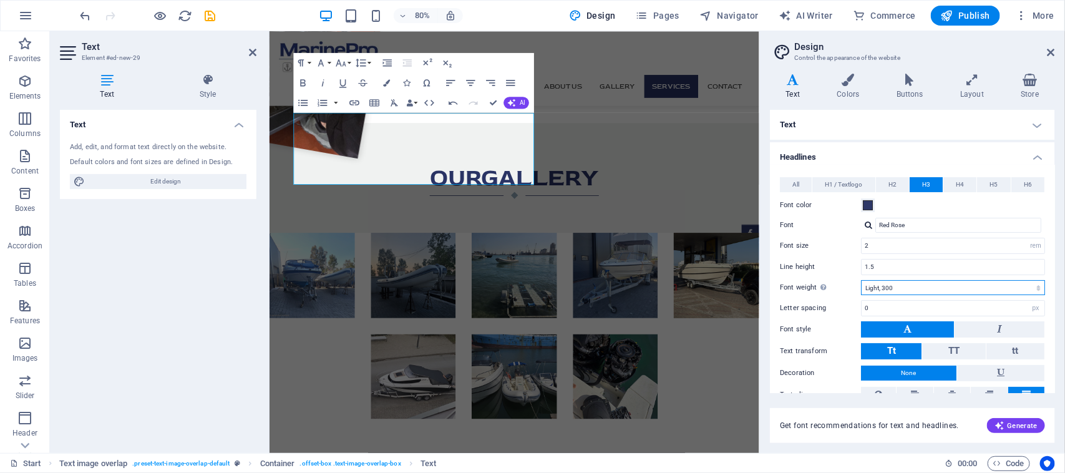
click at [887, 288] on select "Thin, 100 Extra-light, 200 Light, 300 Regular, 400 Medium, 500 Semi-bold, 600 B…" at bounding box center [953, 287] width 184 height 15
select select "600"
click at [861, 280] on select "Thin, 100 Extra-light, 200 Light, 300 Regular, 400 Medium, 500 Semi-bold, 600 B…" at bounding box center [953, 287] width 184 height 15
click at [1048, 49] on icon at bounding box center [1051, 52] width 7 height 10
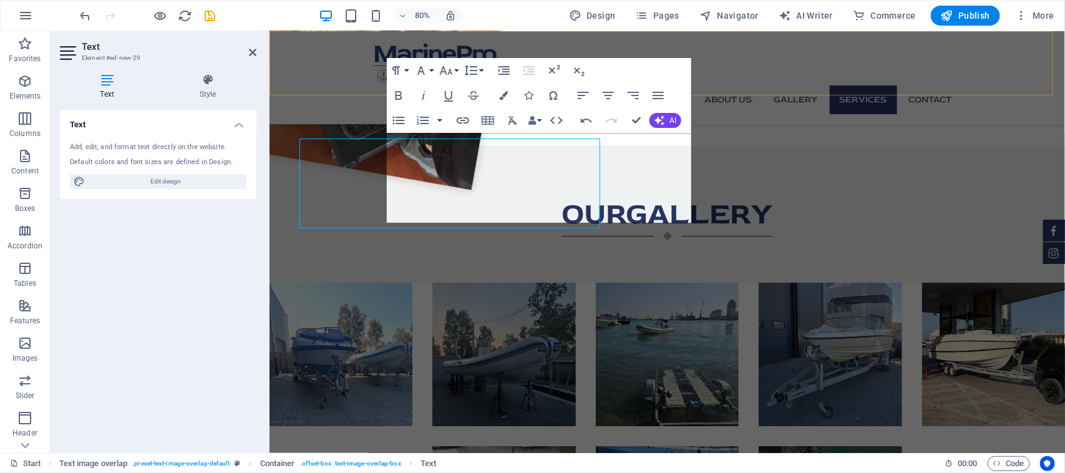
scroll to position [1616, 0]
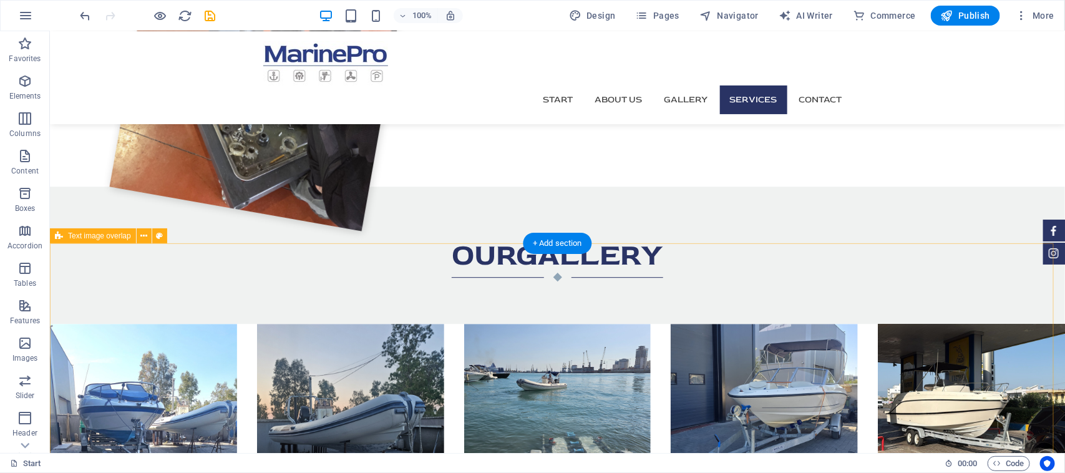
scroll to position [1470, 0]
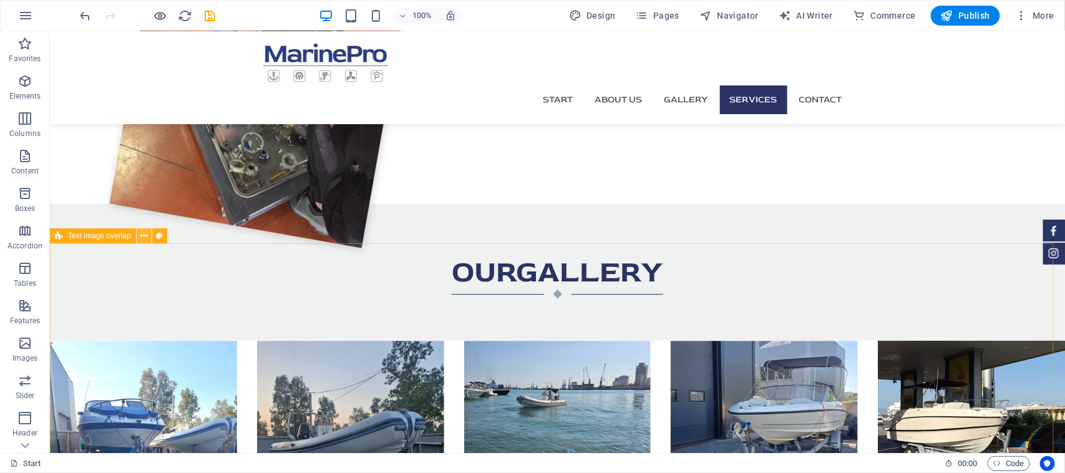
click at [147, 236] on button at bounding box center [144, 235] width 15 height 15
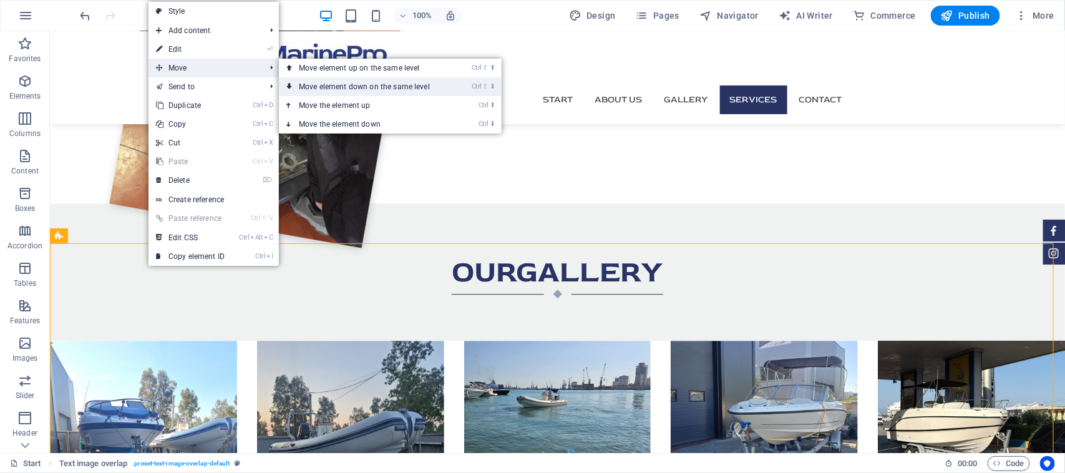
click at [316, 85] on link "Ctrl ⇧ ⬇ Move element down on the same level" at bounding box center [367, 86] width 176 height 19
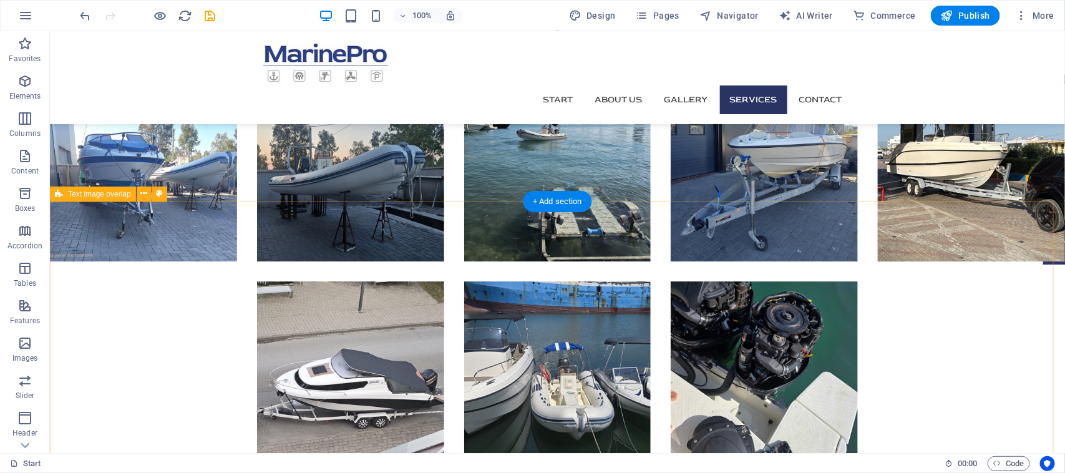
scroll to position [1971, 0]
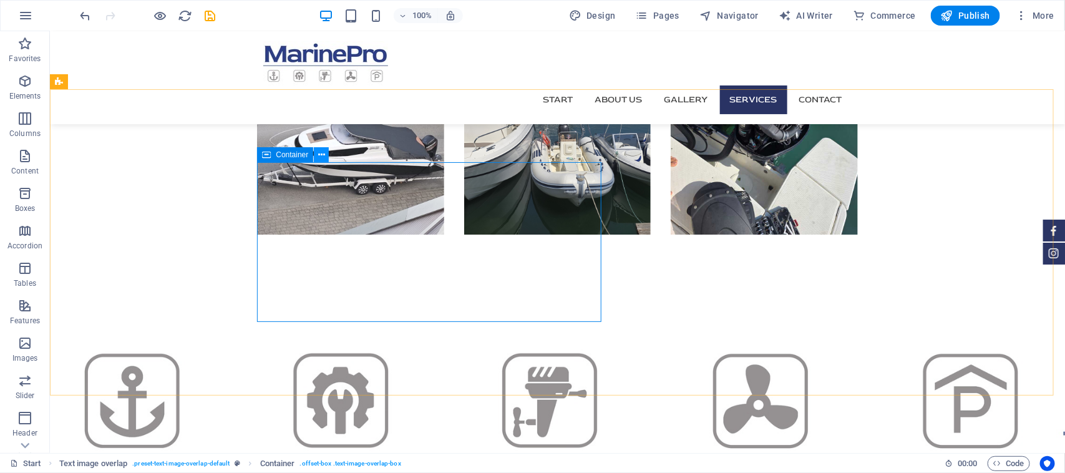
click at [319, 157] on icon at bounding box center [321, 155] width 7 height 13
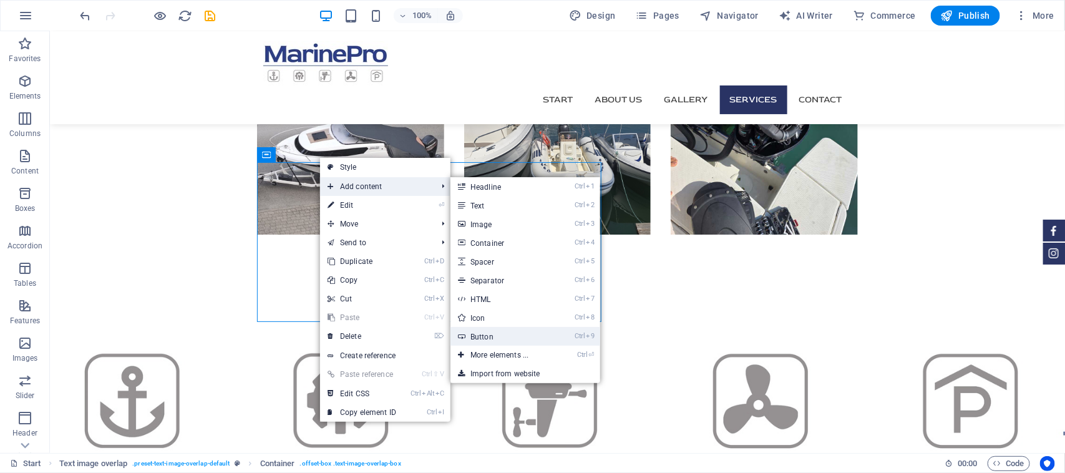
click at [506, 340] on link "Ctrl 9 Button" at bounding box center [502, 336] width 103 height 19
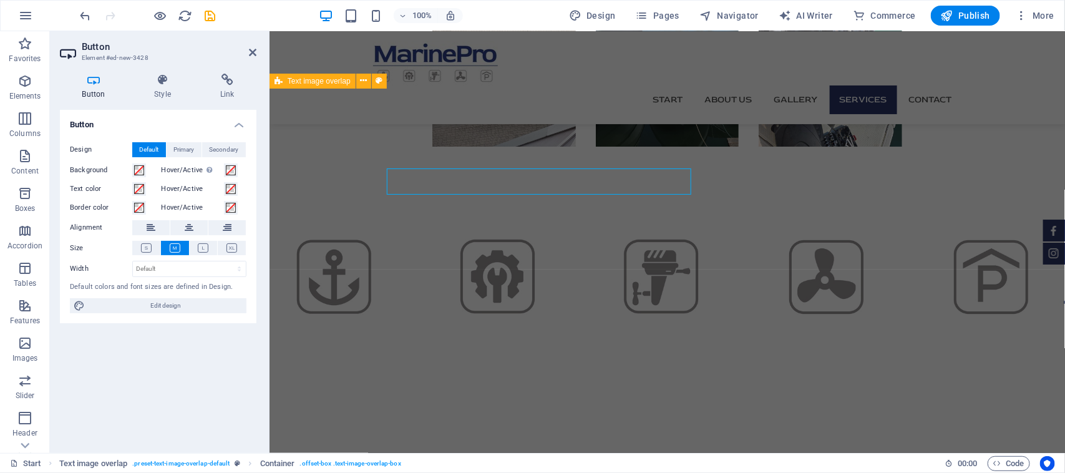
scroll to position [1883, 0]
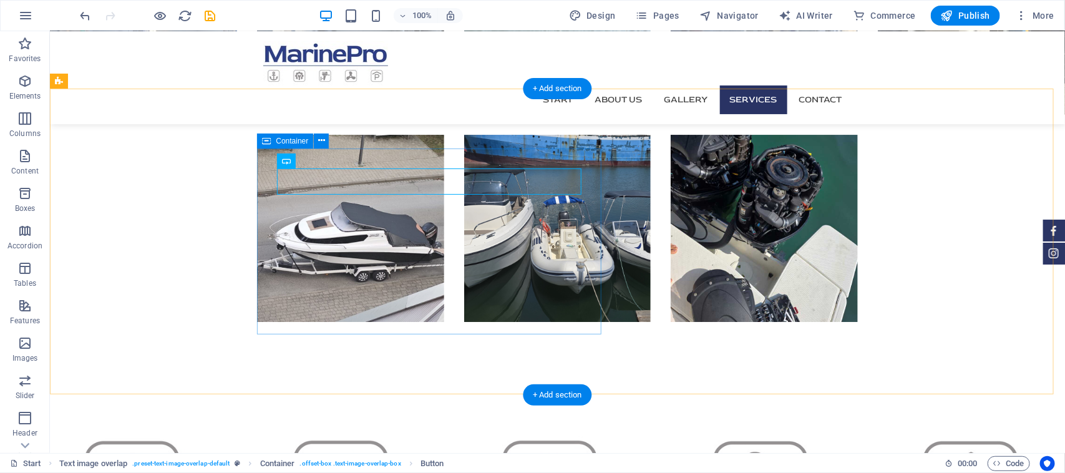
scroll to position [1972, 0]
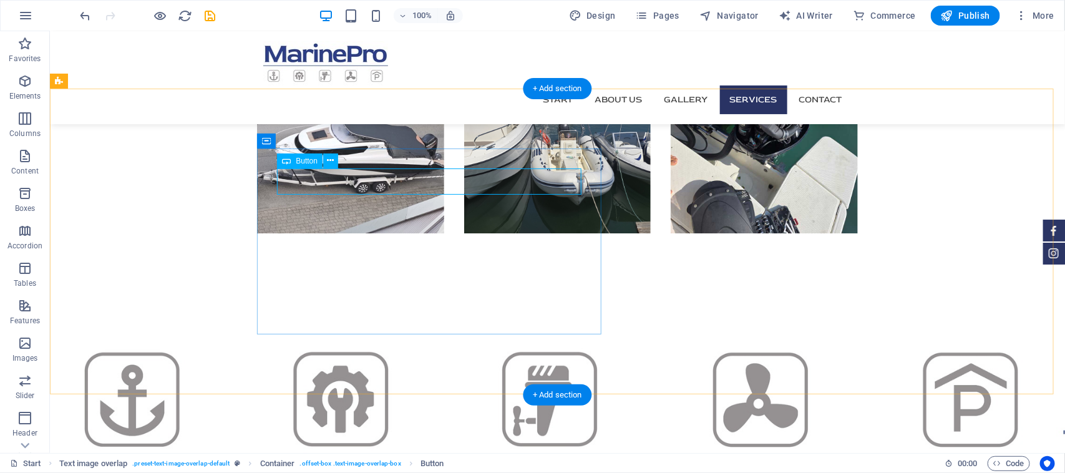
click at [334, 158] on icon at bounding box center [331, 160] width 7 height 13
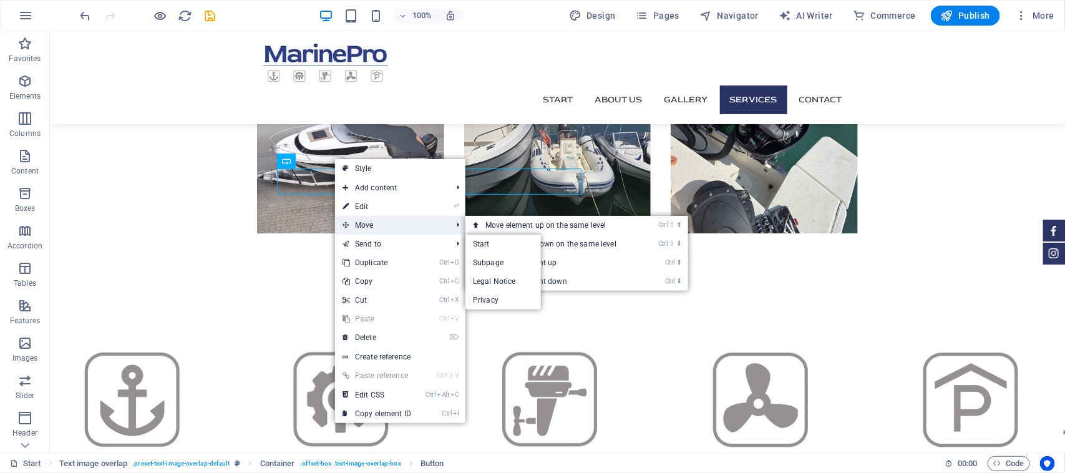
click at [391, 229] on span "Move" at bounding box center [391, 225] width 112 height 19
click at [512, 278] on link "Ctrl ⬇ Move the element down" at bounding box center [554, 281] width 176 height 19
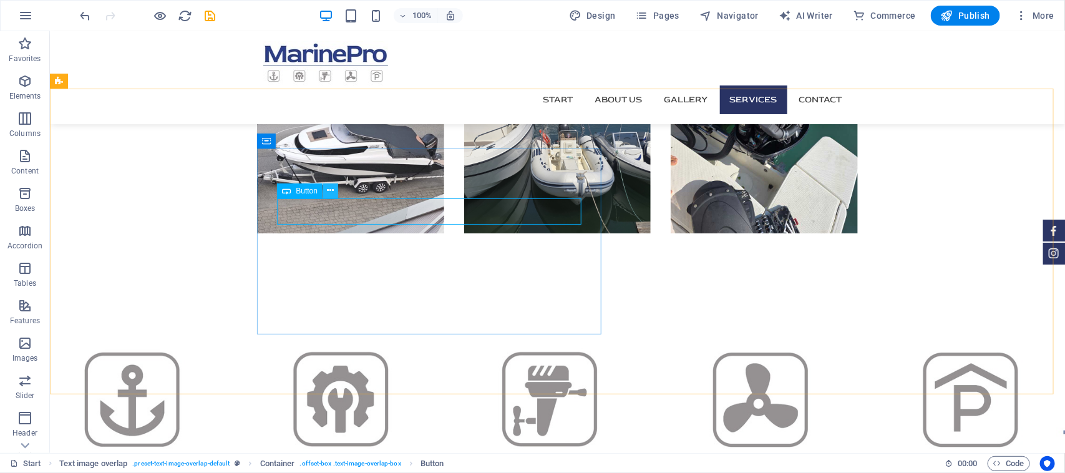
click at [331, 191] on icon at bounding box center [331, 190] width 7 height 13
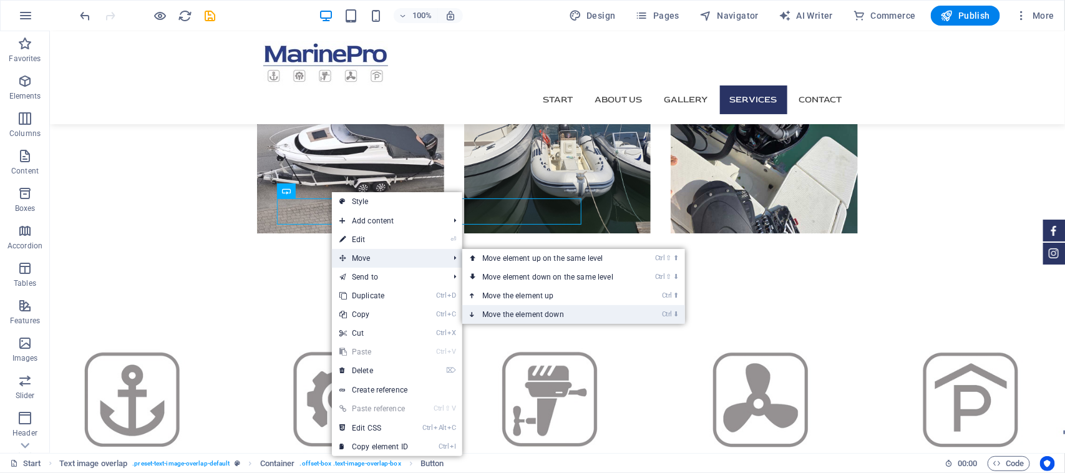
click at [543, 315] on link "Ctrl ⬇ Move the element down" at bounding box center [550, 314] width 176 height 19
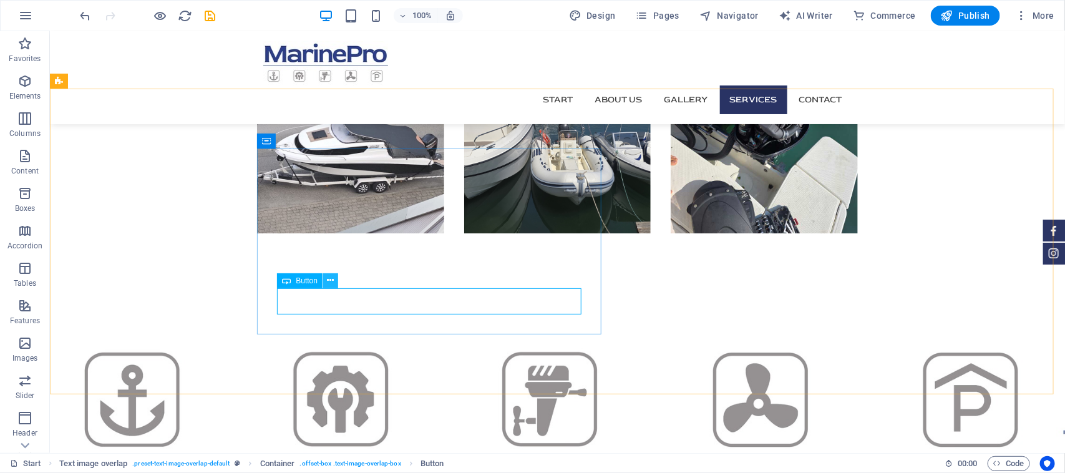
click at [328, 281] on icon at bounding box center [331, 280] width 7 height 13
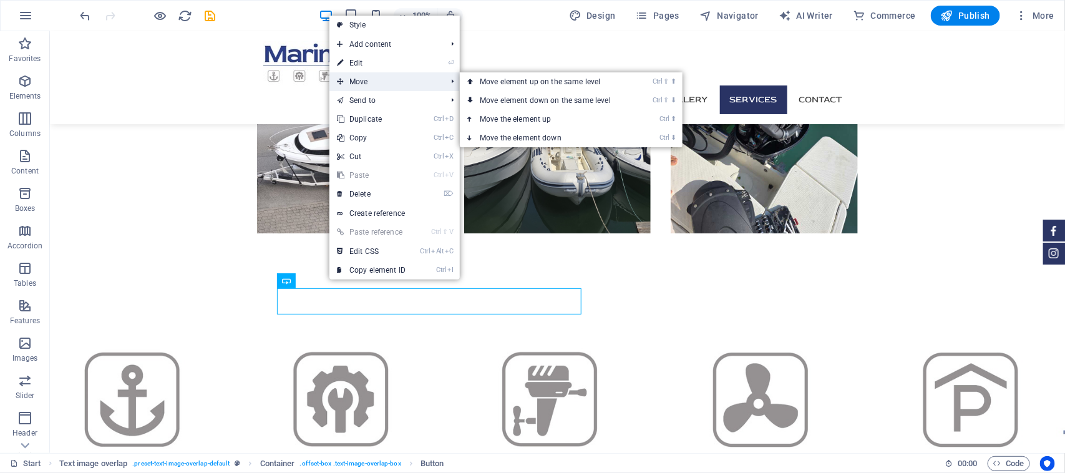
click at [431, 82] on span "Move" at bounding box center [385, 81] width 112 height 19
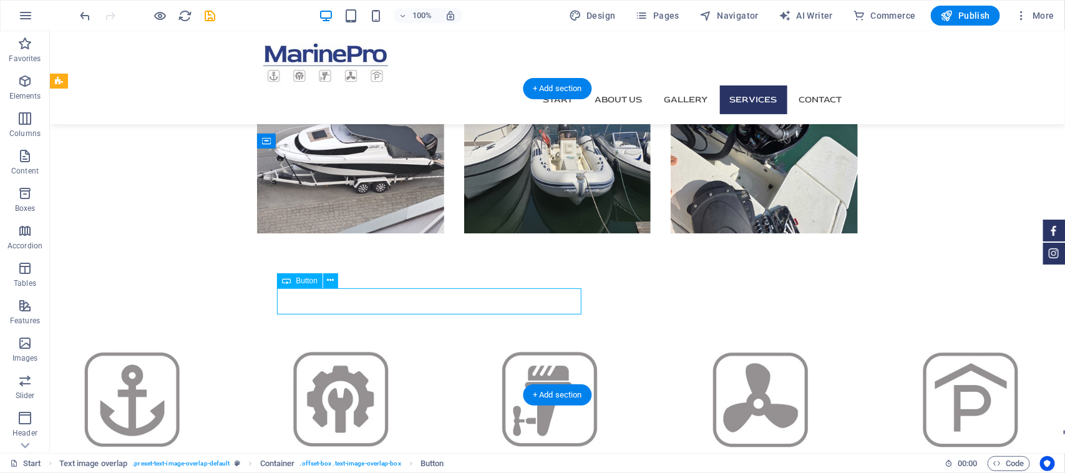
drag, startPoint x: 326, startPoint y: 296, endPoint x: 400, endPoint y: 299, distance: 74.3
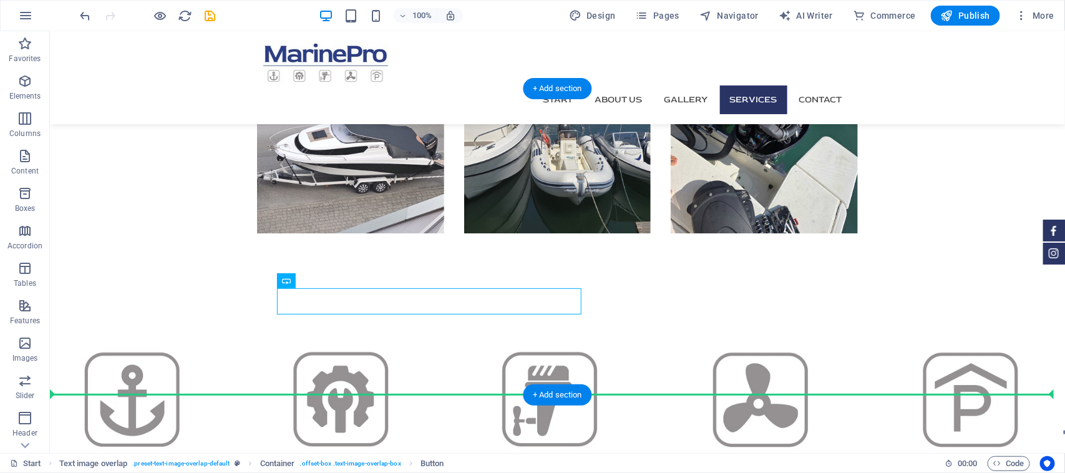
drag, startPoint x: 335, startPoint y: 312, endPoint x: 437, endPoint y: 360, distance: 112.5
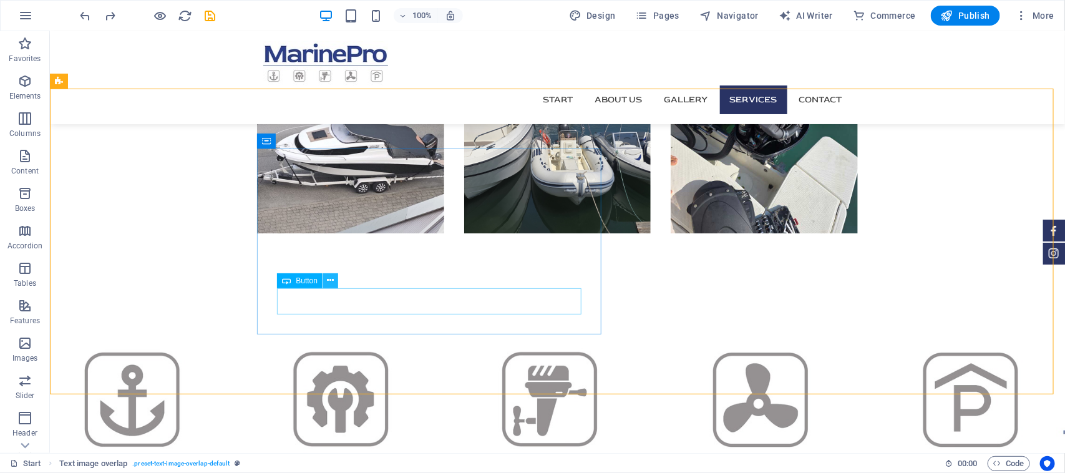
click at [323, 281] on button at bounding box center [330, 280] width 15 height 15
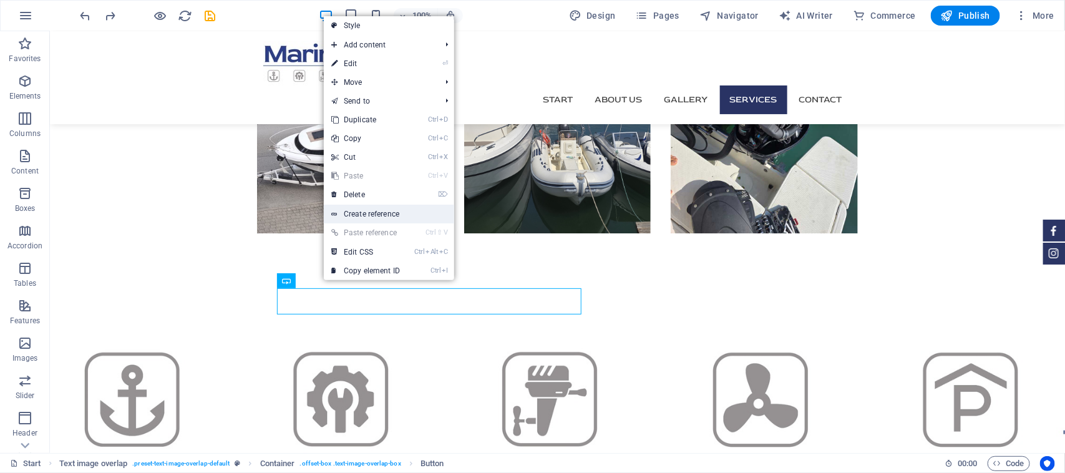
drag, startPoint x: 384, startPoint y: 214, endPoint x: 114, endPoint y: 182, distance: 271.5
click at [384, 214] on link "Create reference" at bounding box center [389, 214] width 130 height 19
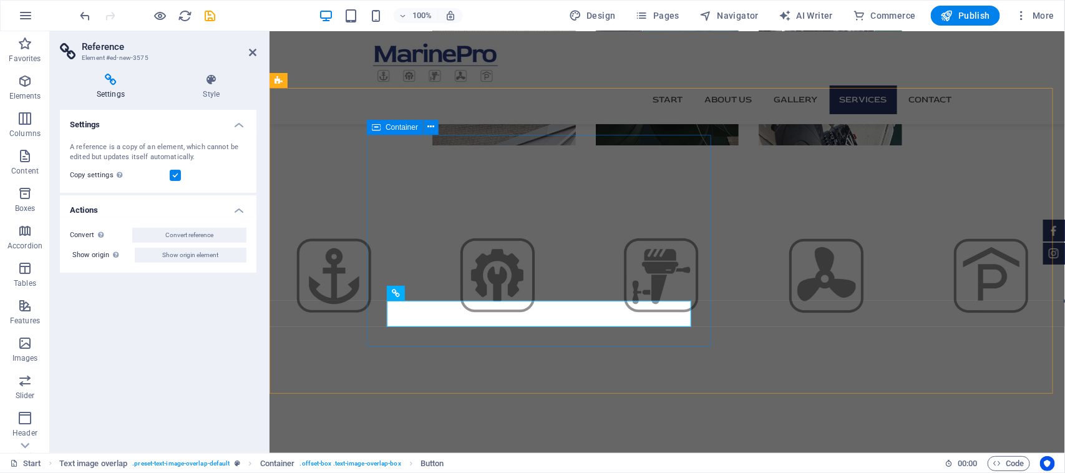
scroll to position [1885, 0]
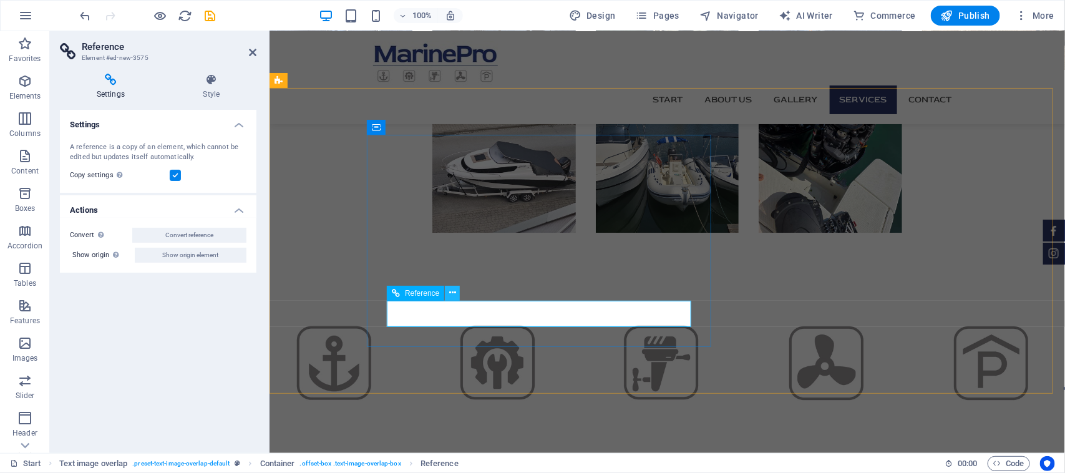
click at [451, 294] on icon at bounding box center [452, 292] width 7 height 13
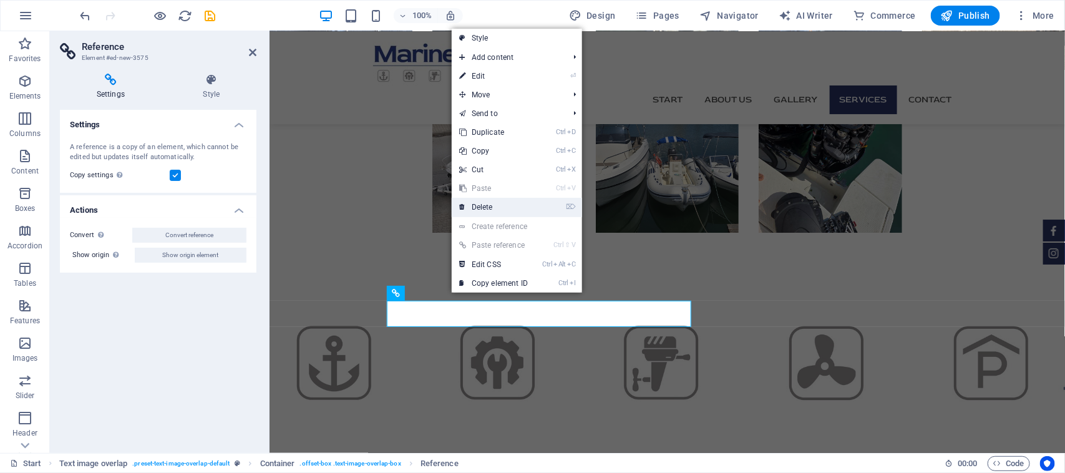
click at [517, 204] on link "⌦ Delete" at bounding box center [494, 207] width 84 height 19
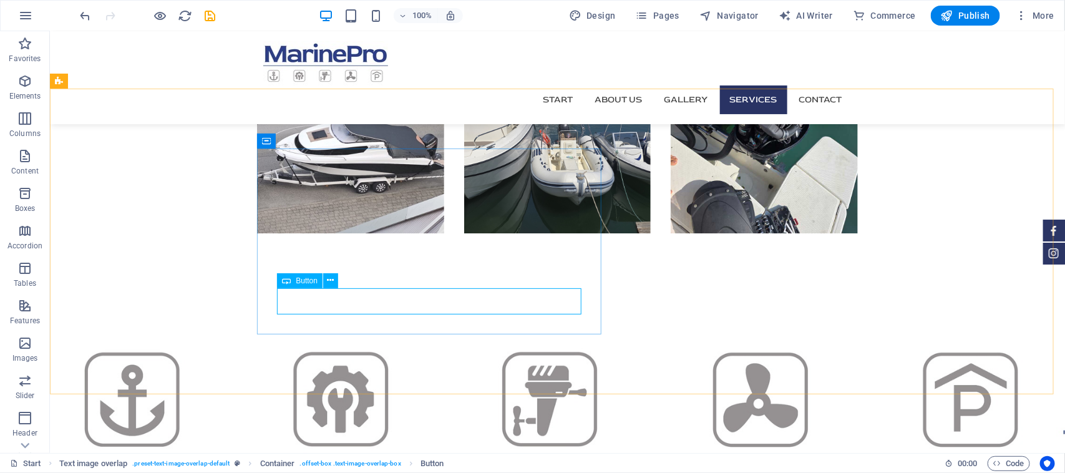
click at [291, 282] on div "Button" at bounding box center [300, 280] width 46 height 15
click at [291, 283] on div "Button" at bounding box center [300, 280] width 46 height 15
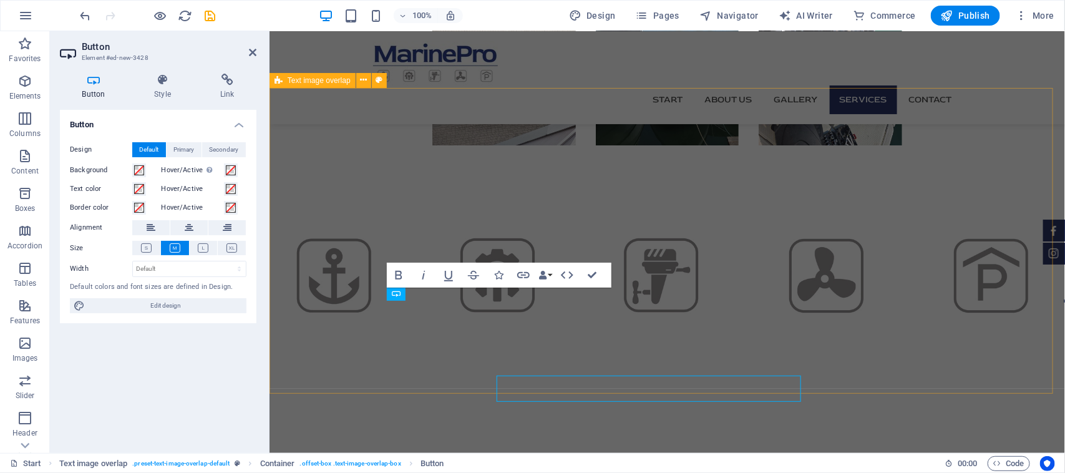
scroll to position [1885, 0]
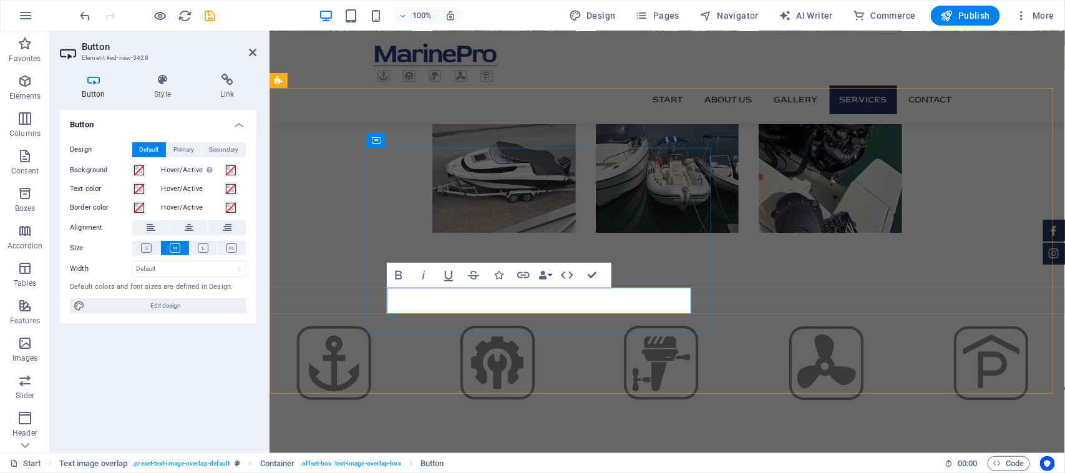
click at [234, 92] on h4 "Link" at bounding box center [227, 87] width 59 height 26
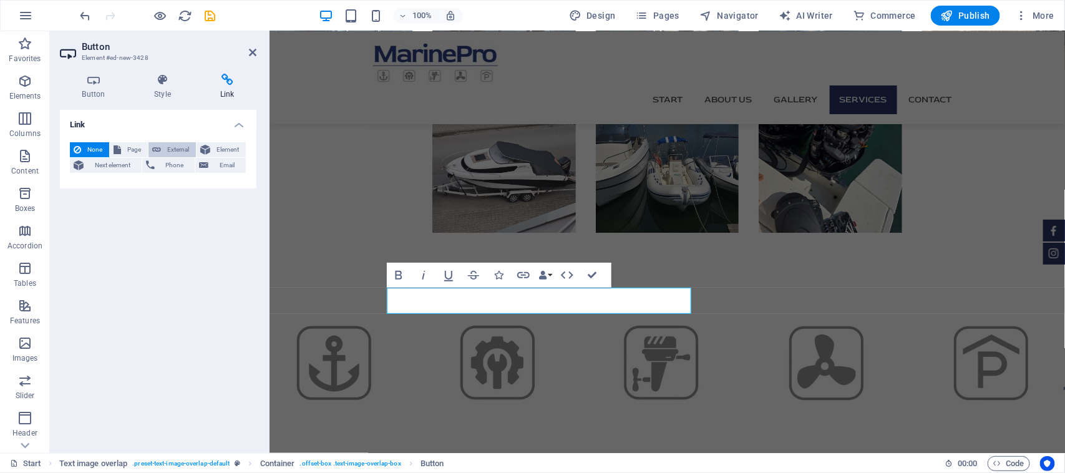
click at [157, 149] on icon at bounding box center [156, 149] width 9 height 15
select select "blank"
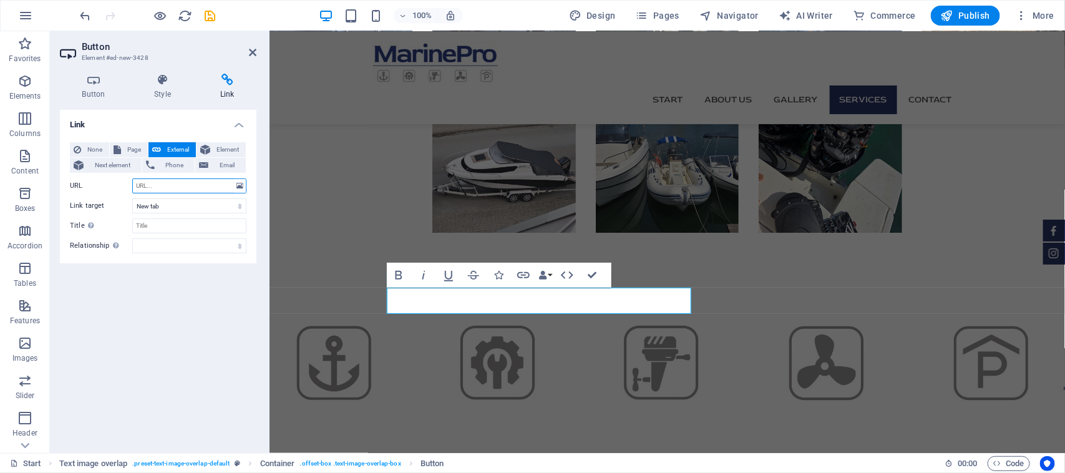
paste input "[URL][DOMAIN_NAME]"
type input "[URL][DOMAIN_NAME]"
click at [167, 205] on select "New tab Same tab Overlay" at bounding box center [189, 205] width 114 height 15
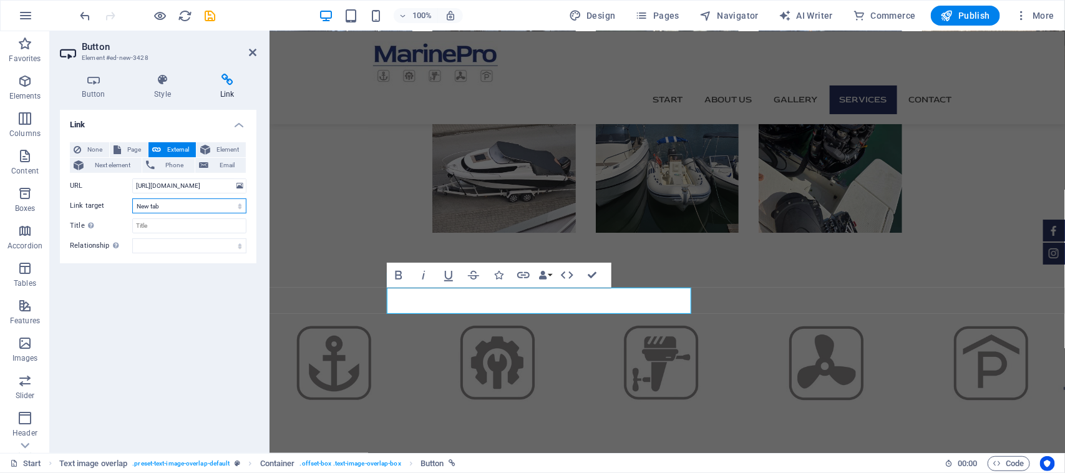
click at [132, 198] on select "New tab Same tab Overlay" at bounding box center [189, 205] width 114 height 15
click at [164, 225] on input "Title Additional link description, should not be the same as the link text. The…" at bounding box center [189, 225] width 114 height 15
type input "Winterizing"
click at [167, 241] on select "alternate author bookmark external help license next nofollow noreferrer noopen…" at bounding box center [189, 245] width 114 height 15
select select "external"
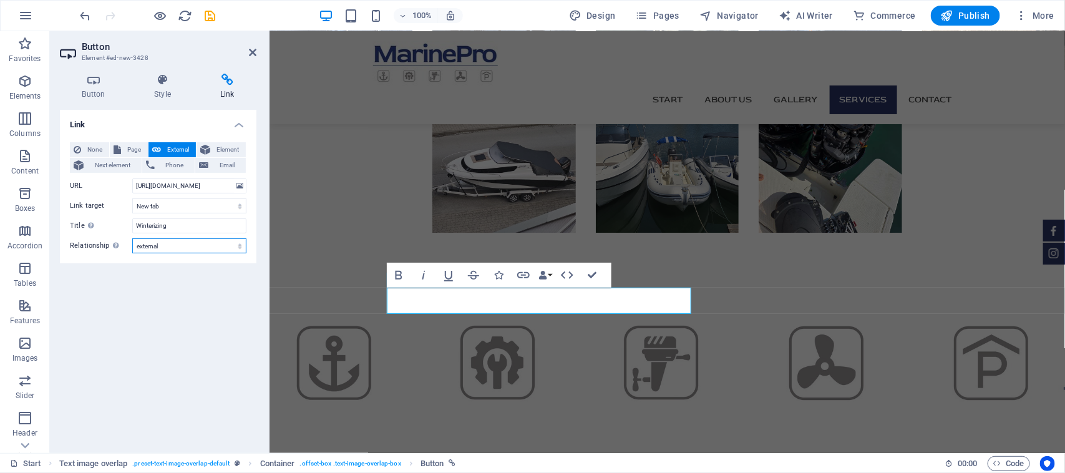
click at [132, 238] on select "alternate author bookmark external help license next nofollow noreferrer noopen…" at bounding box center [189, 245] width 114 height 15
click at [218, 11] on div "100% Design Pages Navigator AI Writer Commerce Publish More" at bounding box center [569, 16] width 982 height 20
click at [212, 10] on icon "save" at bounding box center [210, 16] width 14 height 14
checkbox input "false"
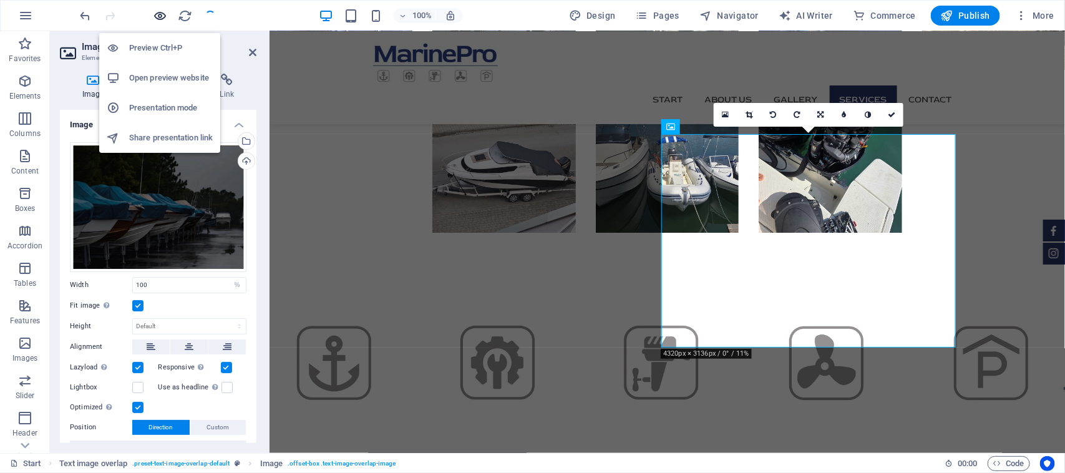
click at [160, 17] on icon "button" at bounding box center [161, 16] width 14 height 14
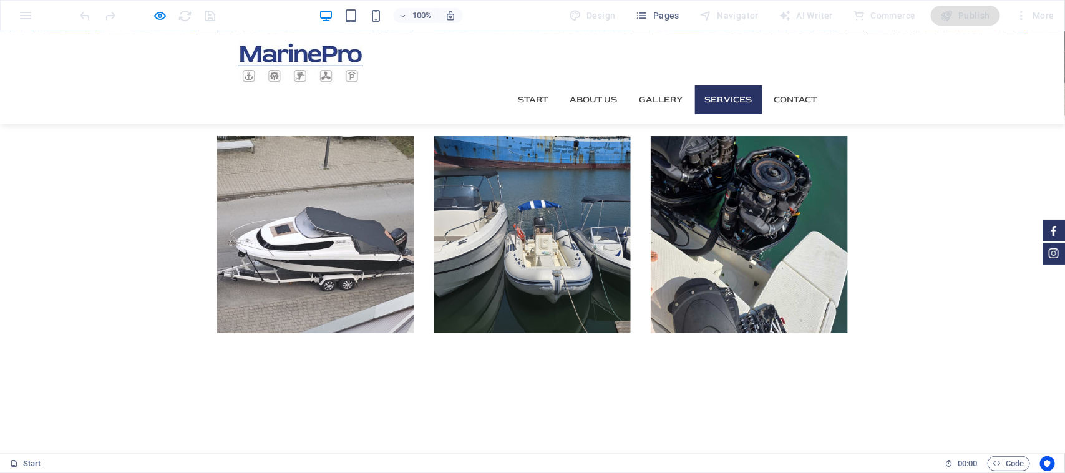
scroll to position [1992, 0]
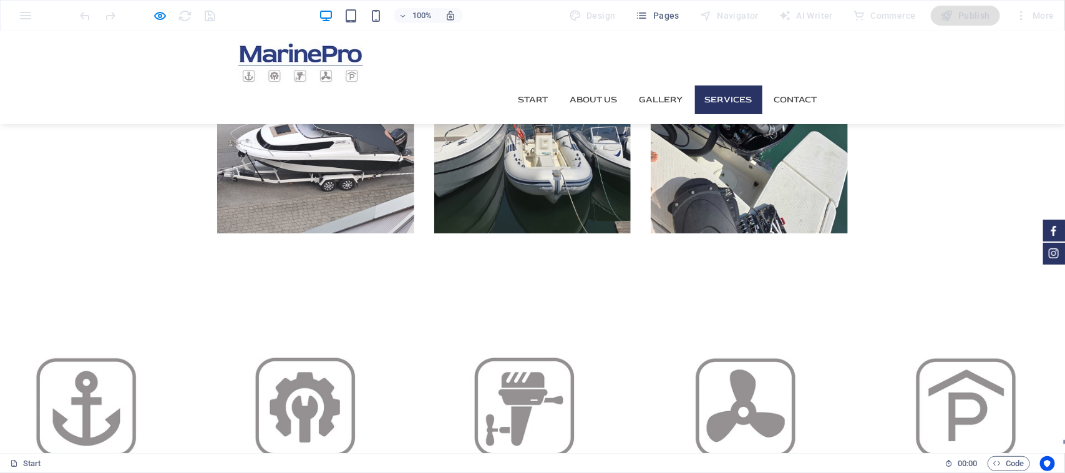
click at [164, 14] on icon "button" at bounding box center [161, 16] width 14 height 14
select select "%"
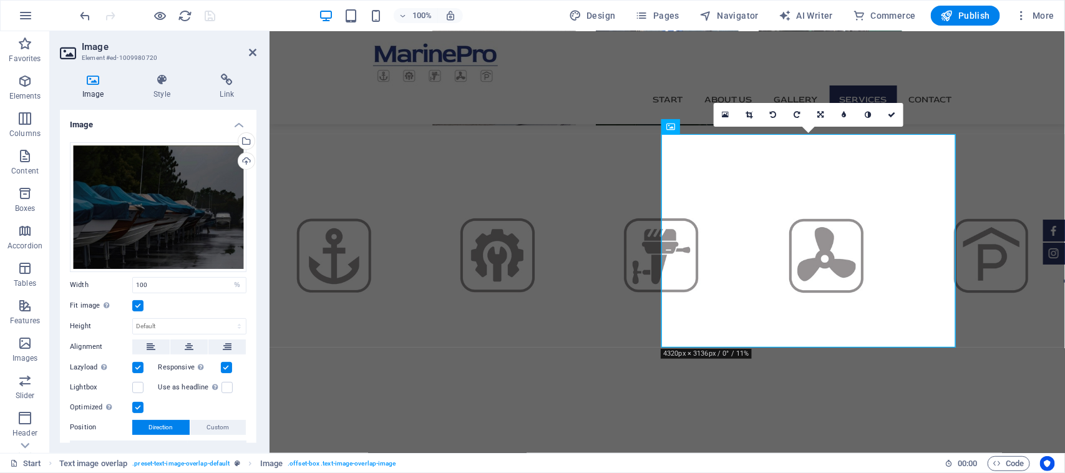
scroll to position [1885, 0]
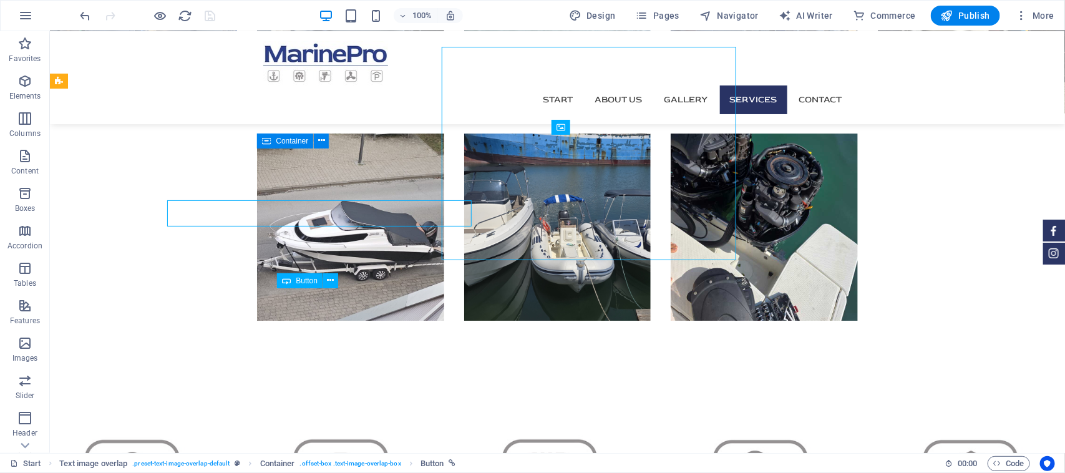
scroll to position [1972, 0]
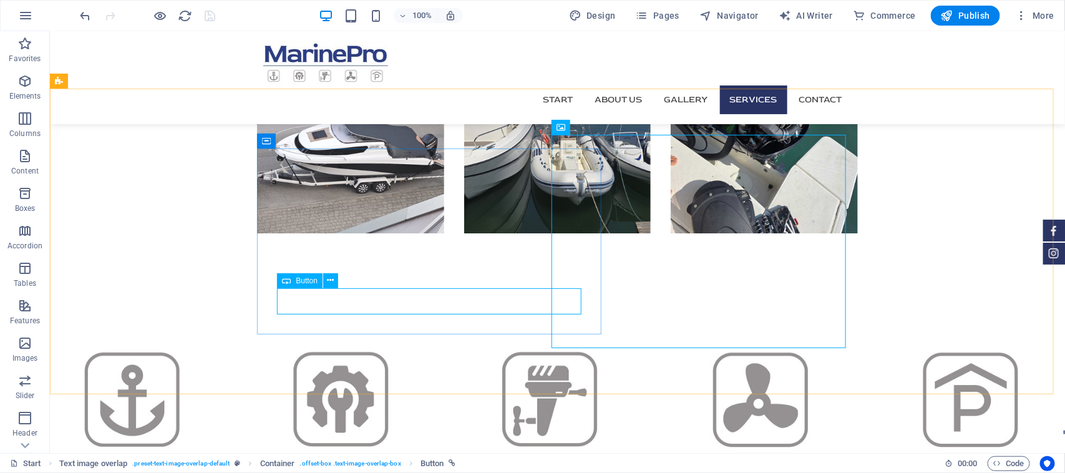
click at [290, 281] on icon at bounding box center [286, 280] width 9 height 15
drag, startPoint x: 290, startPoint y: 281, endPoint x: 21, endPoint y: 248, distance: 271.5
click at [290, 281] on icon at bounding box center [286, 280] width 9 height 15
select select "external"
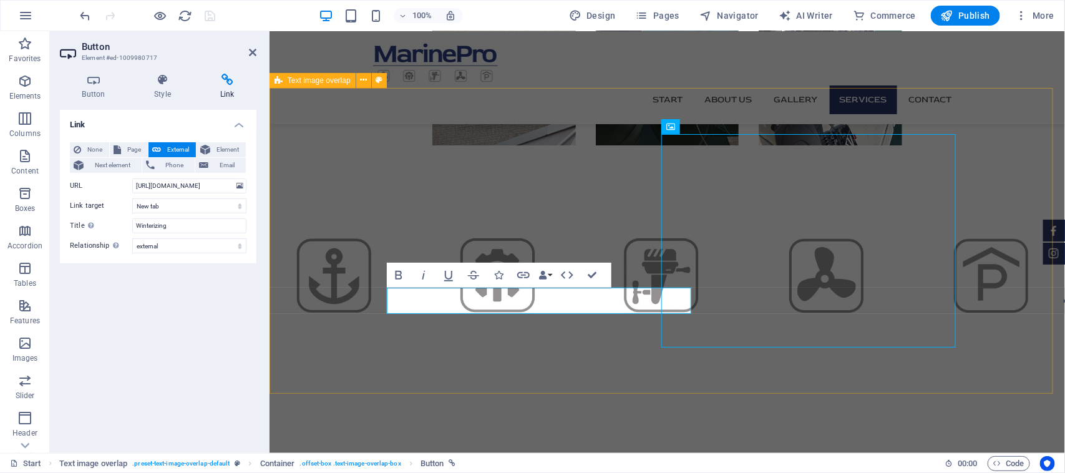
scroll to position [1885, 0]
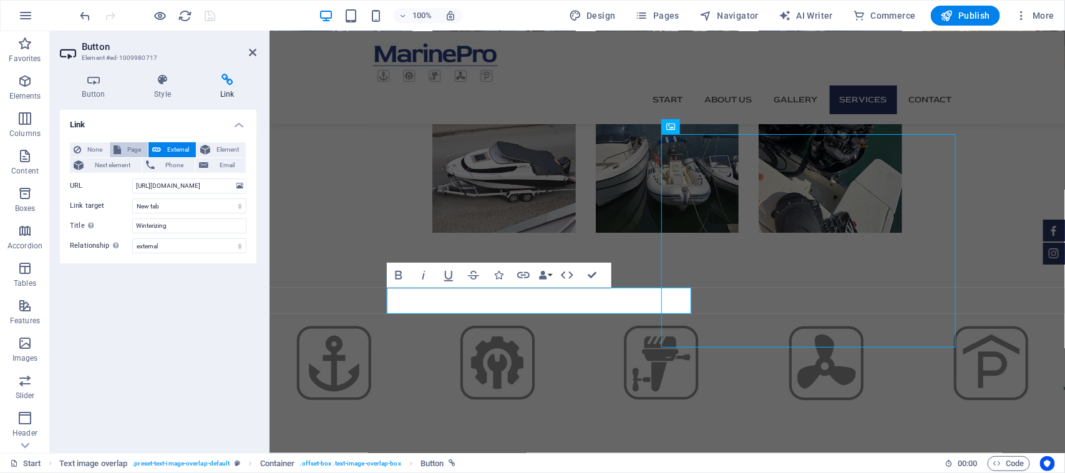
click at [129, 149] on span "Page" at bounding box center [134, 149] width 19 height 15
select select
click at [167, 183] on select "Start Subpage Legal Notice Privacy" at bounding box center [189, 185] width 114 height 15
select select "1"
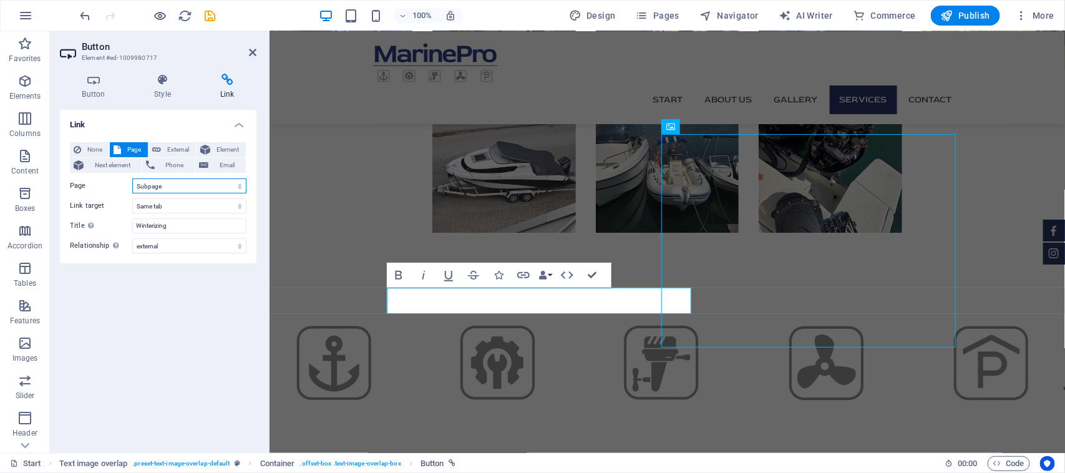
click at [132, 178] on select "Start Subpage Legal Notice Privacy" at bounding box center [189, 185] width 114 height 15
click at [153, 211] on select "New tab Same tab Overlay" at bounding box center [189, 205] width 114 height 15
select select "blank"
click at [132, 198] on select "New tab Same tab Overlay" at bounding box center [189, 205] width 114 height 15
click at [154, 227] on input "Winterizing" at bounding box center [189, 225] width 114 height 15
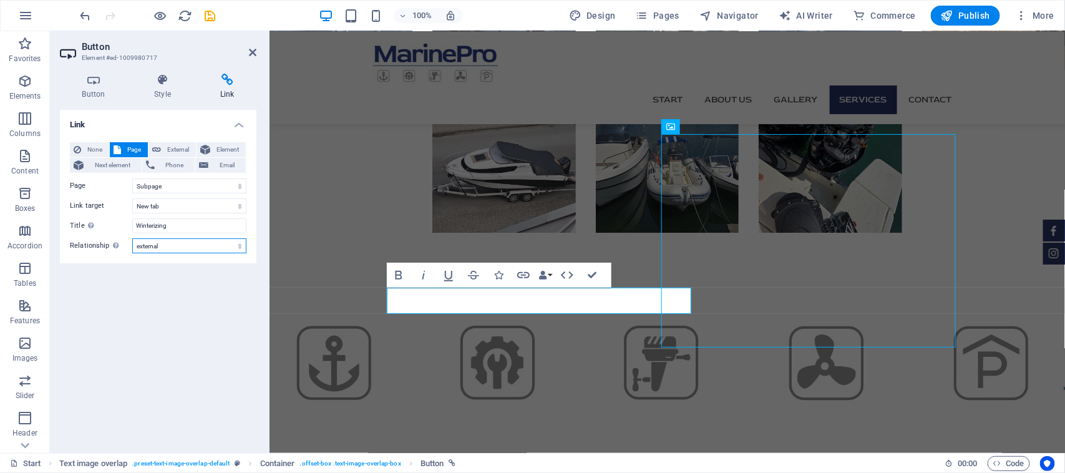
click at [160, 248] on select "alternate author bookmark external help license next nofollow noreferrer noopen…" at bounding box center [189, 245] width 114 height 15
click at [132, 238] on select "alternate author bookmark external help license next nofollow noreferrer noopen…" at bounding box center [189, 245] width 114 height 15
click at [220, 150] on span "Element" at bounding box center [228, 149] width 28 height 15
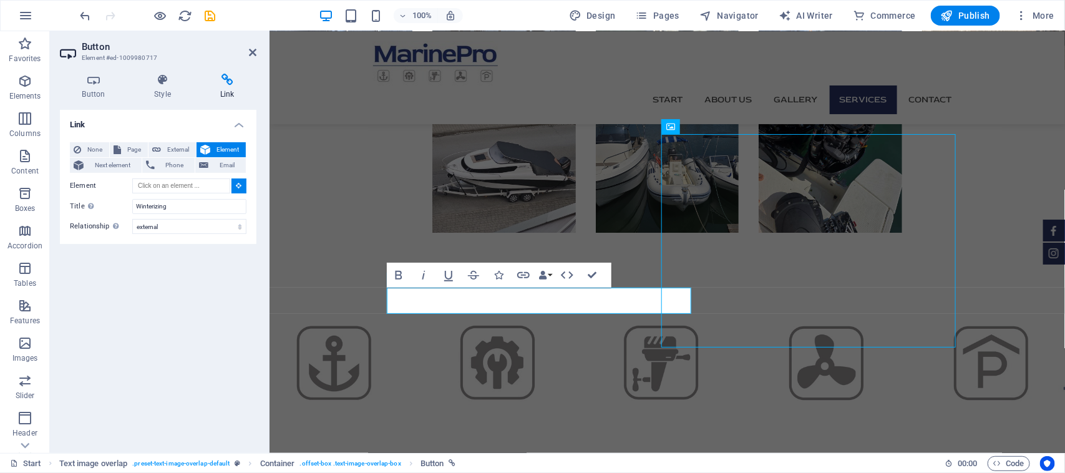
click at [201, 288] on div "Link None Page External Element Next element Phone Email Page Start Subpage Leg…" at bounding box center [158, 276] width 197 height 333
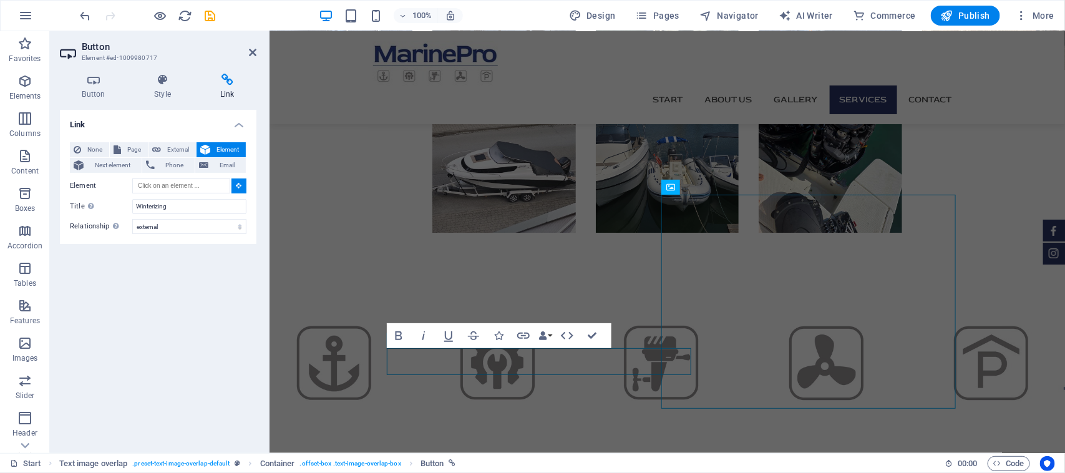
scroll to position [1820, 0]
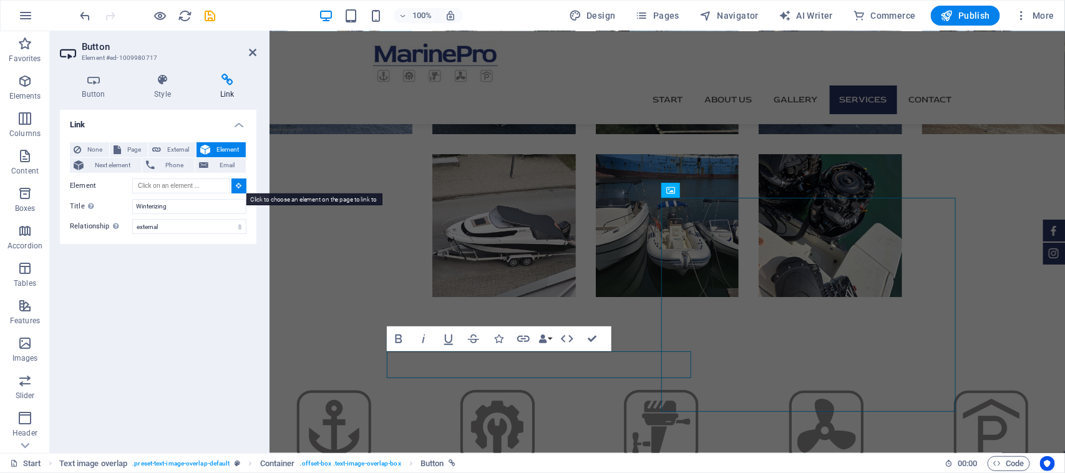
click at [244, 181] on button at bounding box center [239, 185] width 15 height 15
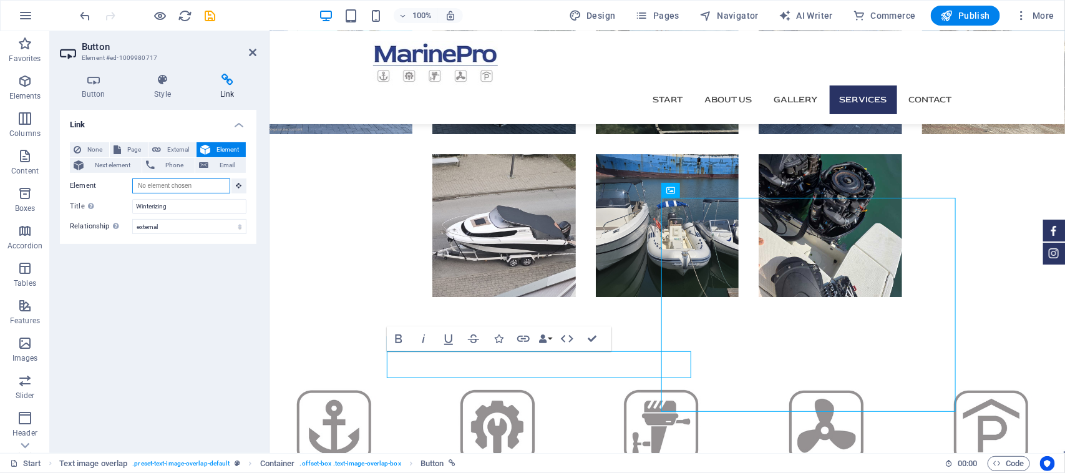
click at [207, 185] on input "Element" at bounding box center [181, 185] width 98 height 15
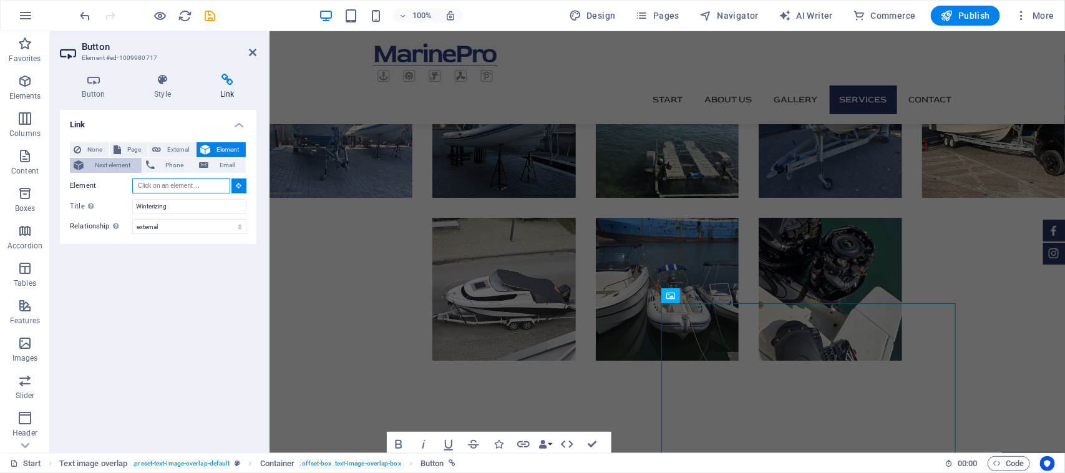
scroll to position [1692, 0]
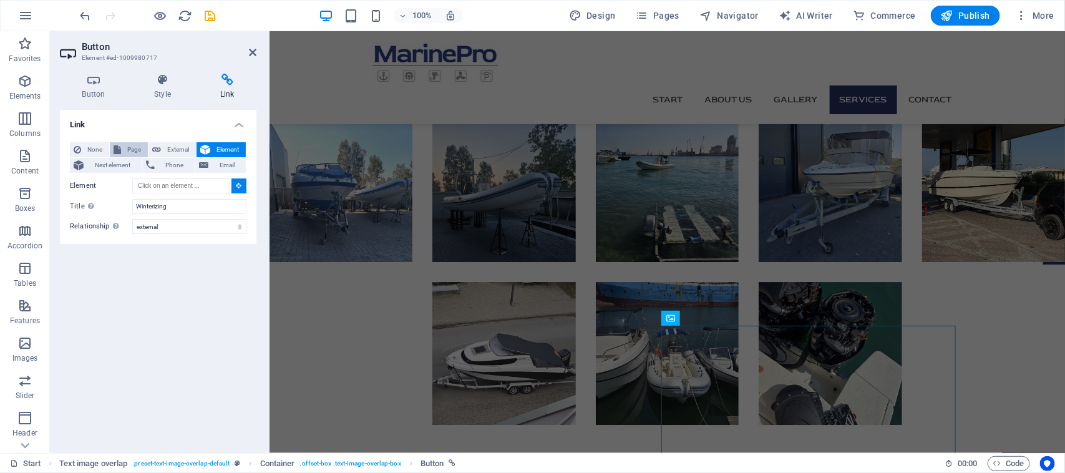
click at [132, 150] on span "Page" at bounding box center [134, 149] width 19 height 15
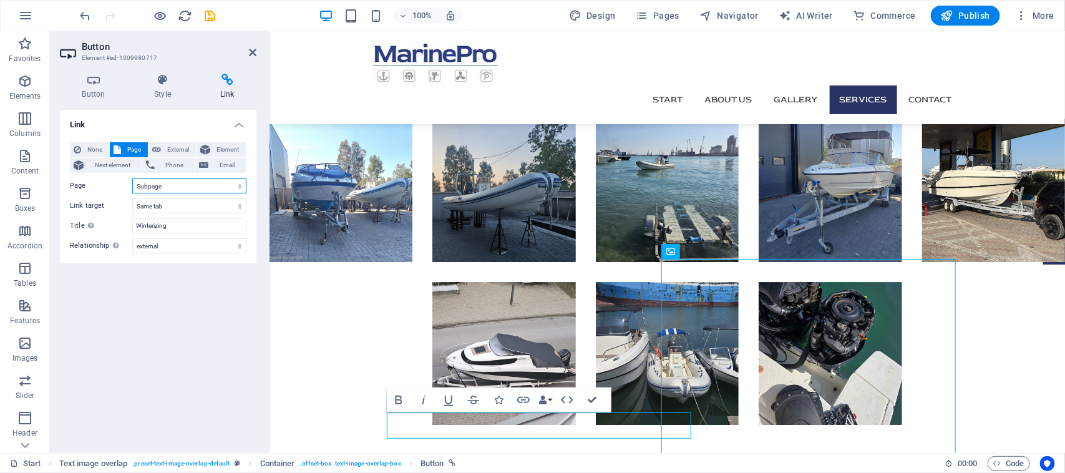
scroll to position [1943, 0]
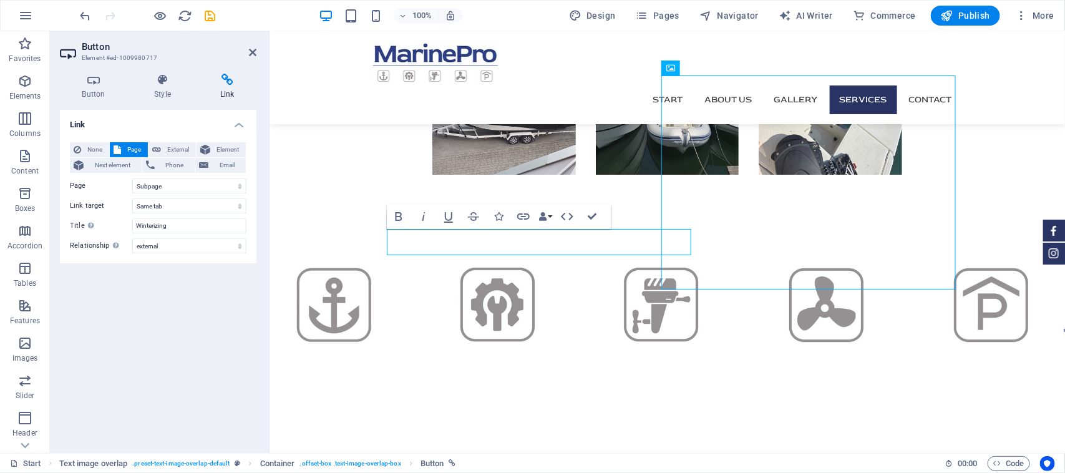
drag, startPoint x: 132, startPoint y: 150, endPoint x: 64, endPoint y: 344, distance: 205.9
click at [64, 344] on div "Link None Page External Element Next element Phone Email Page Start Subpage Leg…" at bounding box center [158, 276] width 197 height 333
click at [157, 185] on select "Start Subpage Legal Notice Privacy" at bounding box center [189, 185] width 114 height 15
click at [132, 178] on select "Start Subpage Legal Notice Privacy" at bounding box center [189, 185] width 114 height 15
click at [871, 85] on nav "Start About us Gallery Services Contact" at bounding box center [667, 99] width 589 height 29
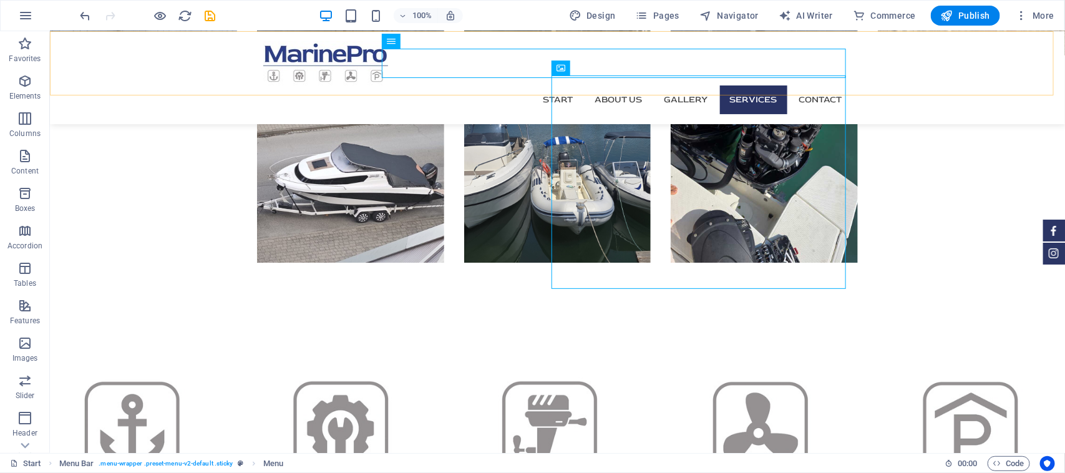
scroll to position [2031, 0]
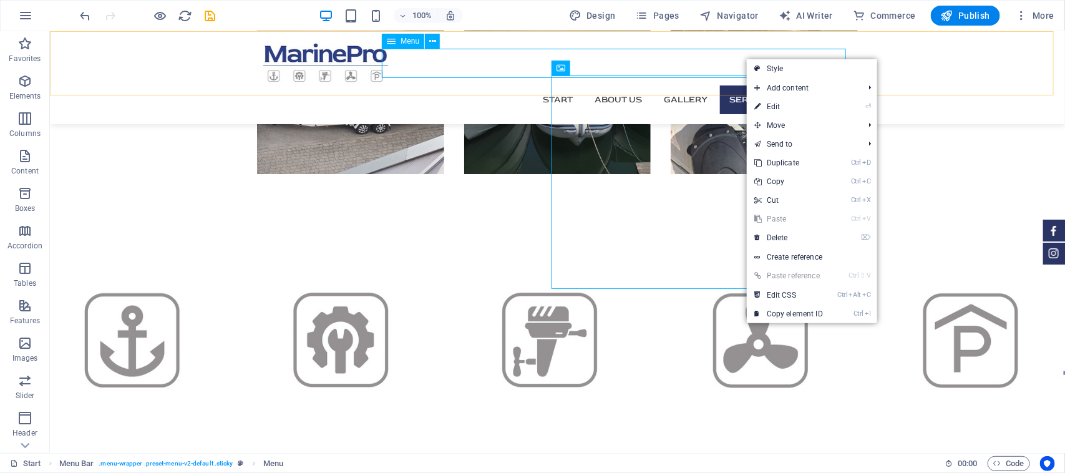
click at [745, 85] on nav "Start About us Gallery Services Contact" at bounding box center [557, 99] width 589 height 29
select select
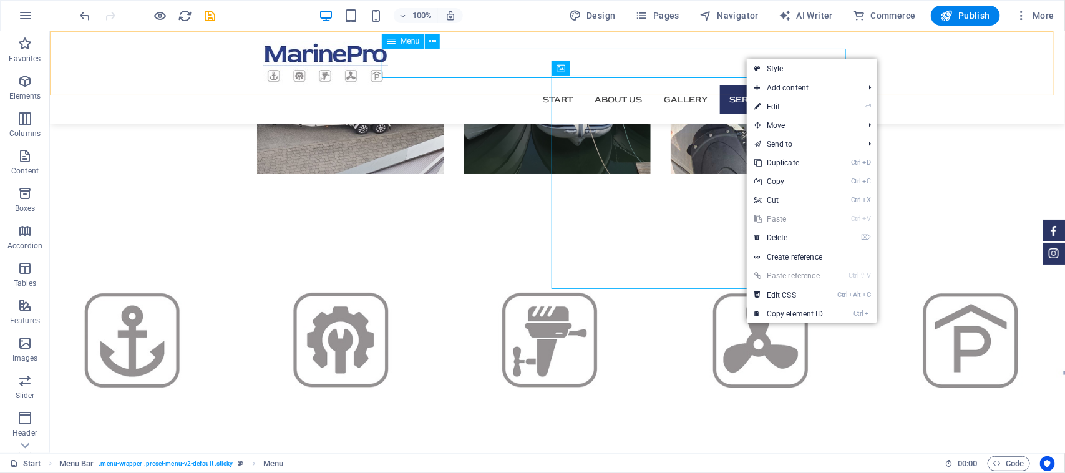
select select
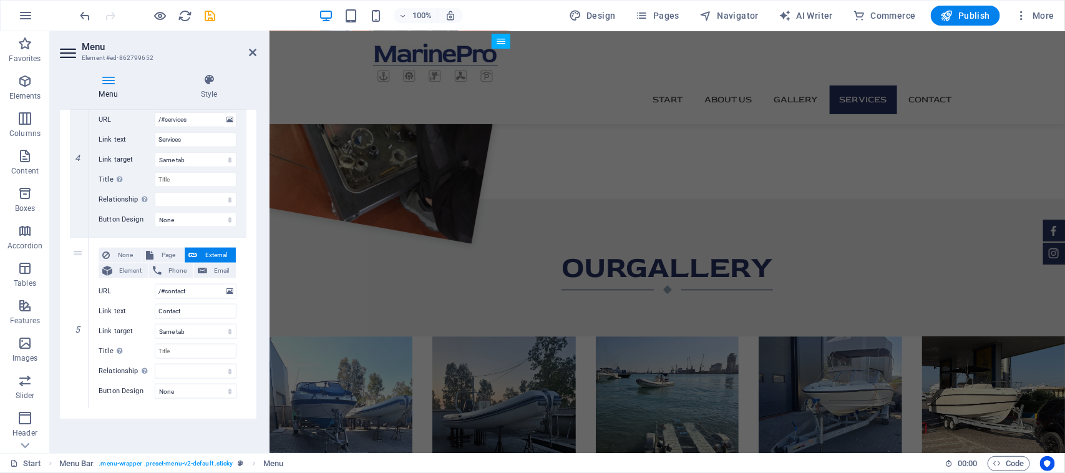
scroll to position [443, 0]
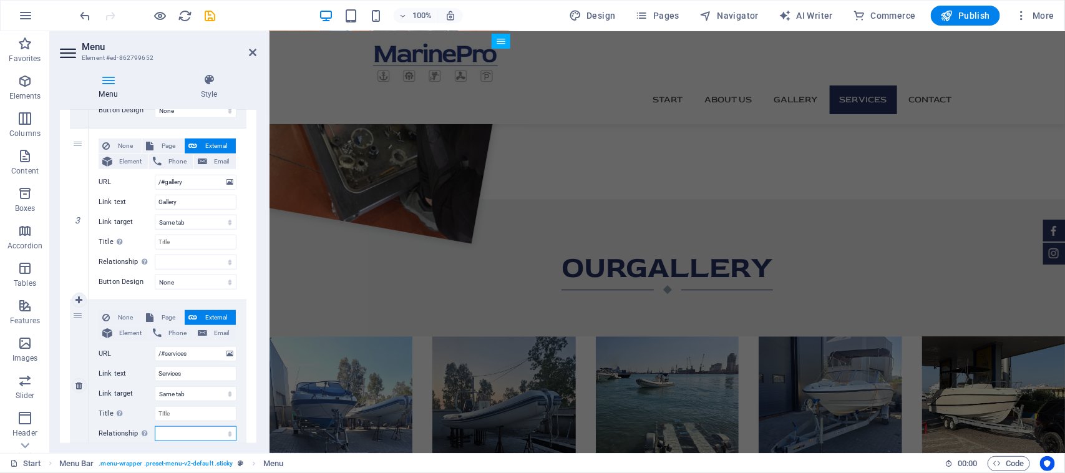
click at [203, 438] on select "alternate author bookmark external help license next nofollow noreferrer noopen…" at bounding box center [196, 433] width 82 height 15
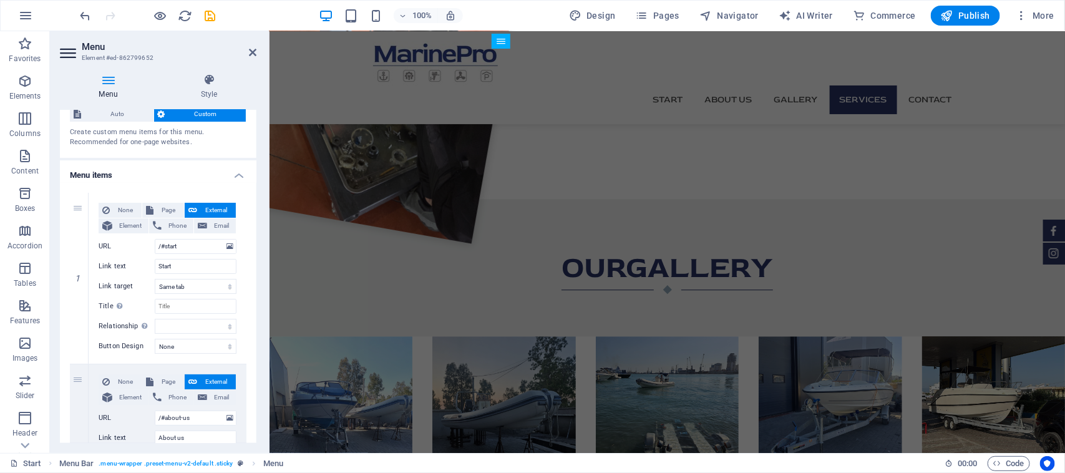
scroll to position [0, 0]
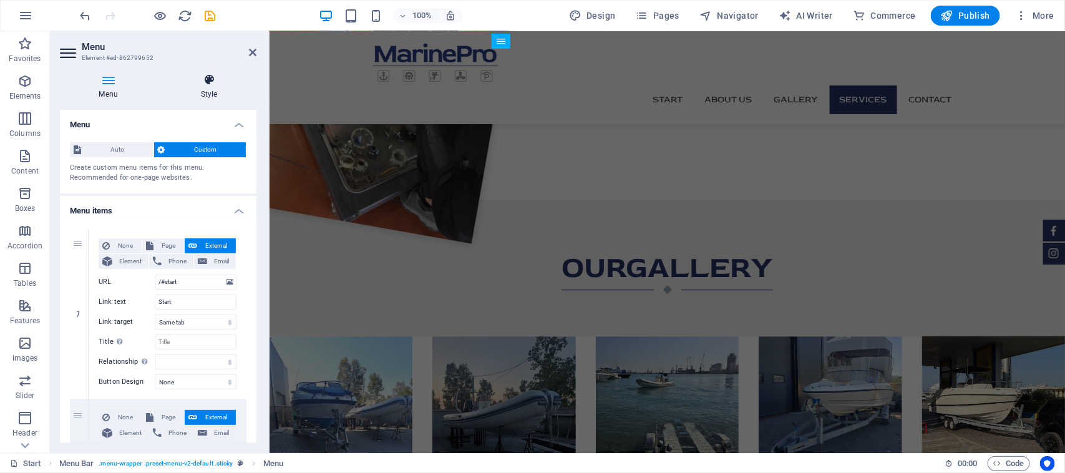
click at [205, 94] on h4 "Style" at bounding box center [209, 87] width 95 height 26
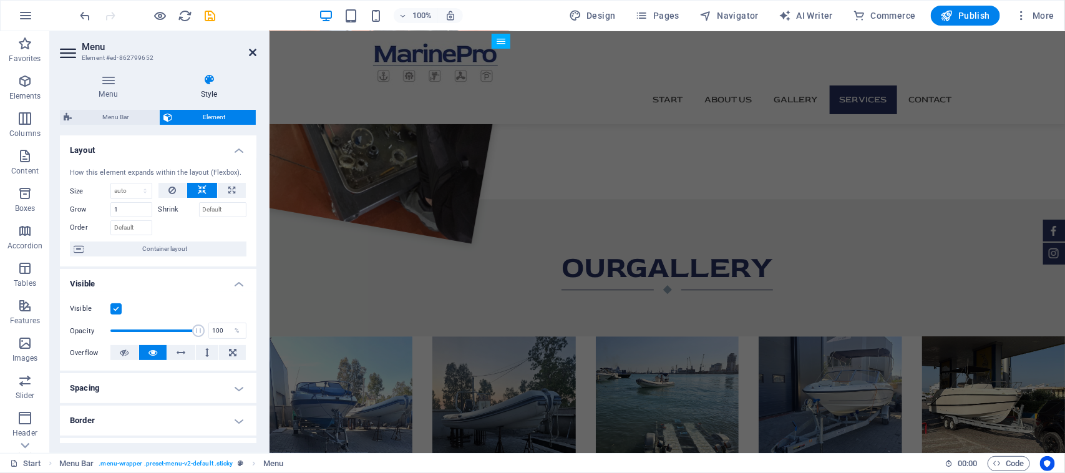
click at [255, 54] on icon at bounding box center [252, 52] width 7 height 10
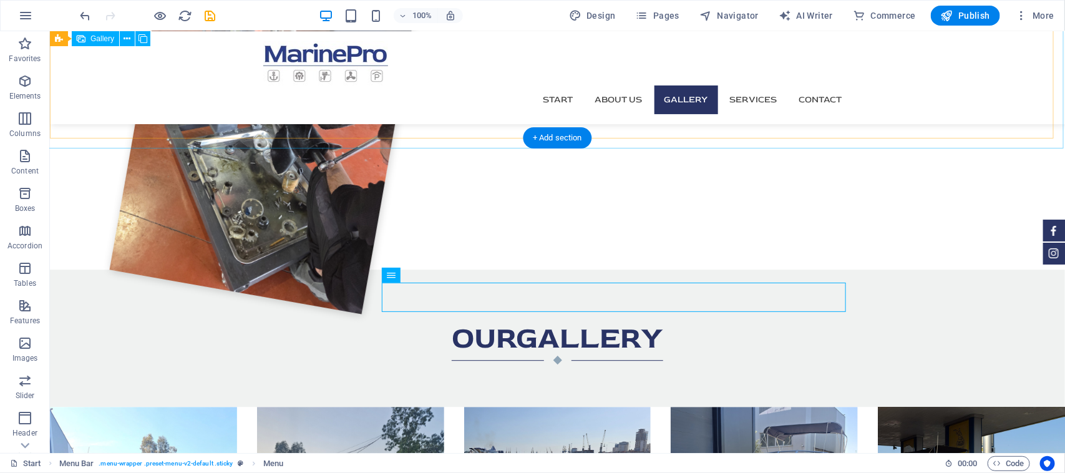
scroll to position [1170, 0]
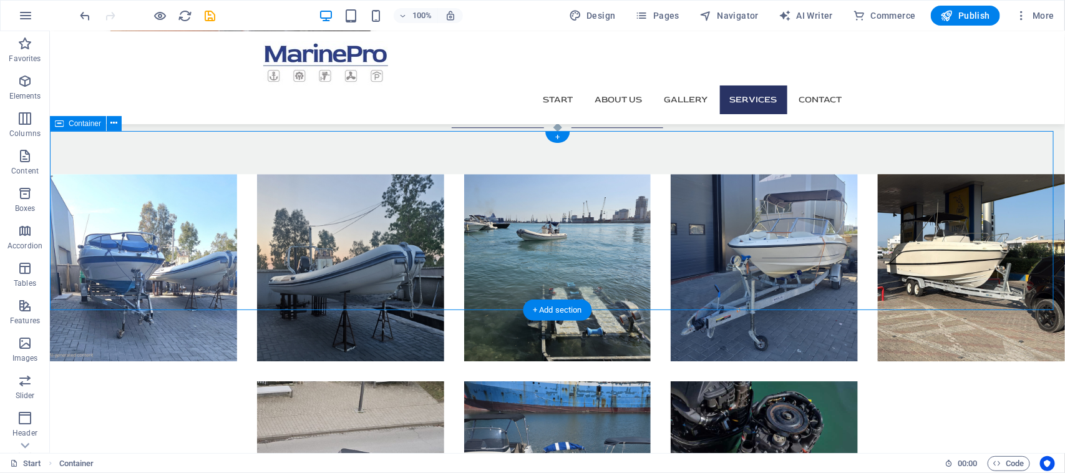
scroll to position [1638, 0]
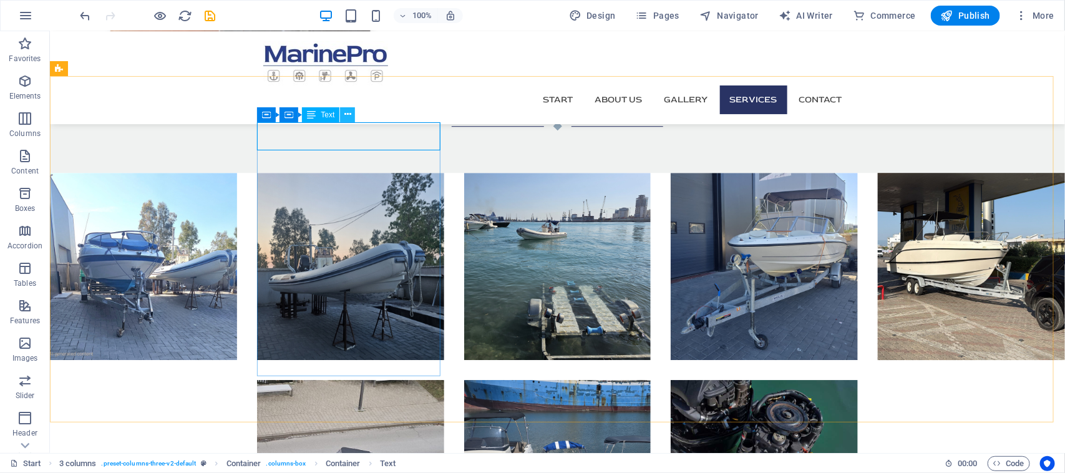
click at [347, 119] on icon at bounding box center [347, 114] width 7 height 13
click at [320, 114] on icon at bounding box center [321, 114] width 7 height 13
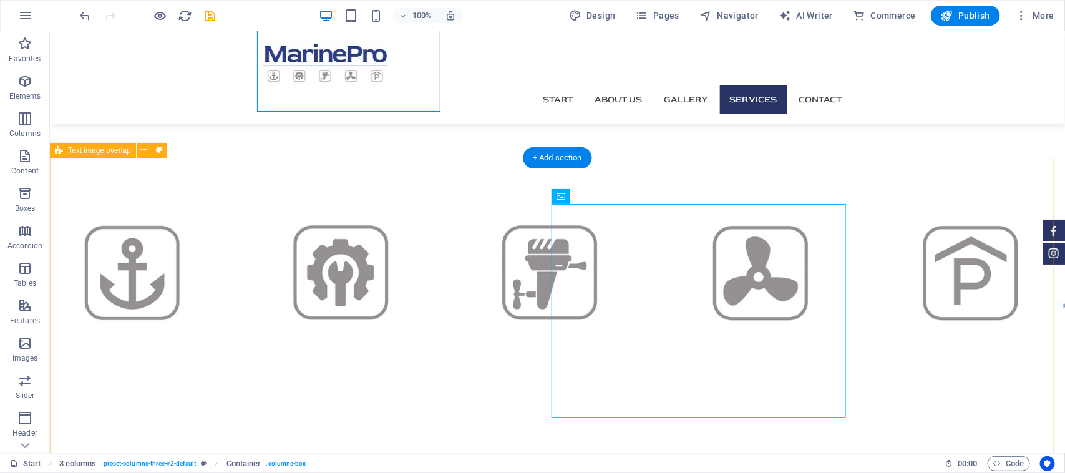
scroll to position [2106, 0]
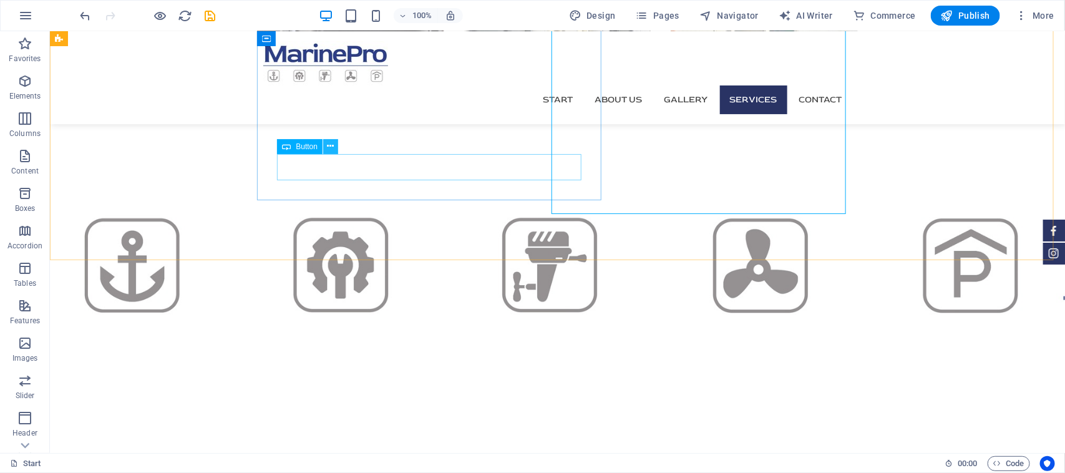
click at [329, 145] on icon at bounding box center [331, 146] width 7 height 13
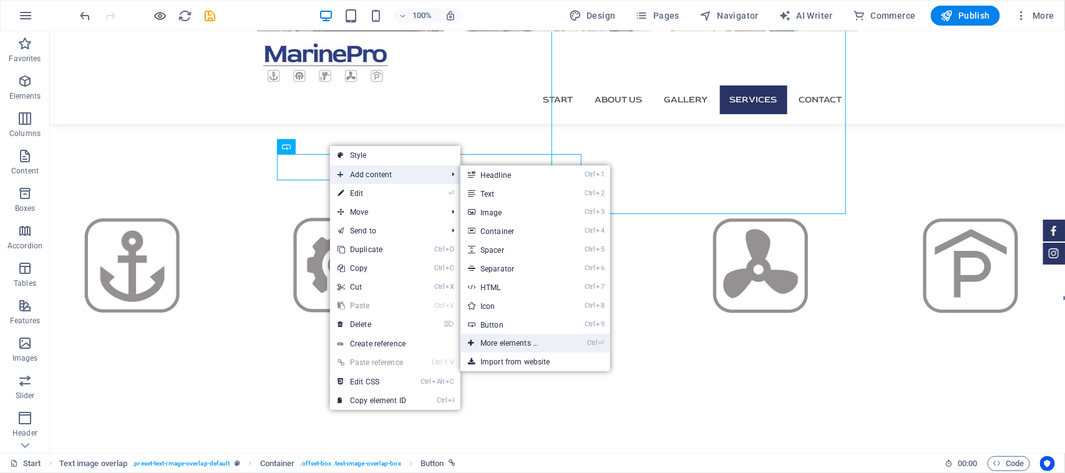
click at [532, 342] on link "Ctrl ⏎ More elements ..." at bounding box center [512, 343] width 103 height 19
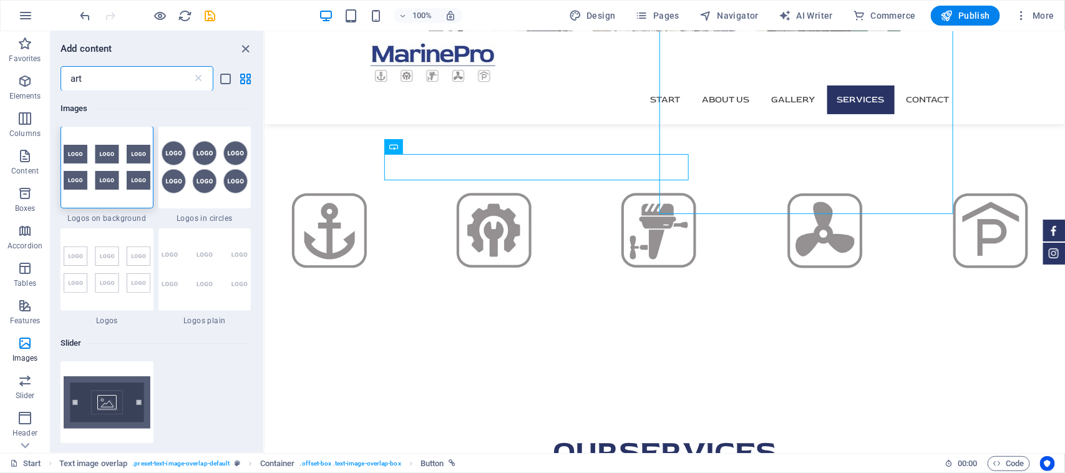
scroll to position [0, 0]
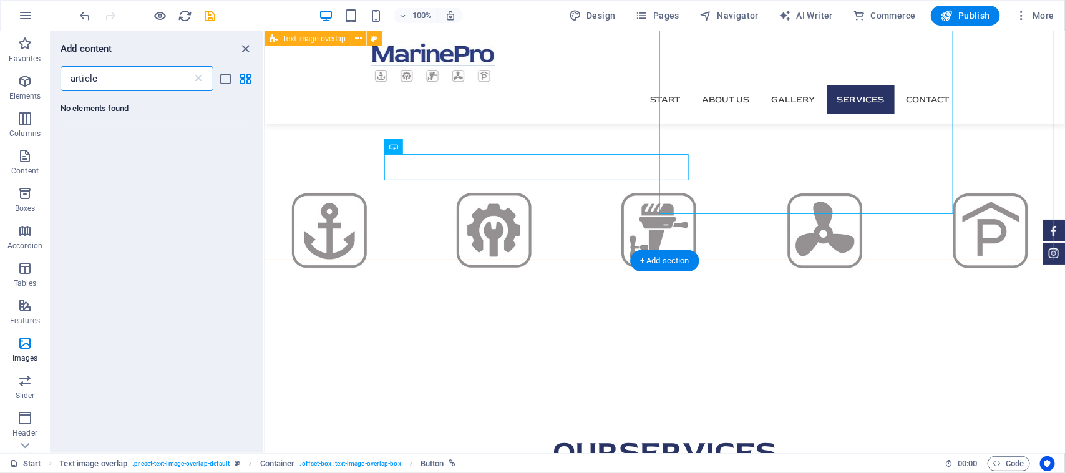
type input "article"
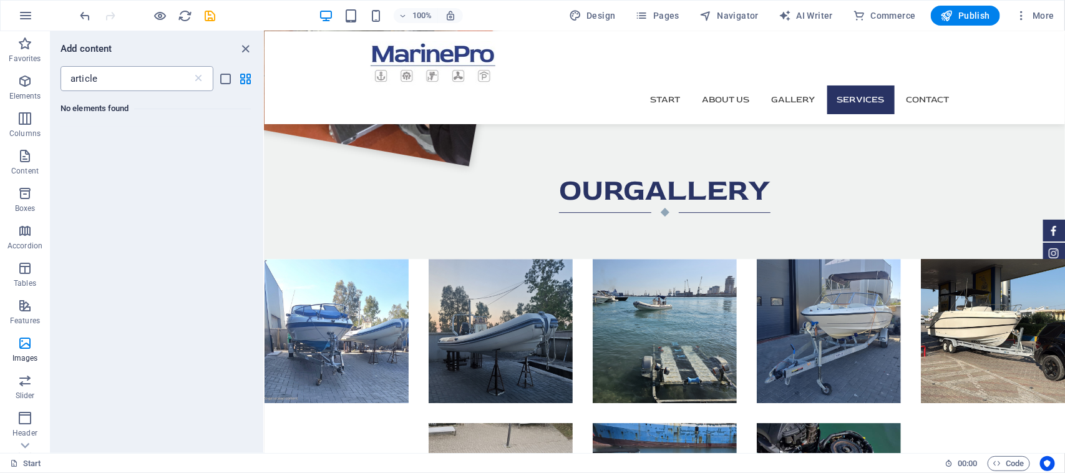
click at [206, 72] on div "article ​" at bounding box center [137, 78] width 153 height 25
click at [197, 79] on icon at bounding box center [198, 78] width 12 height 12
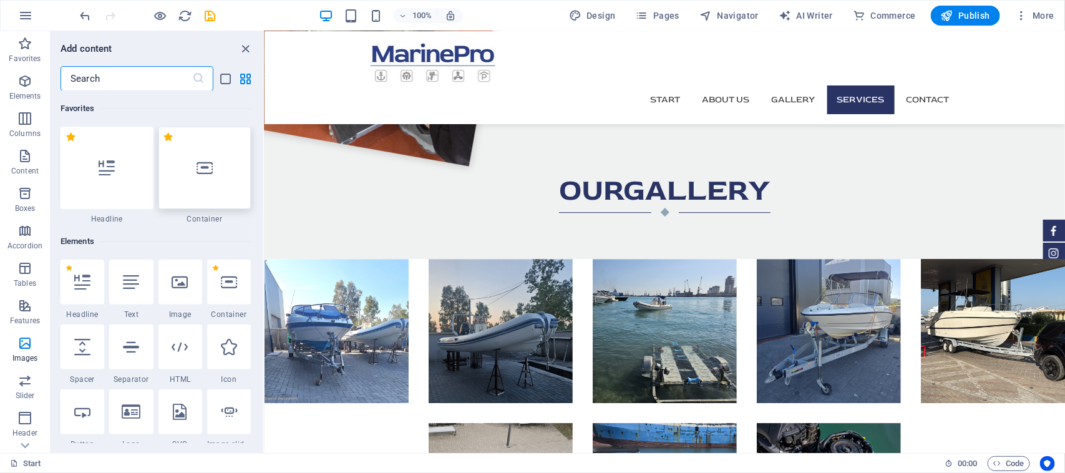
scroll to position [234, 0]
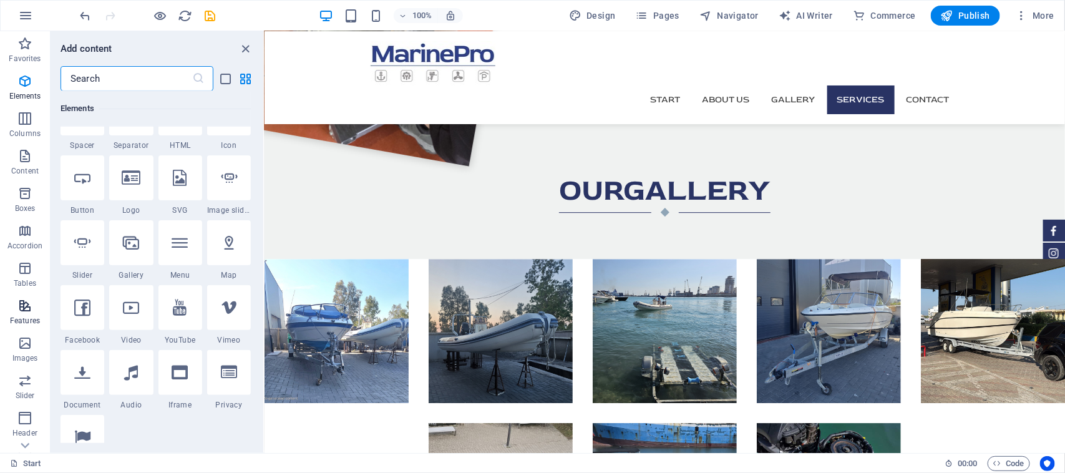
click at [32, 297] on button "Features" at bounding box center [25, 311] width 50 height 37
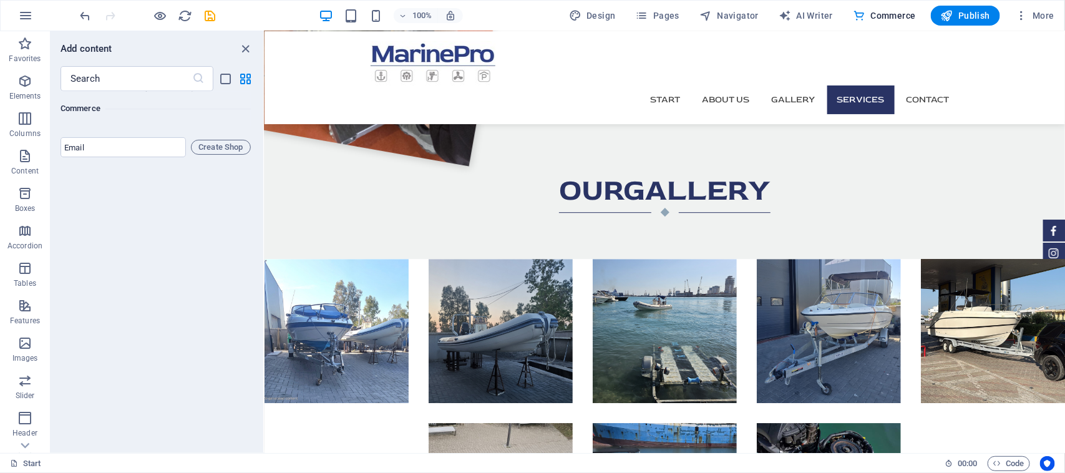
scroll to position [12150, 0]
click at [21, 205] on p "Boxes" at bounding box center [25, 208] width 21 height 10
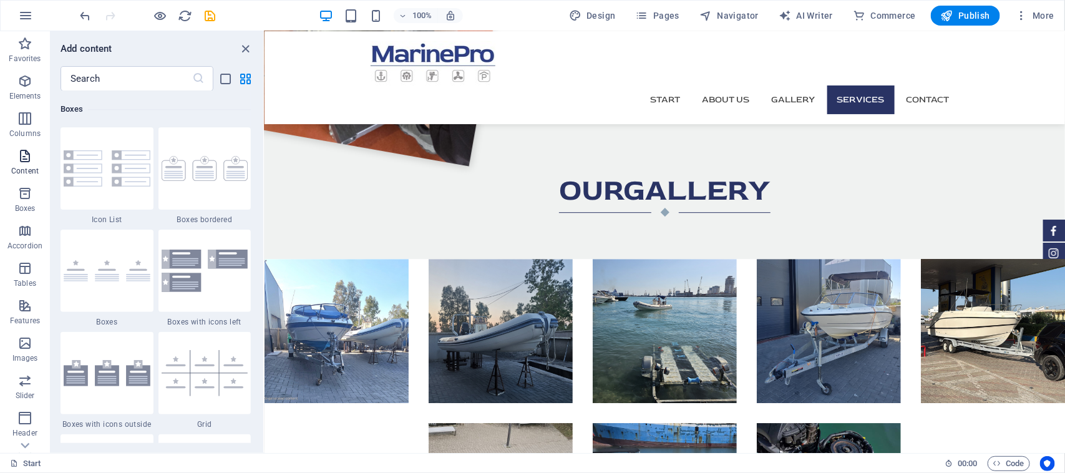
click at [21, 161] on icon "button" at bounding box center [24, 156] width 15 height 15
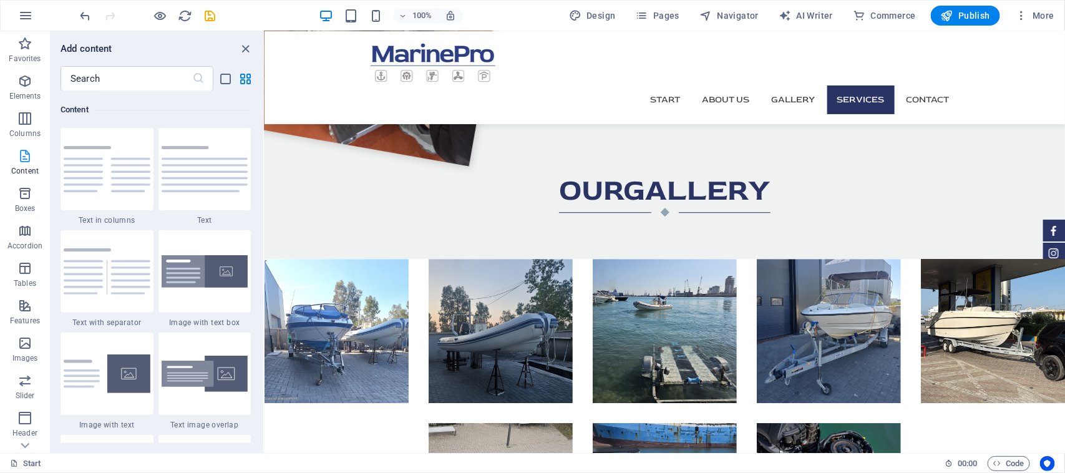
scroll to position [2182, 0]
click at [11, 78] on span "Elements" at bounding box center [25, 89] width 50 height 30
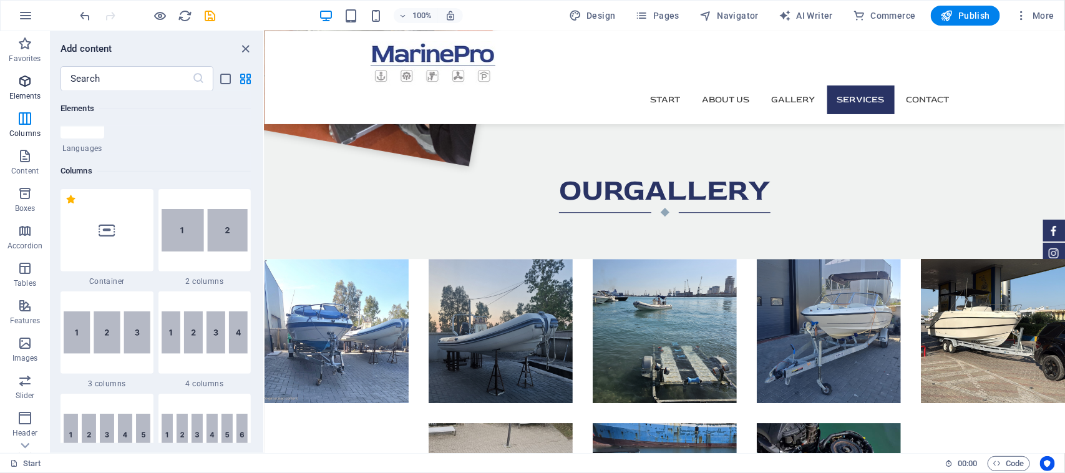
scroll to position [133, 0]
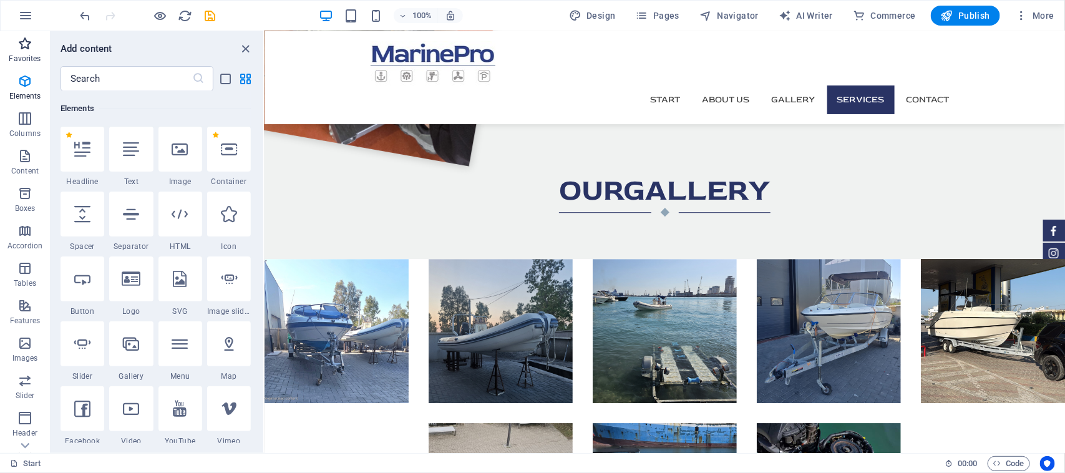
click at [25, 44] on icon "button" at bounding box center [24, 43] width 15 height 15
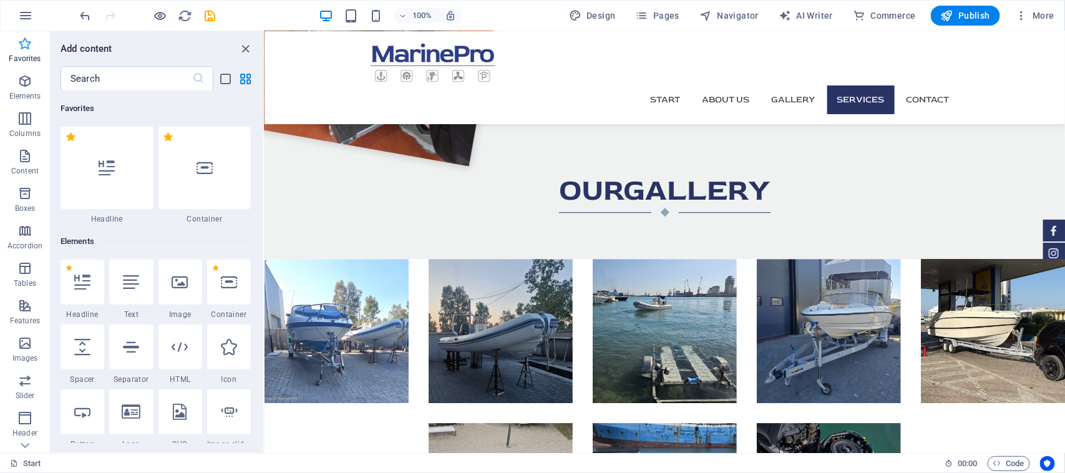
scroll to position [0, 0]
click at [242, 44] on icon "close panel" at bounding box center [246, 49] width 14 height 14
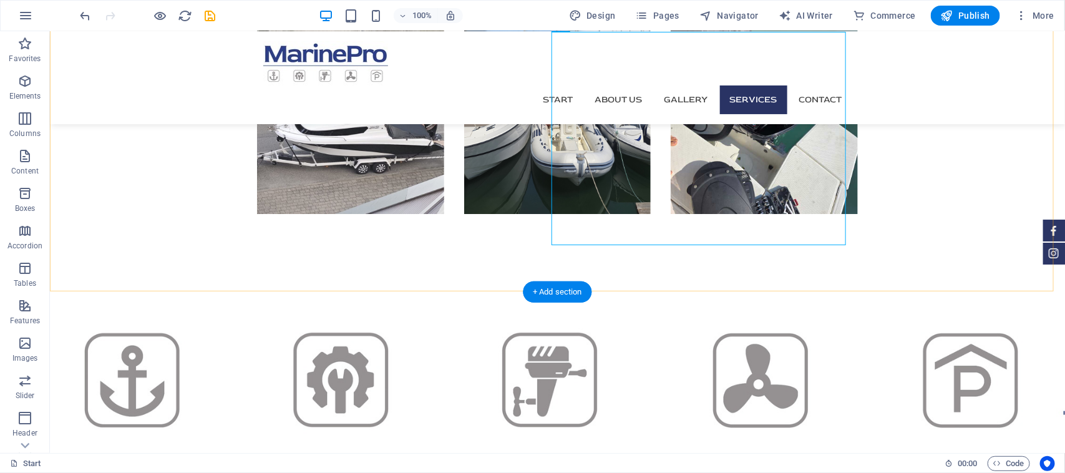
scroll to position [2225, 0]
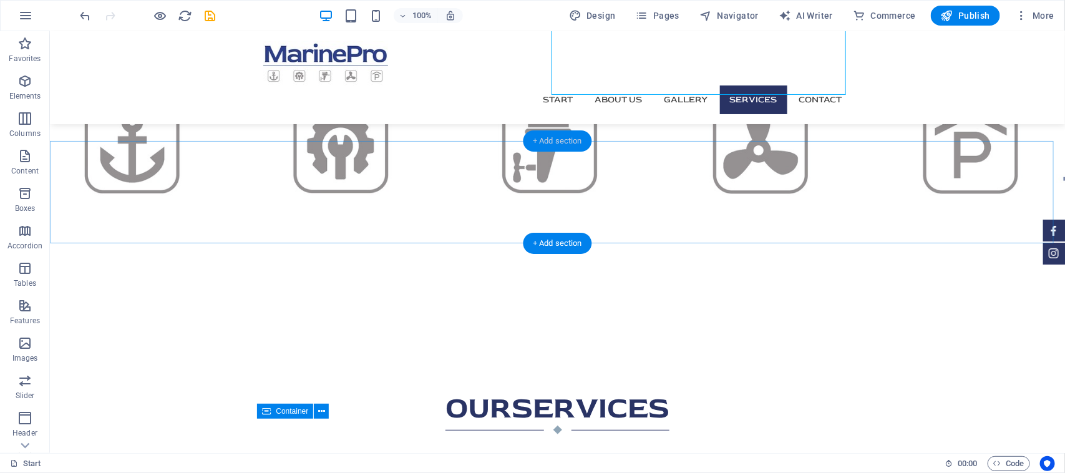
click at [557, 141] on div "+ Add section" at bounding box center [557, 140] width 69 height 21
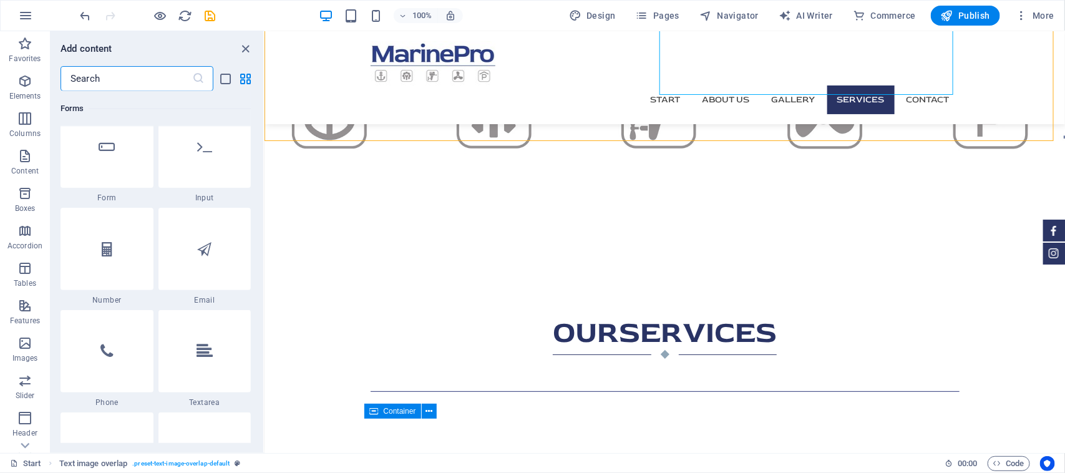
scroll to position [9437, 0]
click at [758, 85] on nav "Start About us Gallery Services Contact" at bounding box center [664, 99] width 589 height 29
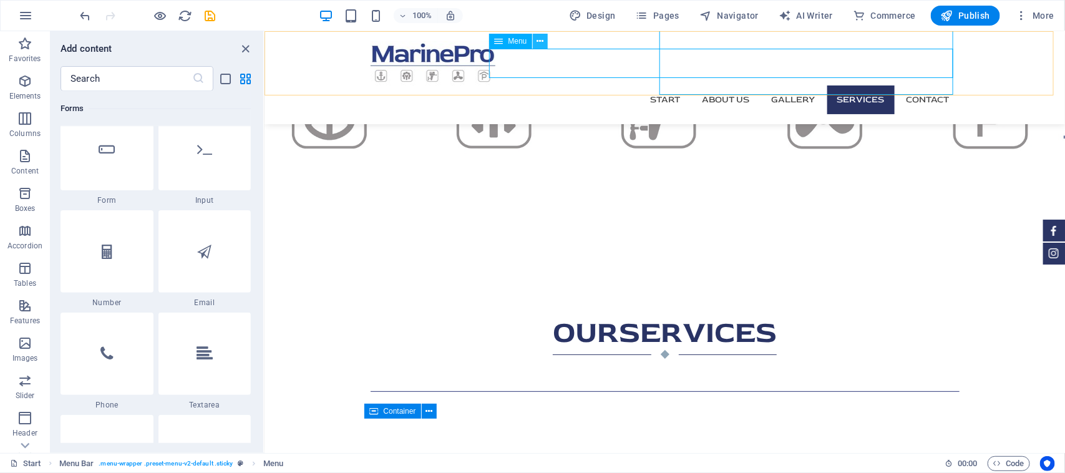
click at [538, 44] on icon at bounding box center [540, 41] width 7 height 13
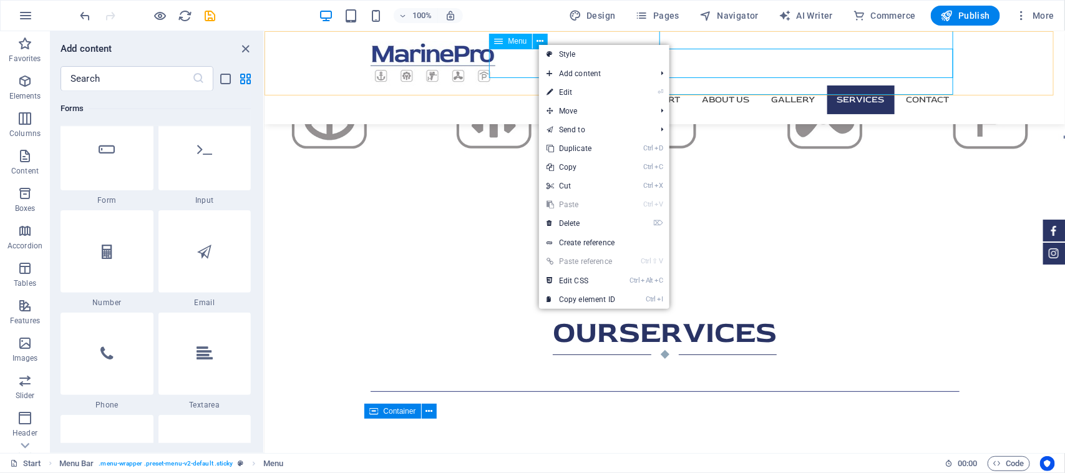
click at [506, 46] on div "Menu" at bounding box center [510, 41] width 42 height 15
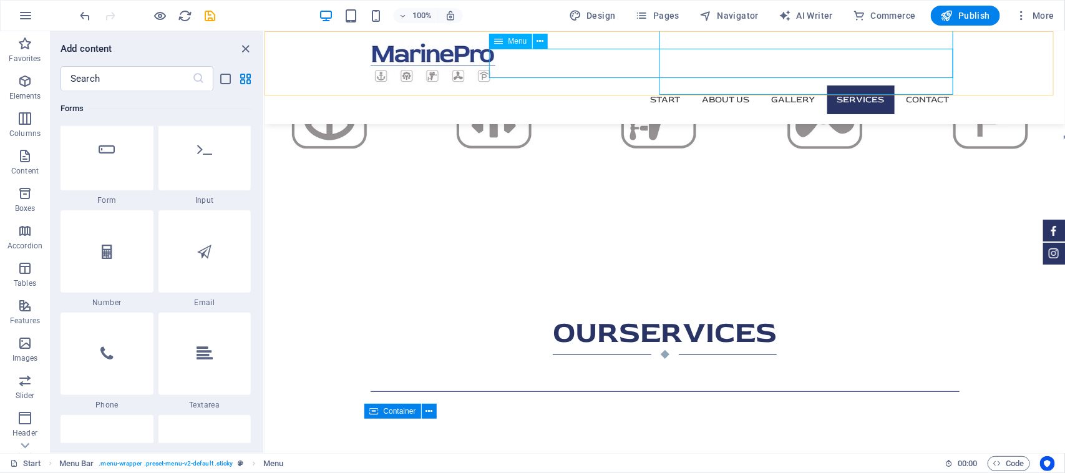
click at [506, 46] on div "Menu" at bounding box center [510, 41] width 42 height 15
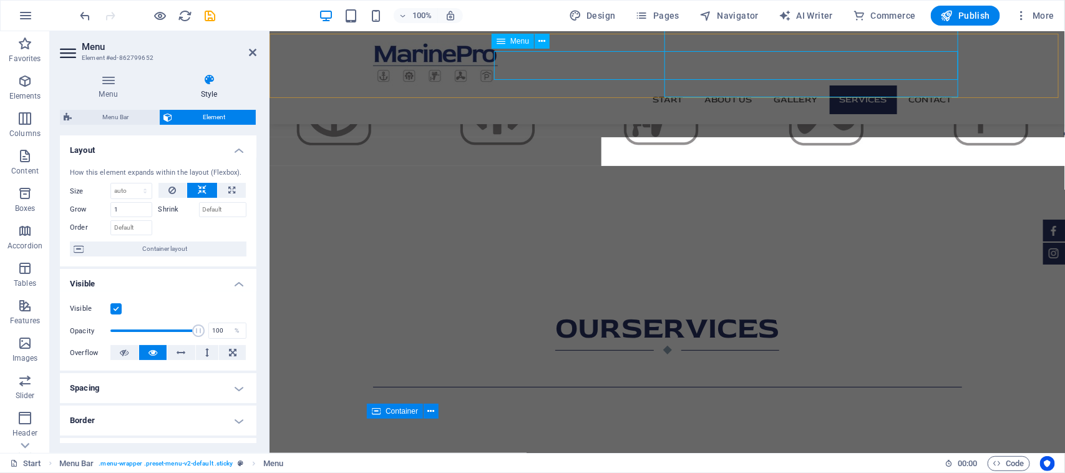
scroll to position [2137, 0]
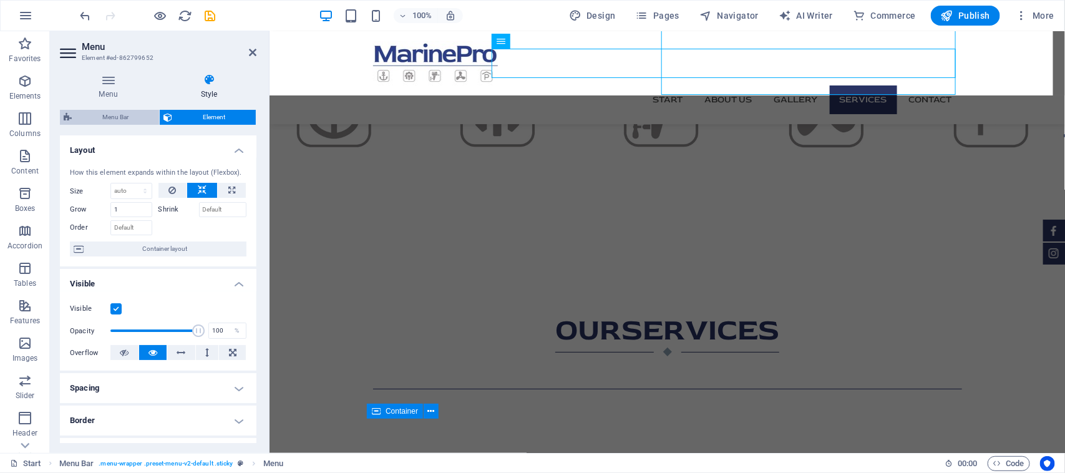
click at [141, 113] on span "Menu Bar" at bounding box center [116, 117] width 80 height 15
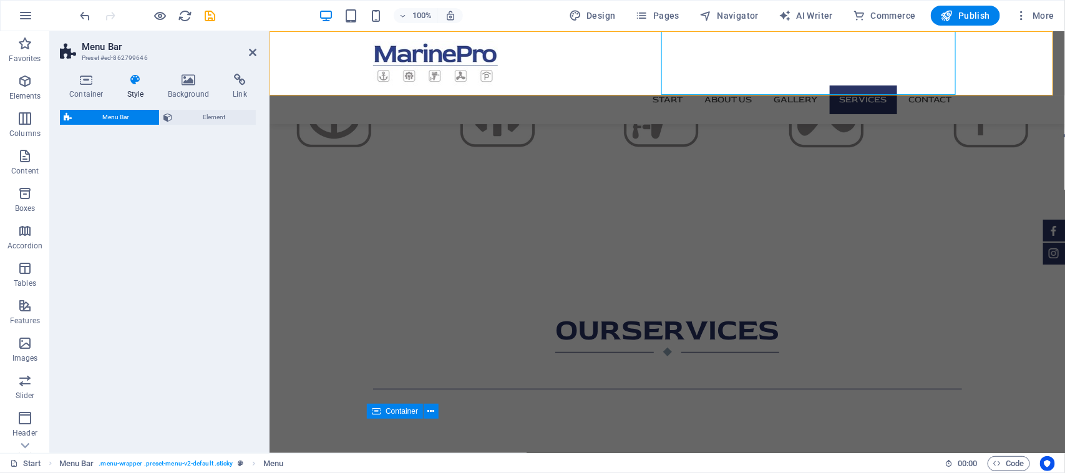
select select "rem"
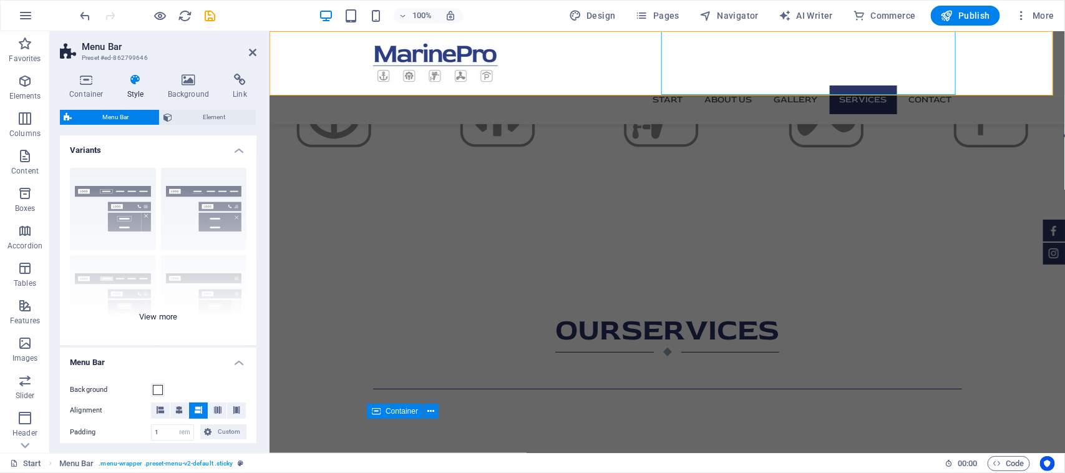
click at [153, 314] on div "Border Centered Default Fixed Loki Trigger Wide XXL" at bounding box center [158, 251] width 197 height 187
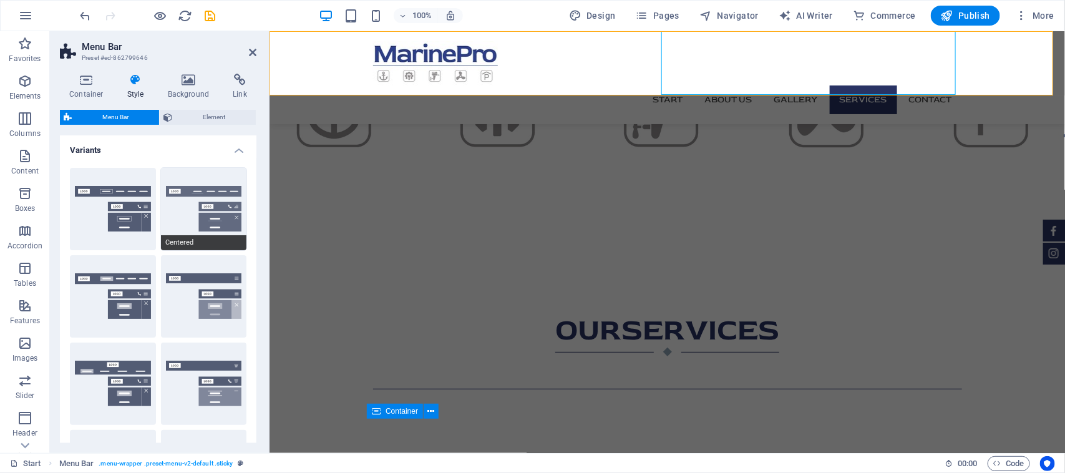
scroll to position [419, 0]
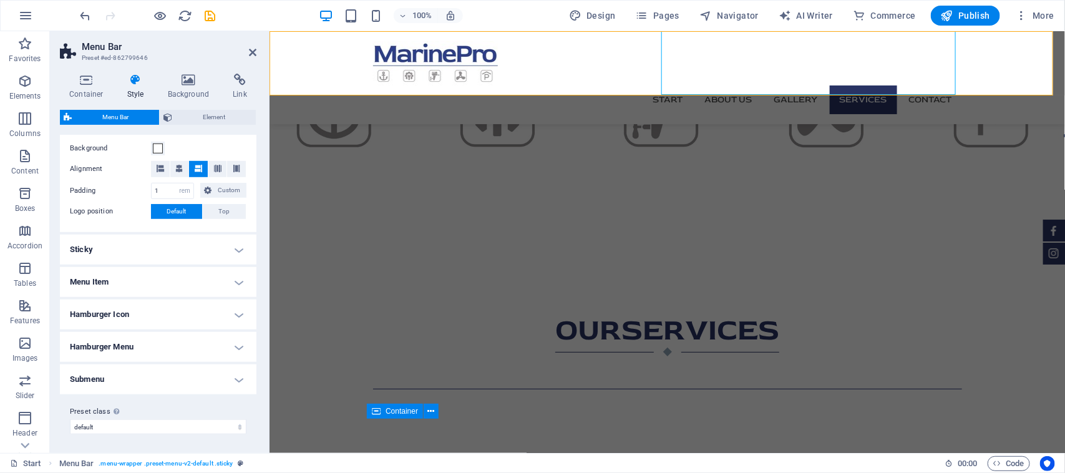
click at [238, 245] on h4 "Sticky" at bounding box center [158, 250] width 197 height 30
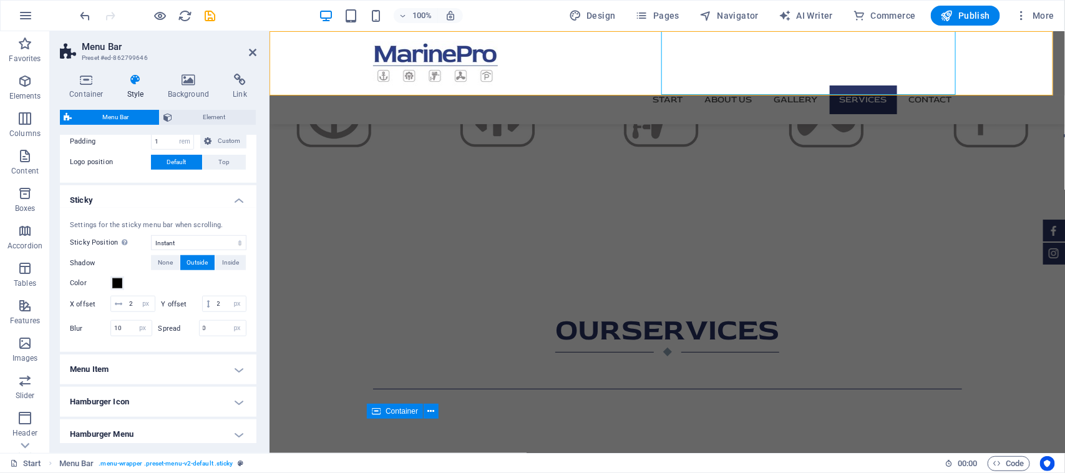
scroll to position [572, 0]
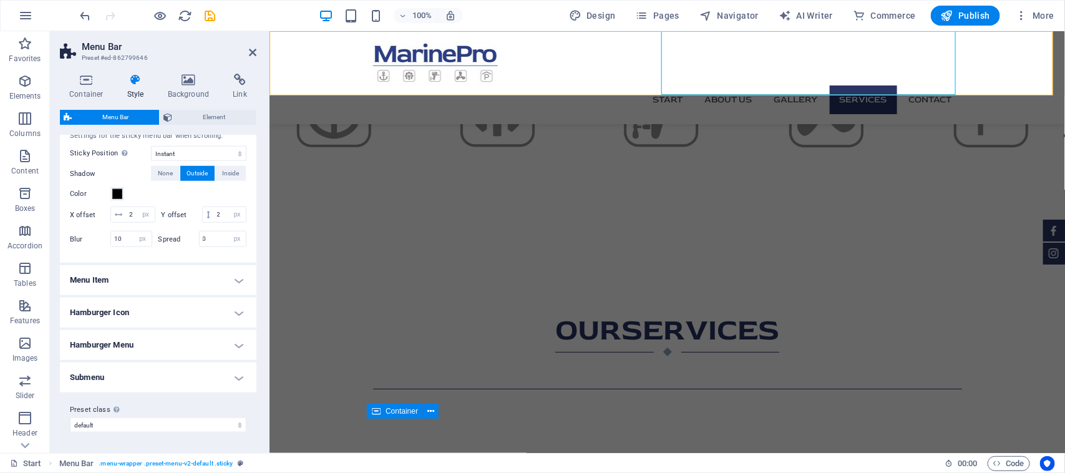
click at [189, 369] on h4 "Submenu" at bounding box center [158, 378] width 197 height 30
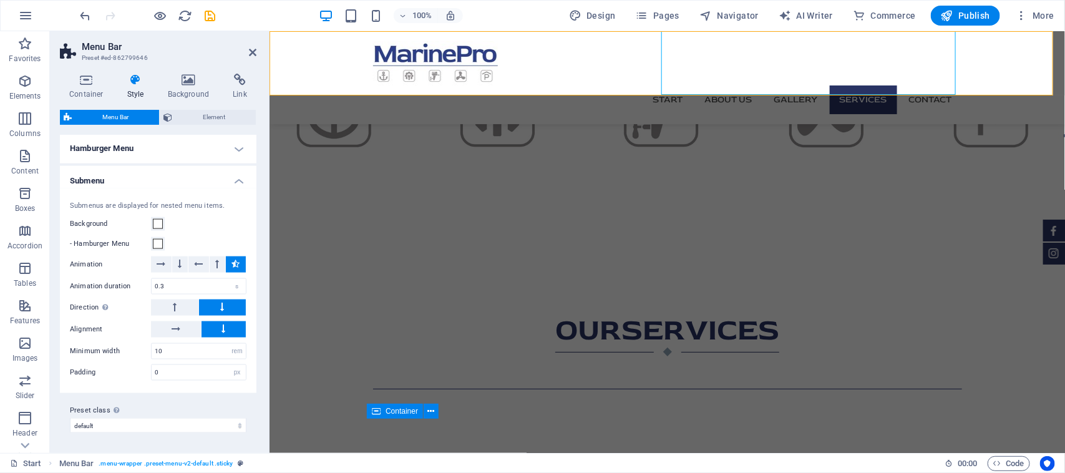
scroll to position [535, 0]
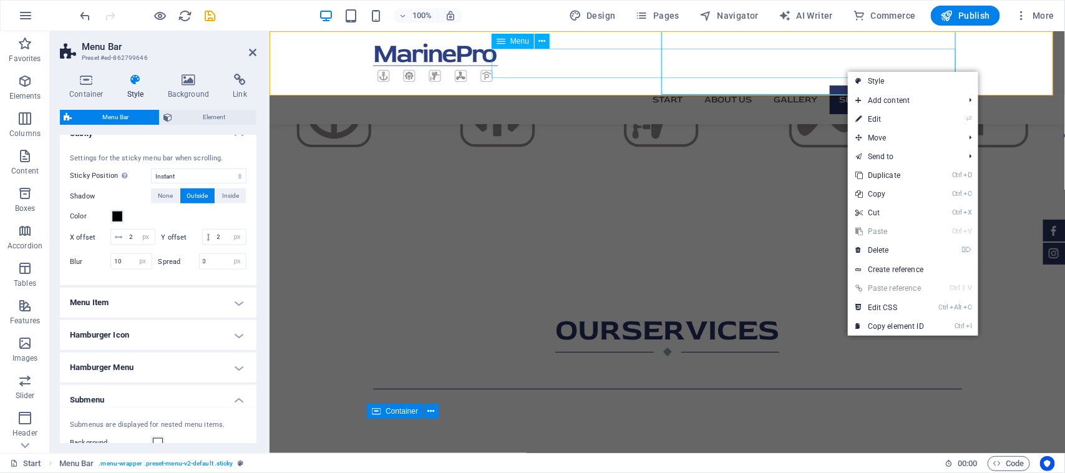
click at [837, 85] on nav "Start About us Gallery Services Contact" at bounding box center [667, 99] width 589 height 29
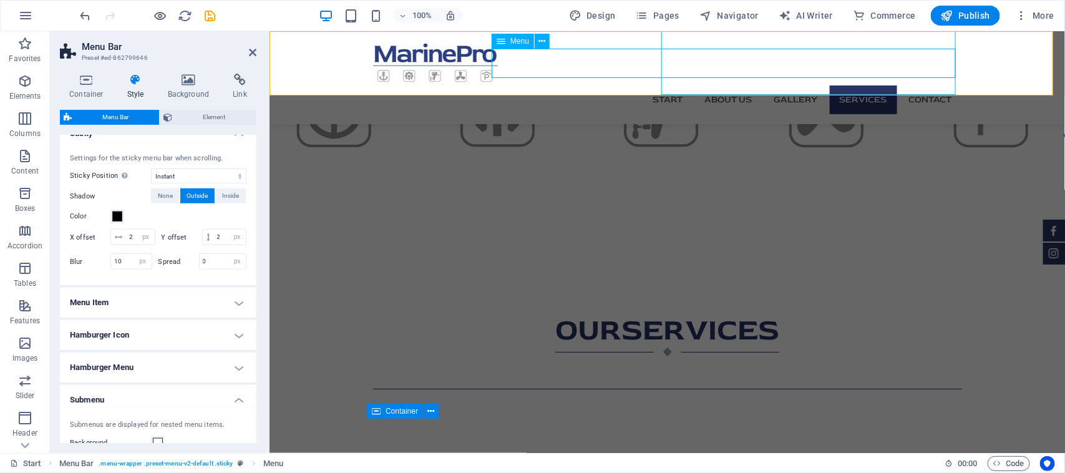
click at [837, 85] on nav "Start About us Gallery Services Contact" at bounding box center [667, 99] width 589 height 29
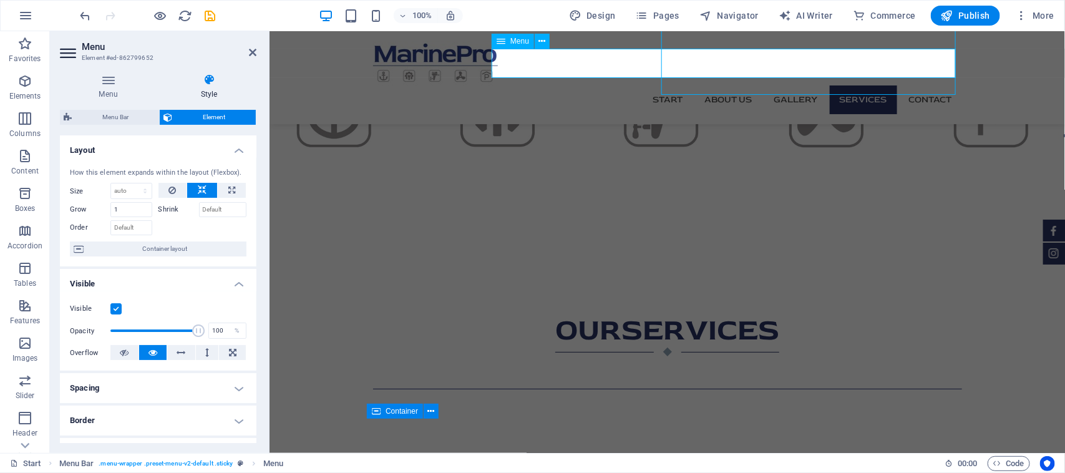
click at [839, 85] on nav "Start About us Gallery Services Contact" at bounding box center [667, 99] width 589 height 29
click at [122, 86] on h4 "Menu" at bounding box center [111, 87] width 102 height 26
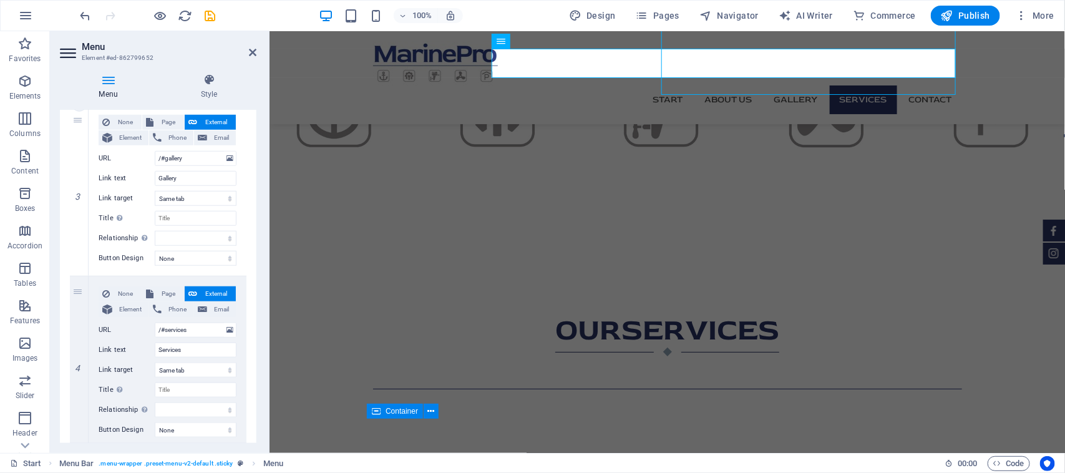
scroll to position [468, 0]
click at [77, 291] on div "4" at bounding box center [79, 360] width 19 height 171
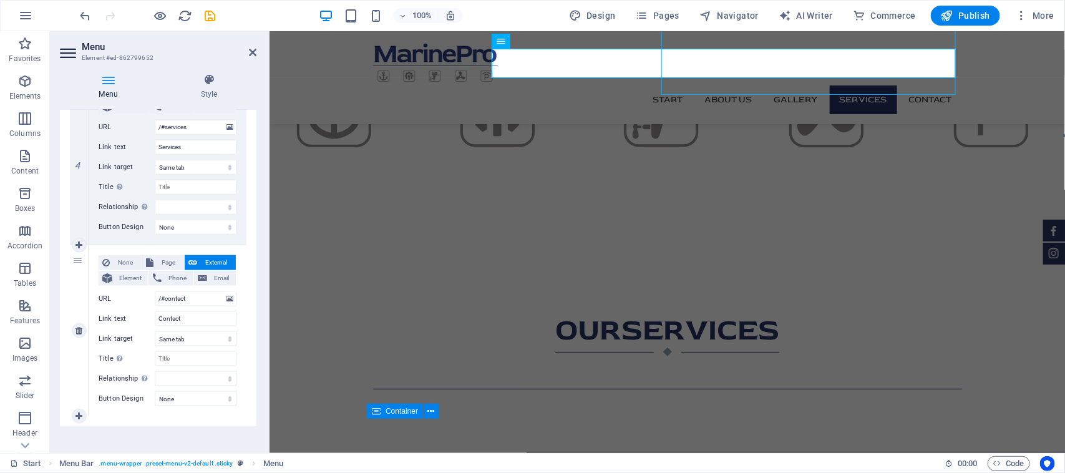
scroll to position [677, 0]
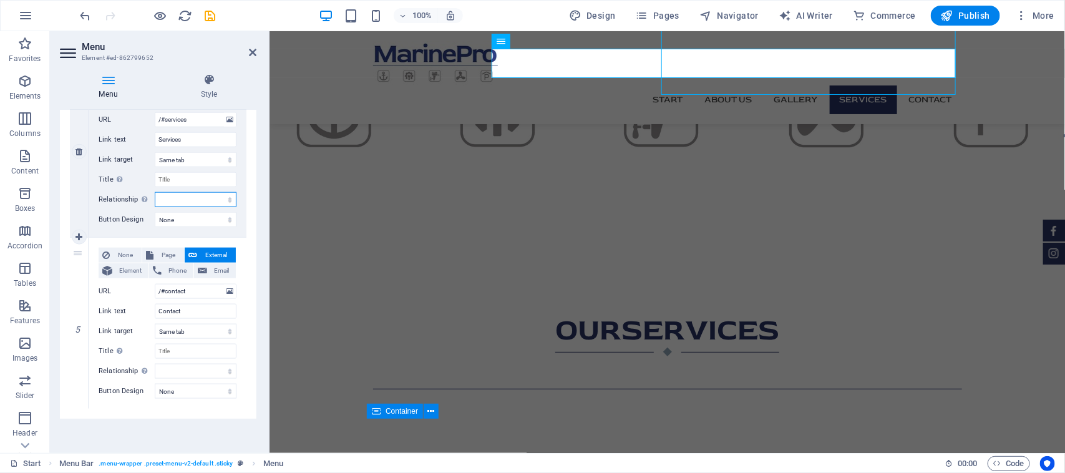
click at [182, 201] on select "alternate author bookmark external help license next nofollow noreferrer noopen…" at bounding box center [196, 199] width 82 height 15
click at [80, 235] on icon at bounding box center [79, 237] width 7 height 9
select select
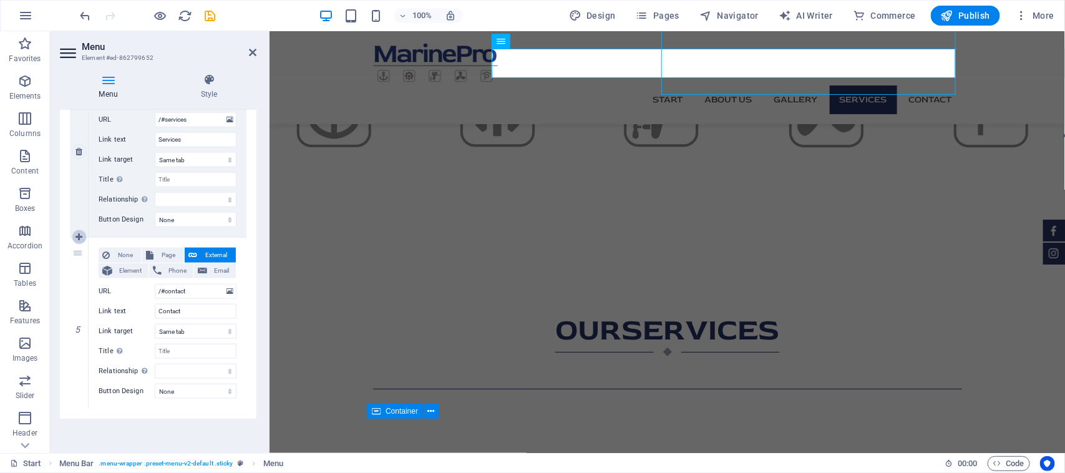
select select
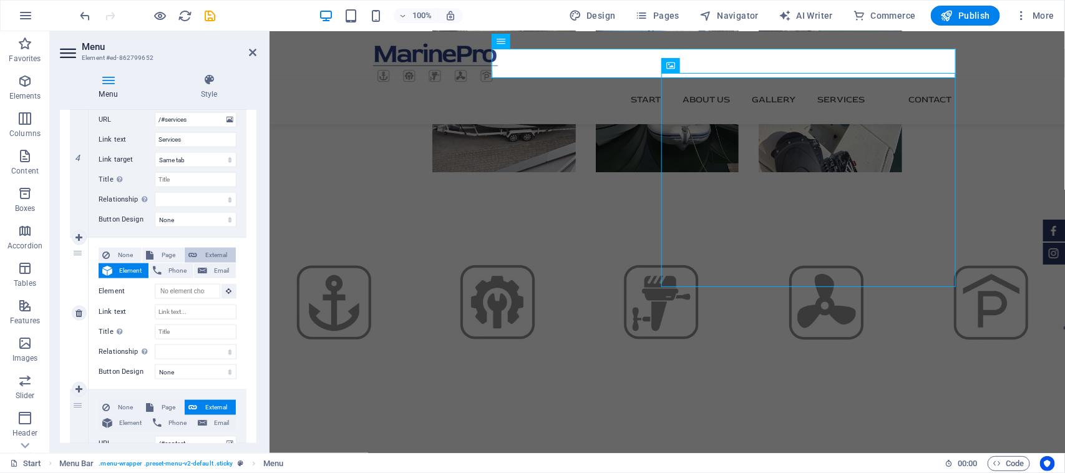
click at [222, 256] on span "External" at bounding box center [216, 255] width 31 height 15
select select
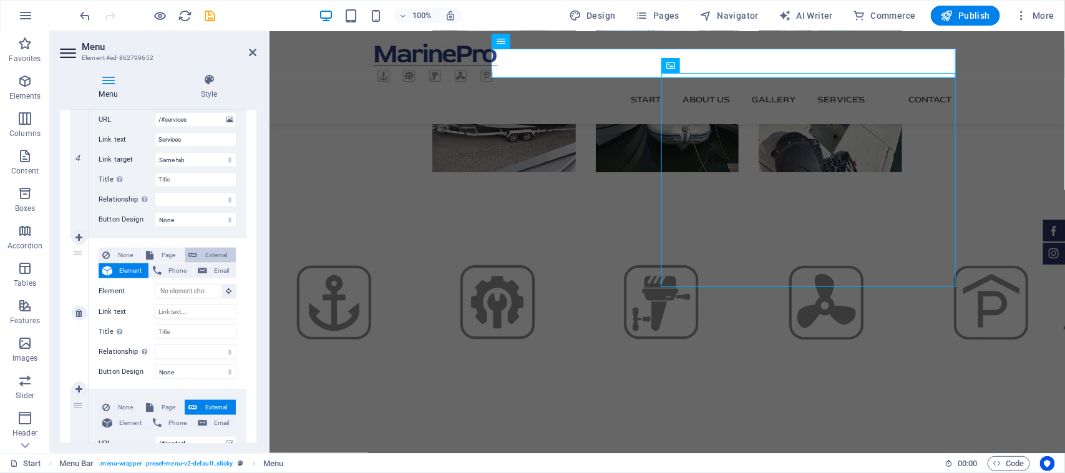
select select "blank"
select select
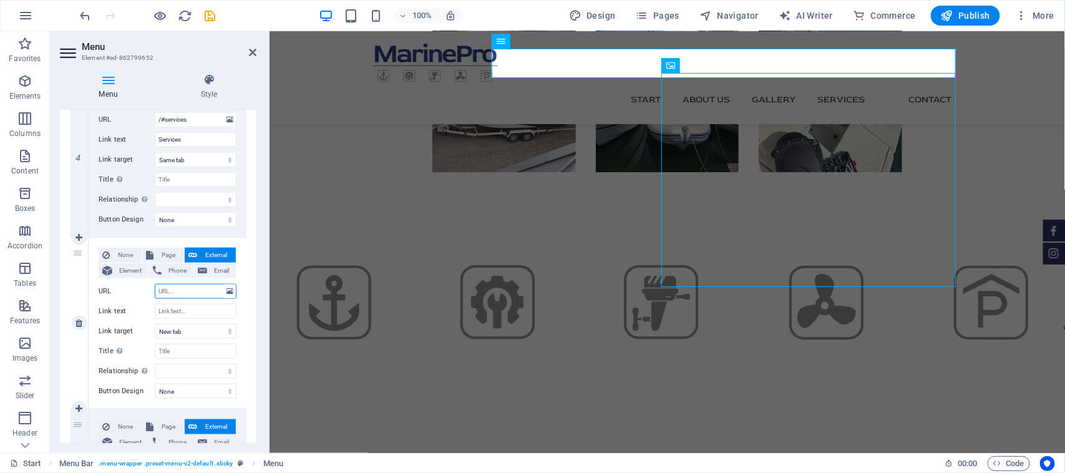
click at [189, 292] on input "URL" at bounding box center [196, 291] width 82 height 15
click at [190, 292] on input "URL" at bounding box center [196, 291] width 82 height 15
type input "7"
select select
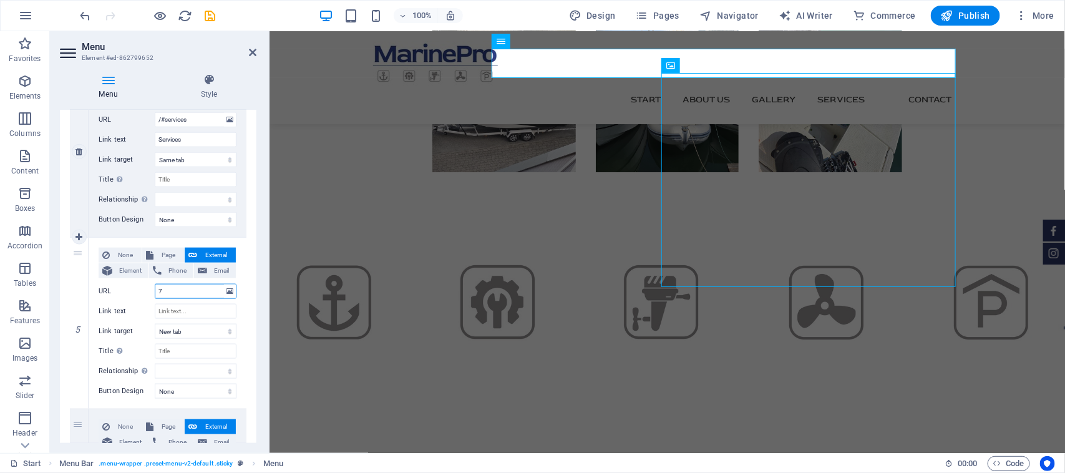
select select
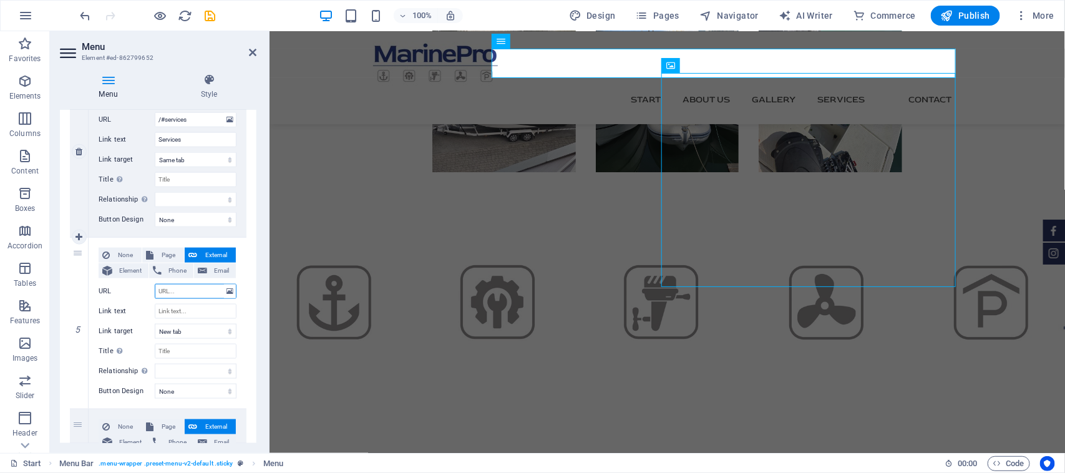
select select
type input "/"
select select
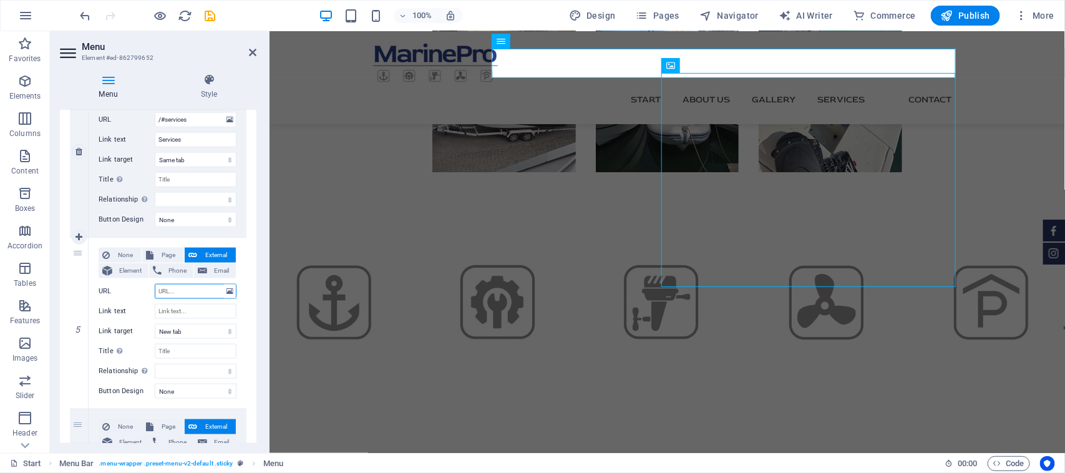
select select
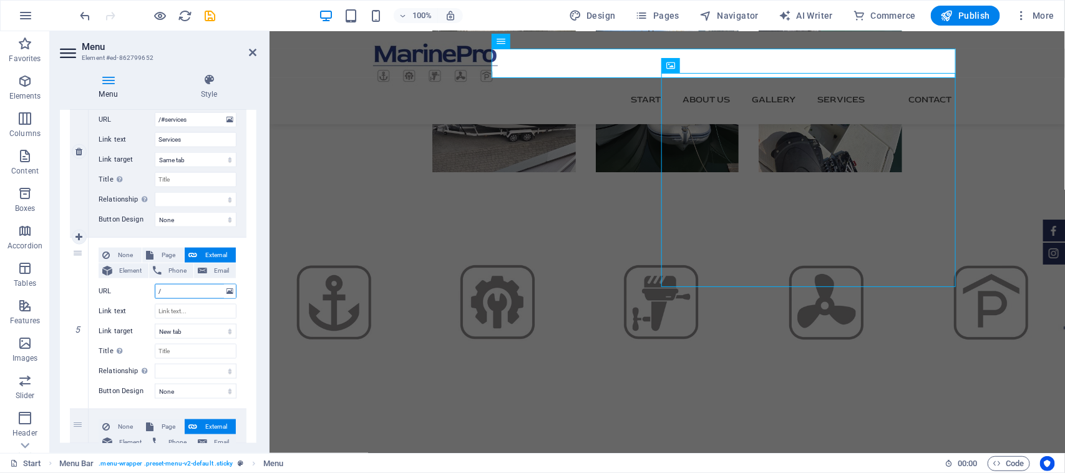
select select
type input "/articles"
select select
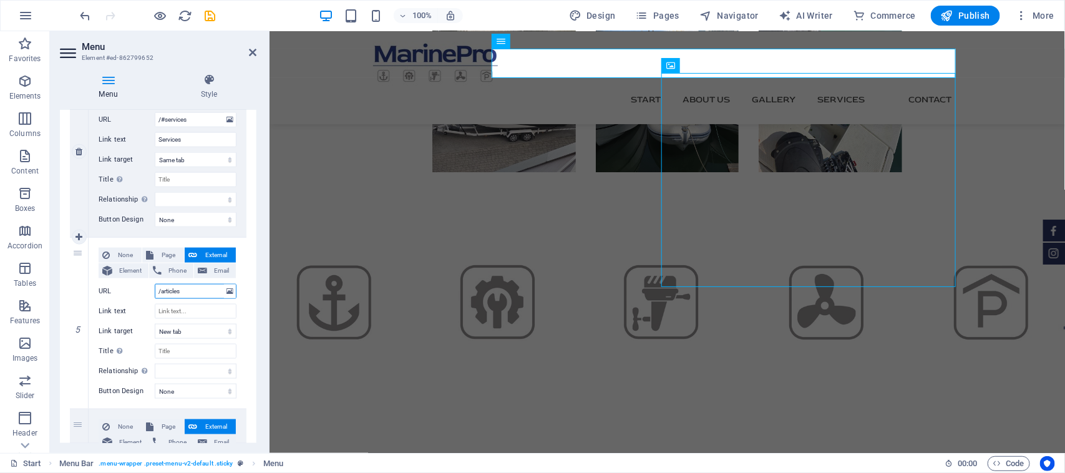
select select
click at [164, 287] on input "/articles" at bounding box center [196, 291] width 82 height 15
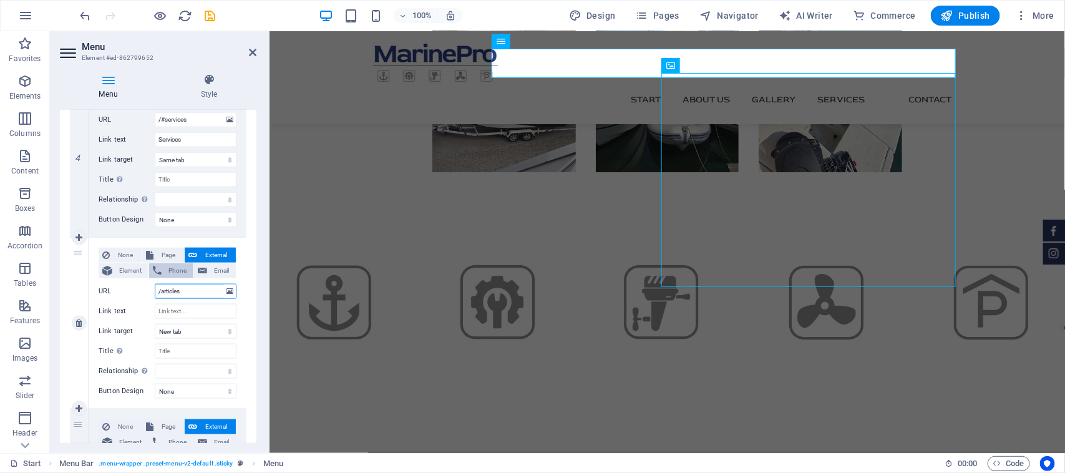
type input "/articles"
click at [162, 275] on button "Phone" at bounding box center [171, 270] width 44 height 15
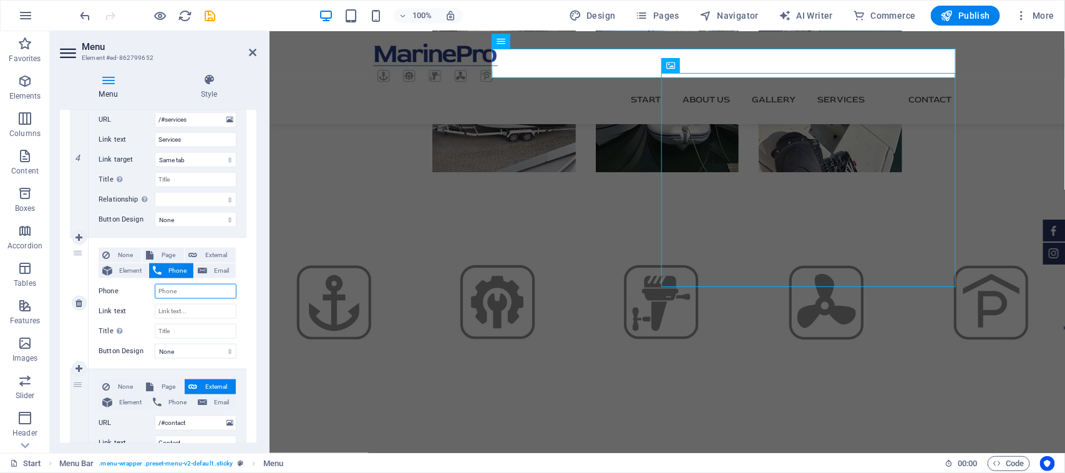
select select
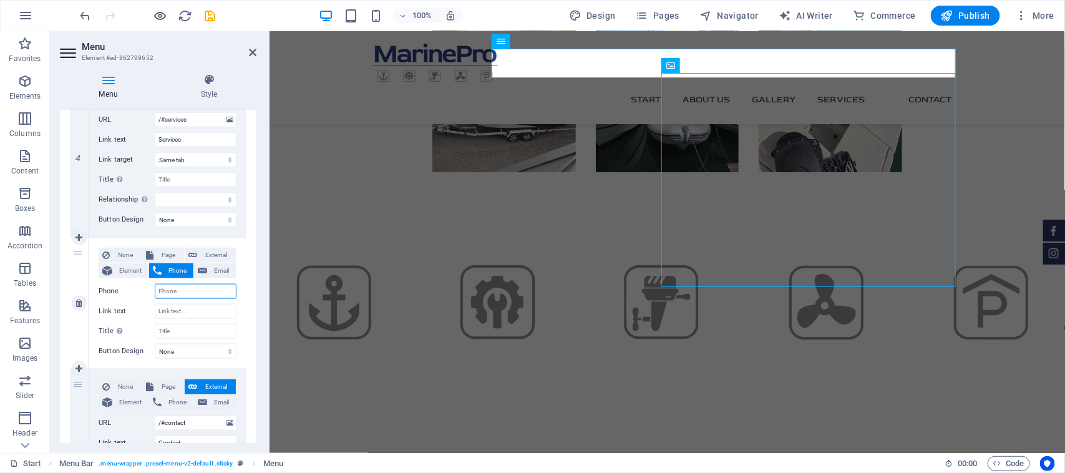
select select
click at [164, 286] on input "Phone" at bounding box center [196, 291] width 82 height 15
click at [197, 261] on button "External" at bounding box center [210, 255] width 51 height 15
select select
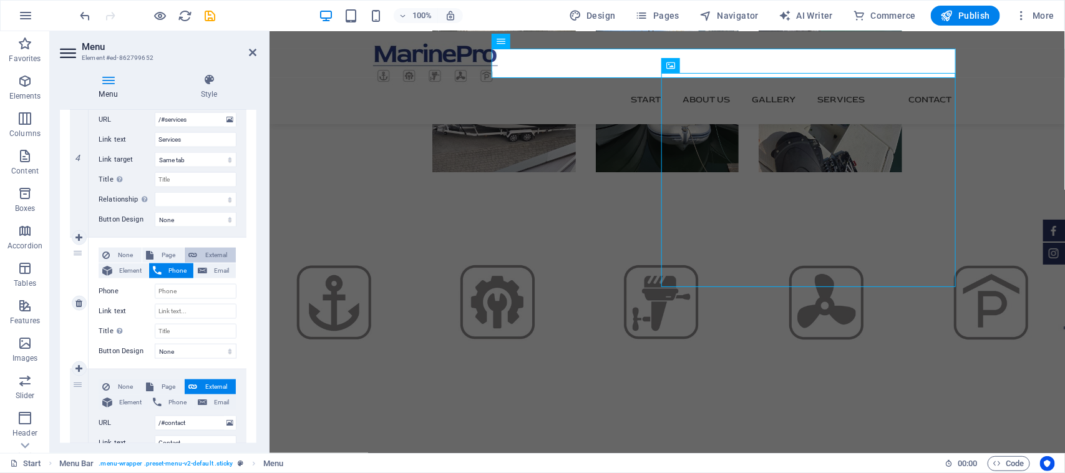
select select
select select "blank"
select select
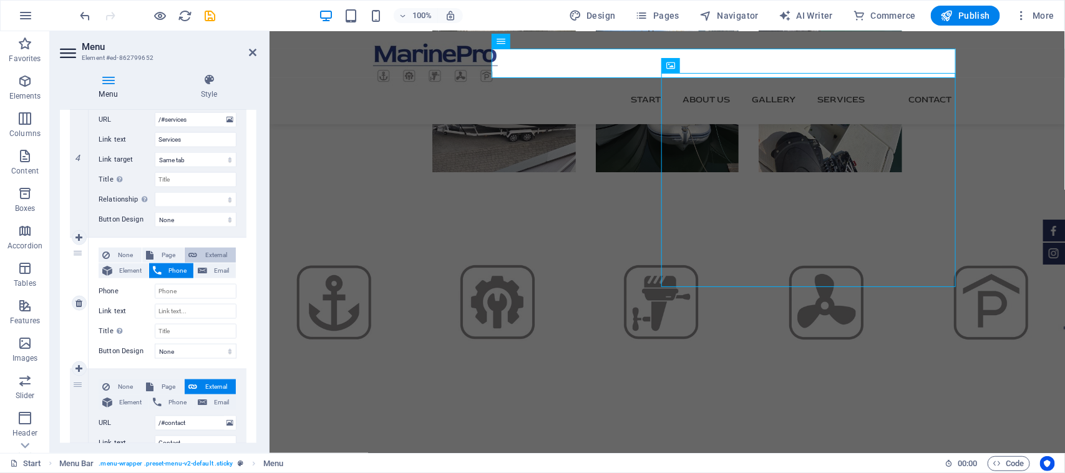
select select
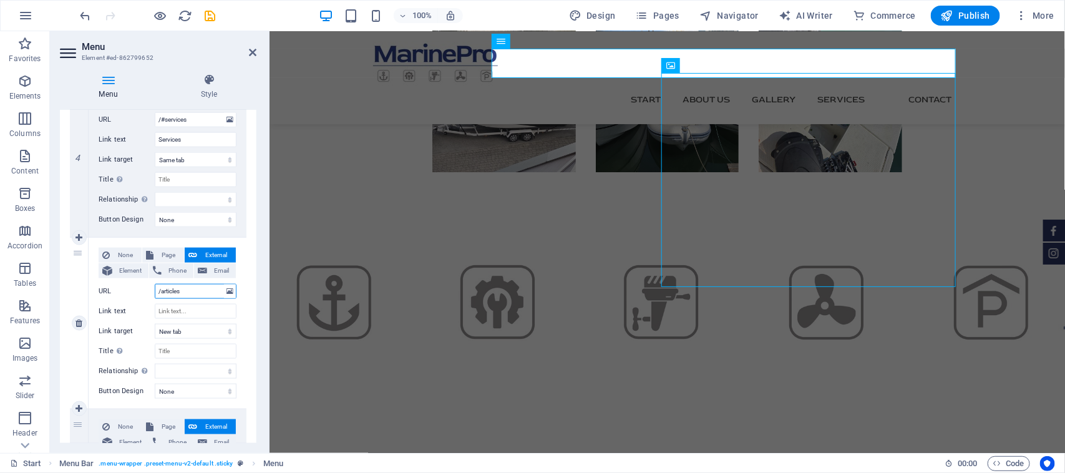
click at [164, 291] on input "/articles" at bounding box center [196, 291] width 82 height 15
type input "/#articles"
select select
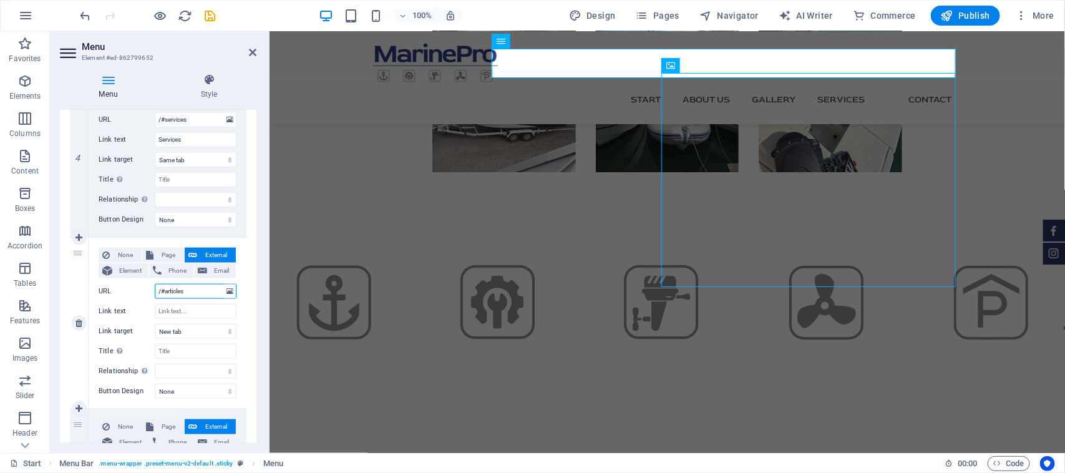
select select
type input "/#articles"
click at [165, 306] on input "Link text" at bounding box center [196, 311] width 82 height 15
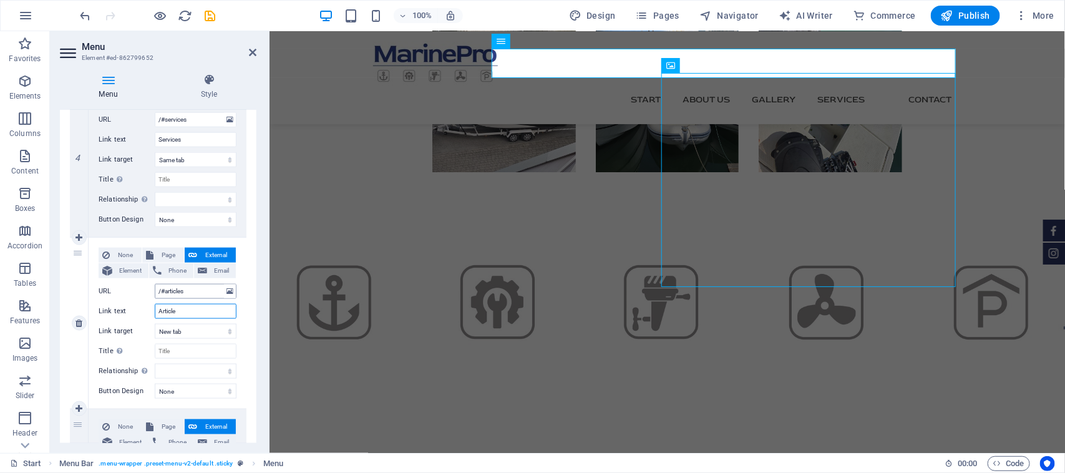
type input "Articles"
select select
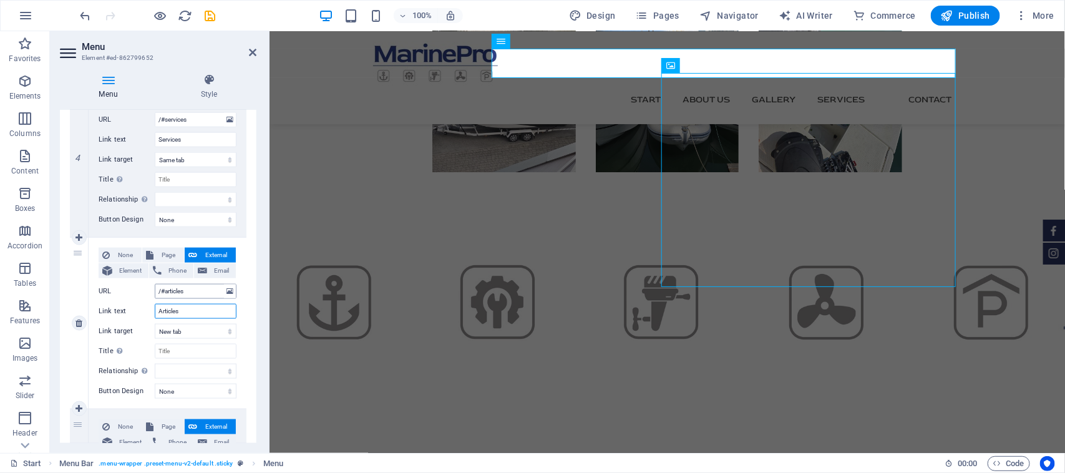
select select
type input "Articles"
click at [204, 349] on input "Title Additional link description, should not be the same as the link text. The…" at bounding box center [196, 351] width 82 height 15
select select
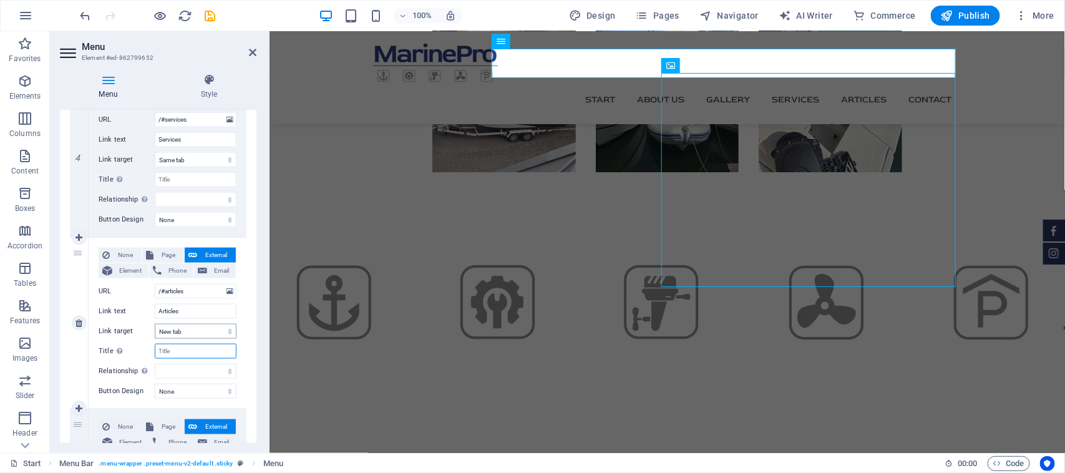
select select
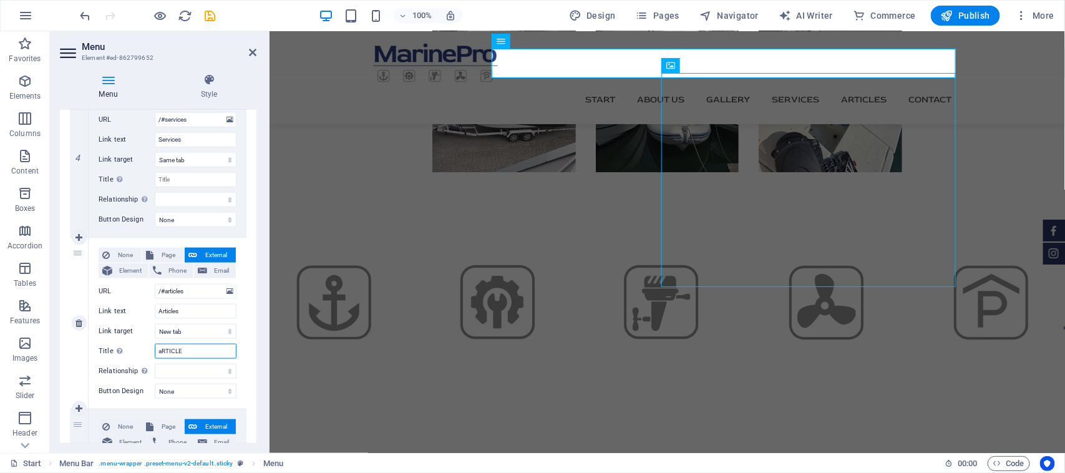
type input "aRTICLES"
select select
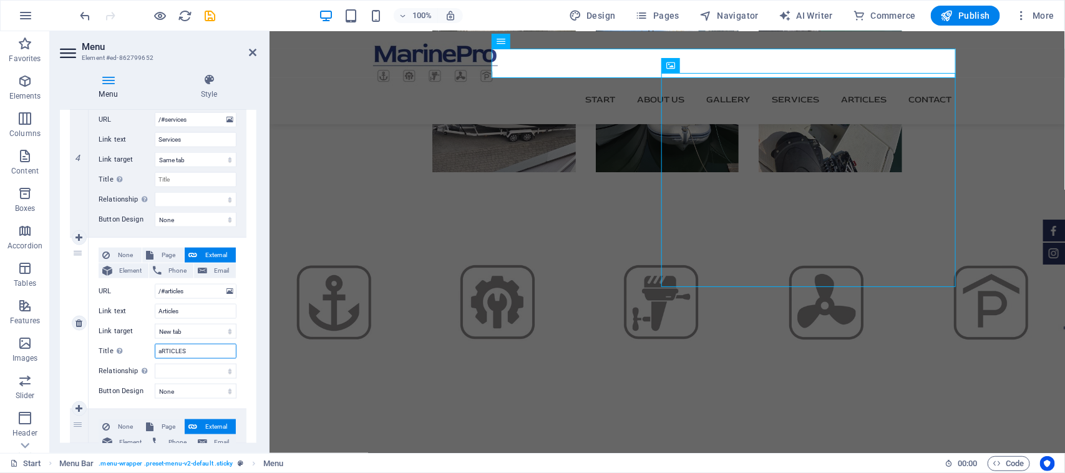
select select
type input "a"
select select
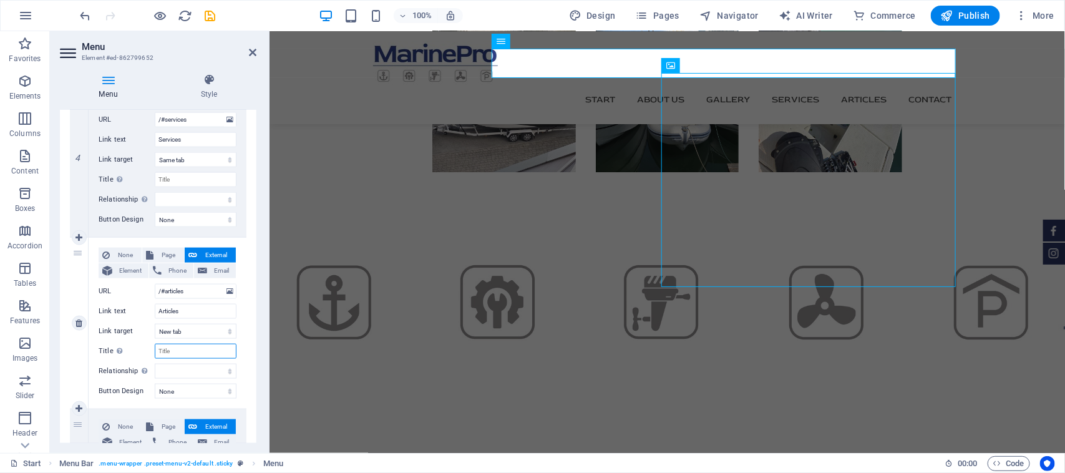
select select
type input "Articles"
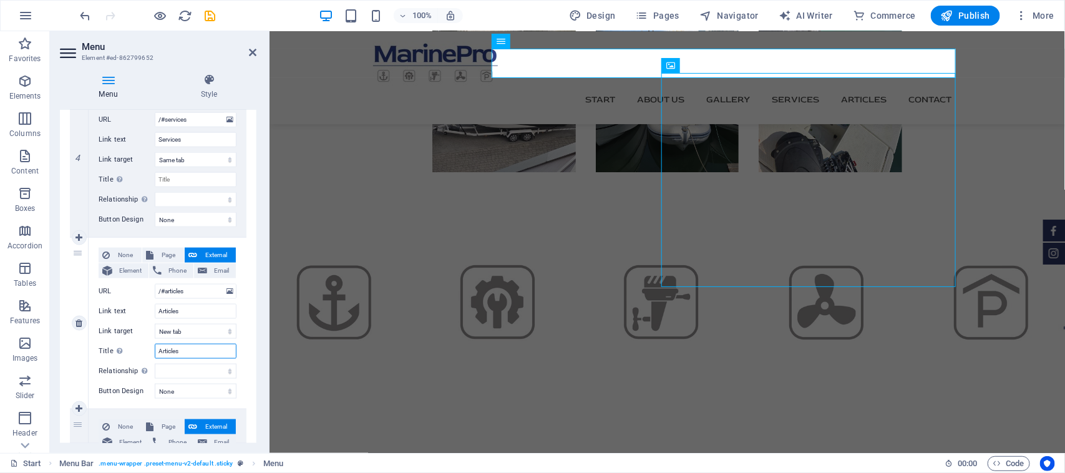
select select
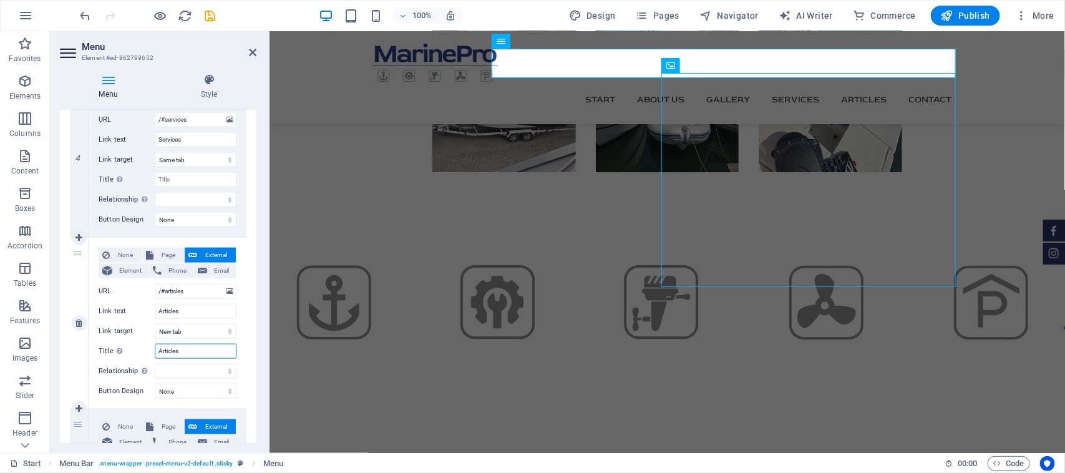
select select
type input "Articles"
click at [210, 367] on select "alternate author bookmark external help license next nofollow noreferrer noopen…" at bounding box center [196, 371] width 82 height 15
select select "author"
click at [155, 364] on select "alternate author bookmark external help license next nofollow noreferrer noopen…" at bounding box center [196, 371] width 82 height 15
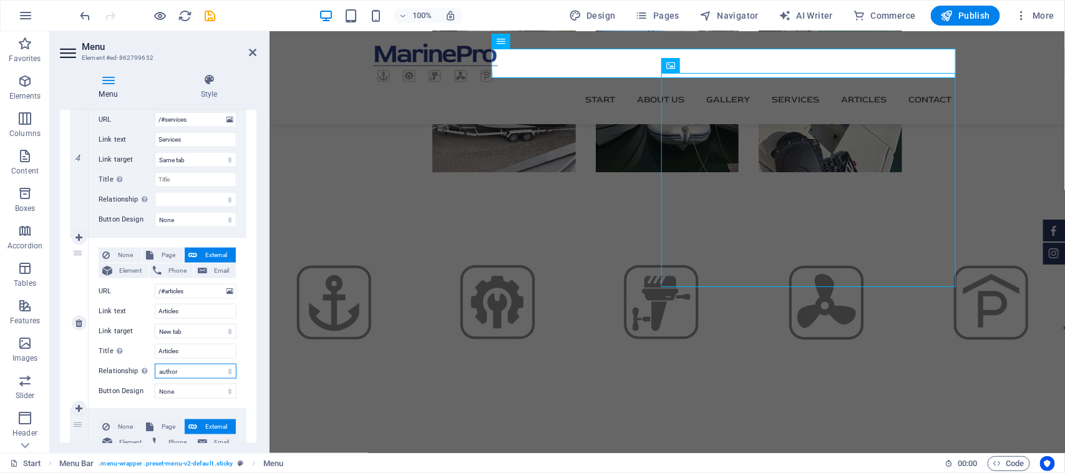
select select
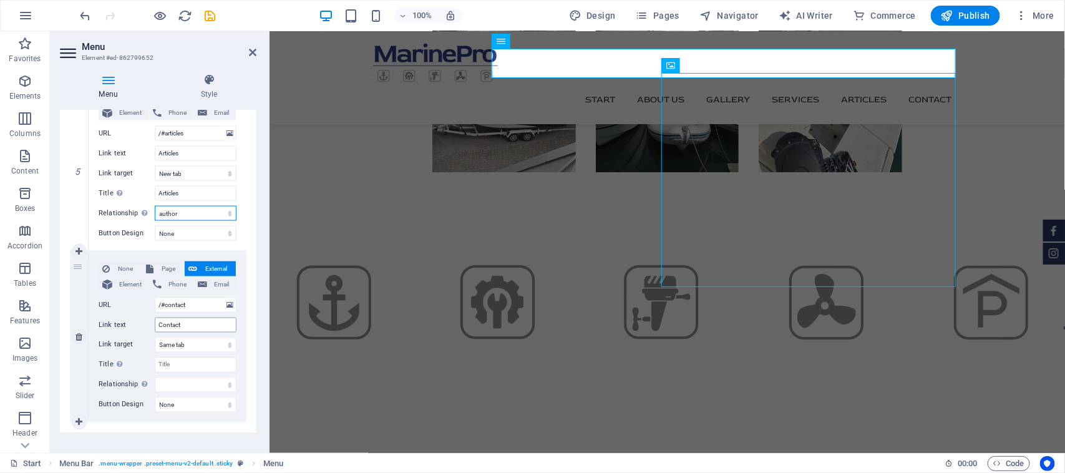
scroll to position [849, 0]
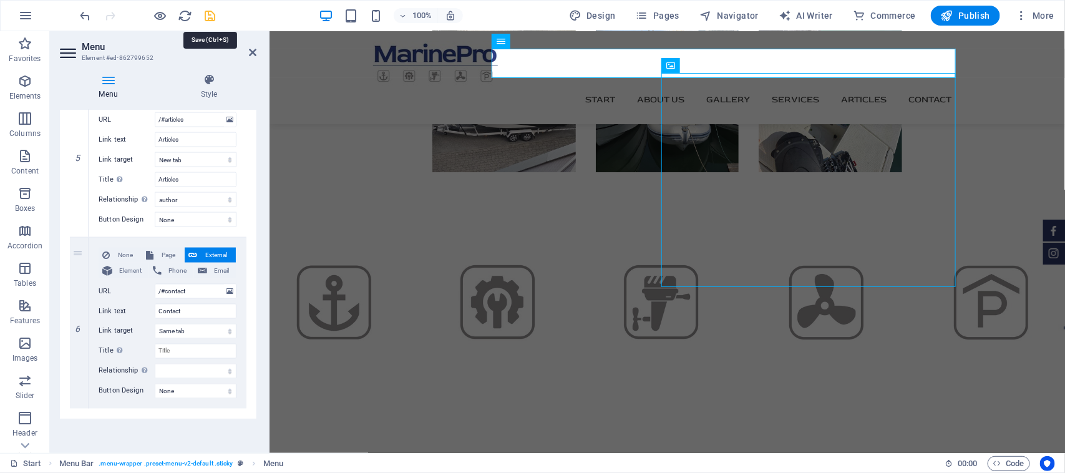
click at [212, 17] on icon "save" at bounding box center [210, 16] width 14 height 14
checkbox input "false"
select select "%"
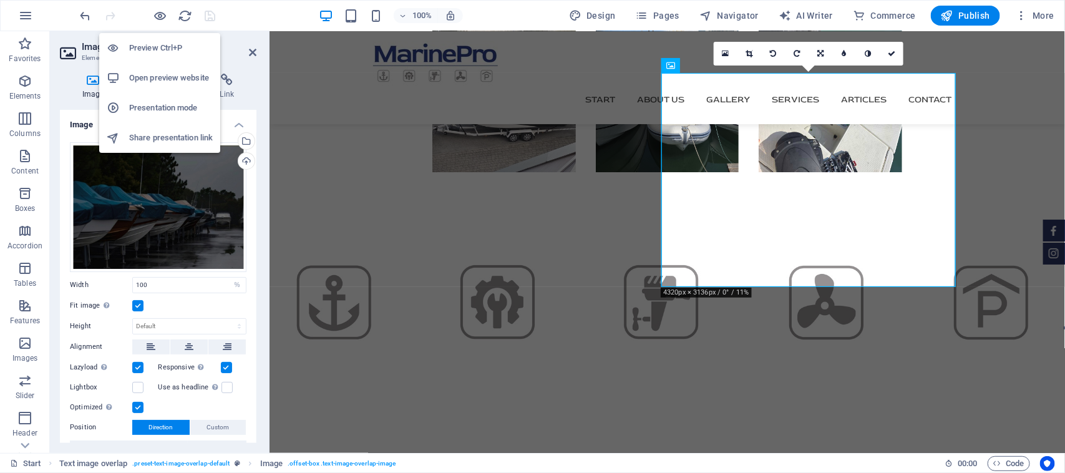
click at [163, 28] on div "Preview Ctrl+P Open preview website Presentation mode Share presentation link" at bounding box center [159, 88] width 121 height 130
click at [157, 17] on icon "button" at bounding box center [161, 16] width 14 height 14
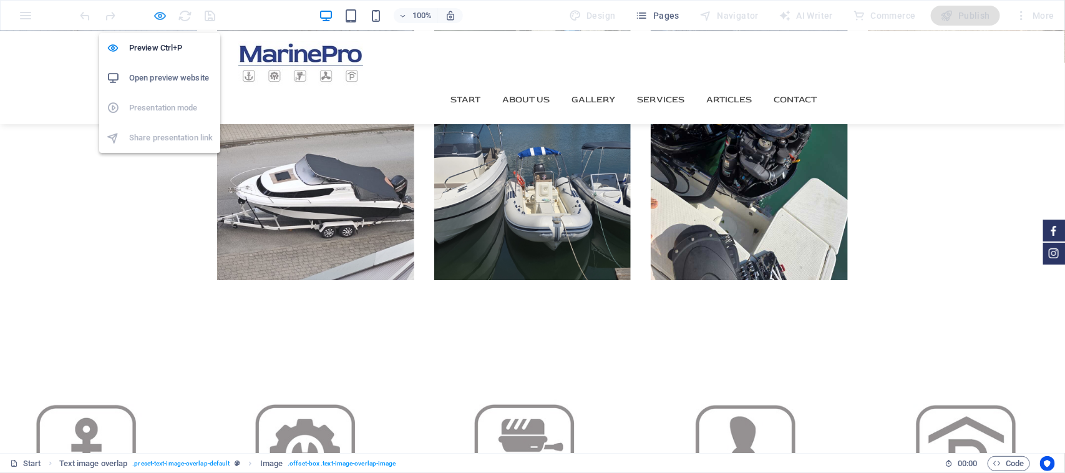
scroll to position [2054, 0]
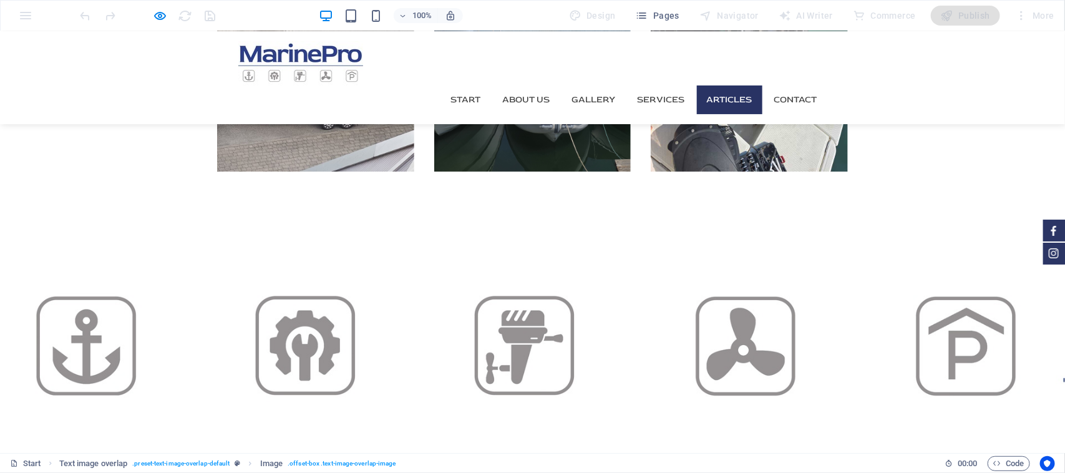
click at [735, 85] on link "Articles" at bounding box center [730, 99] width 66 height 29
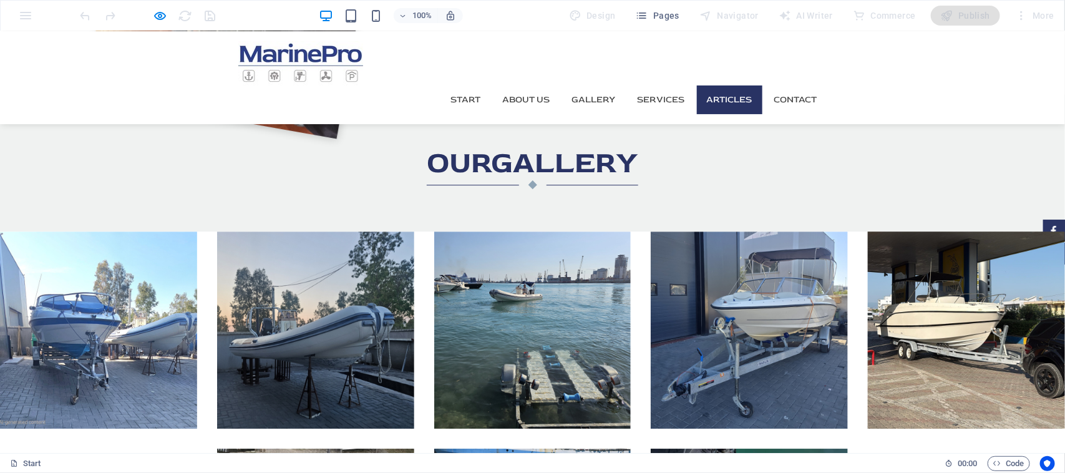
scroll to position [1352, 0]
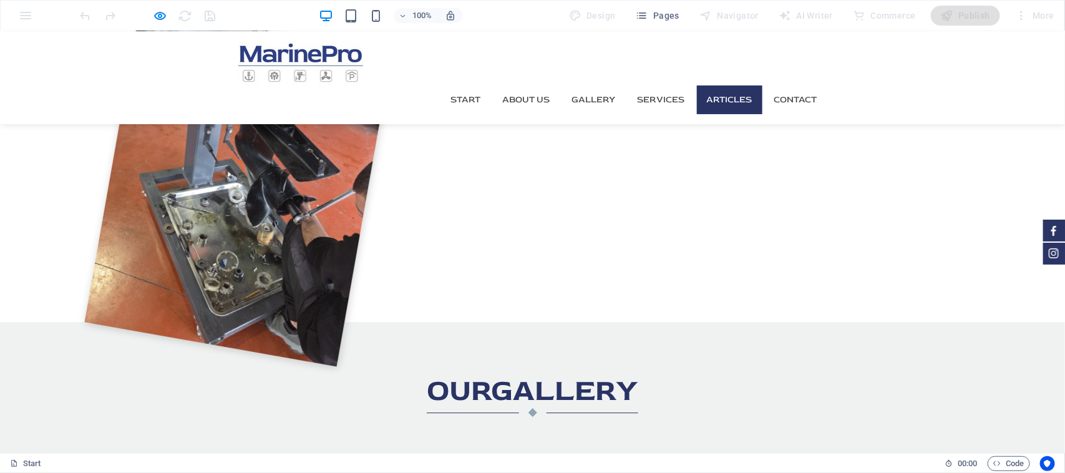
click at [743, 85] on link "Articles" at bounding box center [730, 99] width 66 height 29
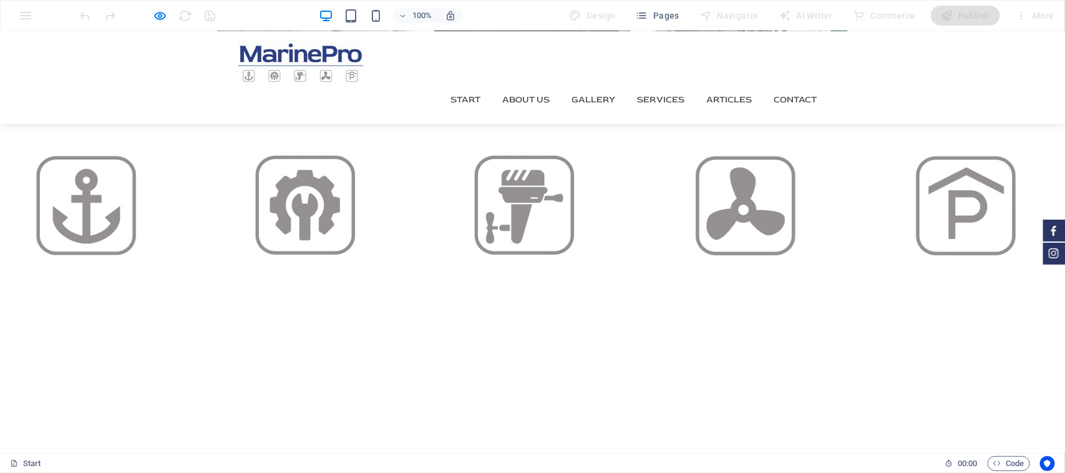
scroll to position [2340, 0]
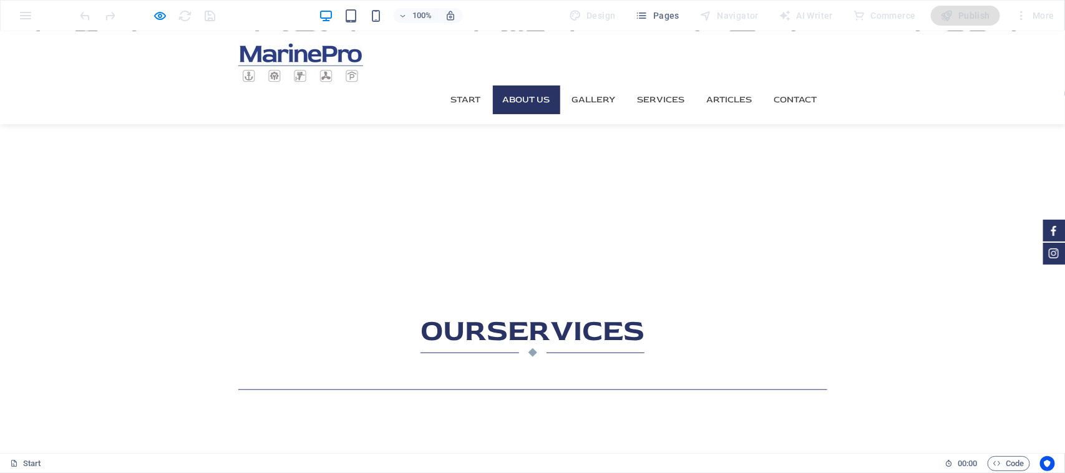
click at [537, 85] on link "About us" at bounding box center [526, 99] width 67 height 29
click at [593, 85] on link "Gallery" at bounding box center [594, 99] width 64 height 29
click at [660, 85] on link "Services" at bounding box center [661, 99] width 67 height 29
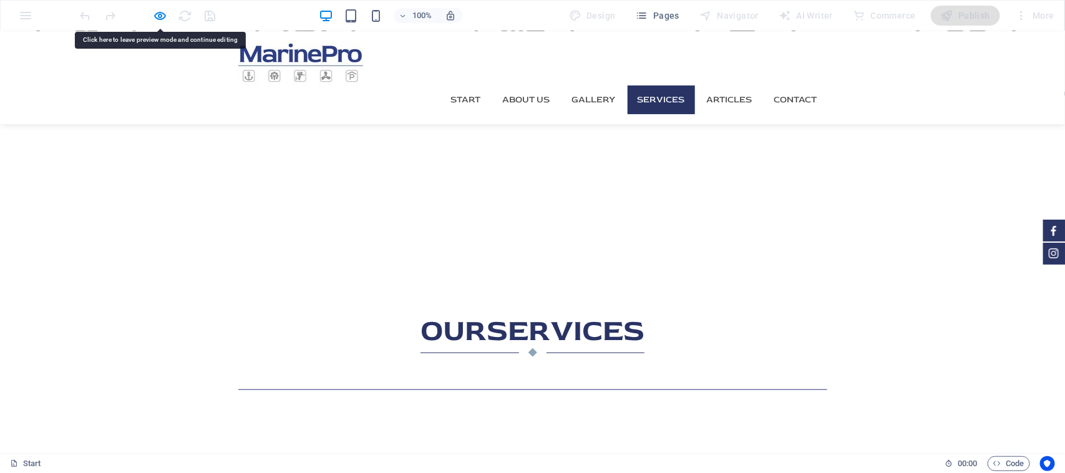
click at [660, 85] on link "Services" at bounding box center [661, 99] width 67 height 29
click at [724, 85] on link "Articles" at bounding box center [730, 99] width 66 height 29
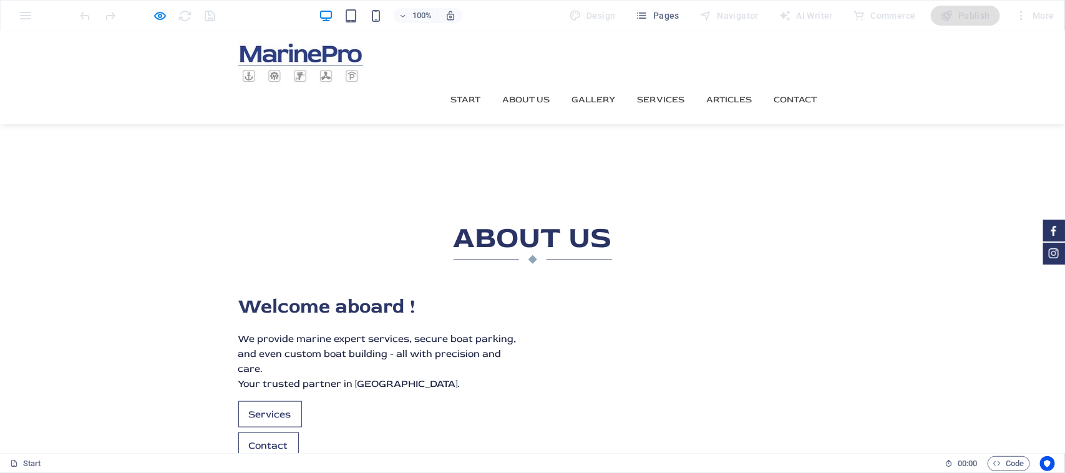
scroll to position [468, 0]
click at [154, 11] on icon "button" at bounding box center [161, 16] width 14 height 14
select select "%"
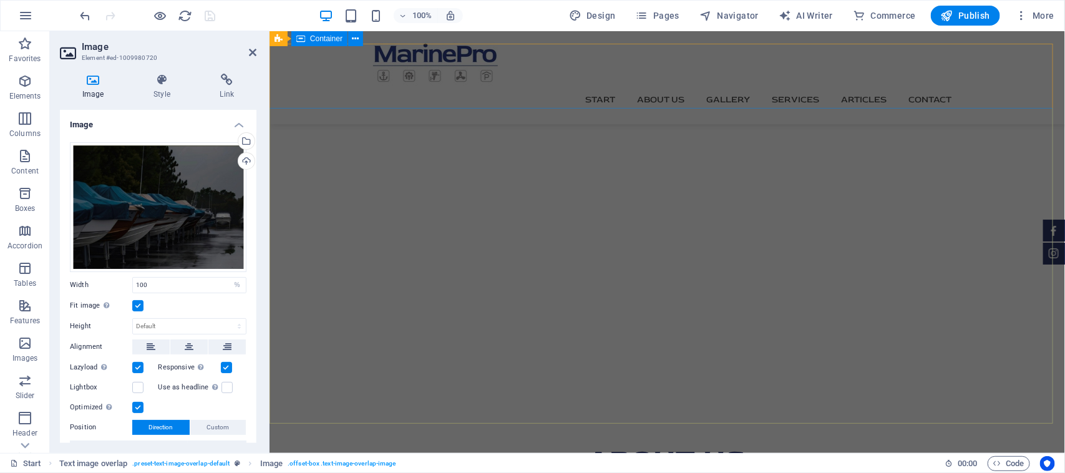
scroll to position [0, 0]
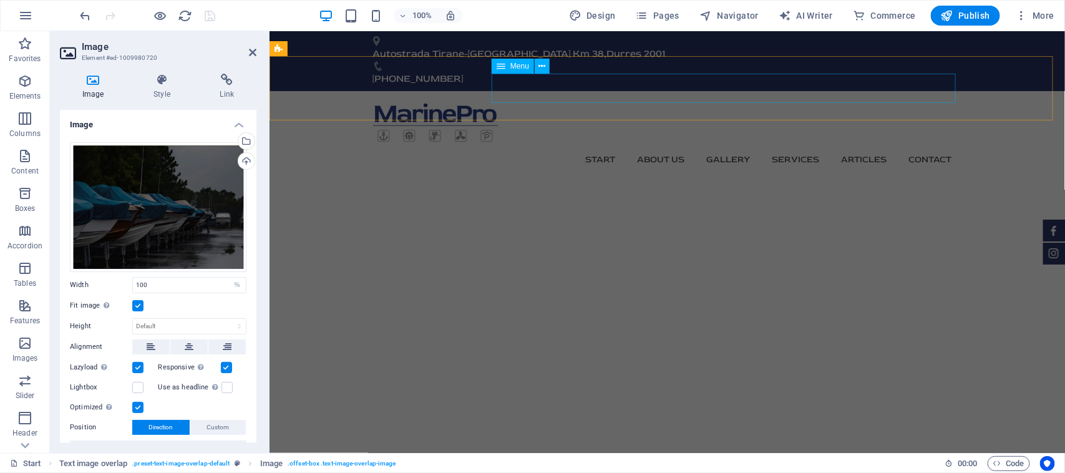
click at [517, 67] on span "Menu" at bounding box center [519, 65] width 19 height 7
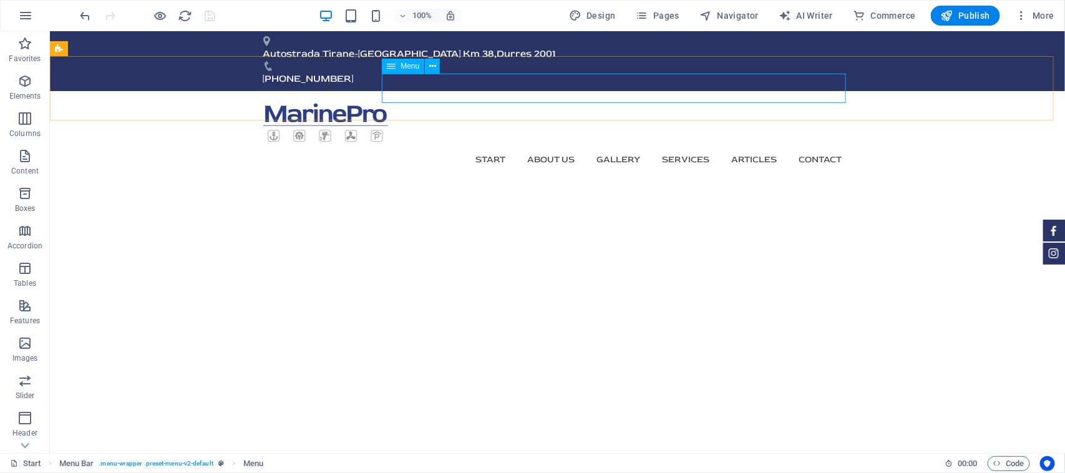
click at [409, 66] on span "Menu" at bounding box center [410, 65] width 19 height 7
select select
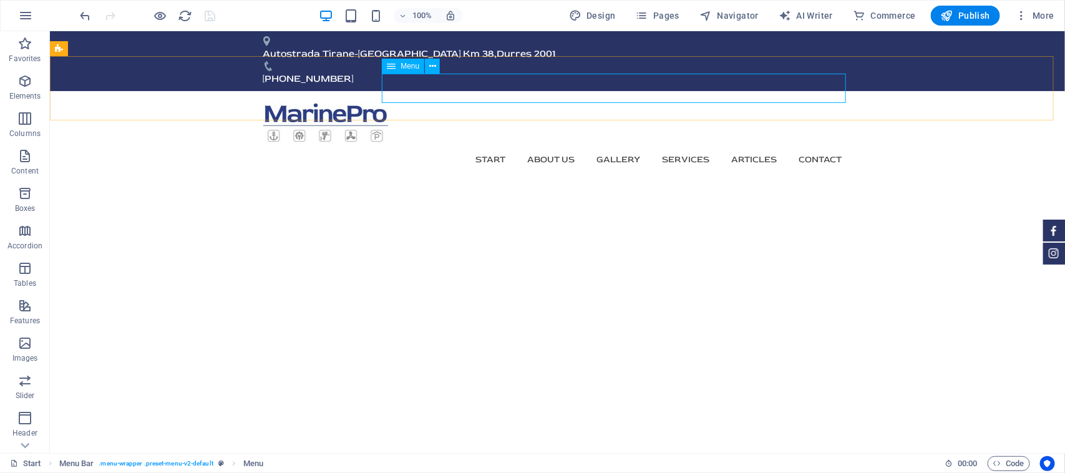
select select
select select "author"
select select
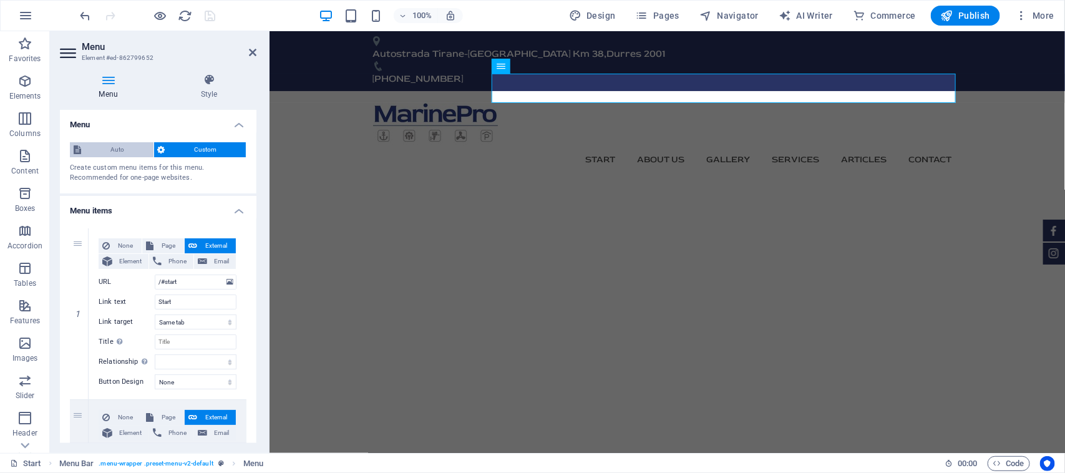
click at [131, 150] on span "Auto" at bounding box center [117, 149] width 65 height 15
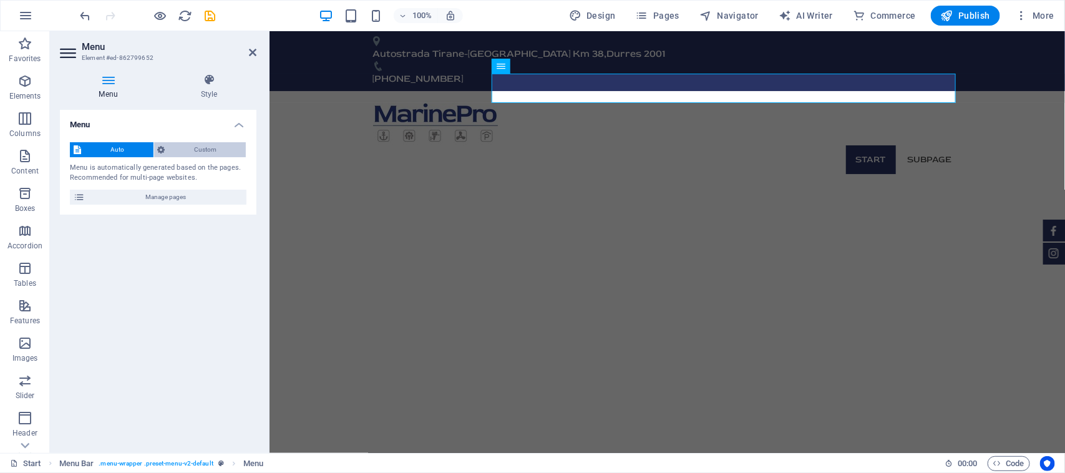
click at [198, 150] on span "Custom" at bounding box center [206, 149] width 74 height 15
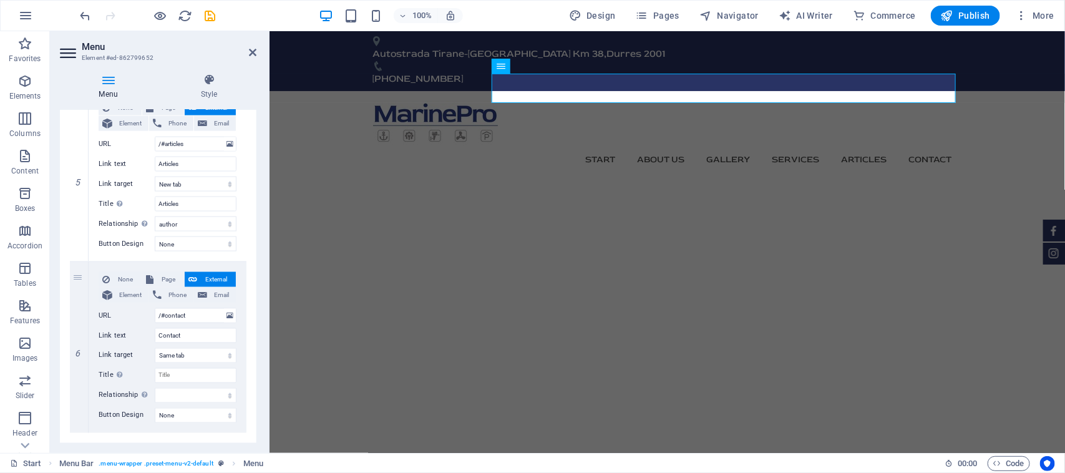
scroll to position [849, 0]
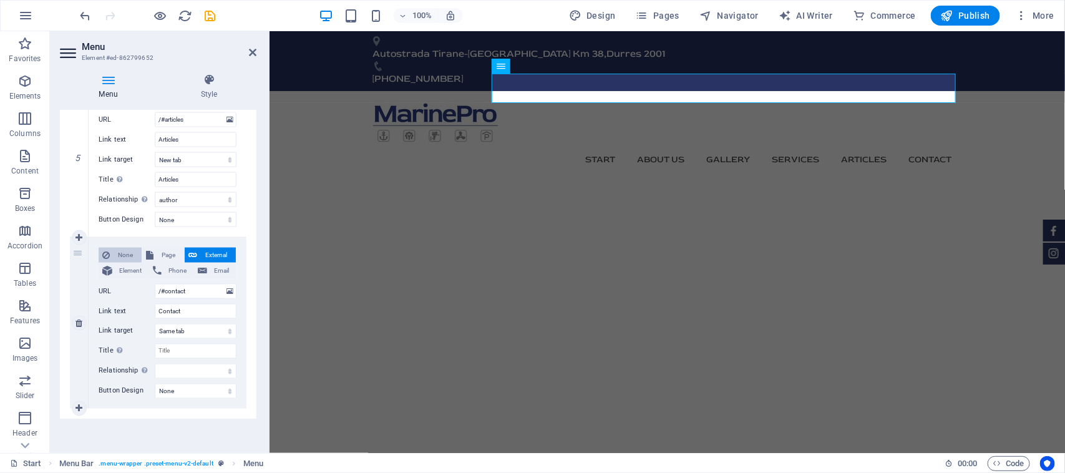
click at [114, 256] on span "None" at bounding box center [126, 255] width 24 height 15
select select
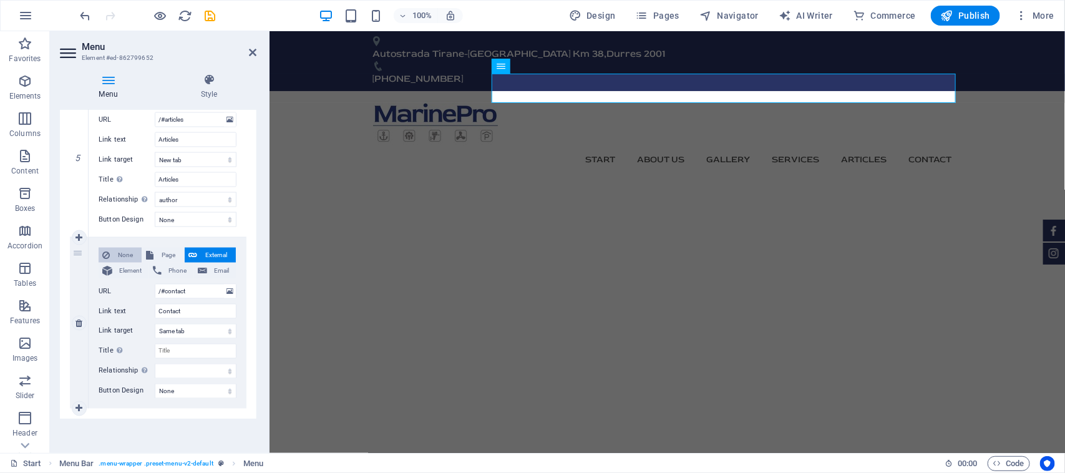
scroll to position [744, 0]
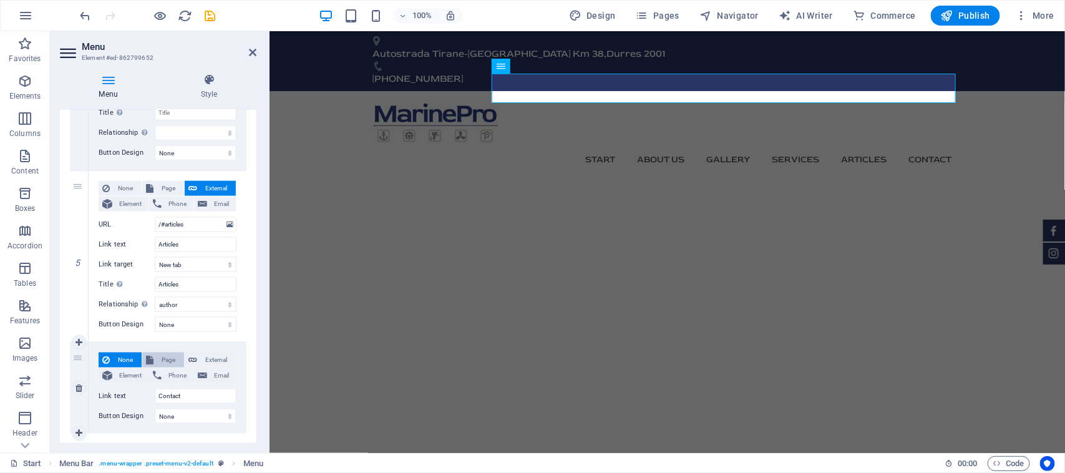
click at [163, 357] on span "Page" at bounding box center [168, 360] width 23 height 15
select select
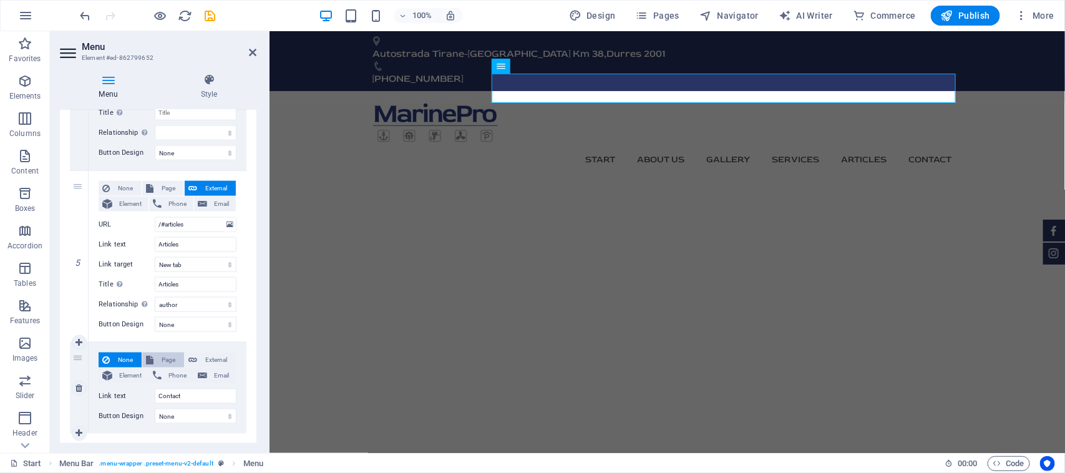
select select
click at [127, 372] on span "Element" at bounding box center [130, 375] width 29 height 15
select select
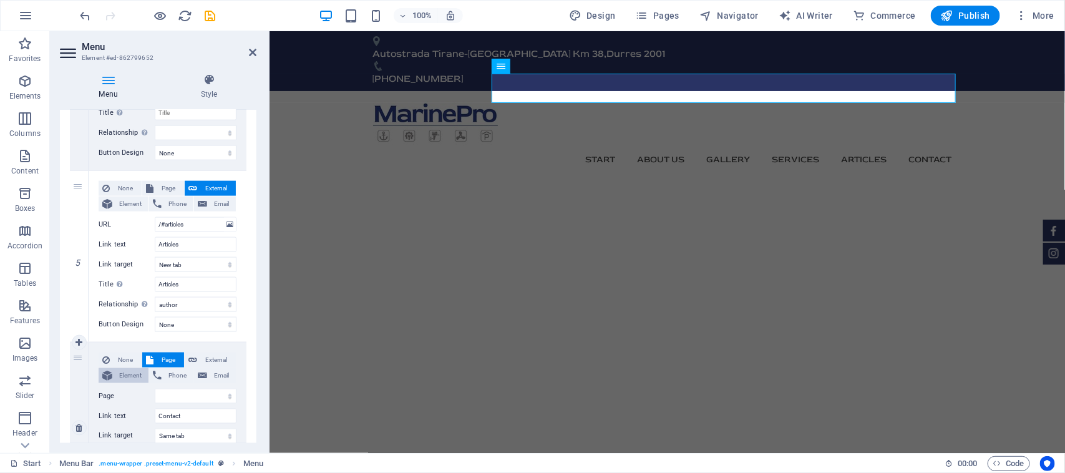
select select
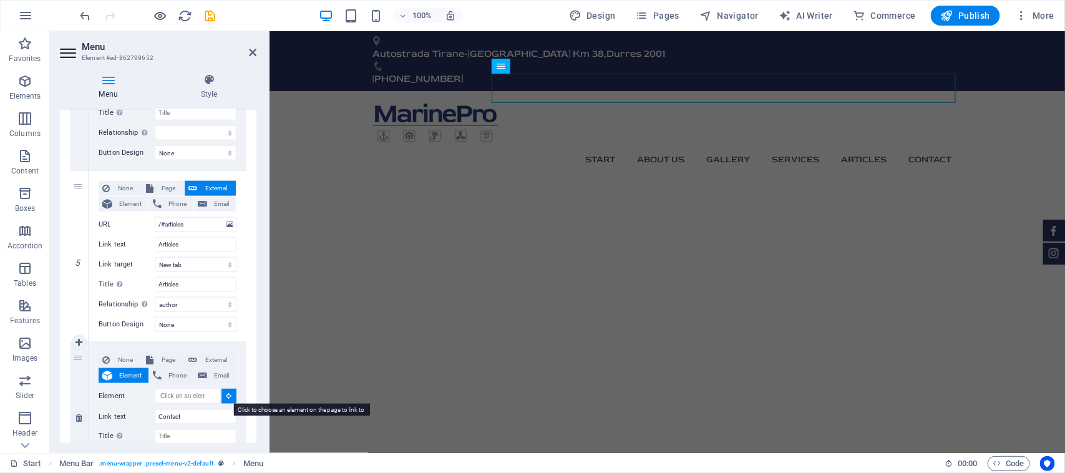
click at [228, 390] on button at bounding box center [229, 396] width 15 height 15
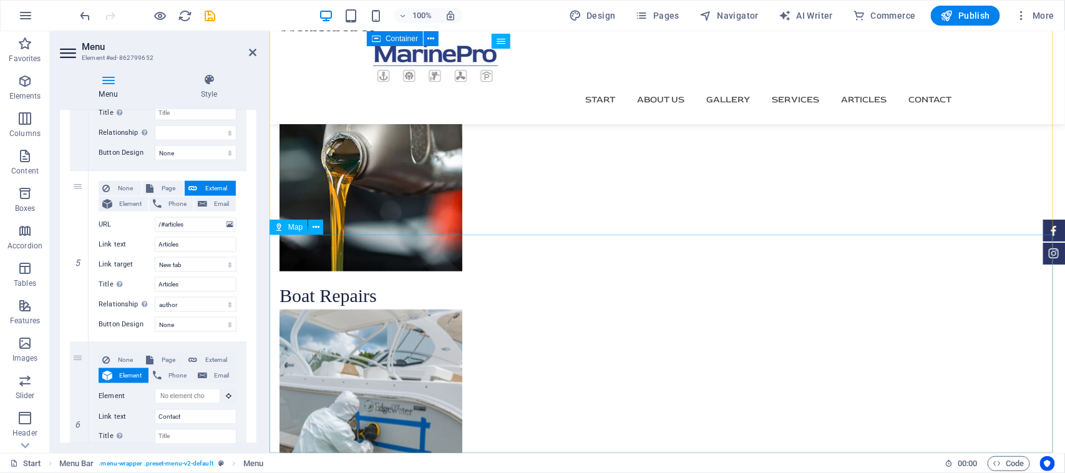
scroll to position [2371, 0]
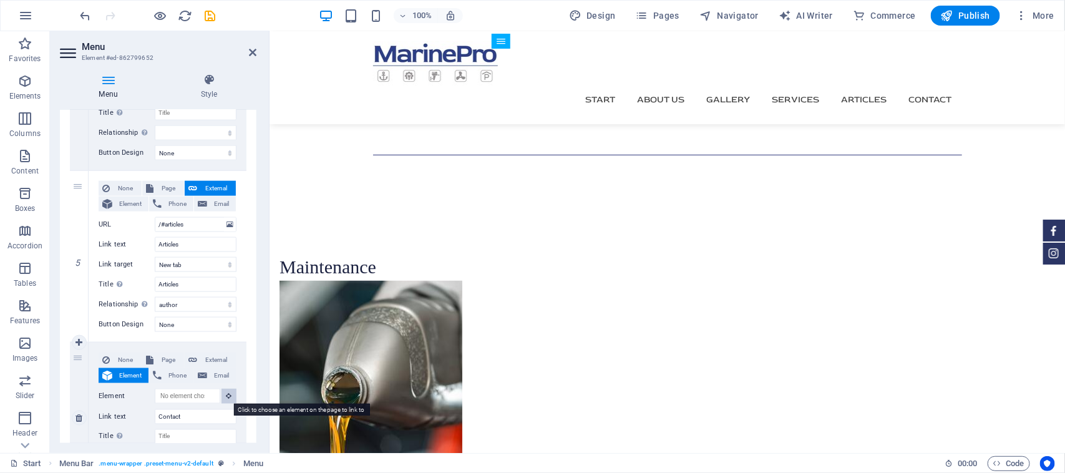
click at [227, 396] on icon at bounding box center [230, 396] width 6 height 6
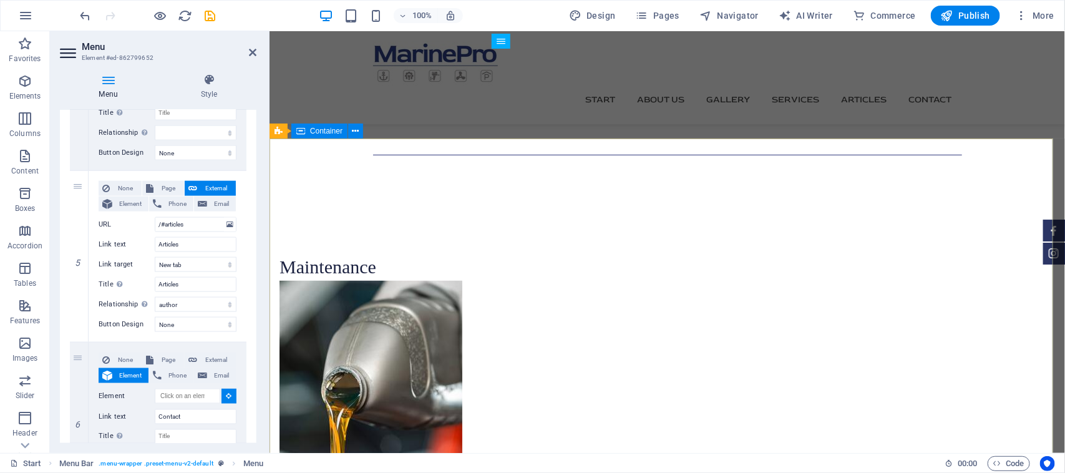
select select
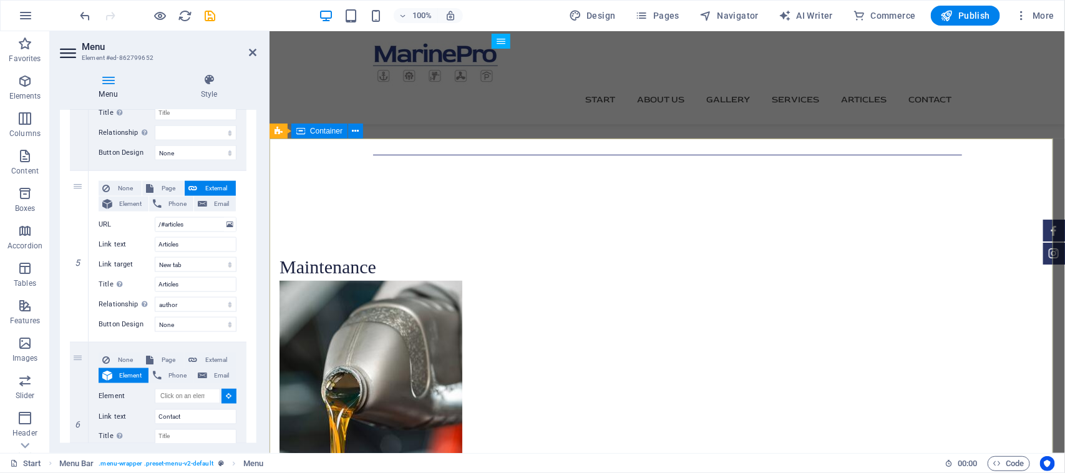
type input "#ed-862799694"
select select
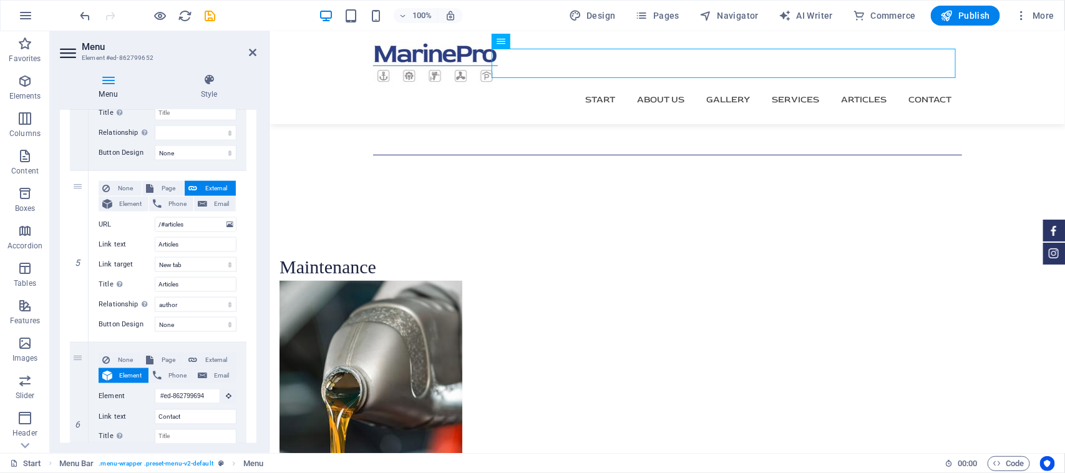
click at [157, 23] on div at bounding box center [148, 16] width 140 height 20
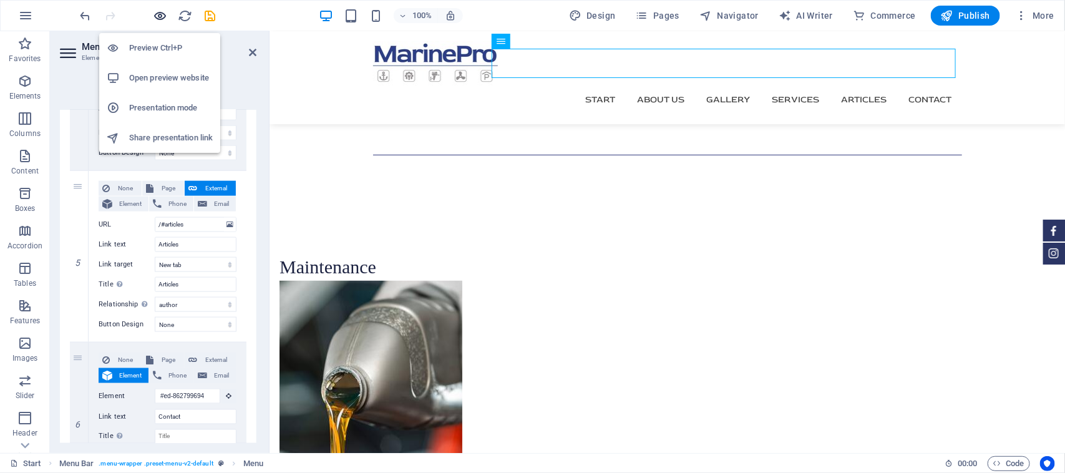
click at [157, 12] on icon "button" at bounding box center [161, 16] width 14 height 14
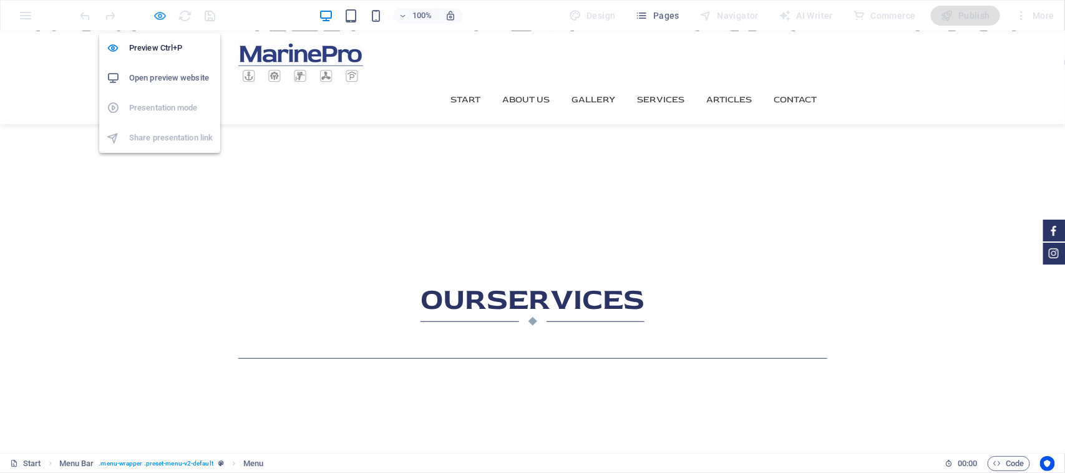
scroll to position [2479, 0]
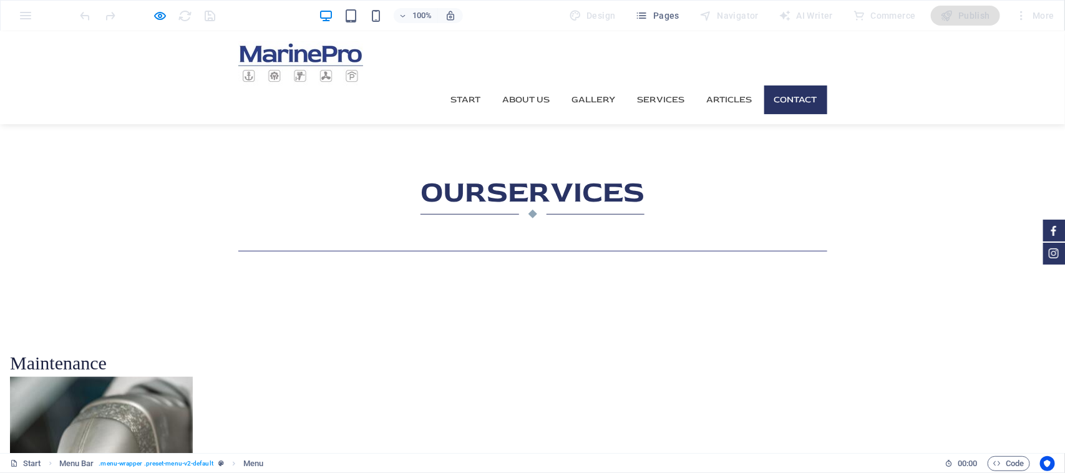
click at [766, 85] on link "Contact" at bounding box center [795, 99] width 63 height 29
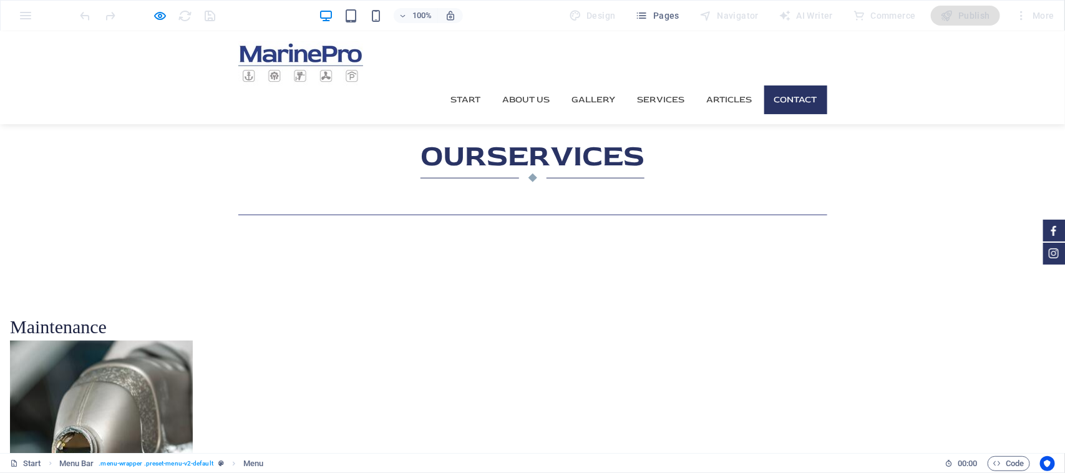
scroll to position [2522, 0]
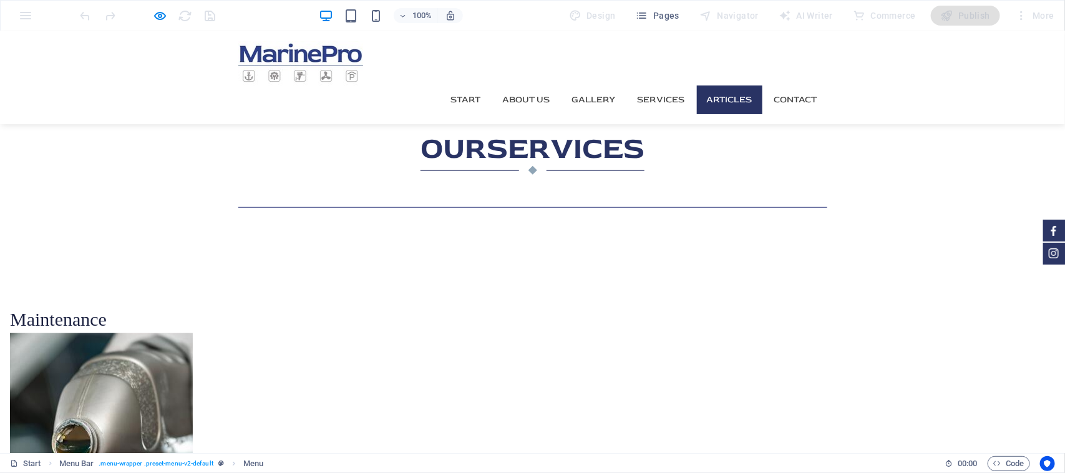
click at [735, 85] on link "Articles" at bounding box center [730, 99] width 66 height 29
click at [675, 85] on link "Services" at bounding box center [661, 99] width 67 height 29
click at [597, 85] on link "Gallery" at bounding box center [594, 99] width 64 height 29
click at [477, 85] on link "Start" at bounding box center [466, 99] width 50 height 29
click at [816, 85] on link "Contact" at bounding box center [795, 99] width 63 height 29
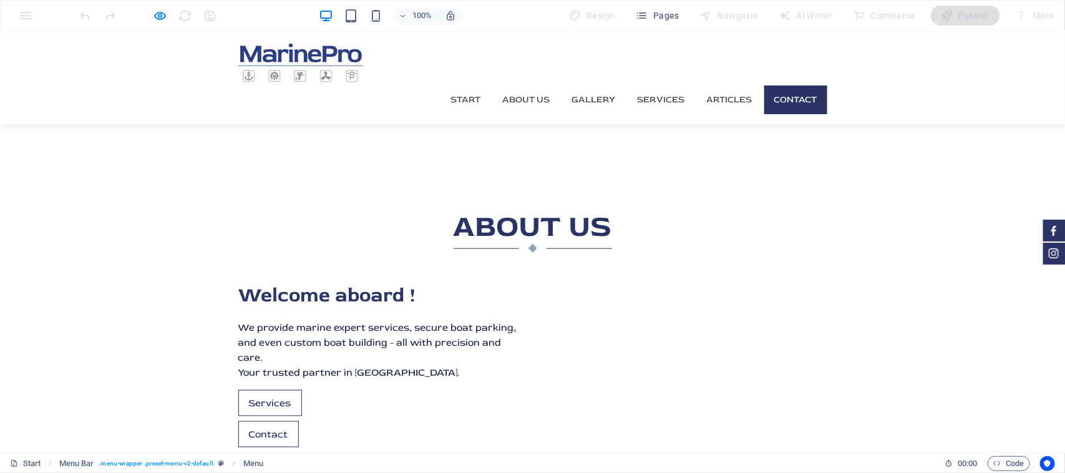
click at [803, 85] on link "Contact" at bounding box center [795, 99] width 63 height 29
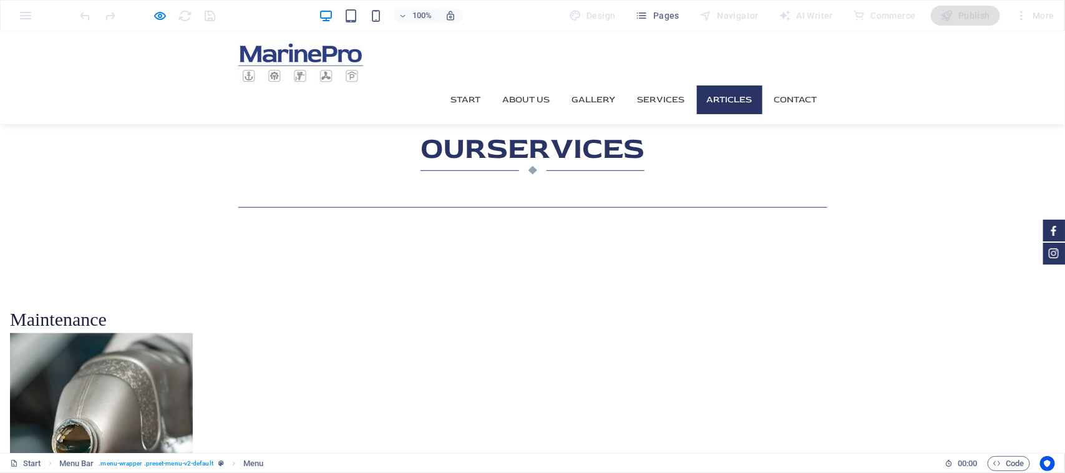
click at [718, 85] on link "Articles" at bounding box center [730, 99] width 66 height 29
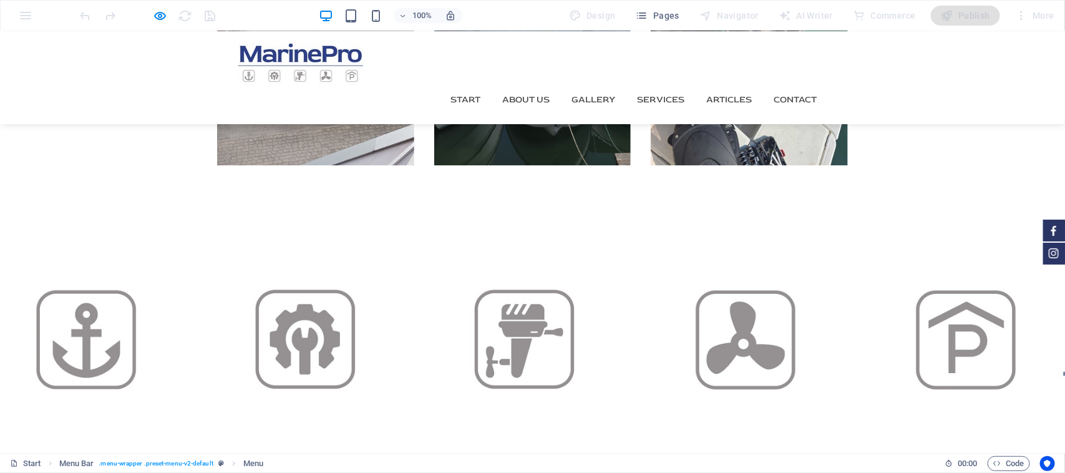
scroll to position [2054, 0]
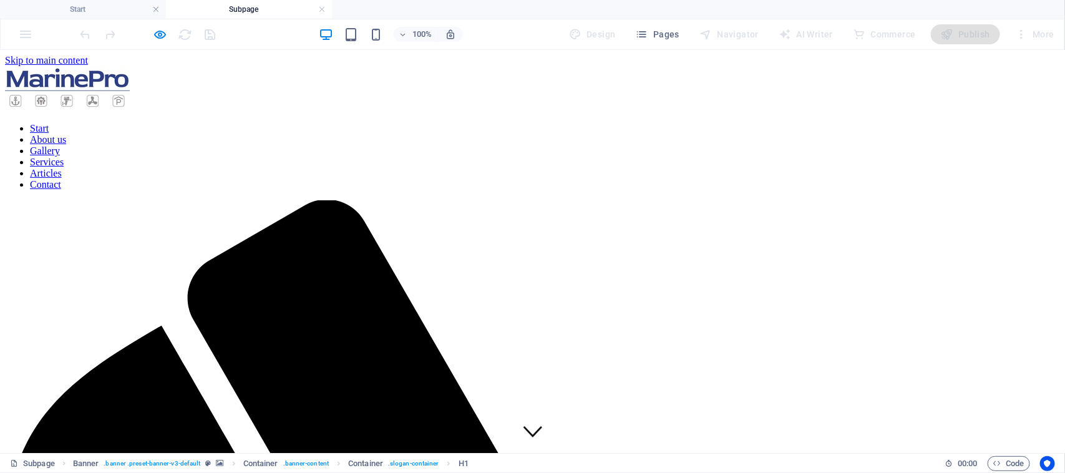
scroll to position [0, 0]
click at [444, 122] on nav "Start About us Gallery Services Articles Contact" at bounding box center [532, 155] width 1055 height 67
drag, startPoint x: 474, startPoint y: 73, endPoint x: 450, endPoint y: 74, distance: 24.4
click at [449, 122] on nav "Start About us Gallery Services Articles Contact" at bounding box center [532, 155] width 1055 height 67
click at [450, 122] on nav "Start About us Gallery Services Articles Contact" at bounding box center [532, 155] width 1055 height 67
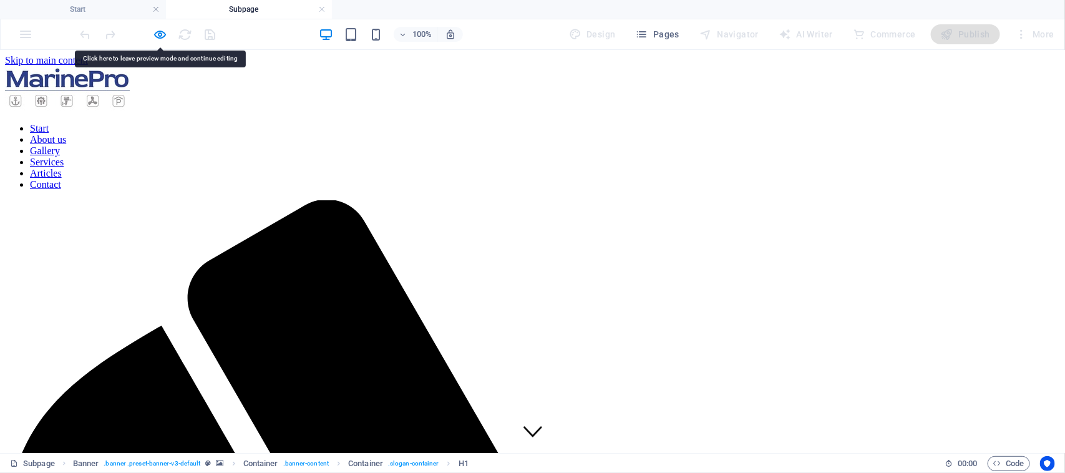
drag, startPoint x: 450, startPoint y: 74, endPoint x: 388, endPoint y: 77, distance: 61.9
click at [388, 122] on nav "Start About us Gallery Services Articles Contact" at bounding box center [532, 155] width 1055 height 67
click at [163, 34] on icon "button" at bounding box center [161, 34] width 14 height 14
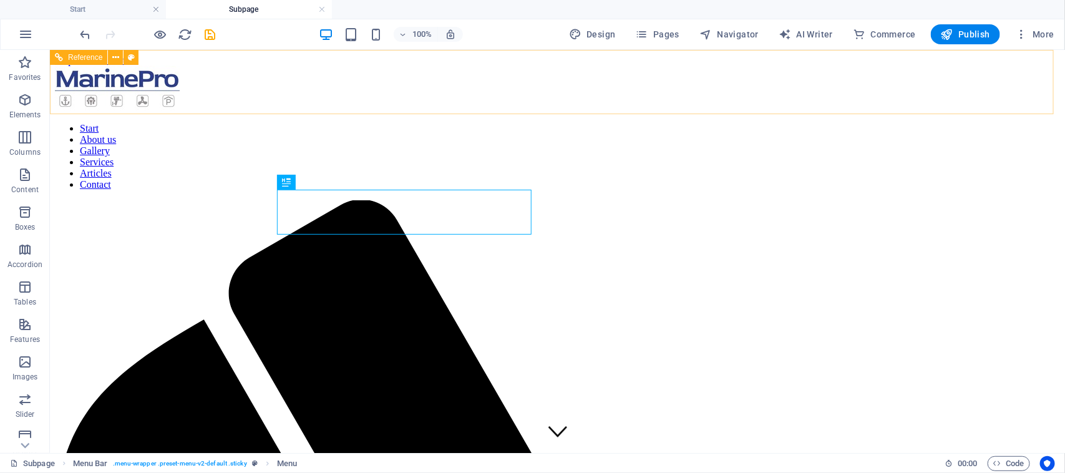
click at [494, 122] on nav "Start About us Gallery Services Articles Contact" at bounding box center [556, 155] width 1005 height 67
